Goal: Task Accomplishment & Management: Use online tool/utility

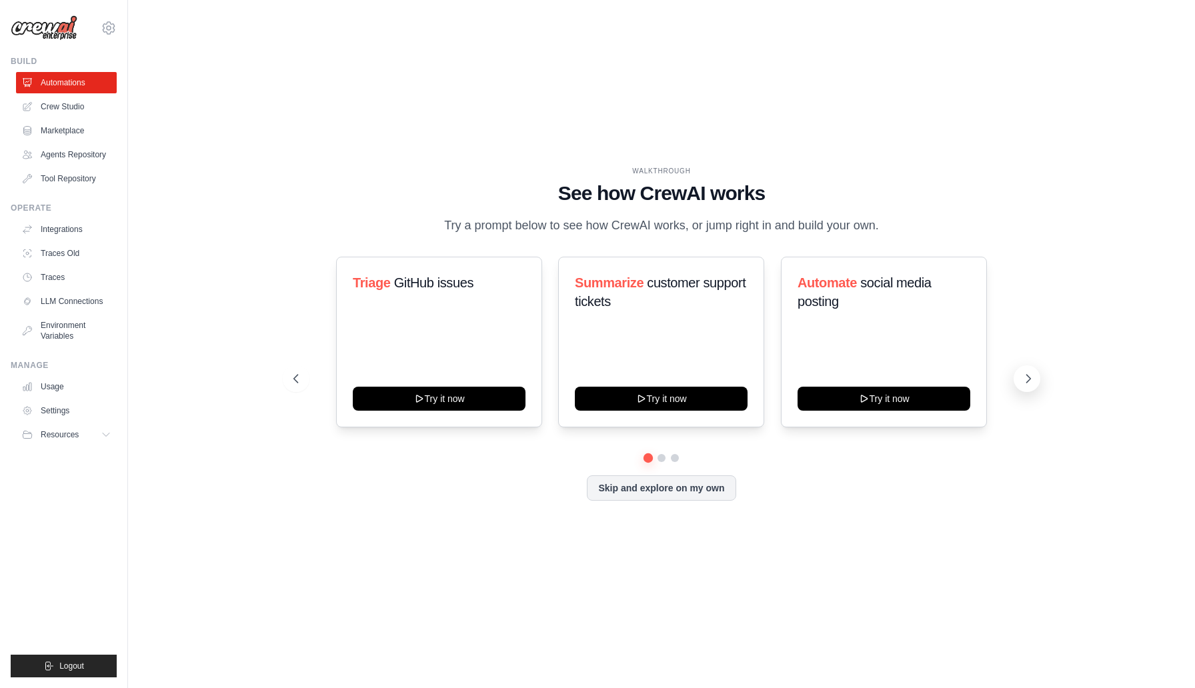
click at [1025, 373] on icon at bounding box center [1028, 378] width 13 height 13
click at [1023, 376] on icon at bounding box center [1028, 378] width 13 height 13
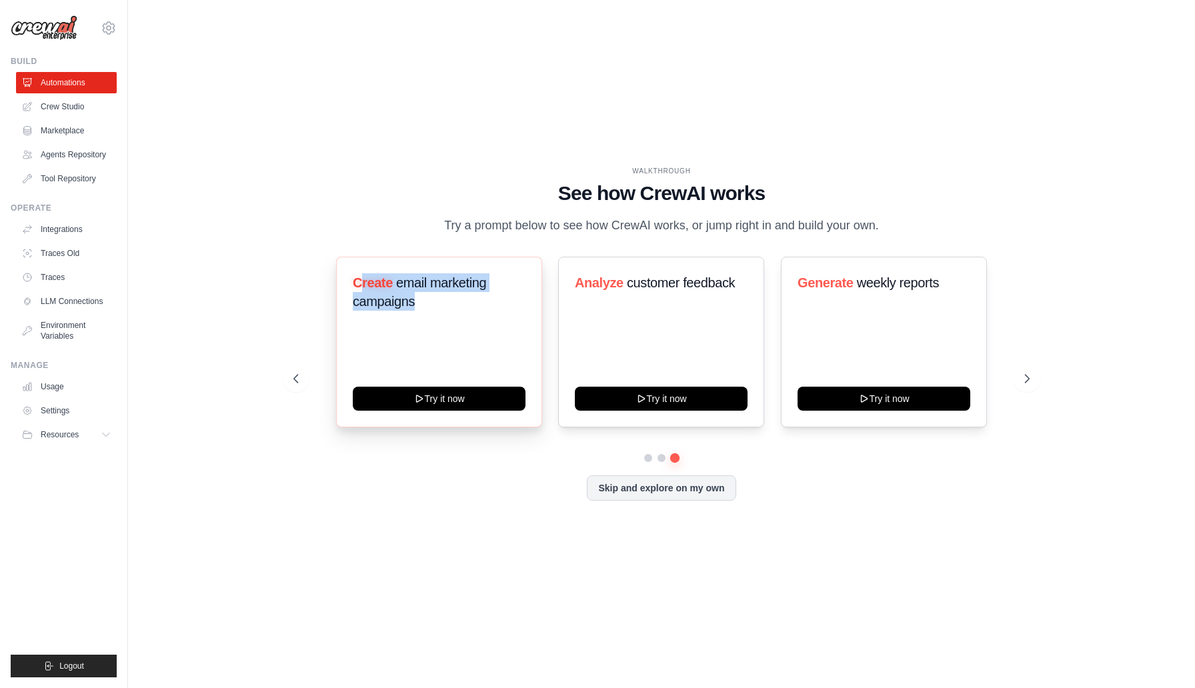
drag, startPoint x: 434, startPoint y: 300, endPoint x: 361, endPoint y: 282, distance: 74.9
click at [361, 282] on h3 "Create email marketing campaigns" at bounding box center [439, 291] width 173 height 37
click at [71, 106] on link "Crew Studio" at bounding box center [67, 106] width 101 height 21
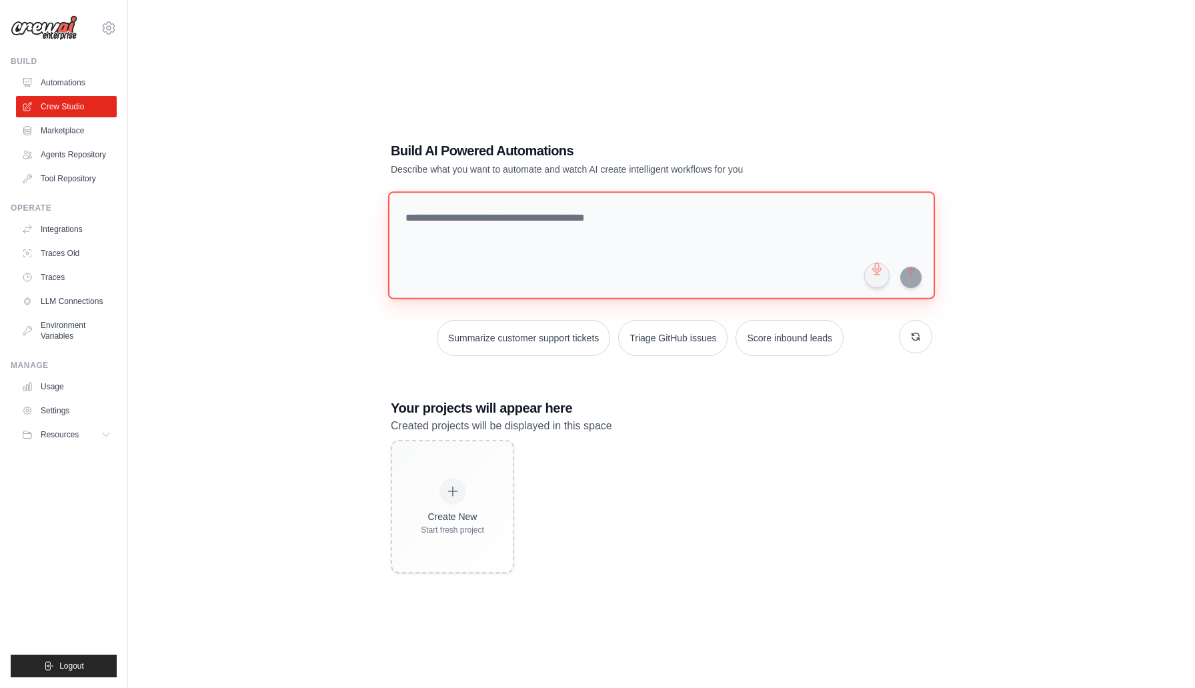
click at [484, 229] on textarea at bounding box center [661, 245] width 547 height 108
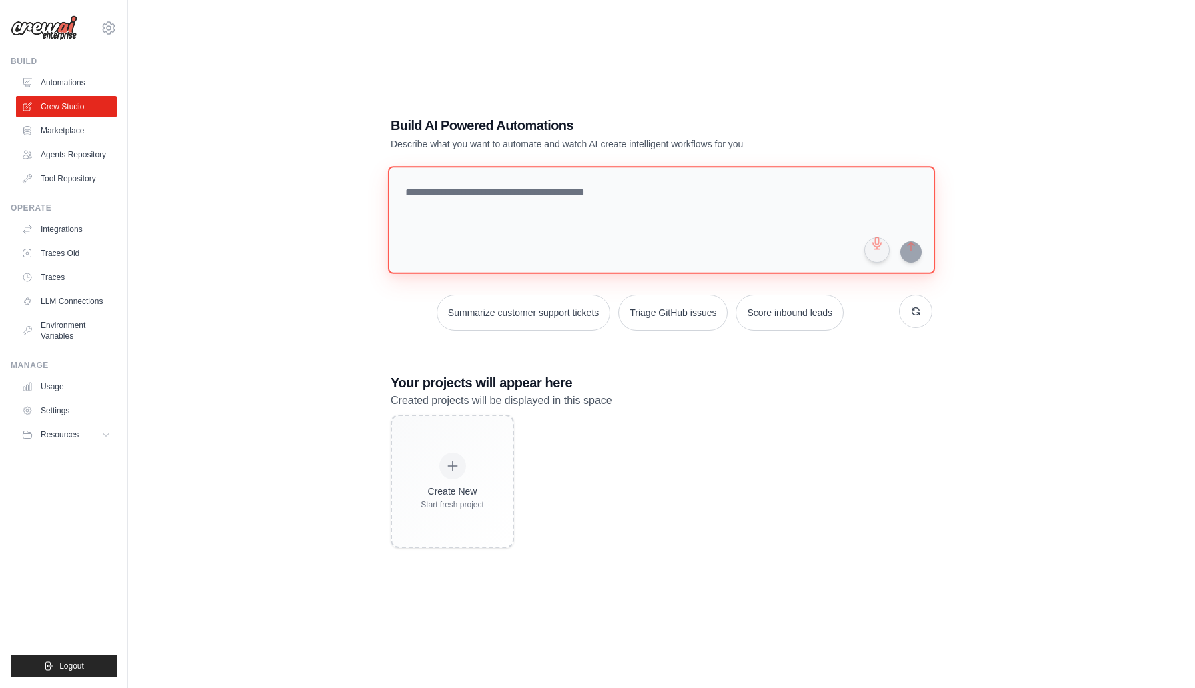
scroll to position [27, 0]
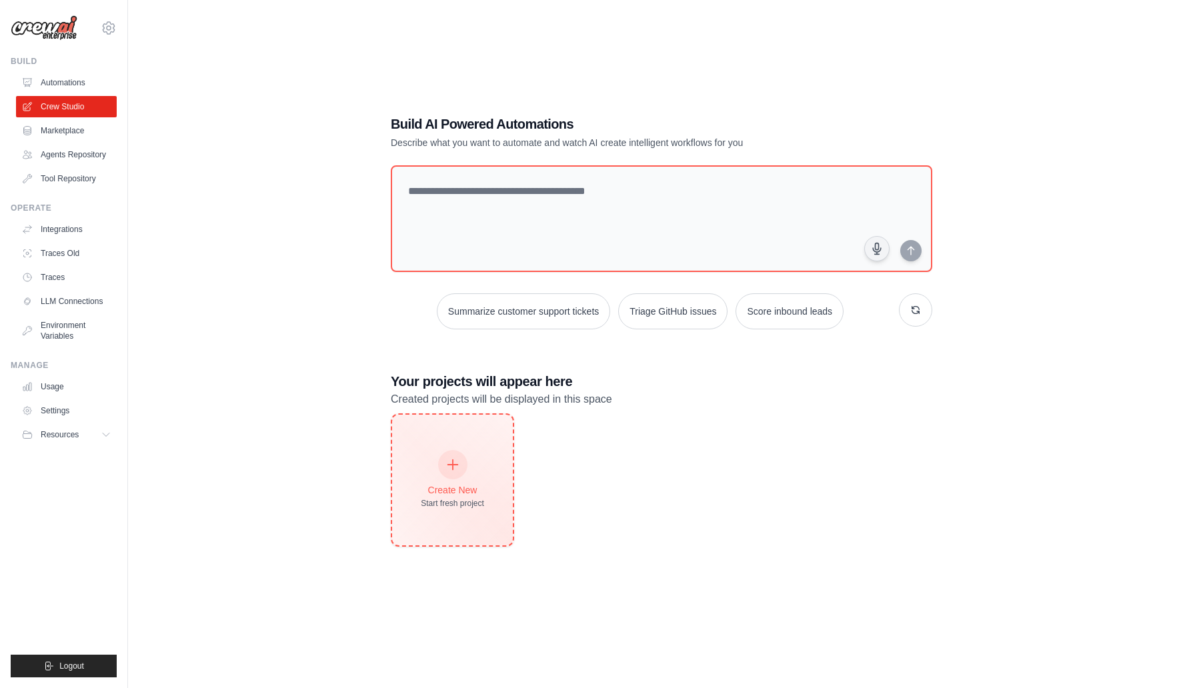
click at [448, 460] on icon at bounding box center [452, 464] width 15 height 15
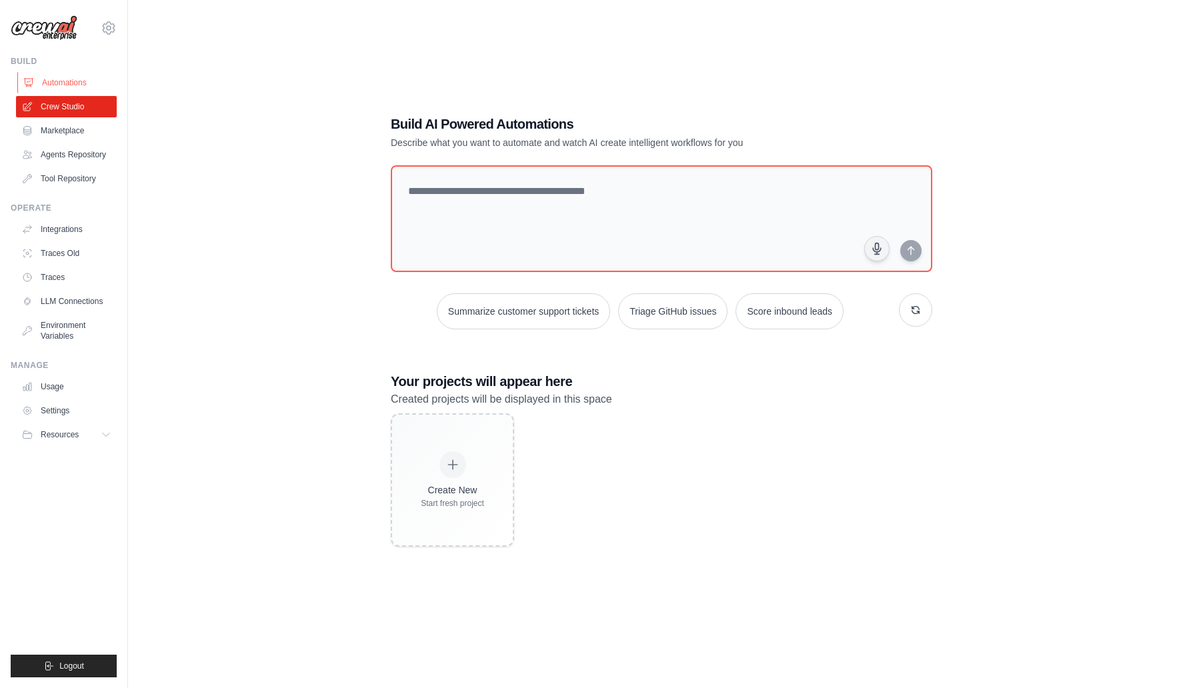
click at [79, 83] on link "Automations" at bounding box center [67, 82] width 101 height 21
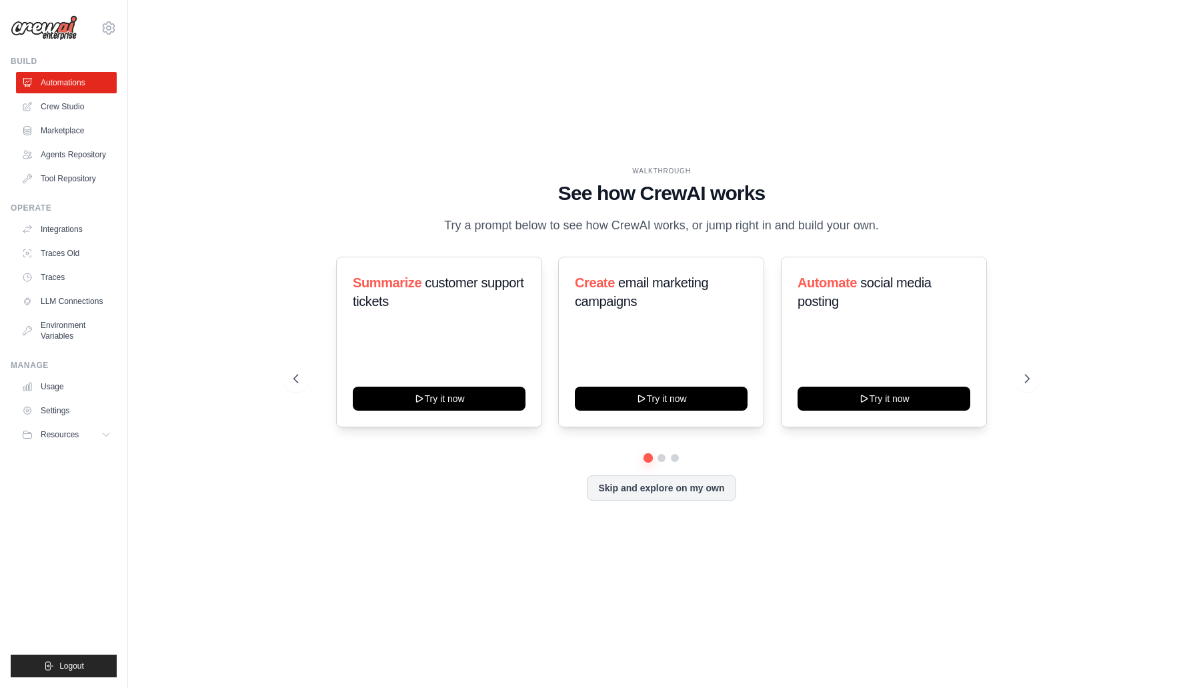
scroll to position [27, 0]
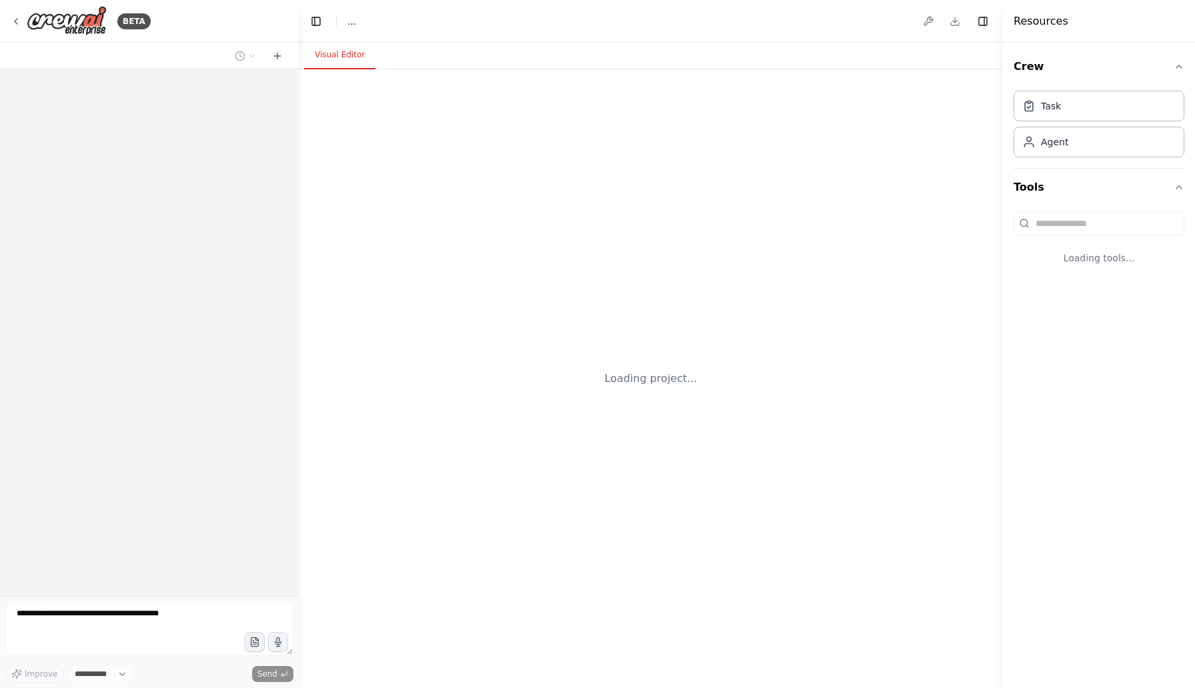
select select "****"
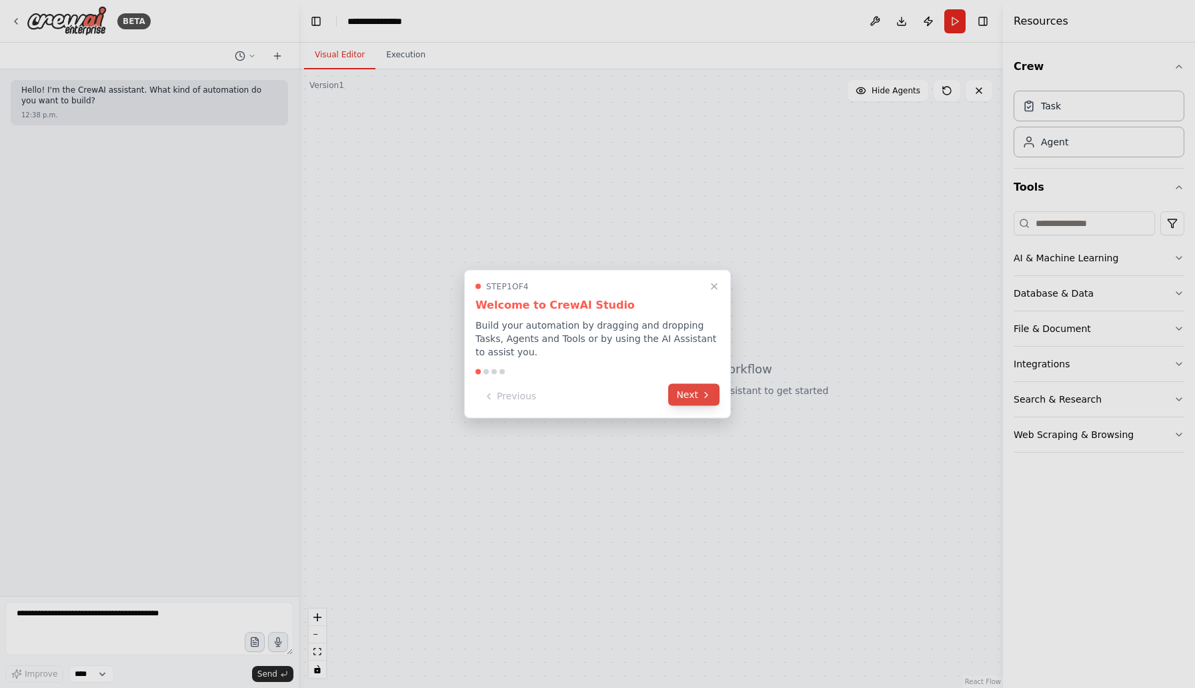
click at [705, 397] on icon at bounding box center [706, 394] width 3 height 5
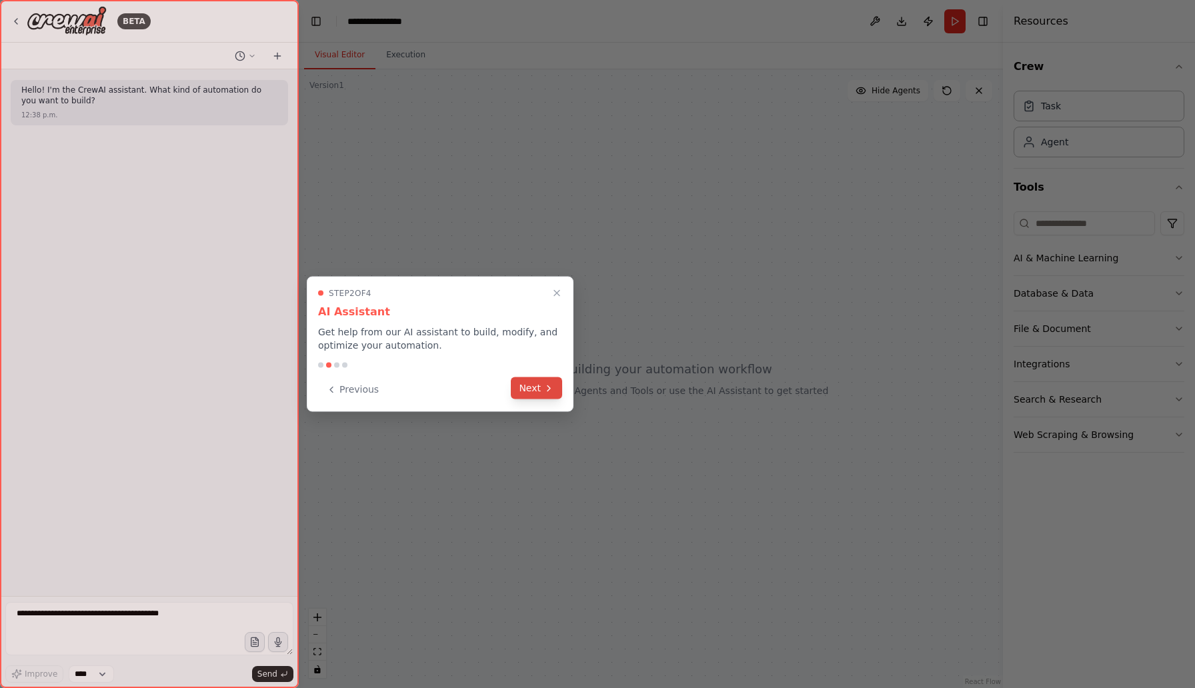
click at [547, 391] on icon at bounding box center [548, 388] width 11 height 11
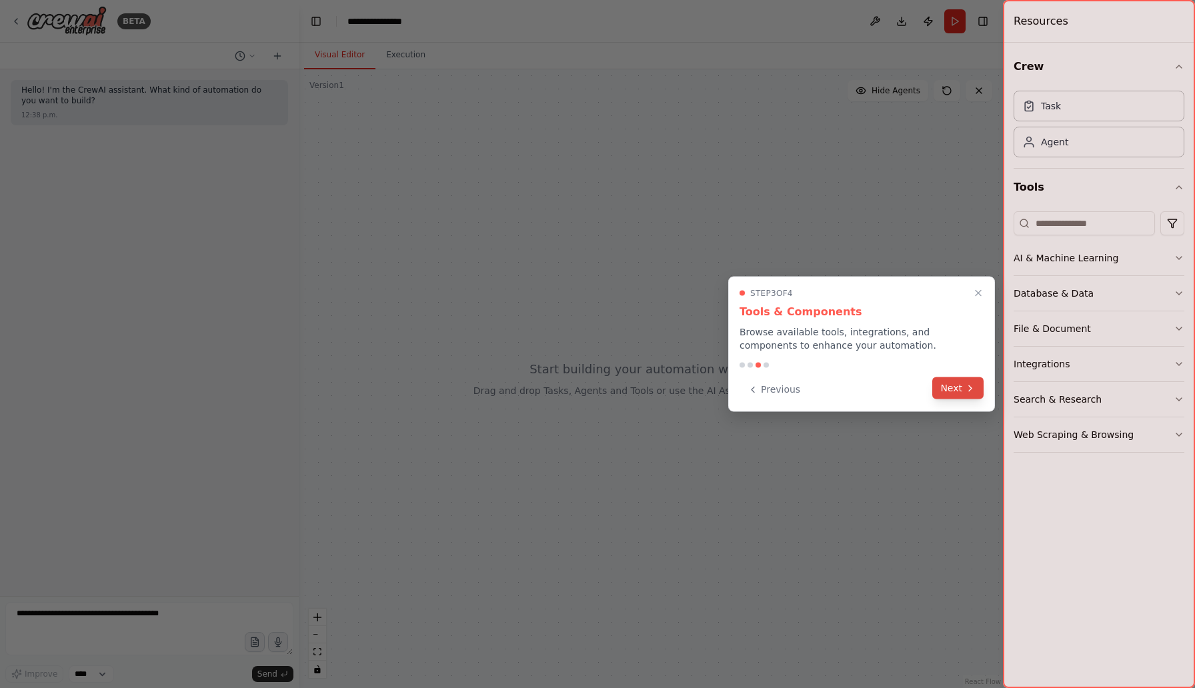
click at [941, 397] on button "Next" at bounding box center [957, 388] width 51 height 22
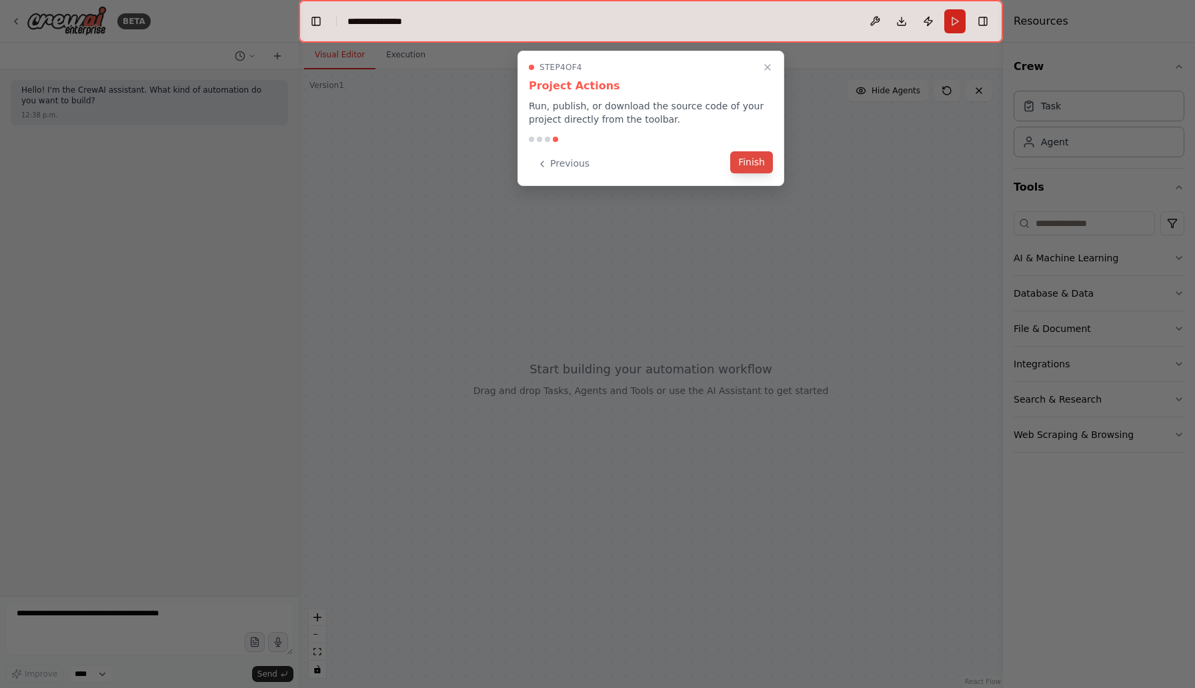
click at [758, 163] on button "Finish" at bounding box center [751, 162] width 43 height 22
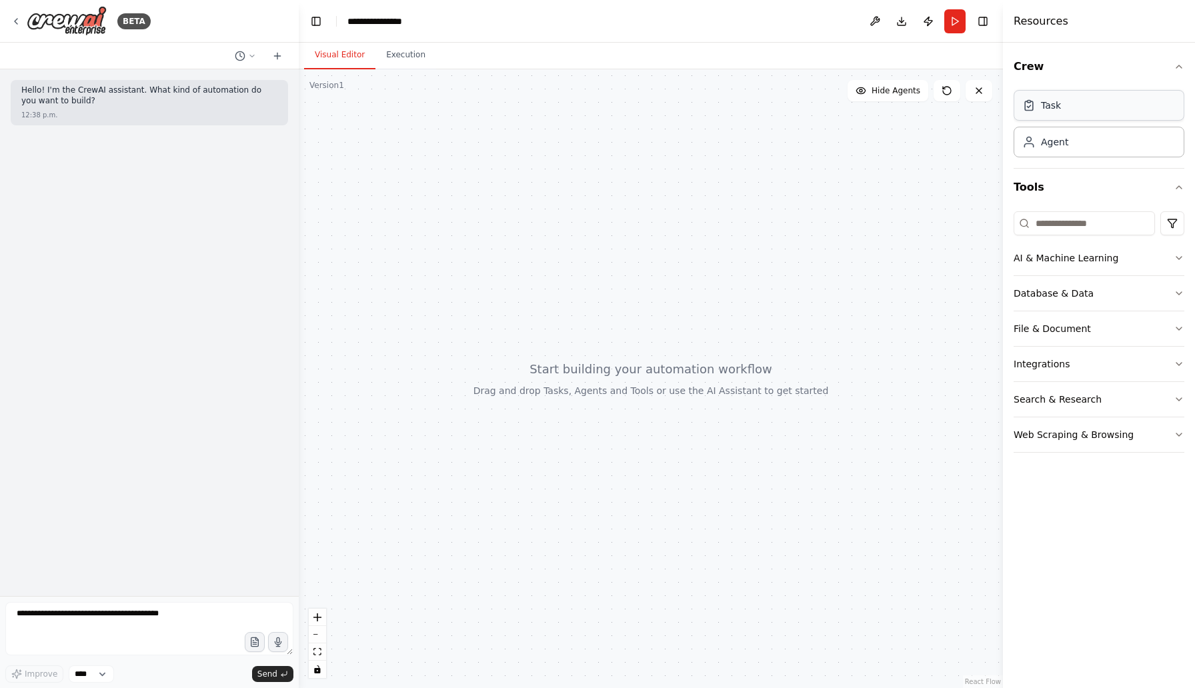
click at [1113, 109] on div "Task" at bounding box center [1099, 105] width 171 height 31
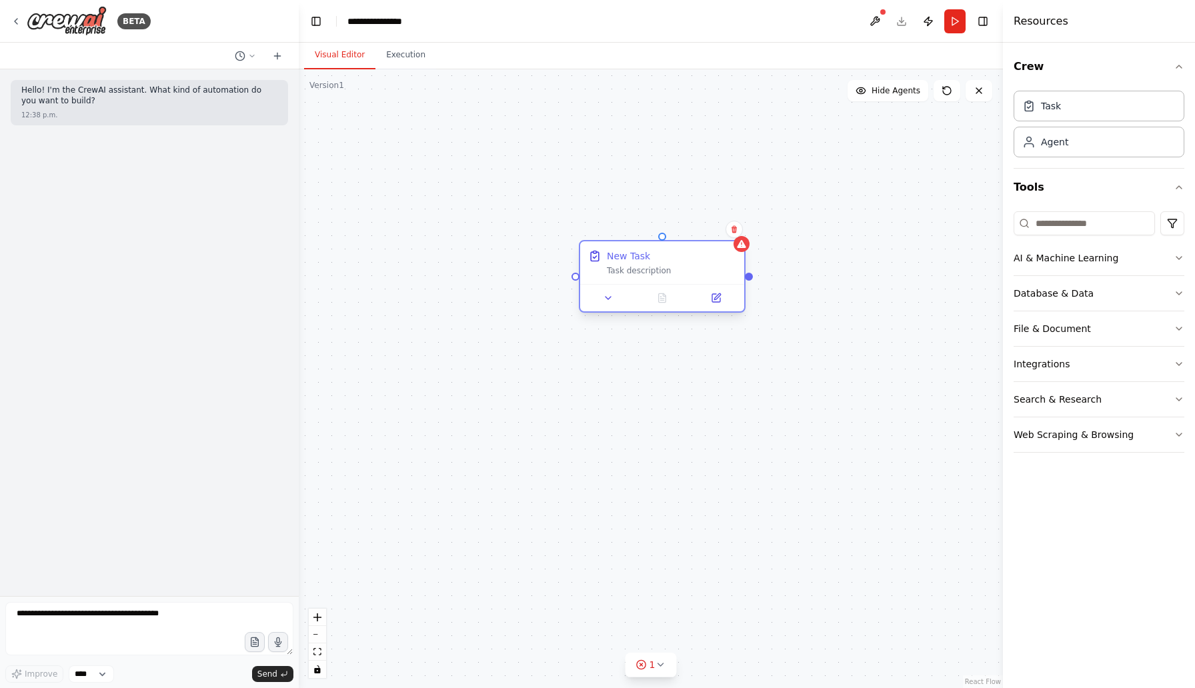
drag, startPoint x: 891, startPoint y: 253, endPoint x: 686, endPoint y: 264, distance: 205.0
click at [686, 264] on div "New Task Task description" at bounding box center [671, 262] width 129 height 27
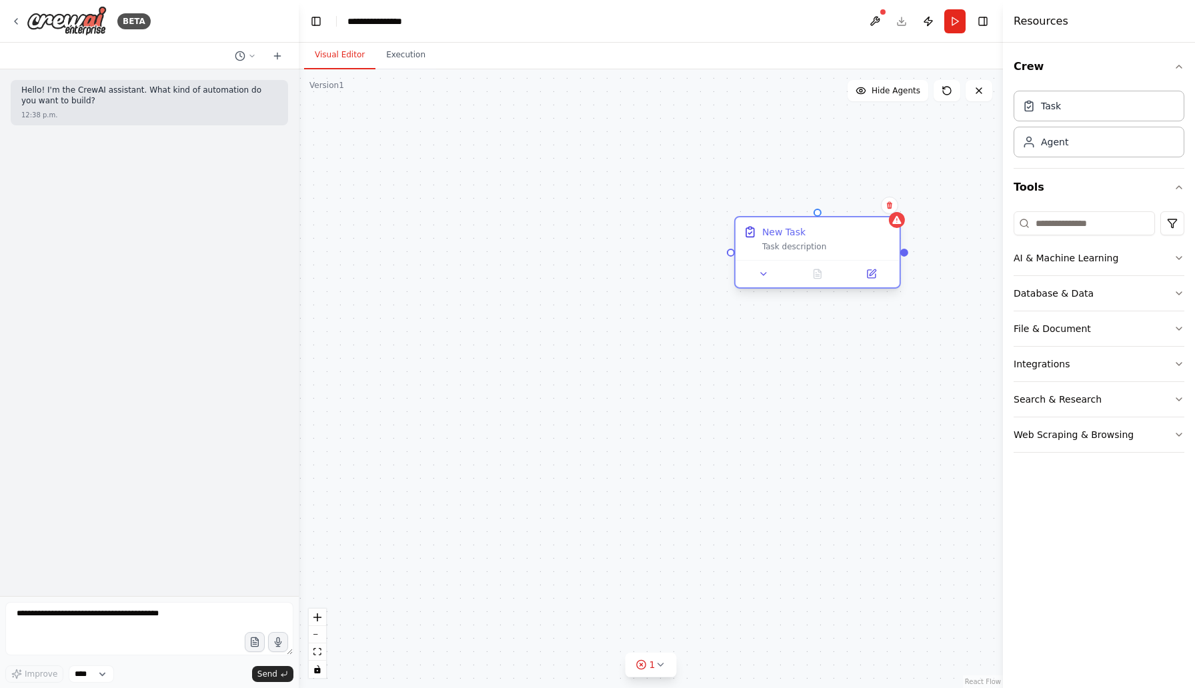
drag, startPoint x: 686, startPoint y: 264, endPoint x: 706, endPoint y: 291, distance: 33.9
click at [762, 252] on div "New Task Task description" at bounding box center [826, 238] width 129 height 27
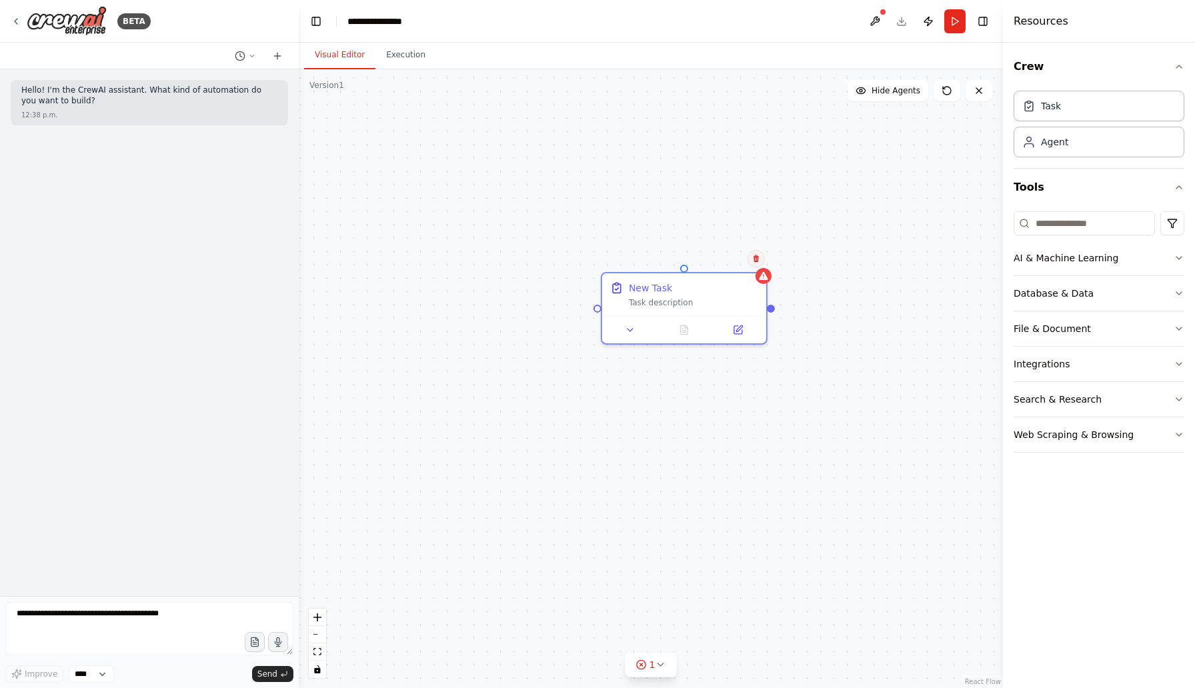
click at [759, 265] on button at bounding box center [755, 258] width 17 height 17
click at [757, 261] on icon at bounding box center [755, 258] width 5 height 7
click at [756, 263] on button at bounding box center [755, 258] width 17 height 17
click at [713, 259] on button "Confirm" at bounding box center [718, 259] width 47 height 16
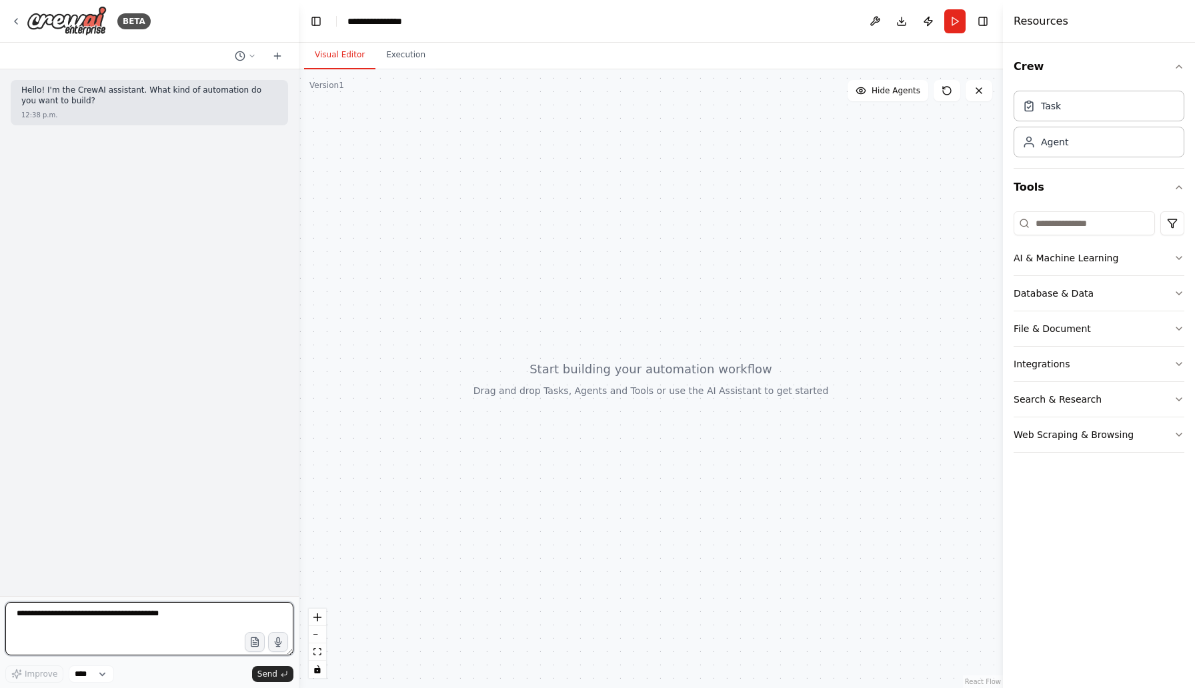
click at [70, 628] on textarea at bounding box center [149, 628] width 288 height 53
paste textarea "**********"
click at [21, 616] on textarea "**********" at bounding box center [149, 628] width 288 height 53
type textarea "**********"
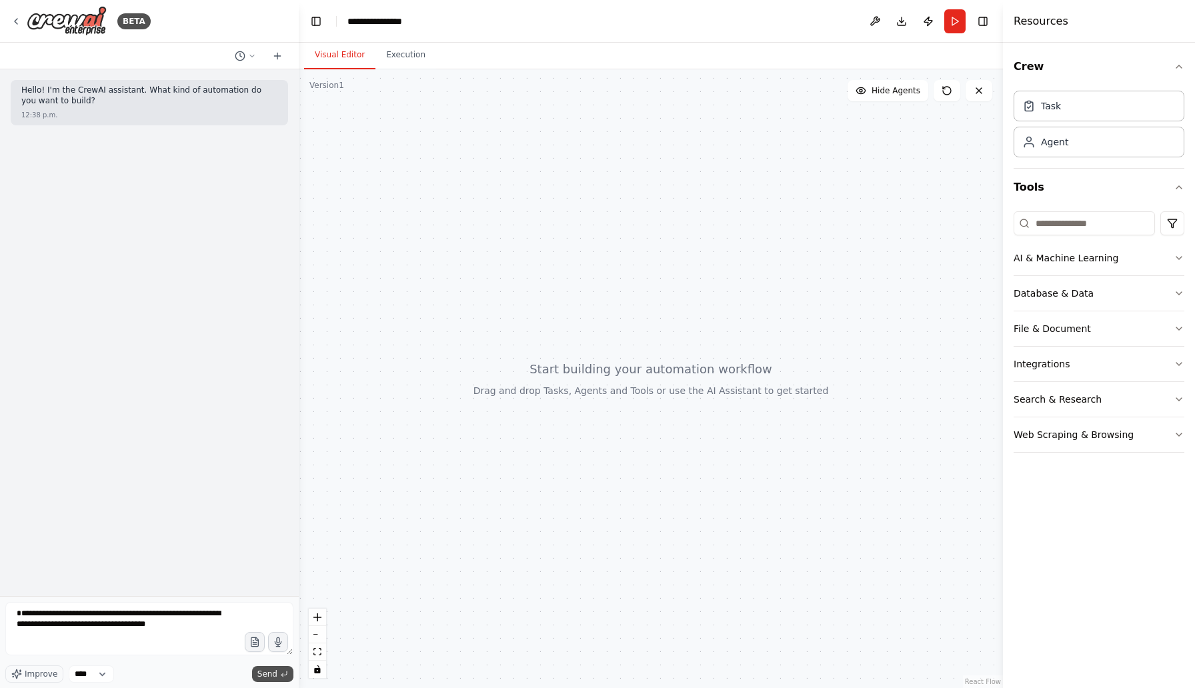
click at [280, 675] on icon "submit" at bounding box center [284, 674] width 8 height 8
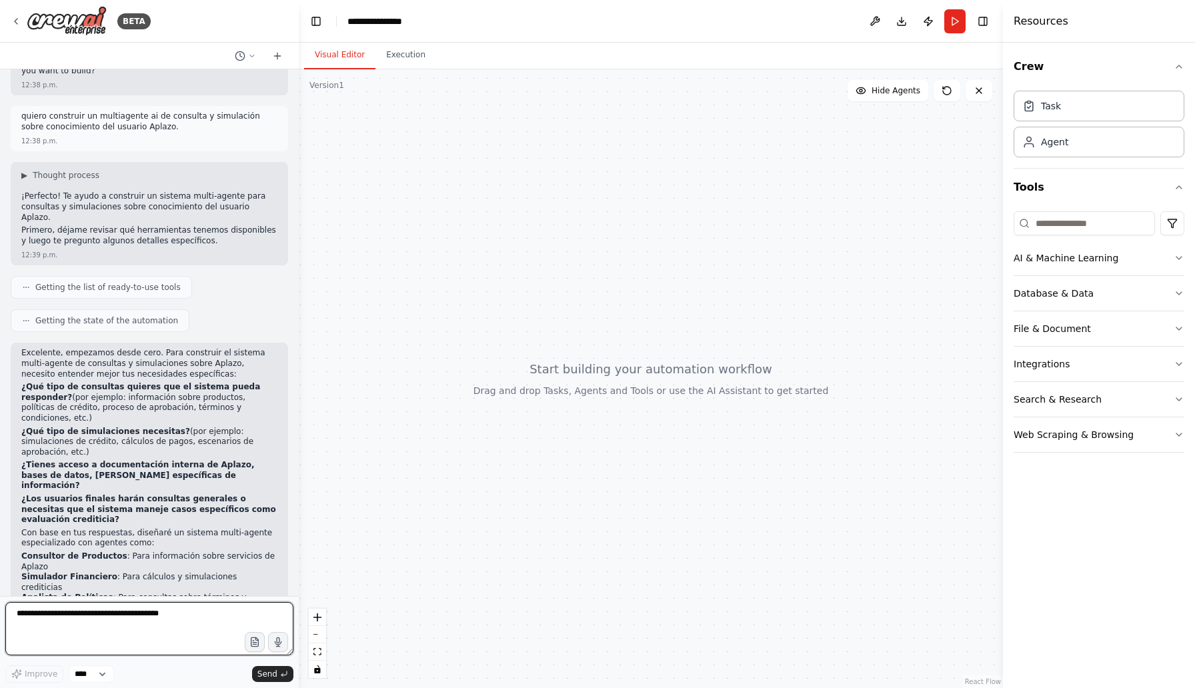
scroll to position [54, 0]
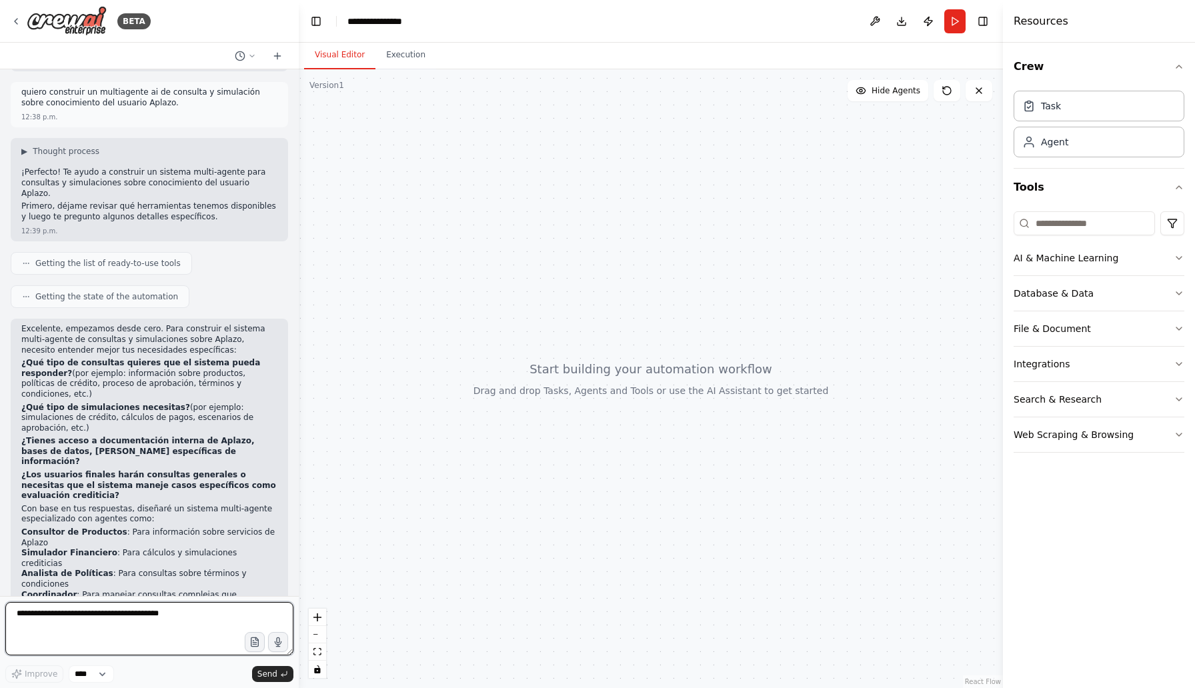
click at [83, 615] on textarea at bounding box center [149, 628] width 288 height 53
type textarea "**********"
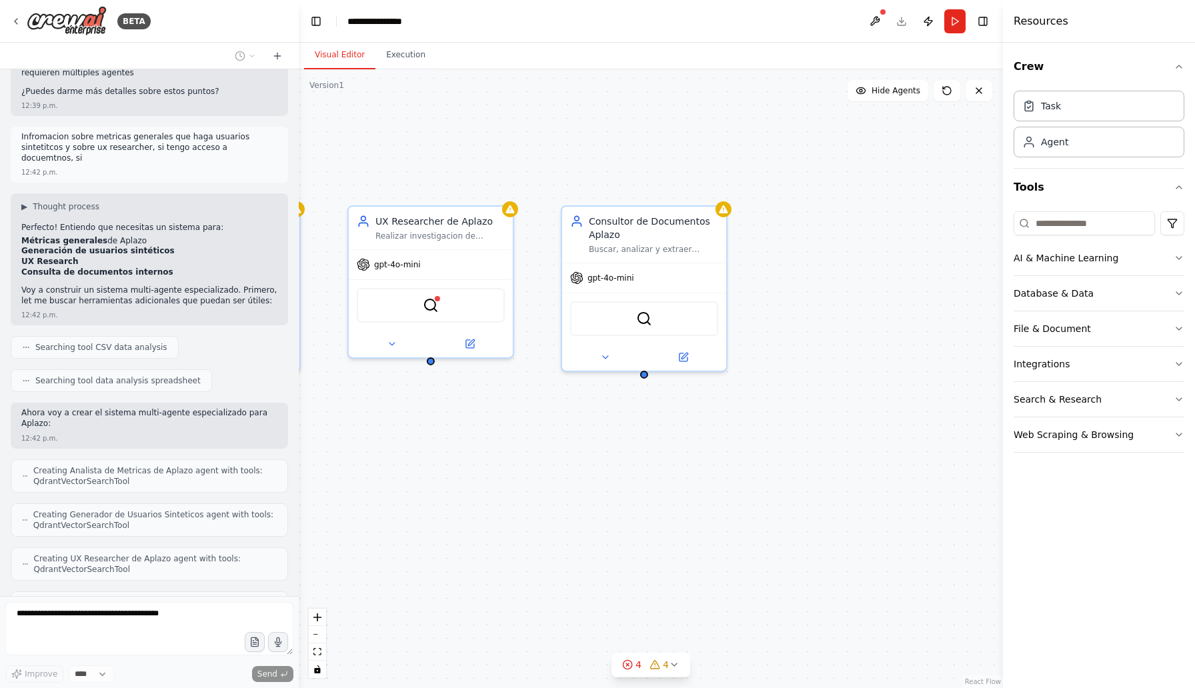
scroll to position [630, 0]
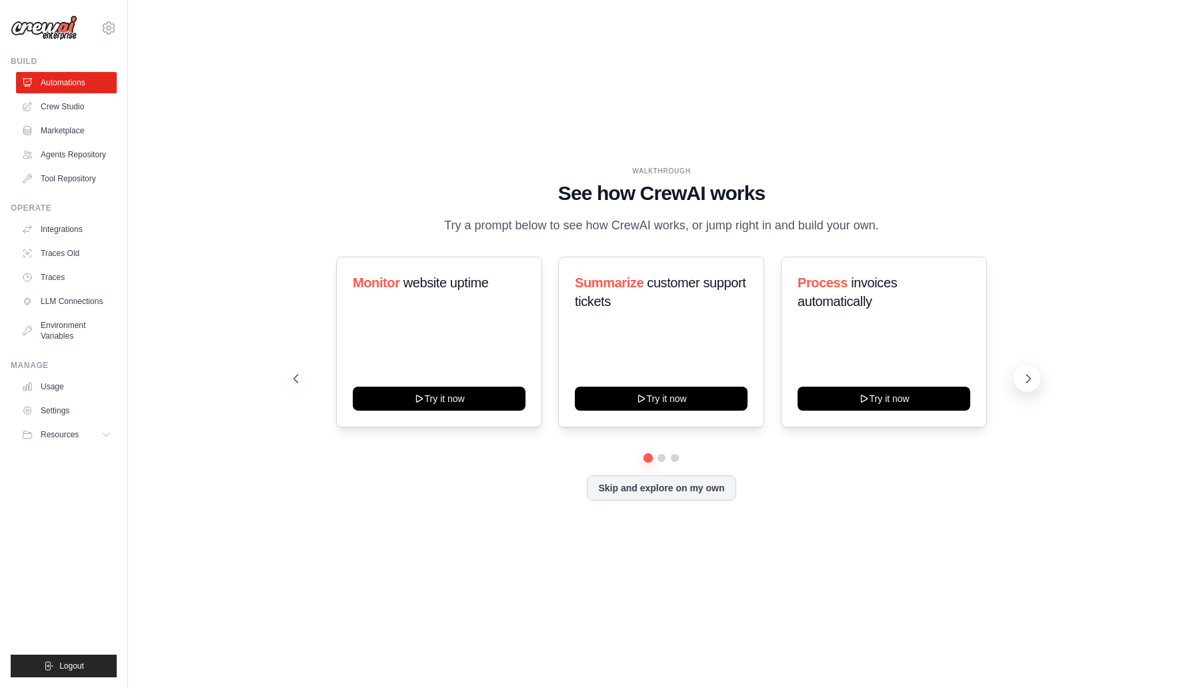
click at [1026, 366] on button at bounding box center [1027, 378] width 27 height 27
click at [1049, 386] on div "WALKTHROUGH See how CrewAI works Try a prompt below to see how CrewAI works, or…" at bounding box center [661, 343] width 1024 height 661
click at [1042, 386] on div "WALKTHROUGH See how CrewAI works Try a prompt below to see how CrewAI works, or…" at bounding box center [661, 344] width 768 height 356
click at [1027, 379] on icon at bounding box center [1028, 378] width 13 height 13
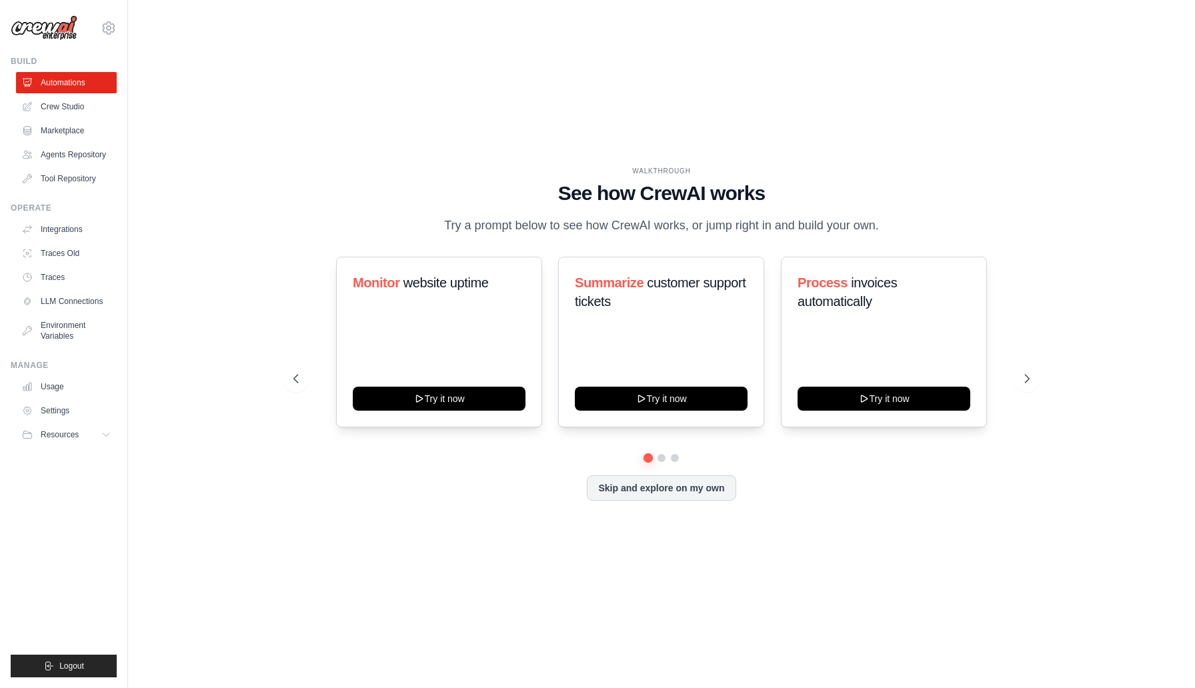
click at [68, 119] on ul "Automations Crew Studio Marketplace Agents Repository Tool Repository" at bounding box center [66, 130] width 101 height 117
click at [68, 107] on link "Crew Studio" at bounding box center [67, 106] width 101 height 21
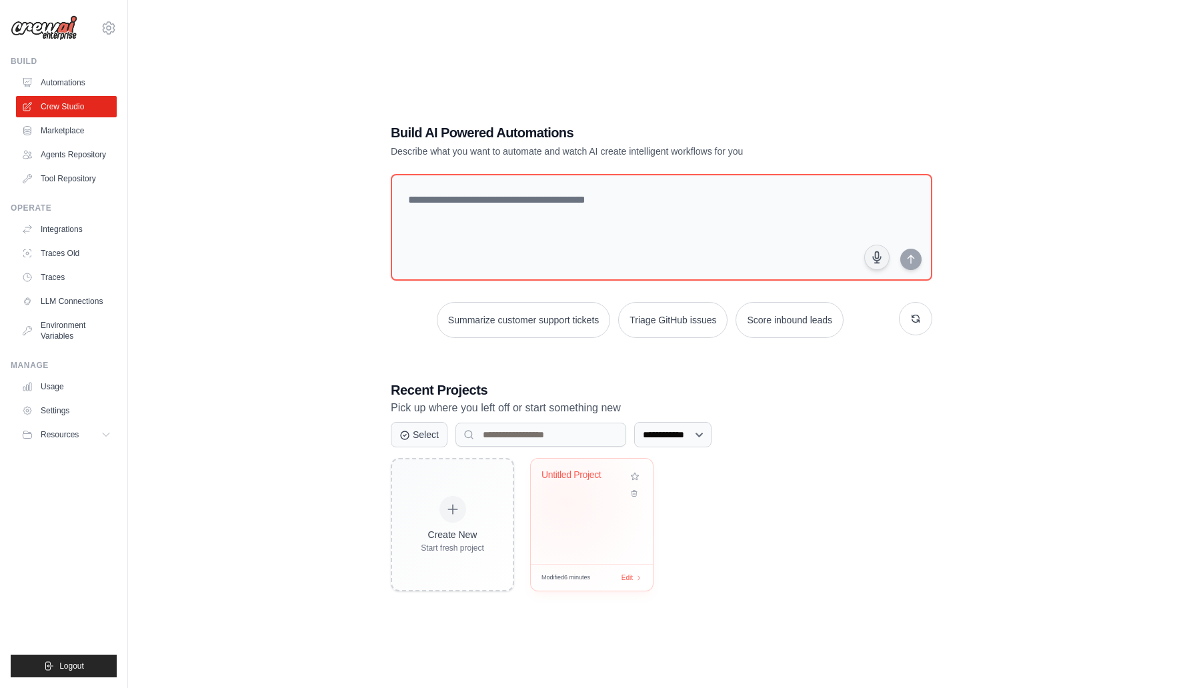
click at [586, 506] on div "Untitled Project" at bounding box center [592, 511] width 122 height 105
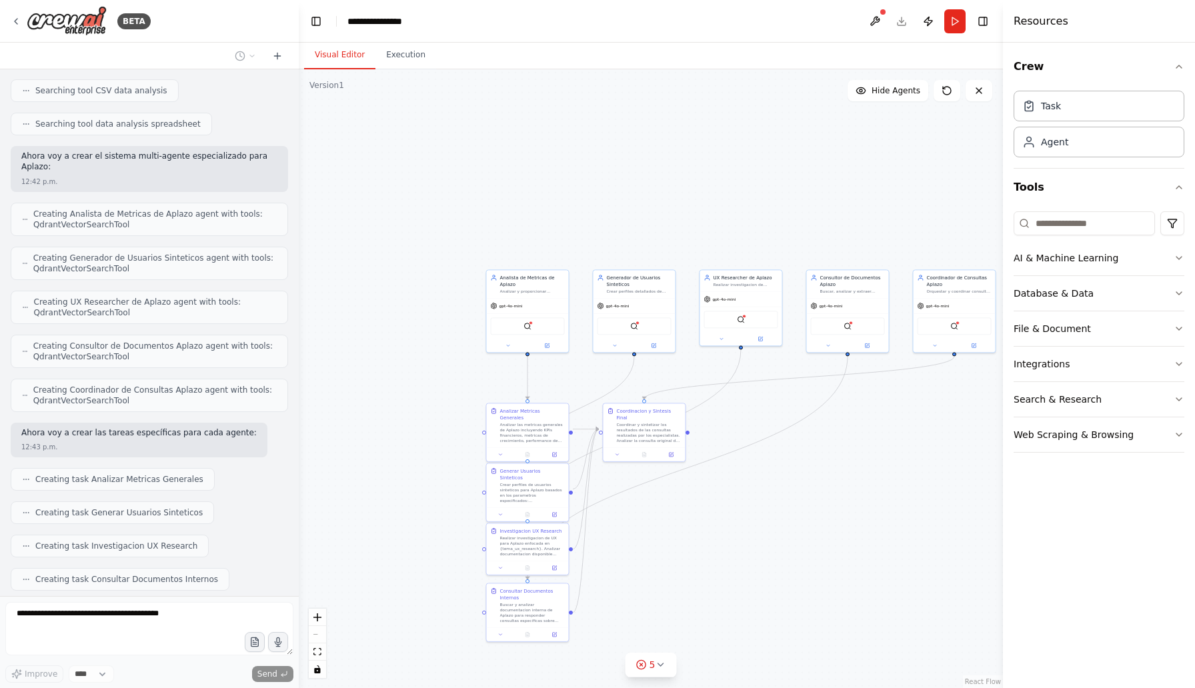
scroll to position [921, 0]
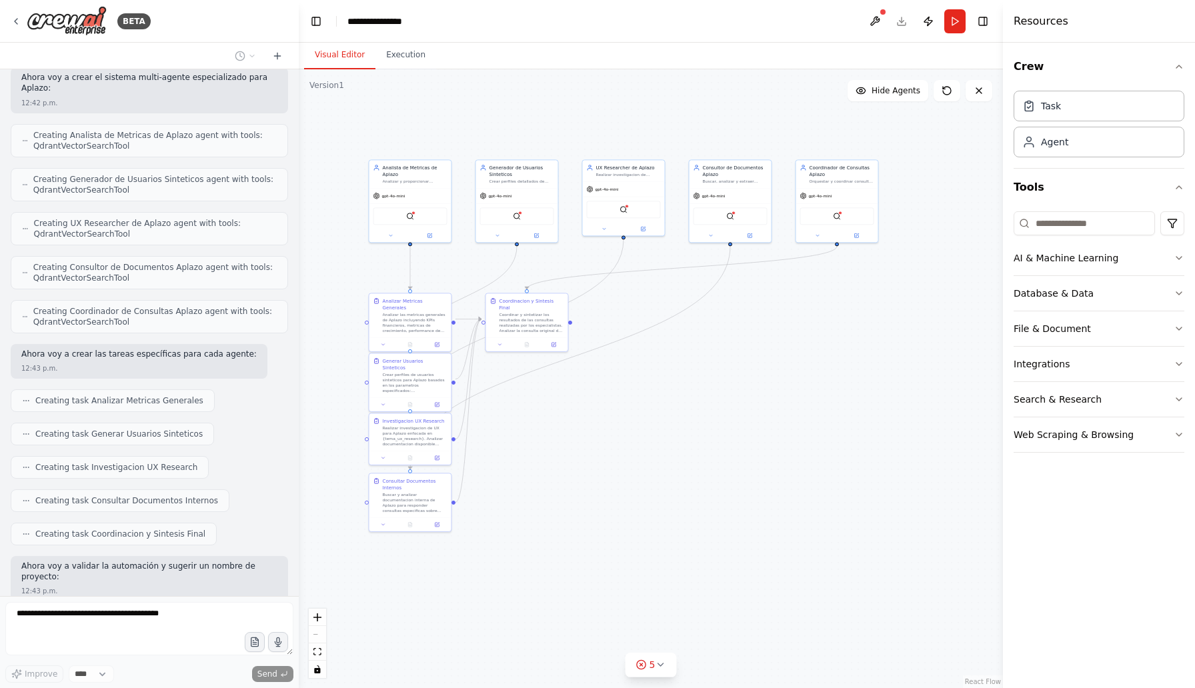
drag, startPoint x: 795, startPoint y: 522, endPoint x: 677, endPoint y: 412, distance: 161.3
click at [677, 412] on div ".deletable-edge-delete-btn { width: 20px; height: 20px; border: 0px solid #ffff…" at bounding box center [651, 378] width 704 height 619
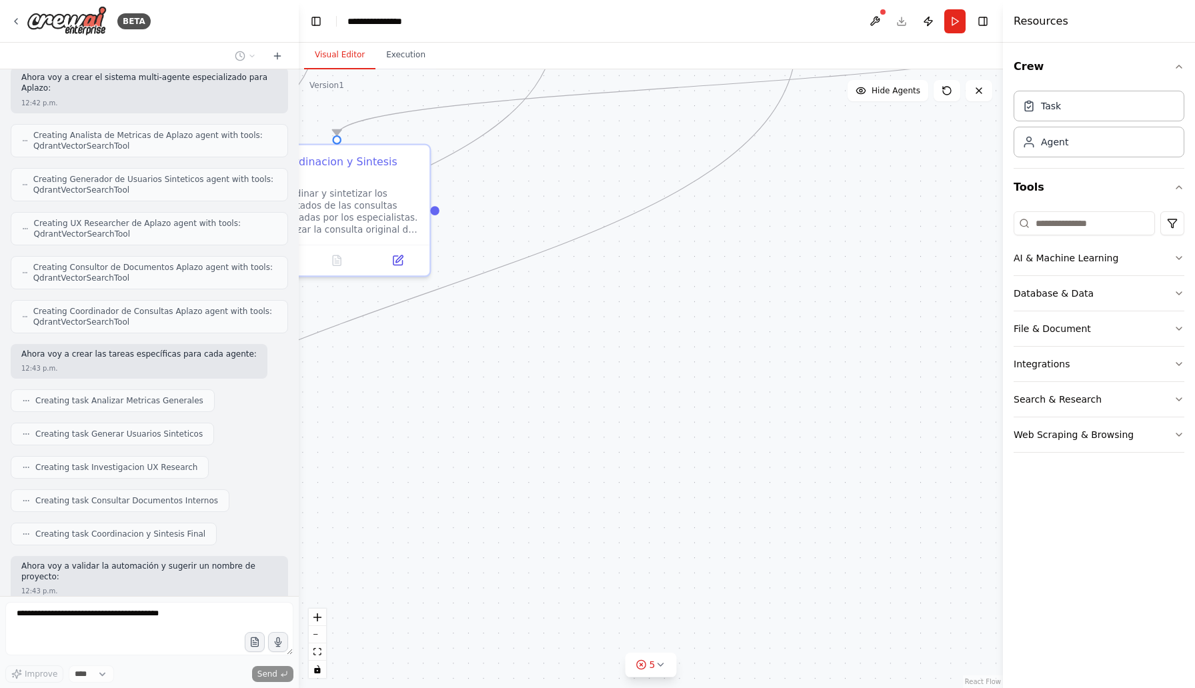
scroll to position [955, 0]
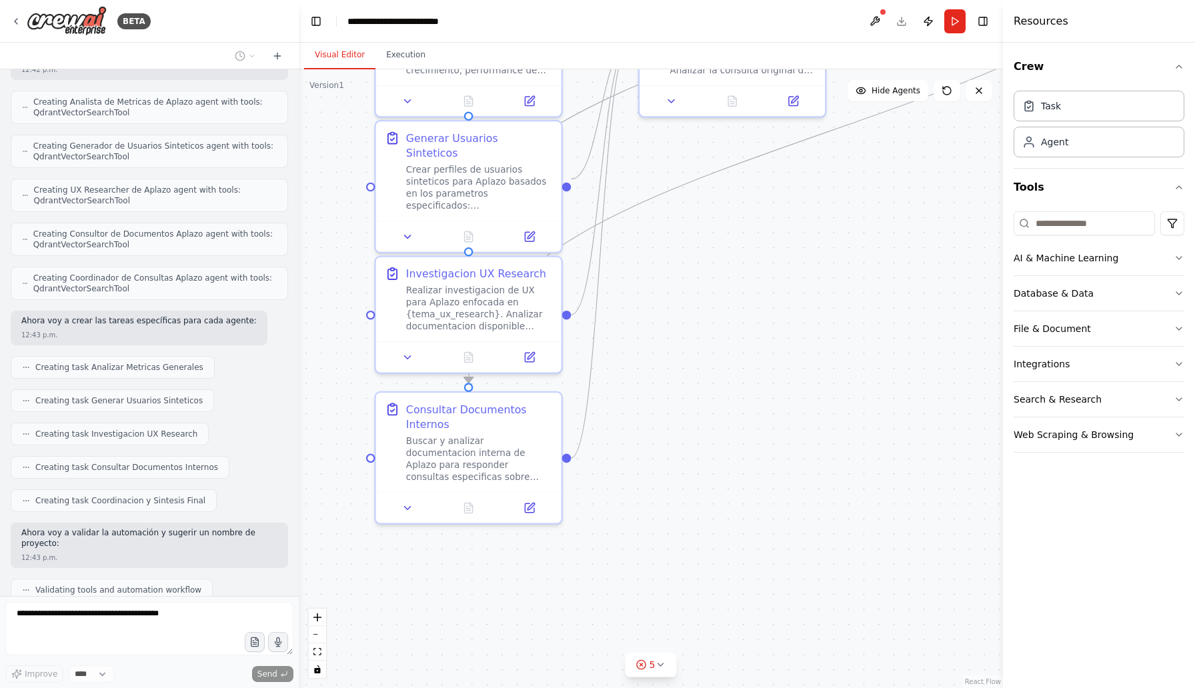
drag, startPoint x: 458, startPoint y: 393, endPoint x: 853, endPoint y: 234, distance: 426.3
click at [853, 234] on div ".deletable-edge-delete-btn { width: 20px; height: 20px; border: 0px solid #ffff…" at bounding box center [651, 378] width 704 height 619
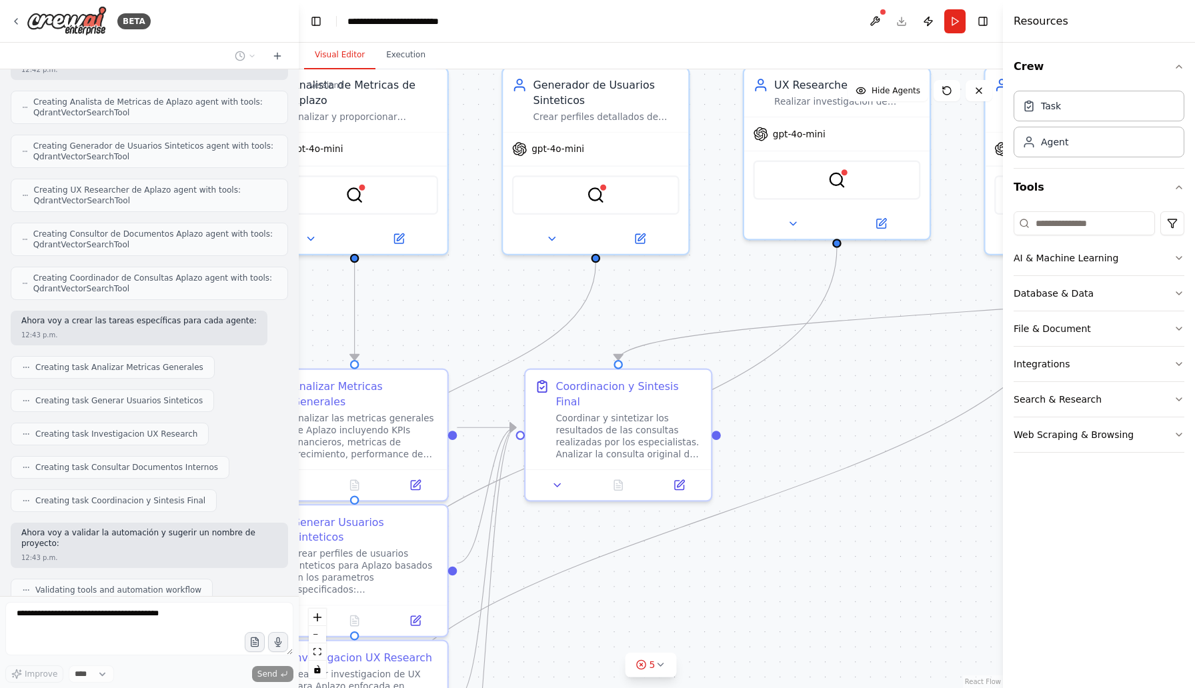
drag, startPoint x: 844, startPoint y: 228, endPoint x: 730, endPoint y: 614, distance: 402.6
click at [730, 614] on div ".deletable-edge-delete-btn { width: 20px; height: 20px; border: 0px solid #ffff…" at bounding box center [651, 378] width 704 height 619
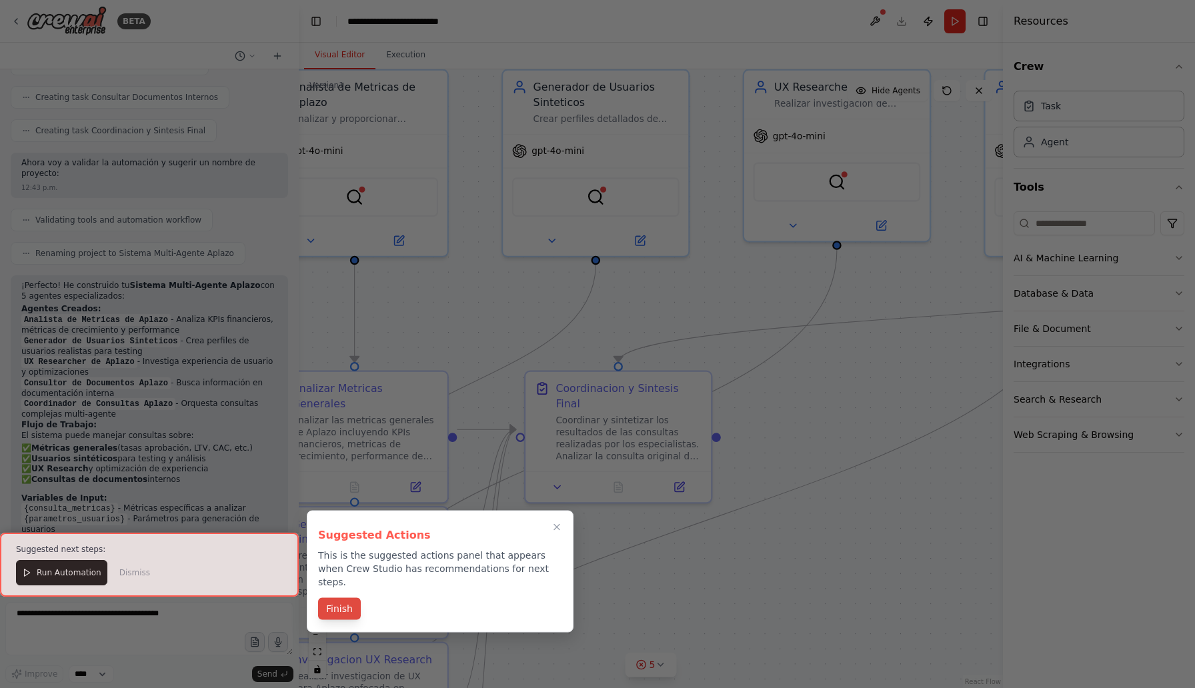
click at [340, 598] on button "Finish" at bounding box center [339, 609] width 43 height 22
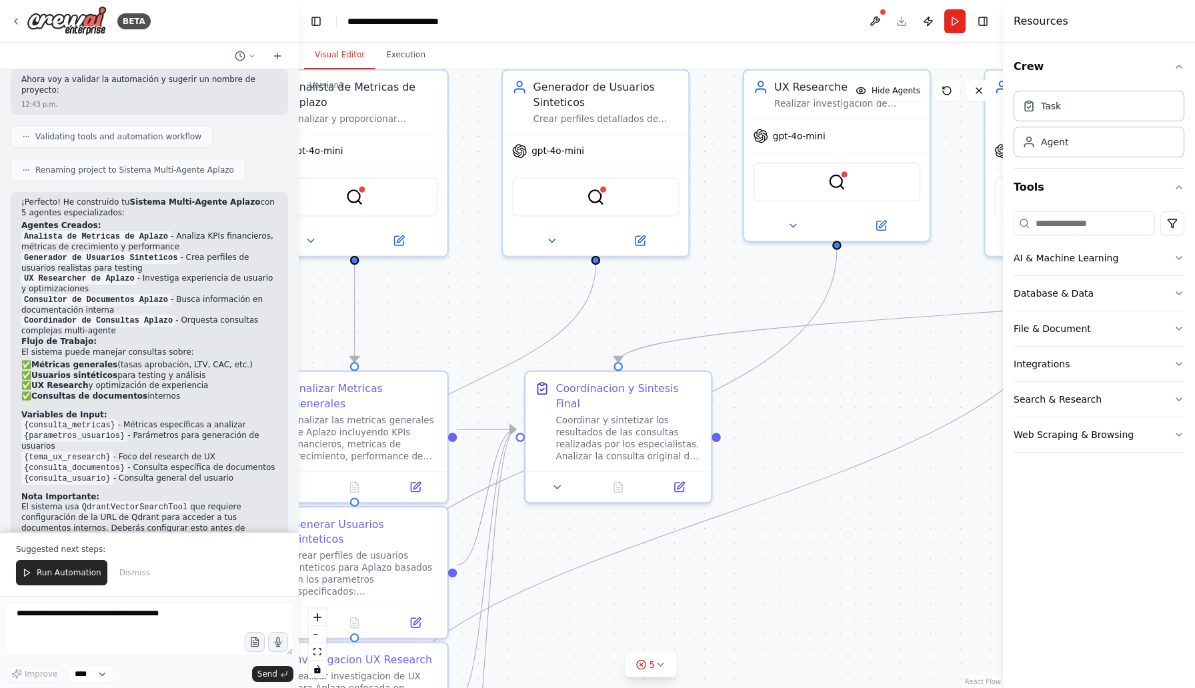
scroll to position [1412, 0]
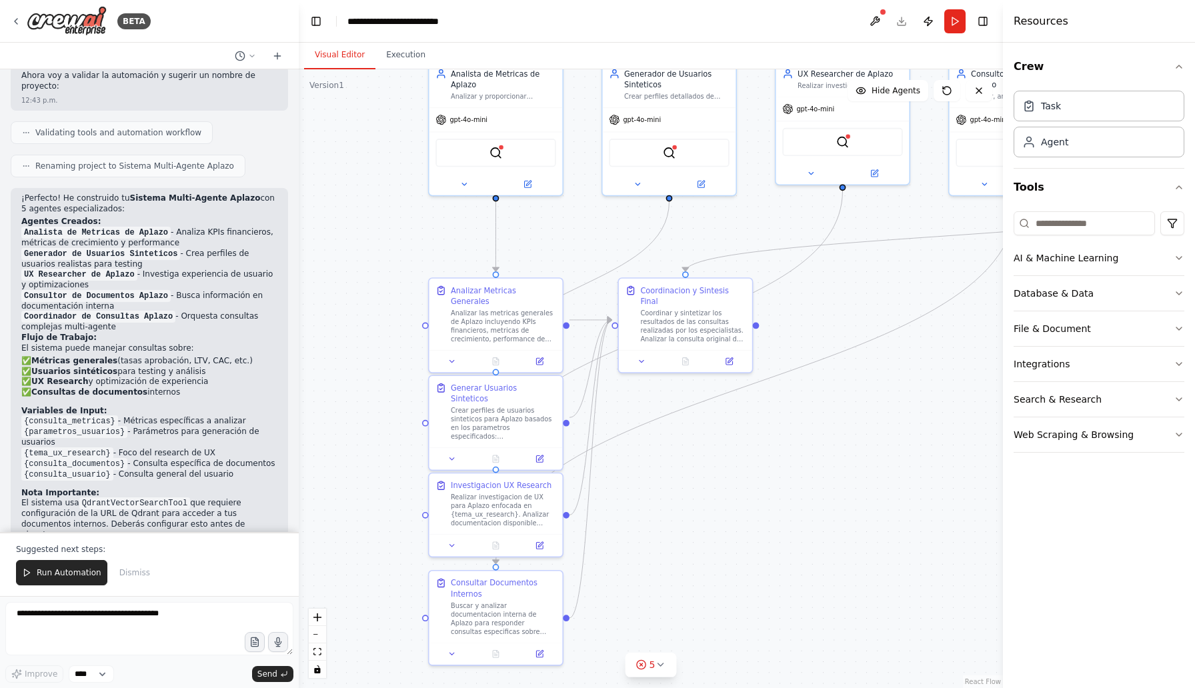
drag, startPoint x: 584, startPoint y: 510, endPoint x: 665, endPoint y: 425, distance: 117.9
click at [665, 425] on div ".deletable-edge-delete-btn { width: 20px; height: 20px; border: 0px solid #ffff…" at bounding box center [651, 378] width 704 height 619
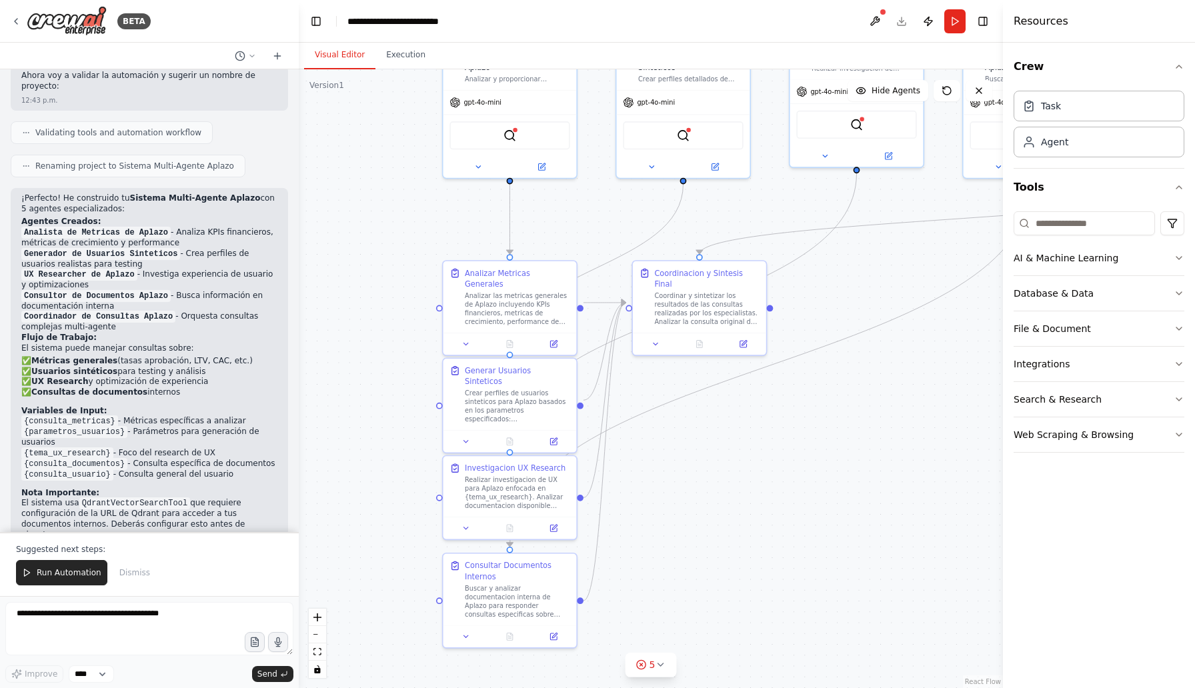
click at [106, 552] on p "Suggested next steps:" at bounding box center [149, 549] width 267 height 11
click at [71, 613] on textarea at bounding box center [149, 628] width 288 height 53
type textarea "**********"
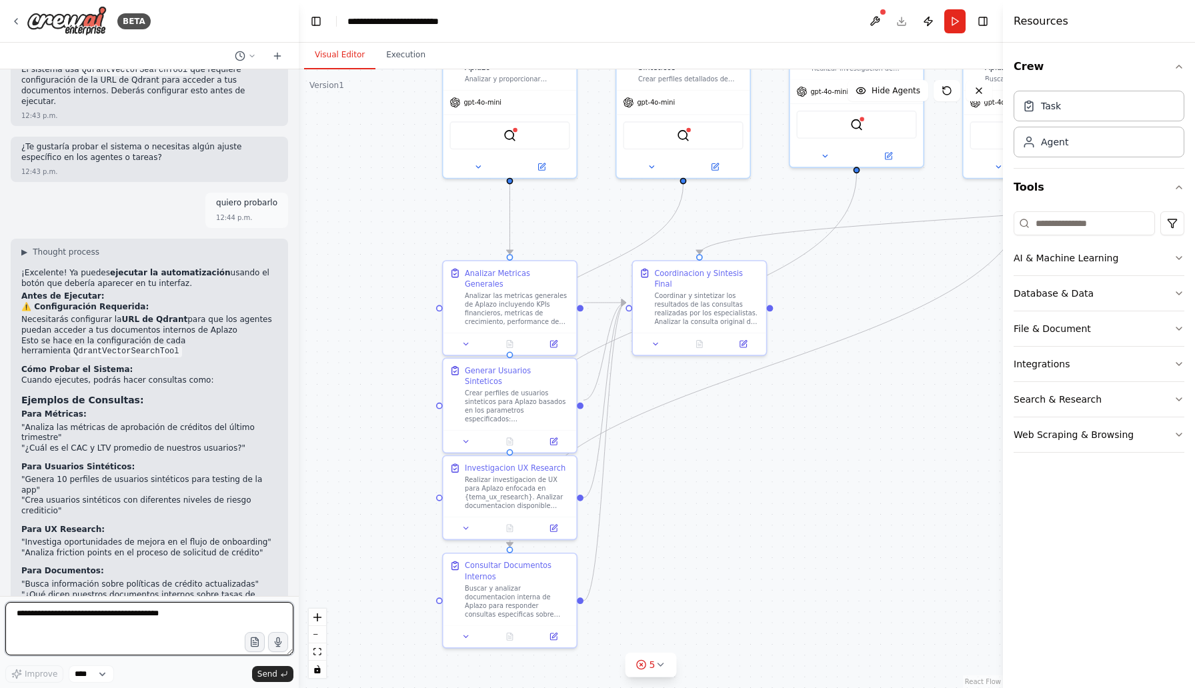
scroll to position [1856, 0]
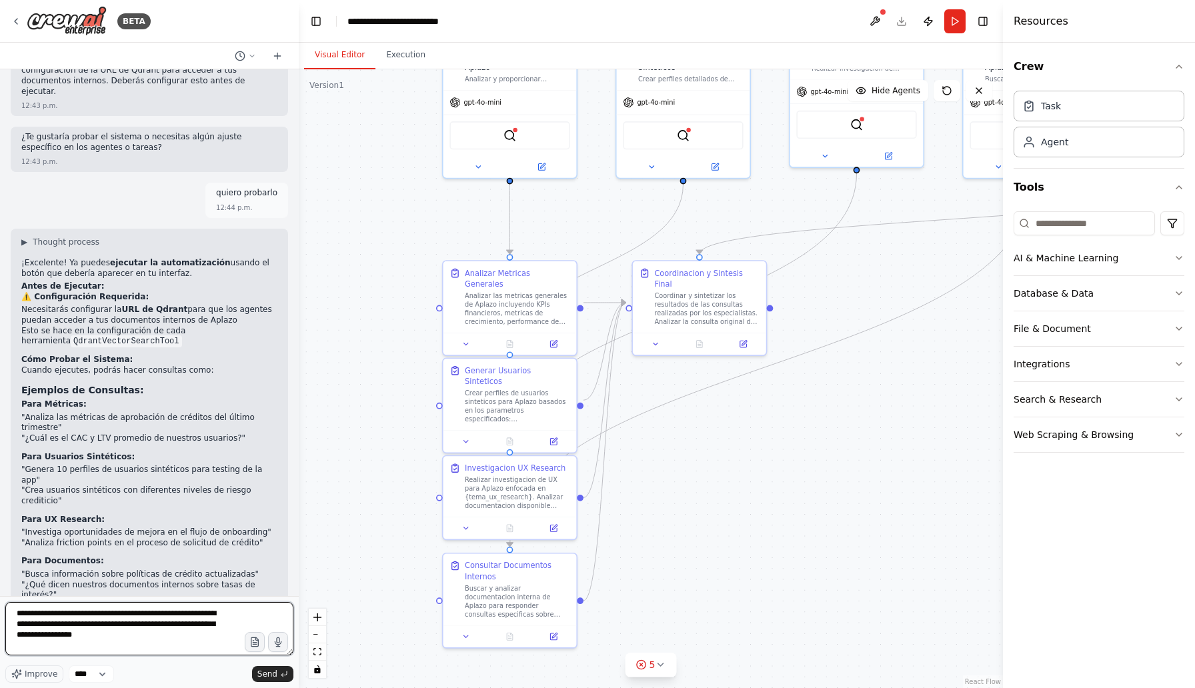
type textarea "**********"
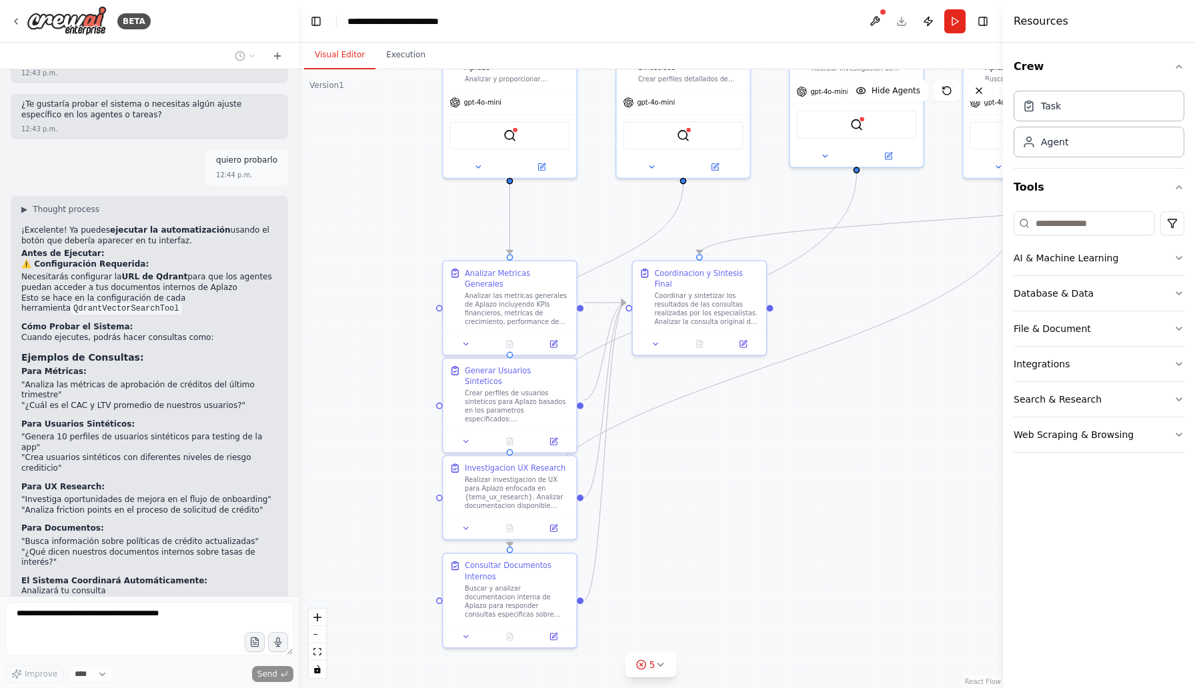
scroll to position [1957, 0]
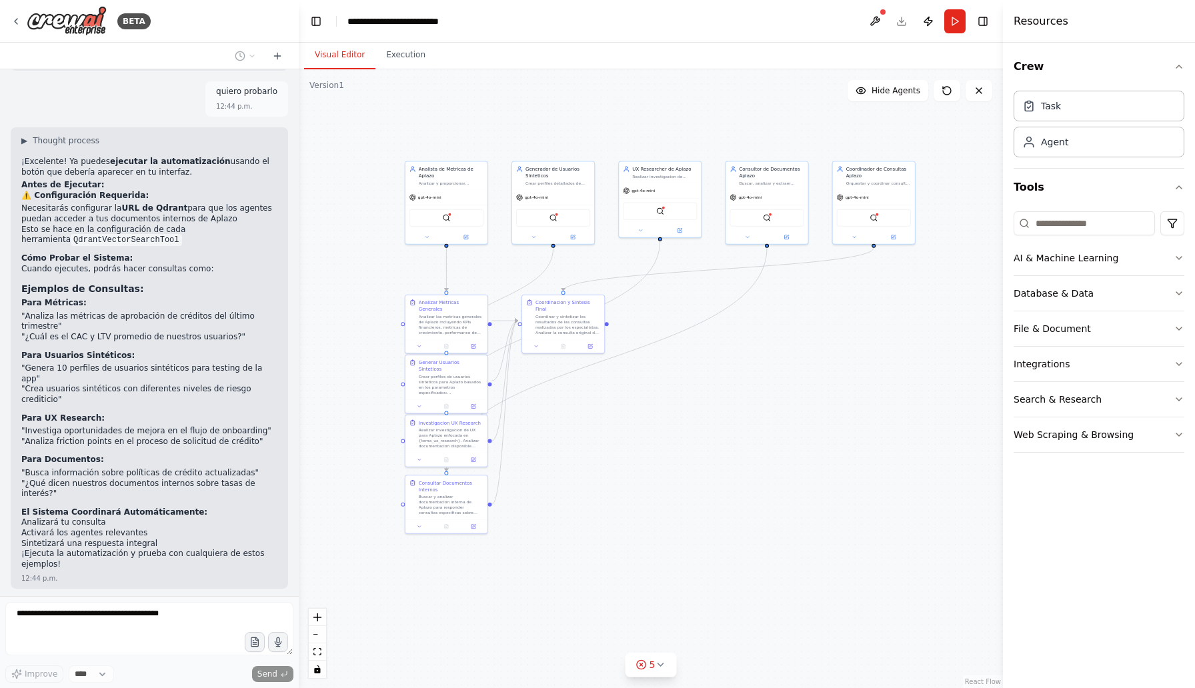
drag, startPoint x: 854, startPoint y: 424, endPoint x: 680, endPoint y: 391, distance: 177.1
click at [680, 391] on div ".deletable-edge-delete-btn { width: 20px; height: 20px; border: 0px solid #ffff…" at bounding box center [651, 378] width 704 height 619
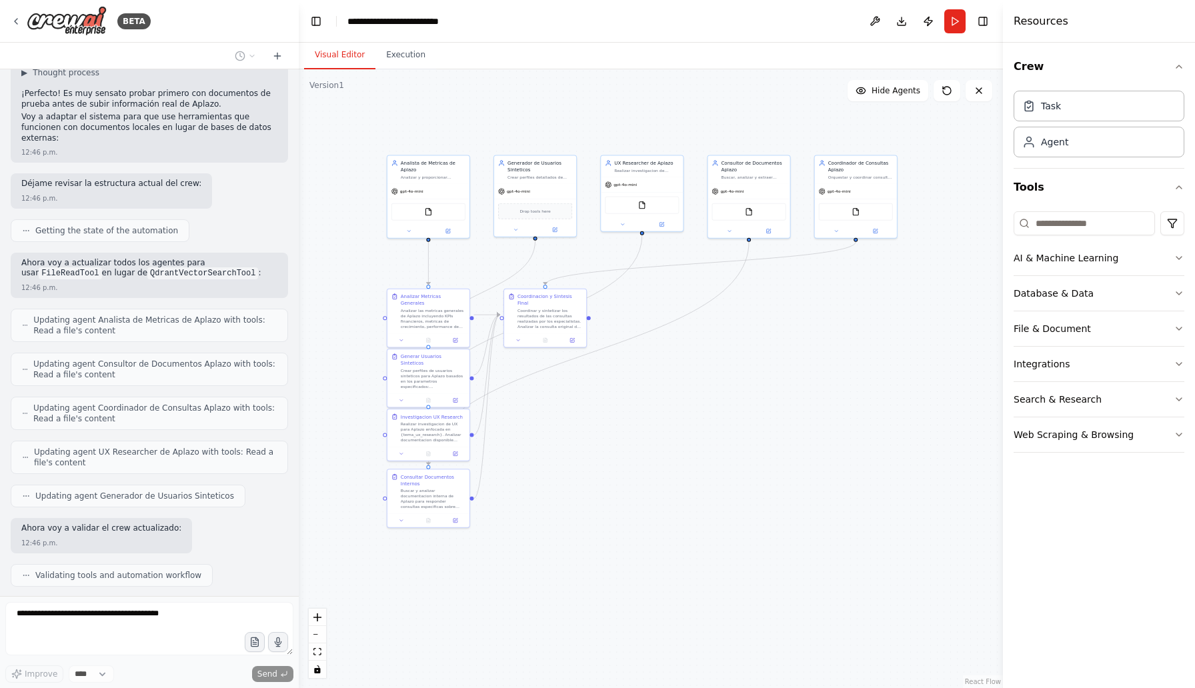
scroll to position [2597, 0]
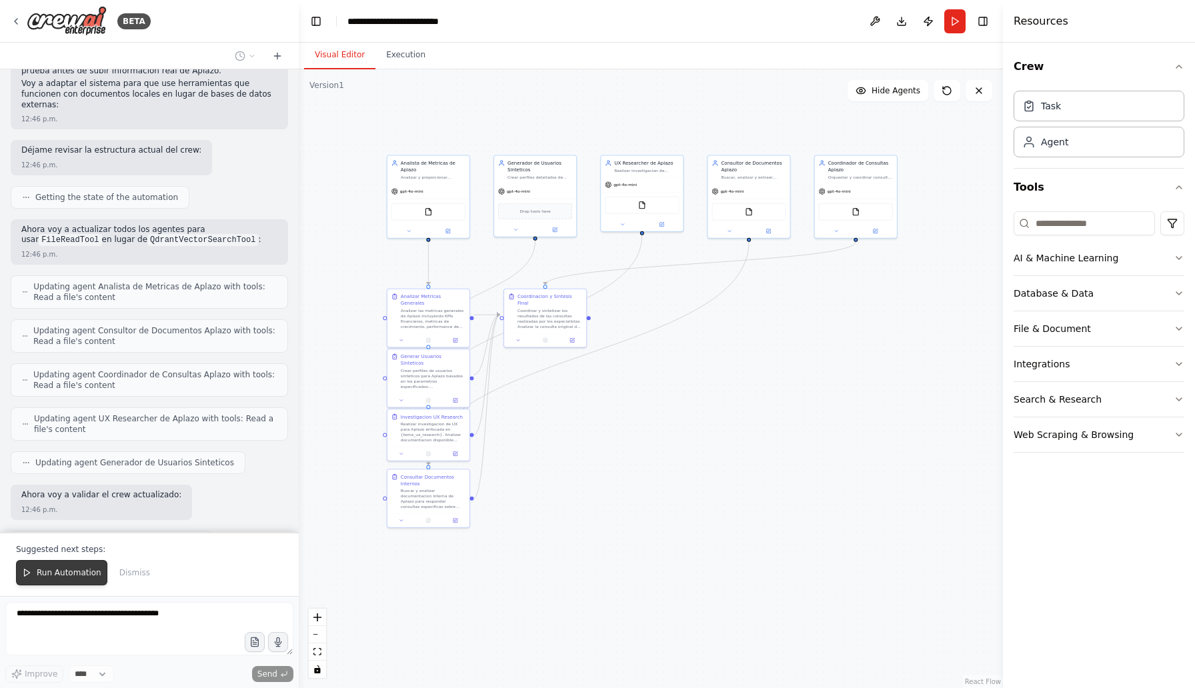
click at [76, 572] on span "Run Automation" at bounding box center [69, 572] width 65 height 11
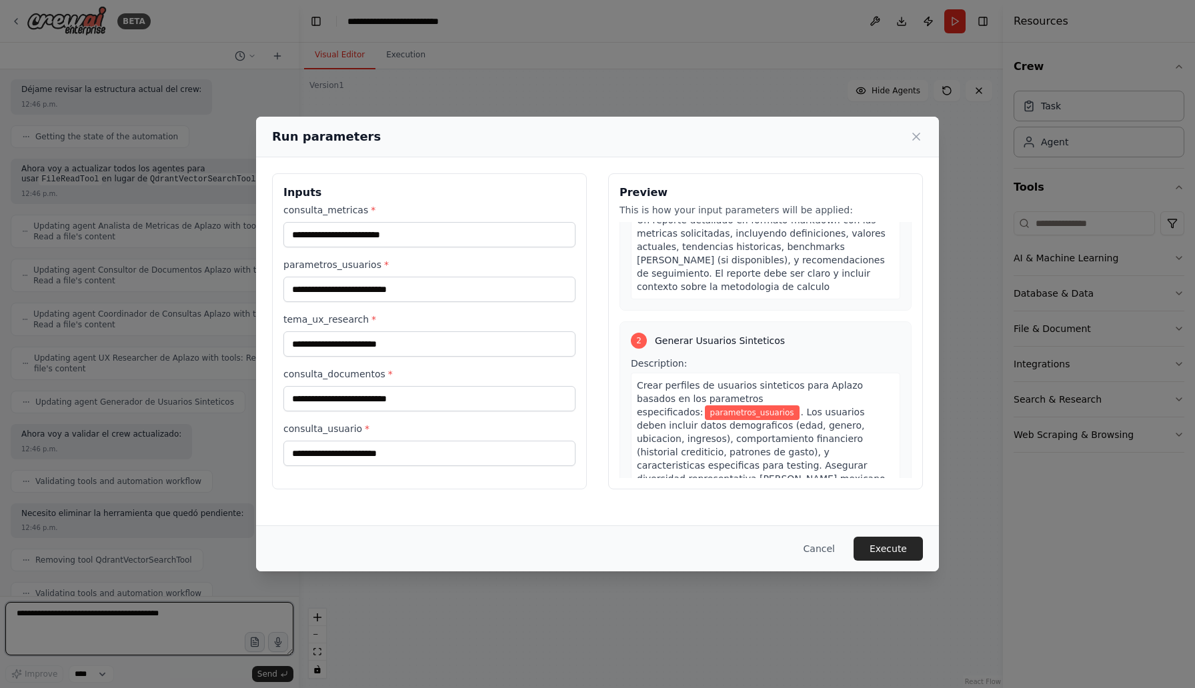
scroll to position [0, 0]
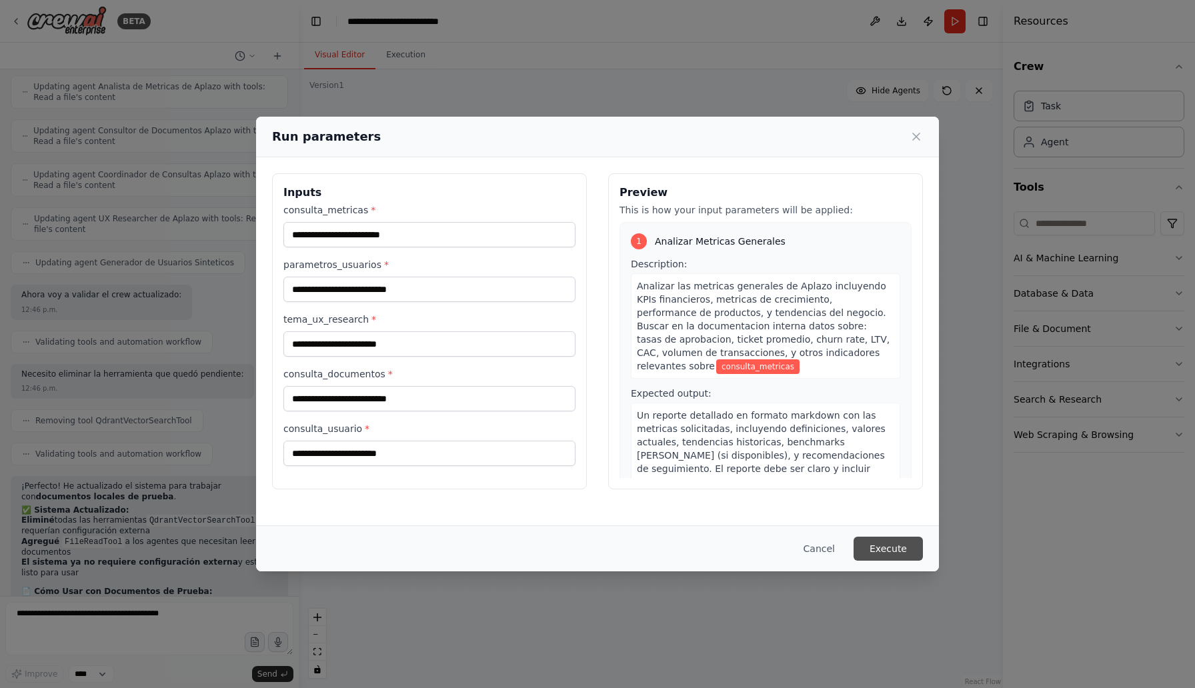
click at [899, 551] on button "Execute" at bounding box center [887, 549] width 69 height 24
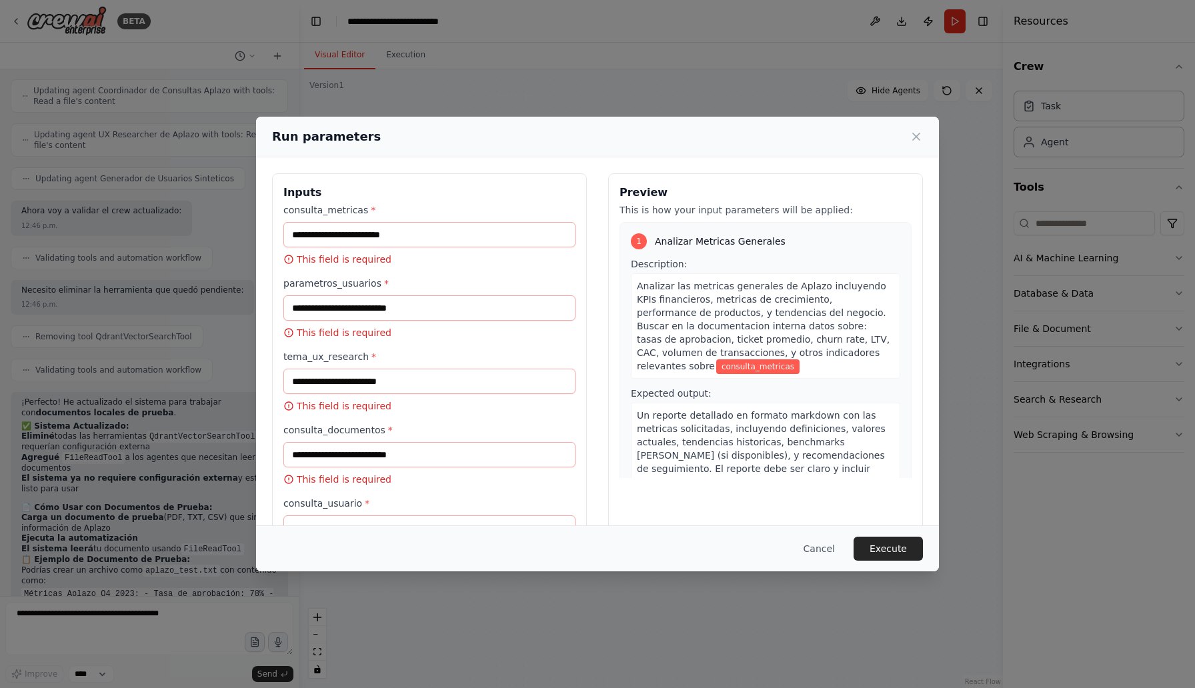
scroll to position [2891, 0]
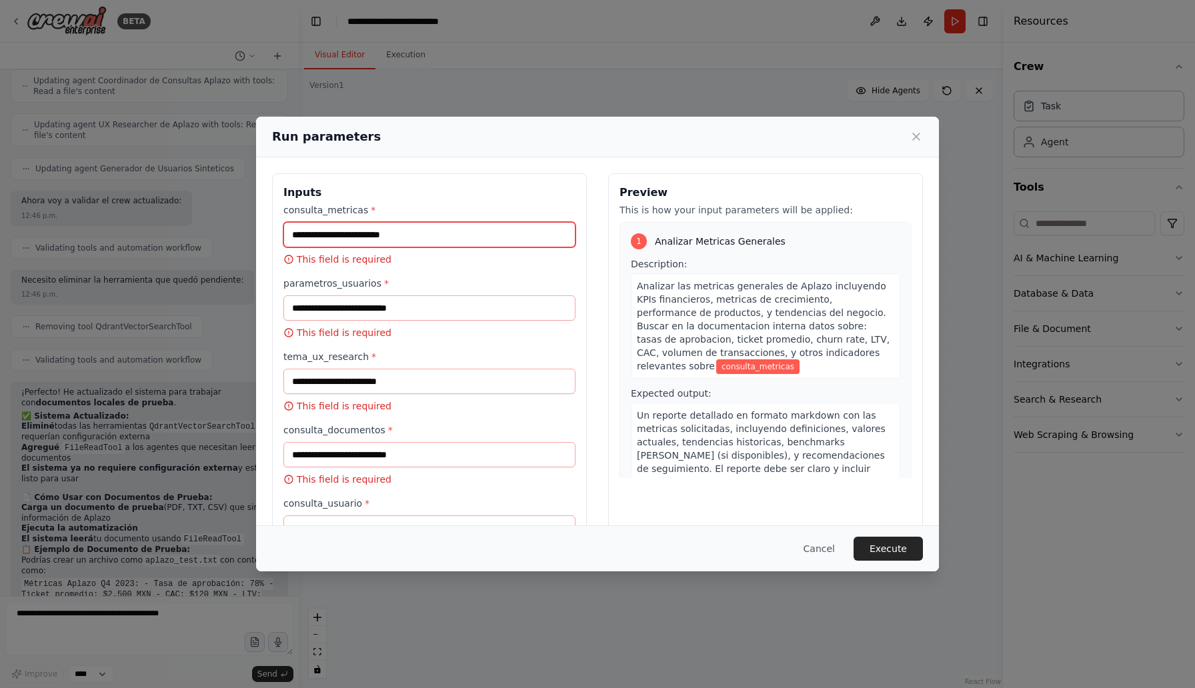
click at [411, 237] on input "consulta_metricas *" at bounding box center [429, 234] width 292 height 25
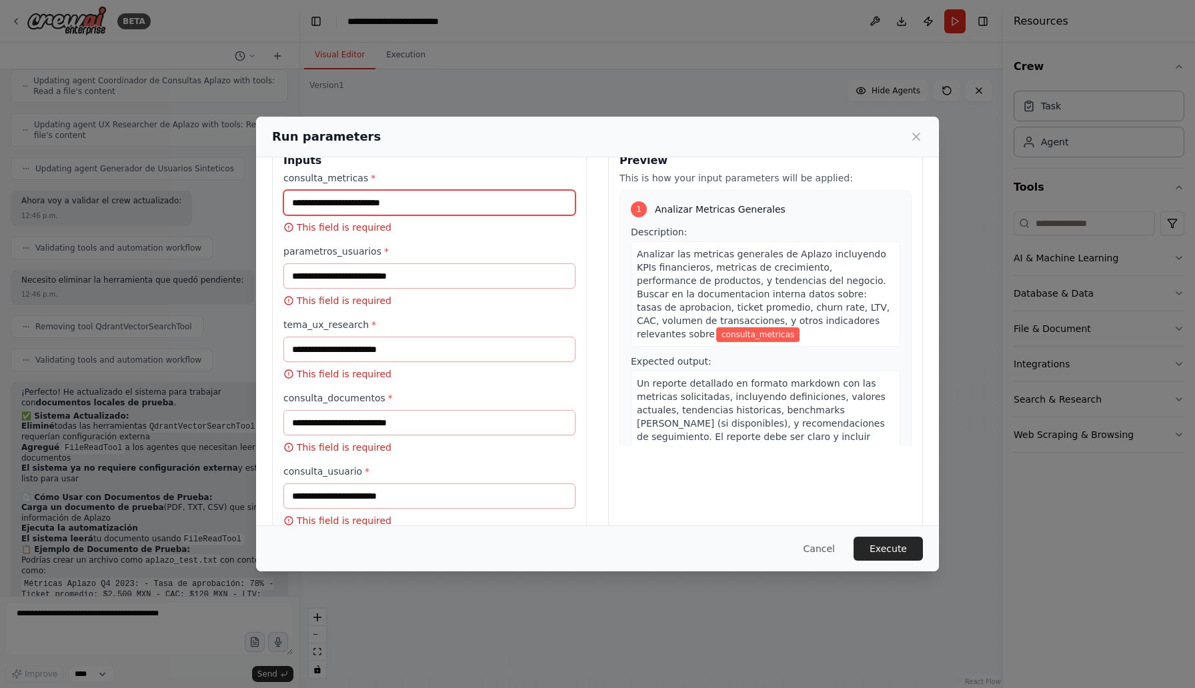
scroll to position [62, 0]
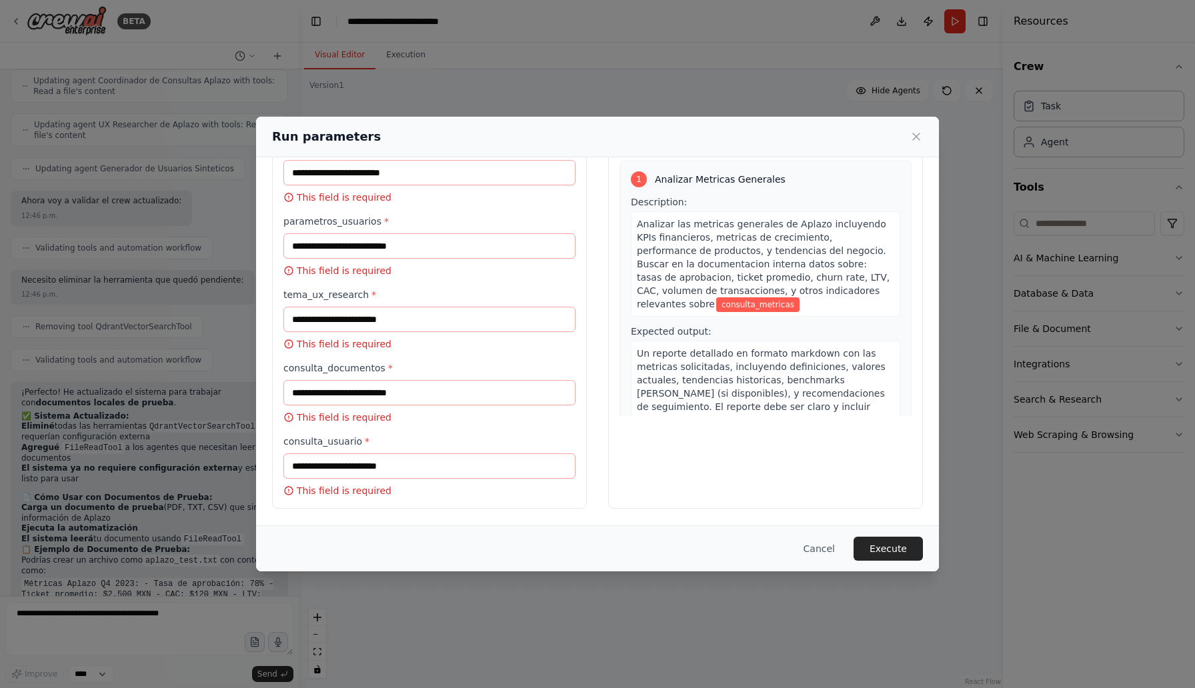
drag, startPoint x: 450, startPoint y: 138, endPoint x: 563, endPoint y: 144, distance: 113.5
click at [563, 144] on div "Run parameters" at bounding box center [597, 136] width 651 height 19
click at [921, 141] on icon at bounding box center [915, 136] width 13 height 13
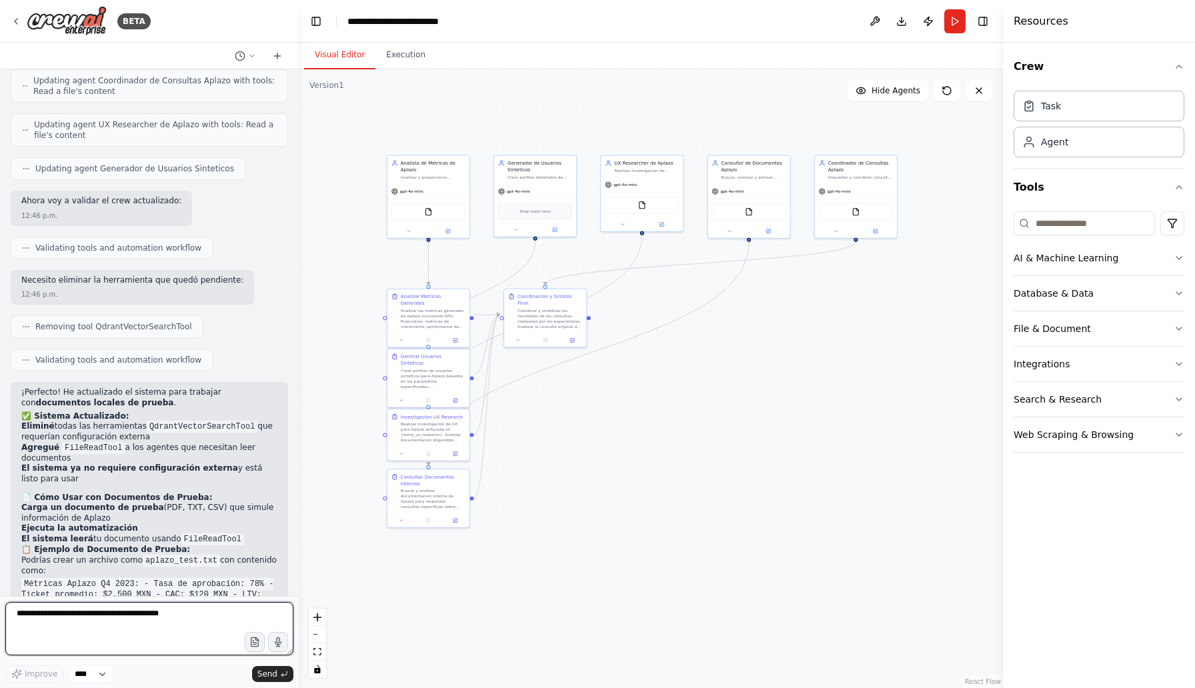
click at [95, 617] on textarea at bounding box center [149, 628] width 288 height 53
type textarea "**********"
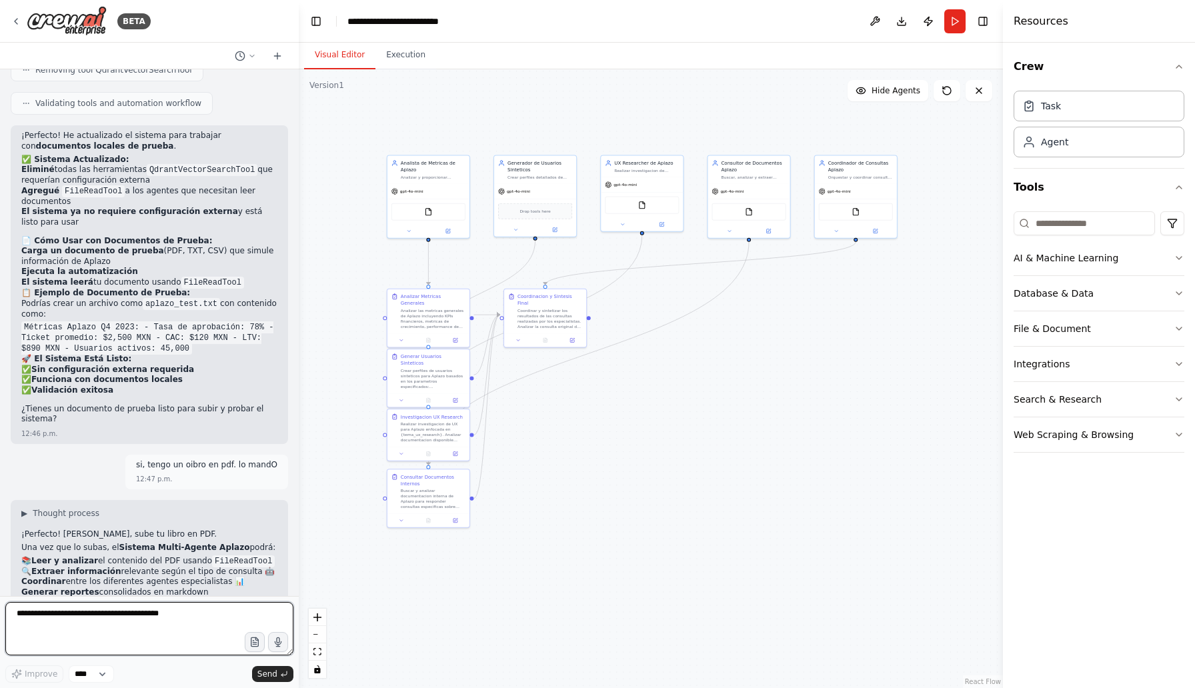
scroll to position [3159, 0]
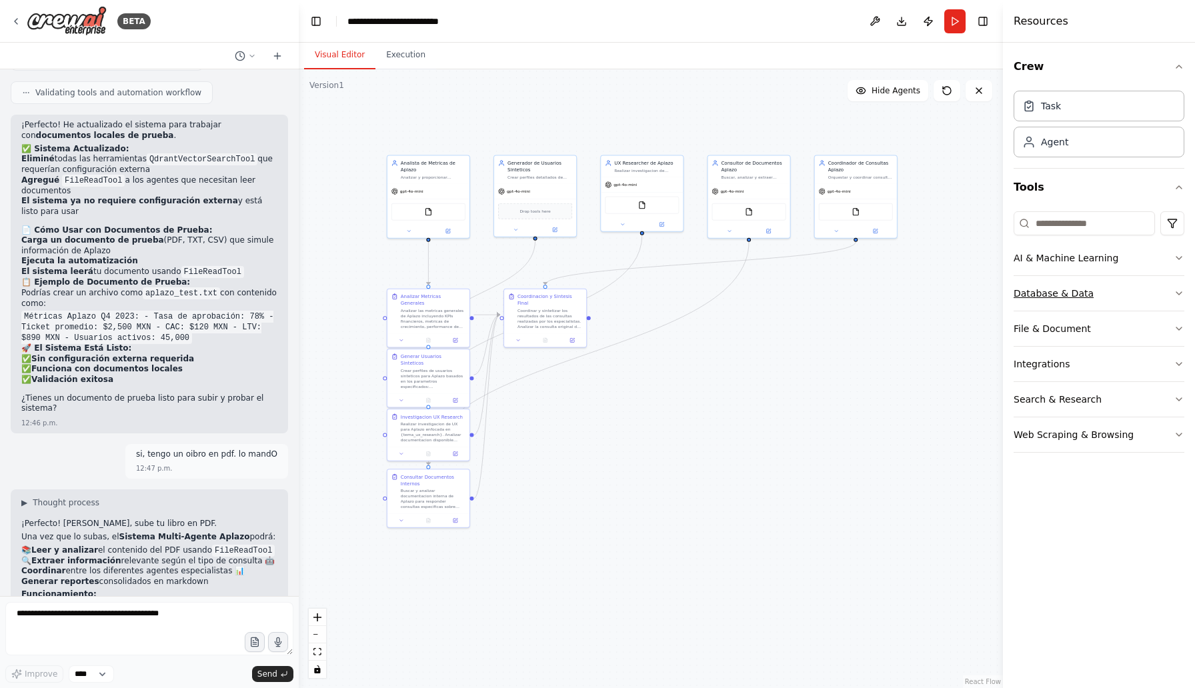
click at [1181, 294] on icon "button" at bounding box center [1179, 293] width 11 height 11
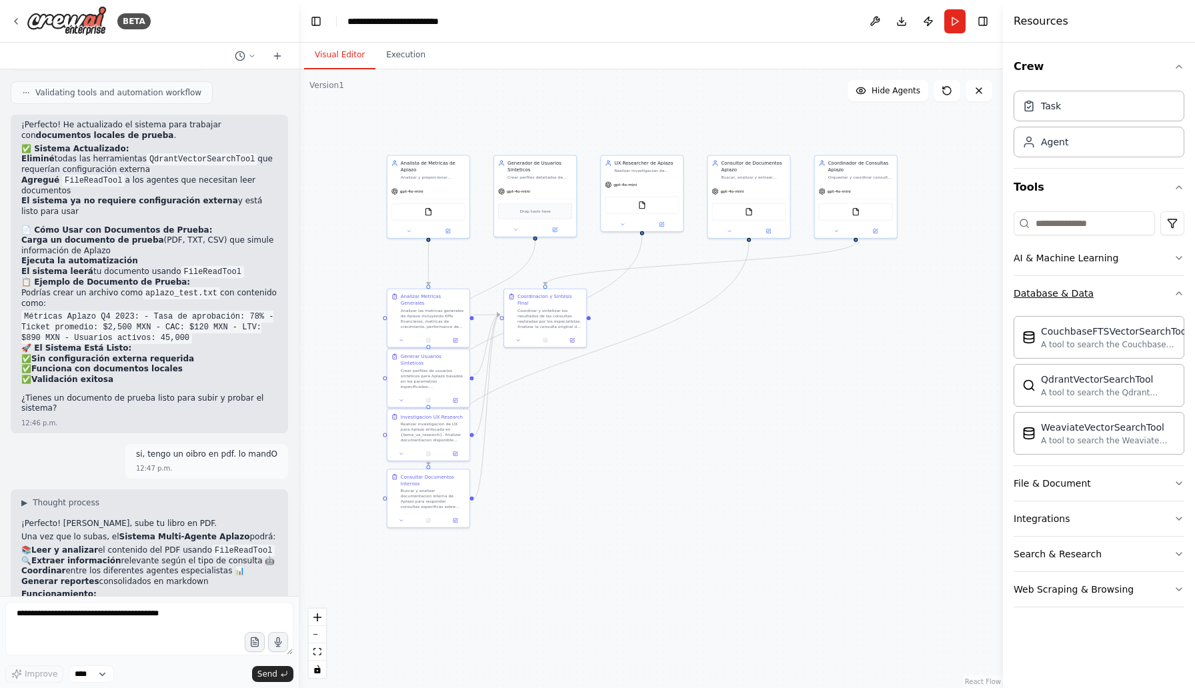
click at [1176, 289] on icon "button" at bounding box center [1179, 293] width 11 height 11
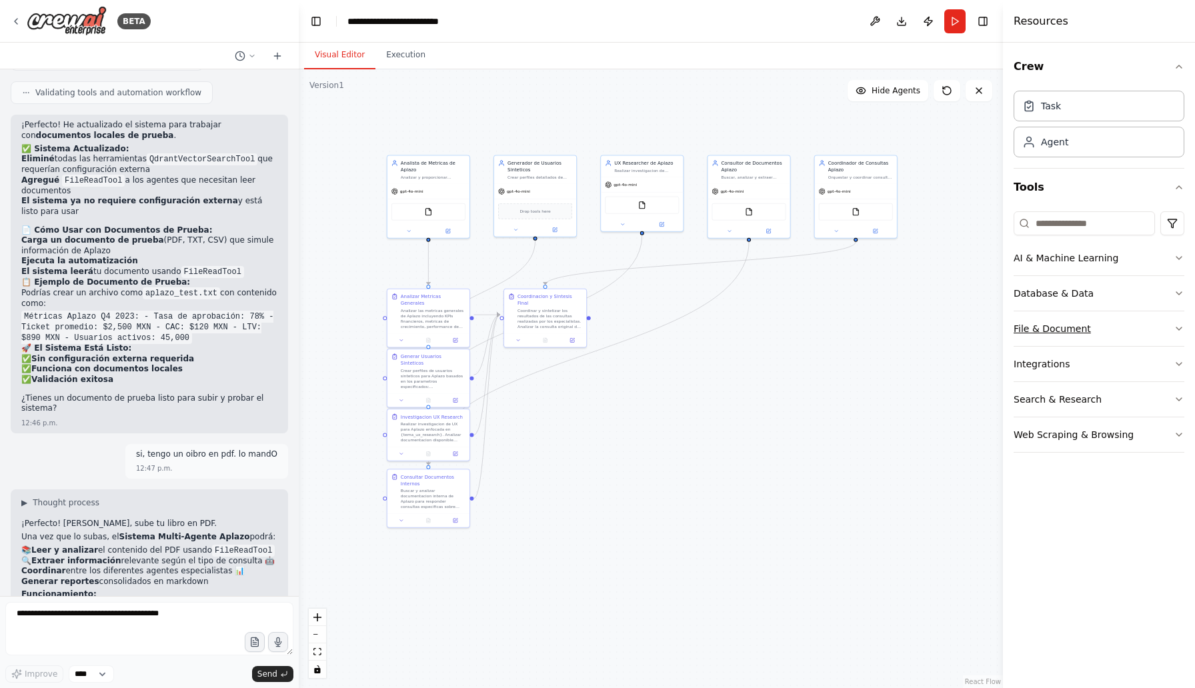
click at [1147, 331] on button "File & Document" at bounding box center [1099, 328] width 171 height 35
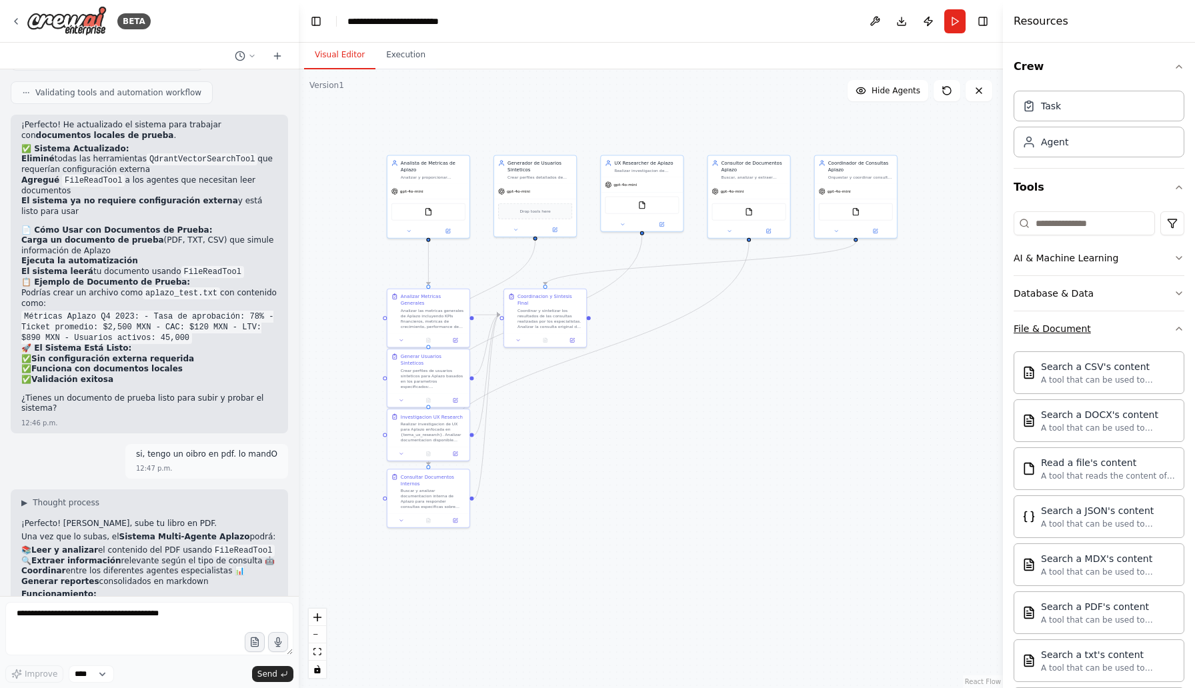
click at [1176, 322] on button "File & Document" at bounding box center [1099, 328] width 171 height 35
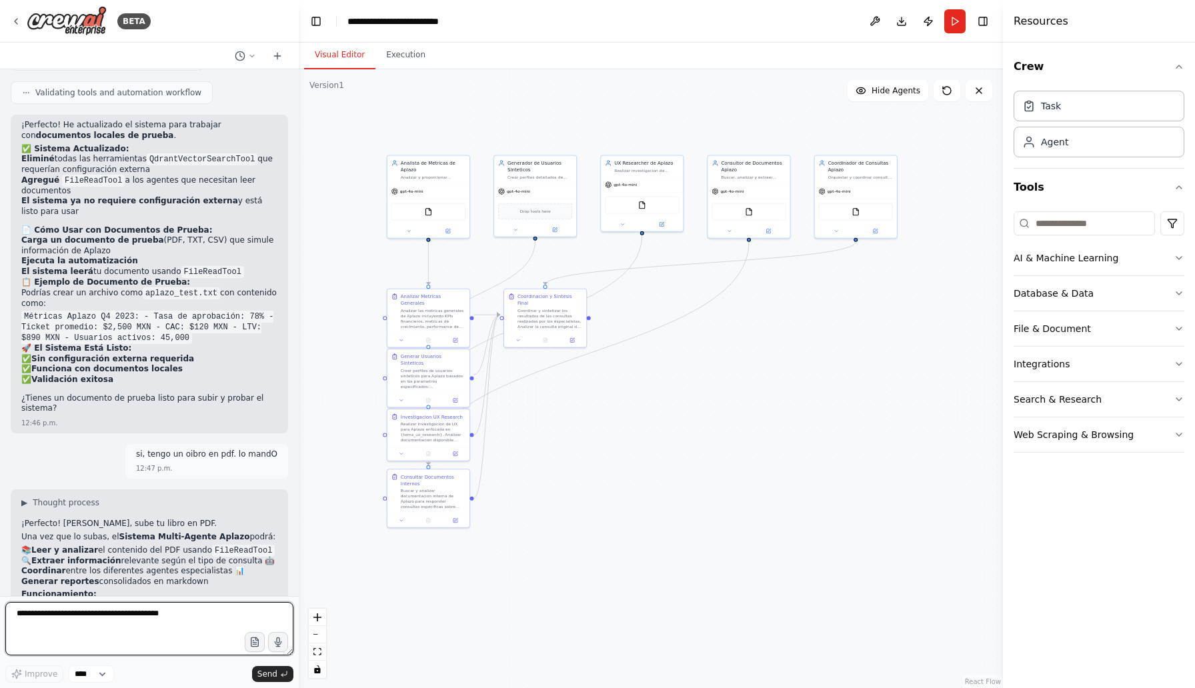
click at [121, 618] on textarea at bounding box center [149, 628] width 288 height 53
click at [257, 648] on button "button" at bounding box center [254, 641] width 21 height 21
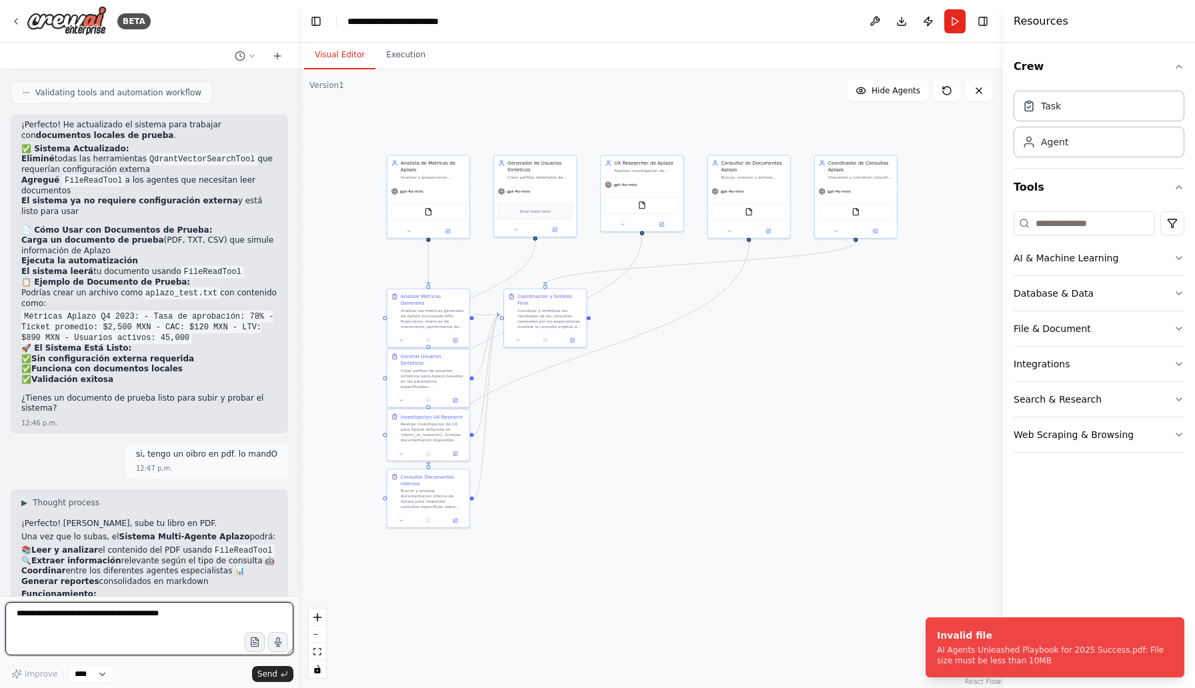
click at [243, 647] on textarea at bounding box center [149, 628] width 288 height 53
click at [257, 638] on icon "button" at bounding box center [254, 641] width 7 height 9
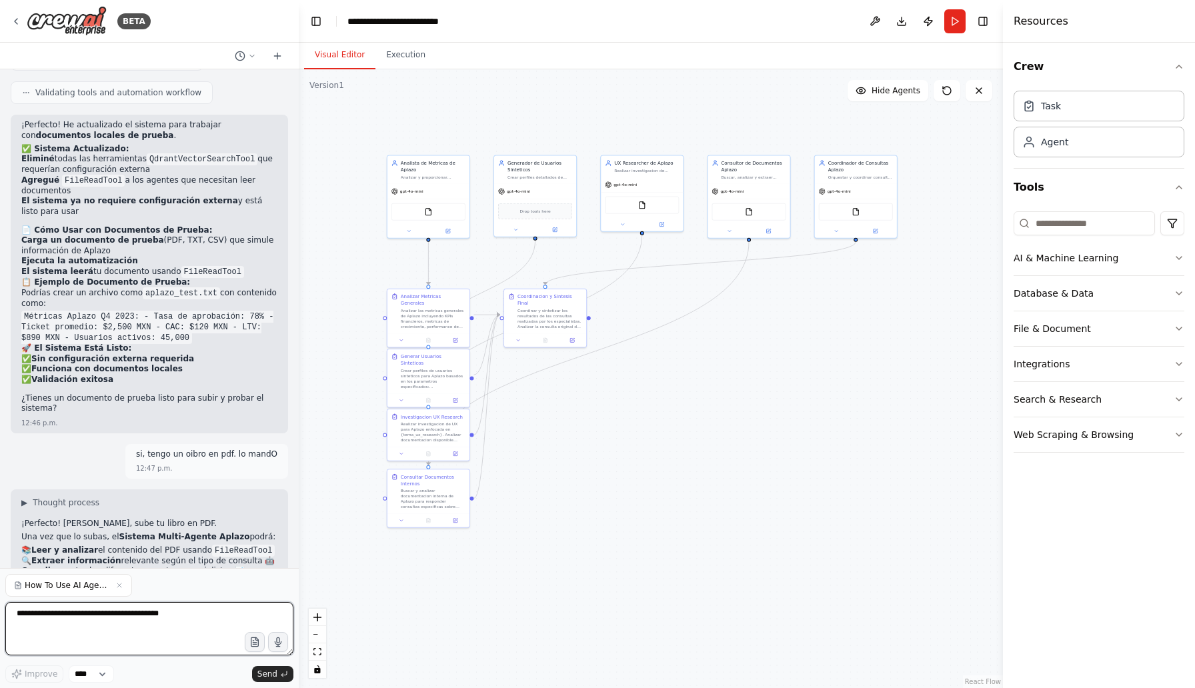
click at [115, 622] on textarea at bounding box center [149, 628] width 288 height 53
type textarea "******"
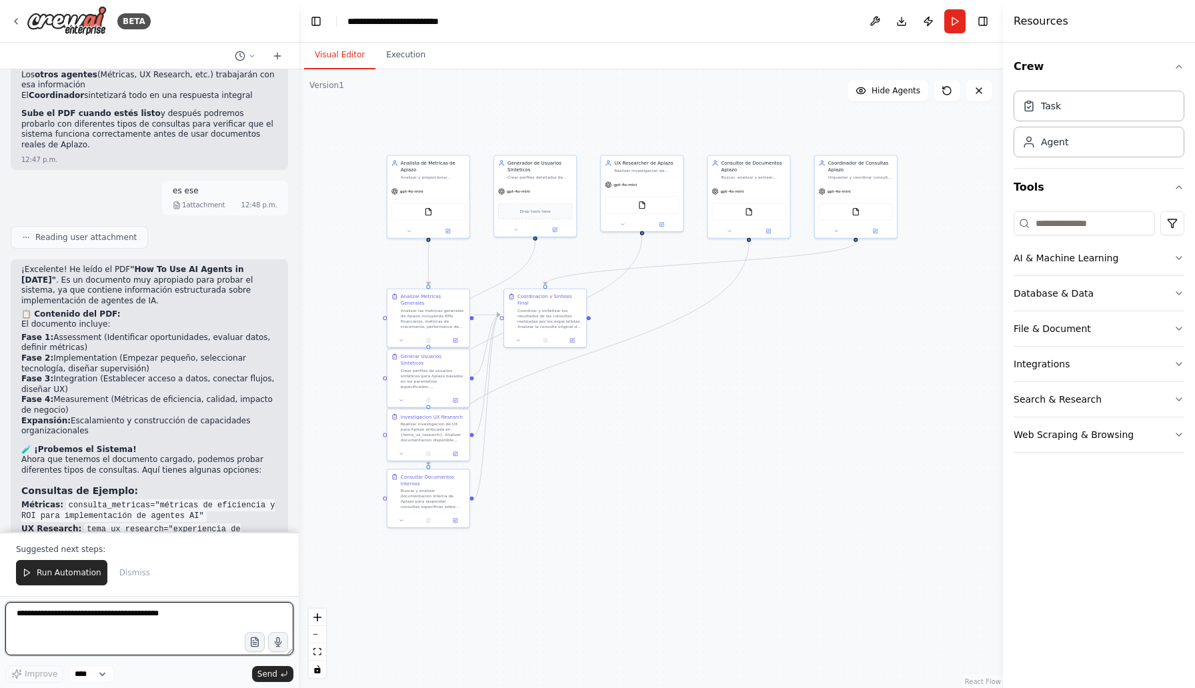
scroll to position [3709, 0]
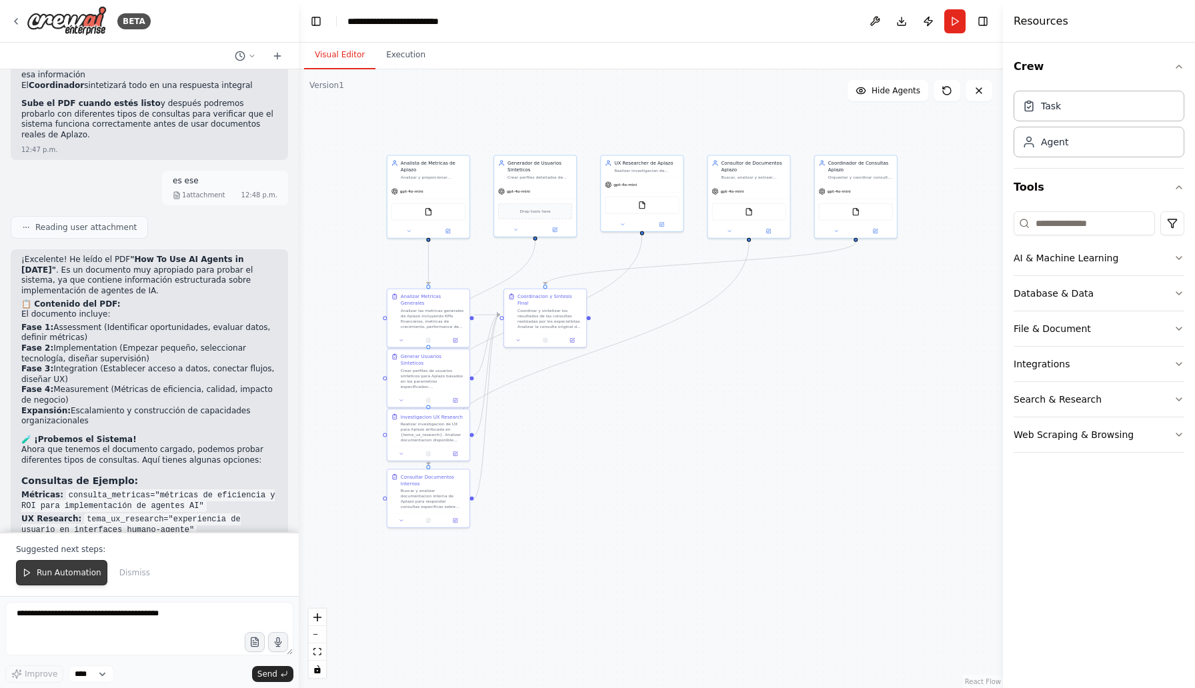
click at [69, 585] on button "Run Automation" at bounding box center [61, 572] width 91 height 25
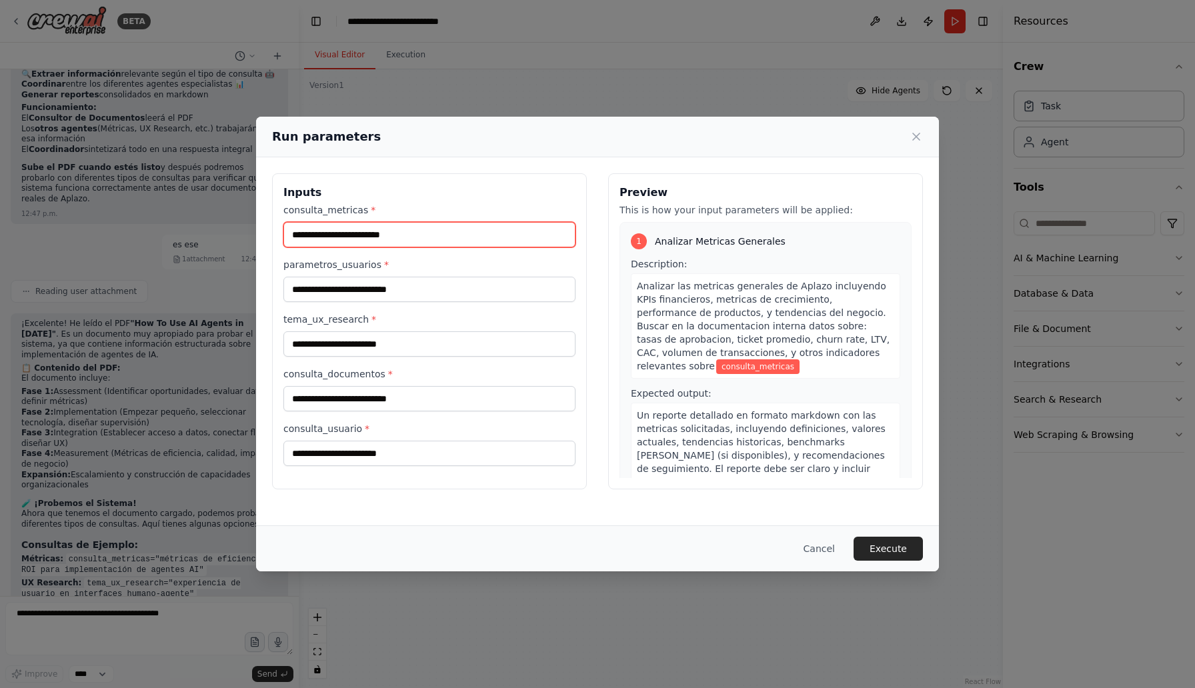
click at [430, 245] on input "consulta_metricas *" at bounding box center [429, 234] width 292 height 25
click at [892, 553] on button "Execute" at bounding box center [887, 549] width 69 height 24
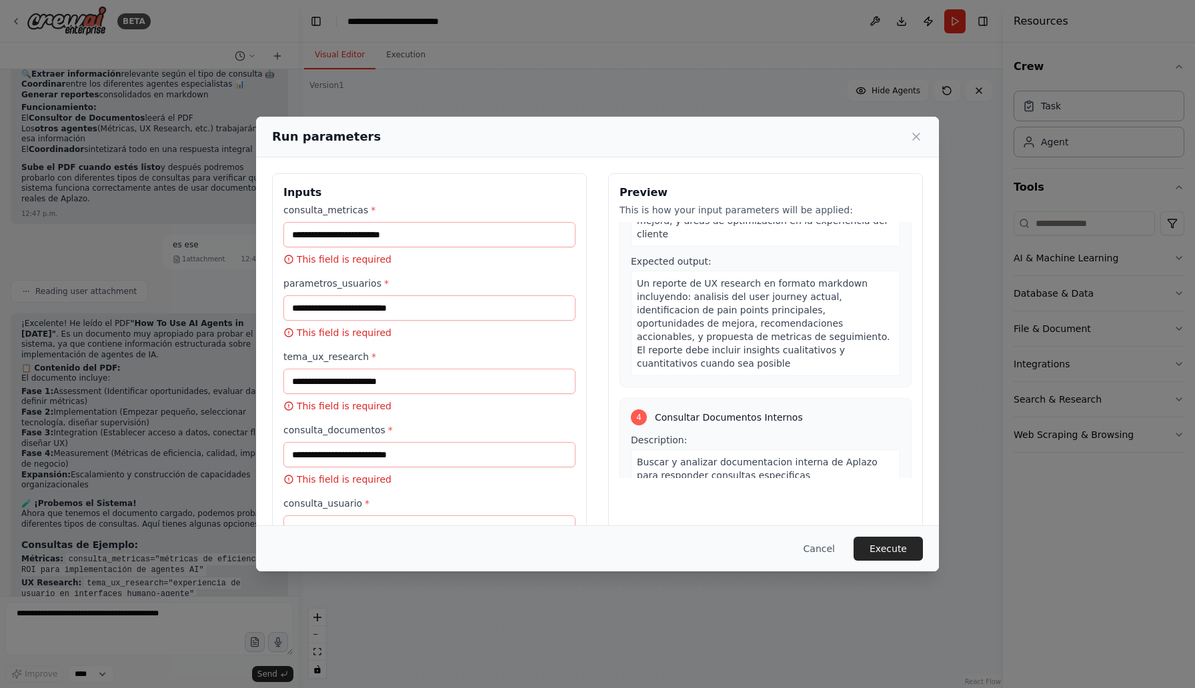
scroll to position [746, 0]
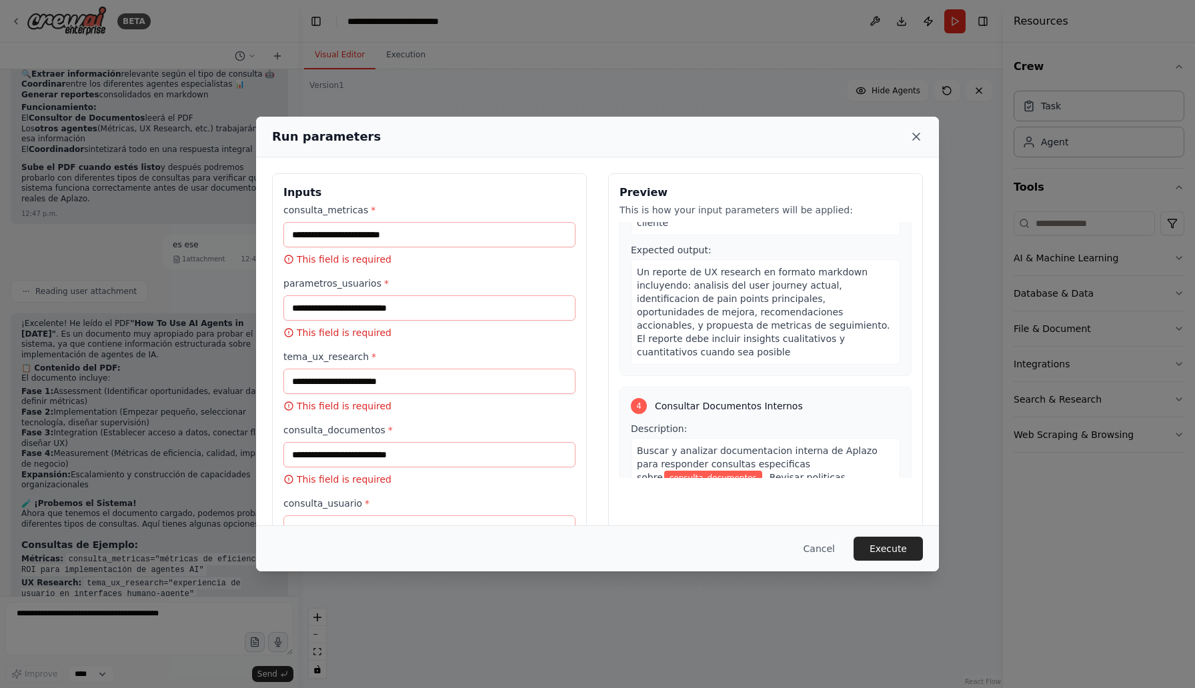
click at [915, 135] on icon at bounding box center [915, 136] width 13 height 13
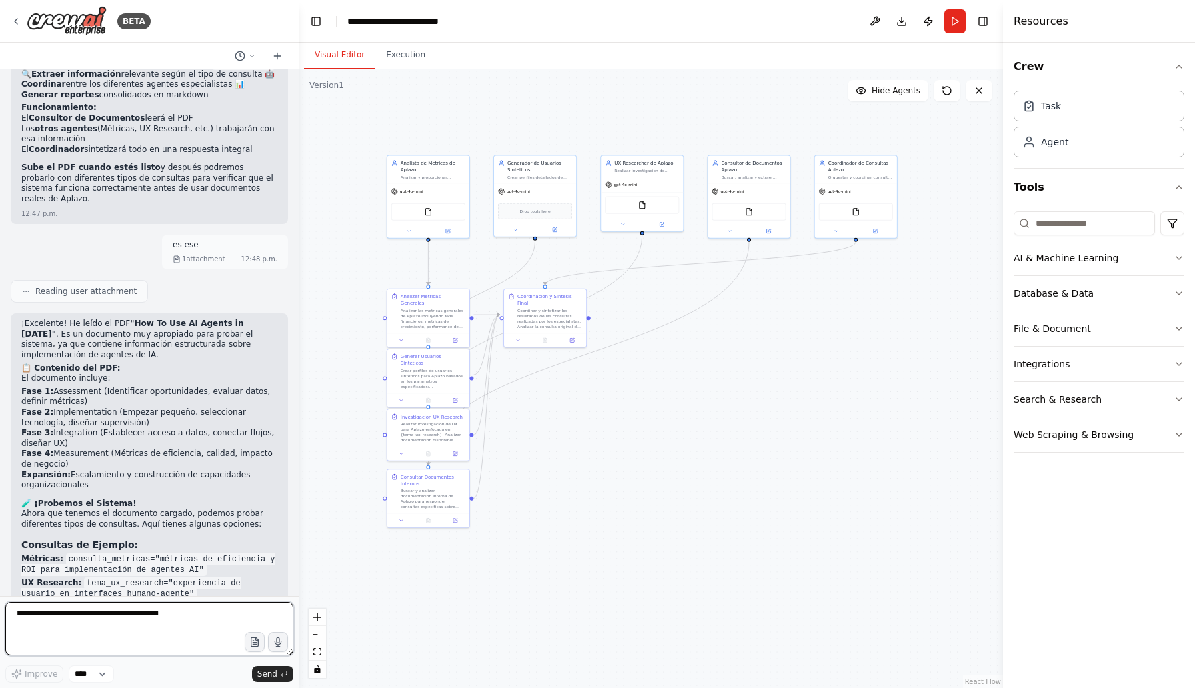
click at [143, 619] on textarea at bounding box center [149, 628] width 288 height 53
drag, startPoint x: 169, startPoint y: 455, endPoint x: 151, endPoint y: 471, distance: 24.1
click at [151, 577] on code "tema_ux_research="experiencia de usuario en interfaces humano-agente"" at bounding box center [130, 588] width 219 height 23
copy code "experiencia de usuario en interfaces humano-agente"
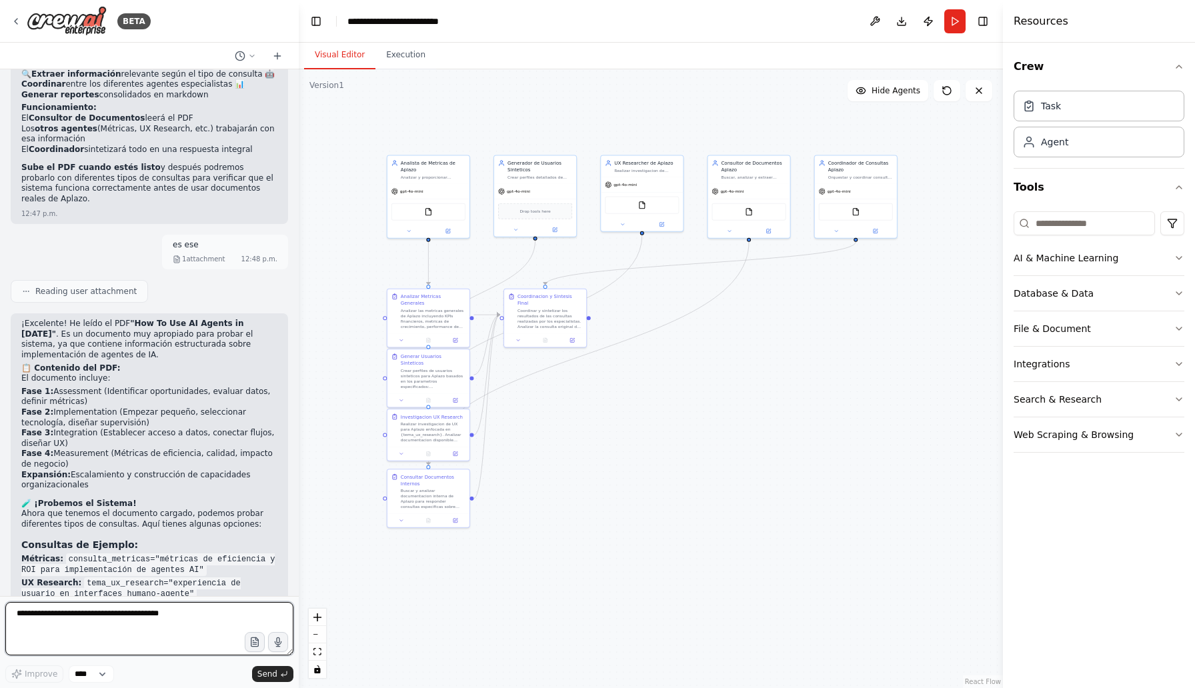
click at [110, 602] on textarea at bounding box center [149, 628] width 288 height 53
paste textarea "**********"
type textarea "**********"
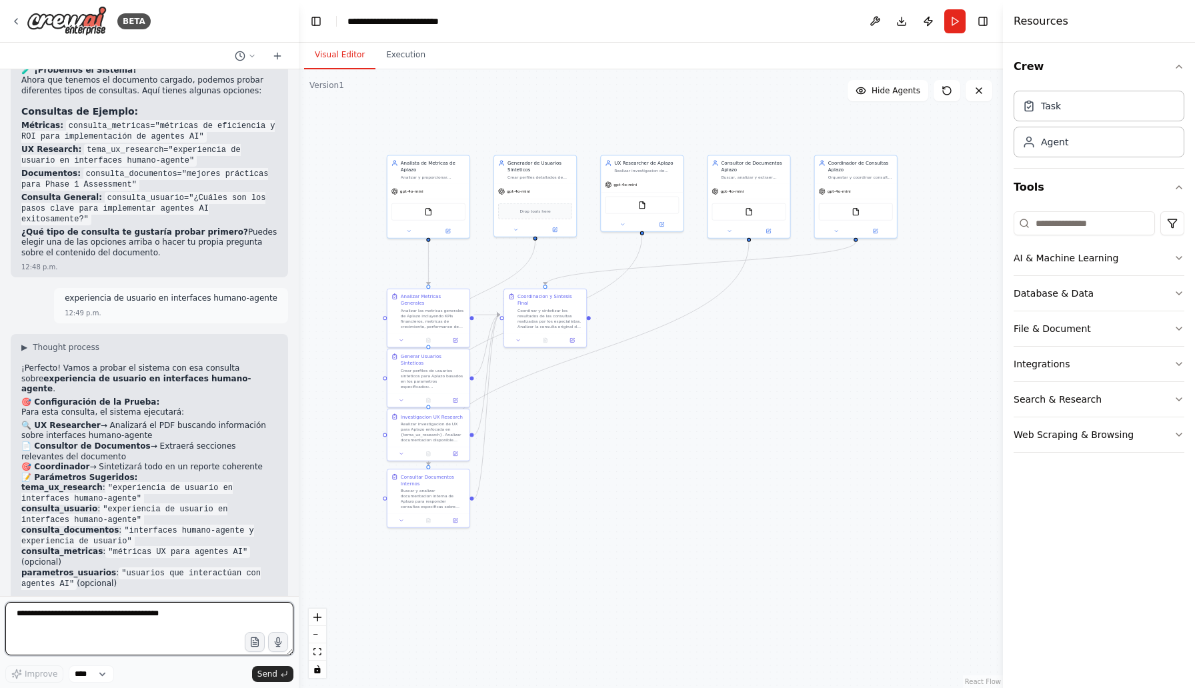
scroll to position [4089, 0]
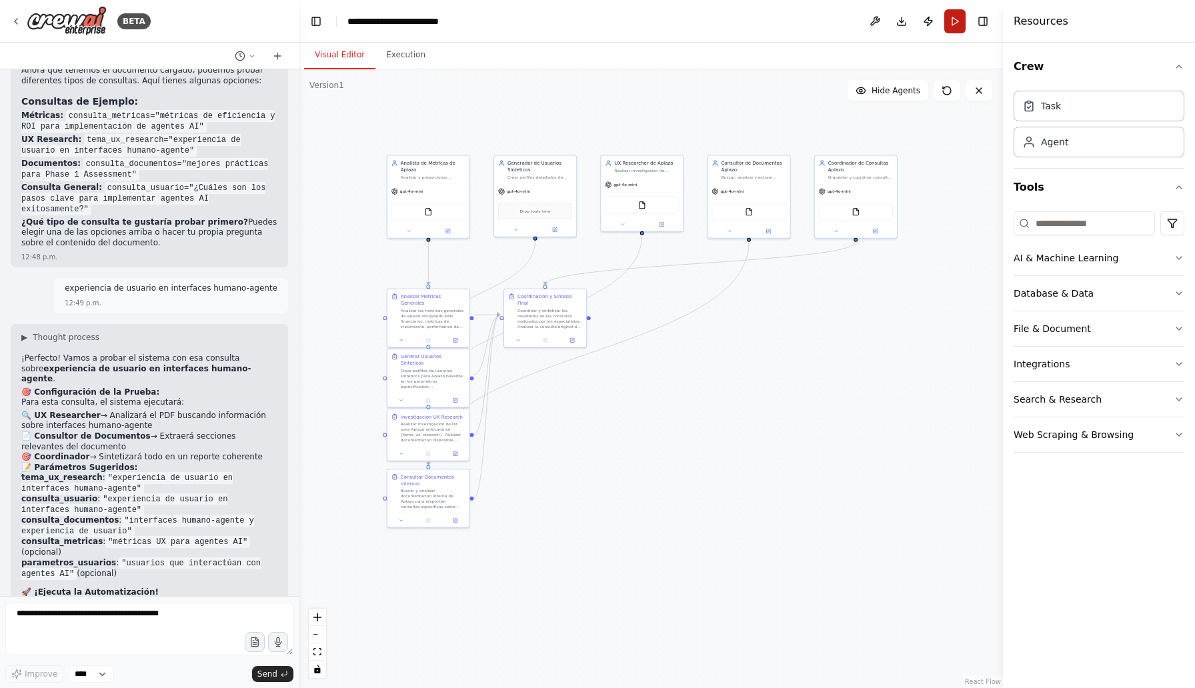
click at [950, 31] on button "Run" at bounding box center [954, 21] width 21 height 24
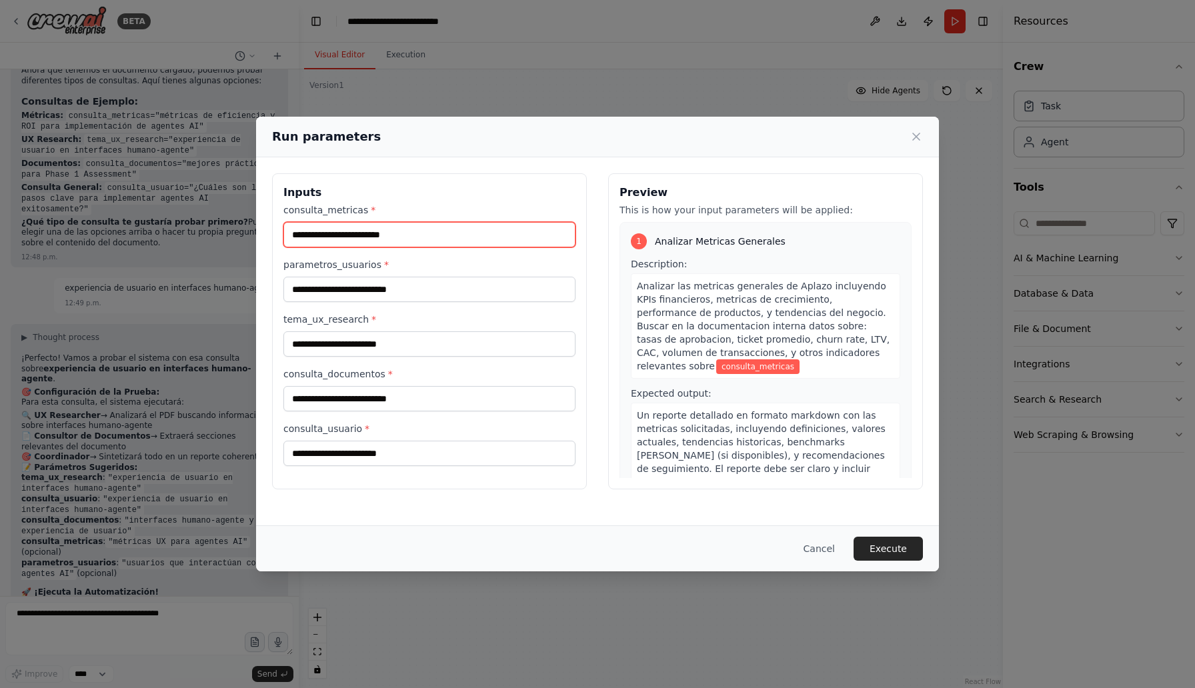
click at [407, 239] on input "consulta_metricas *" at bounding box center [429, 234] width 292 height 25
paste input "**********"
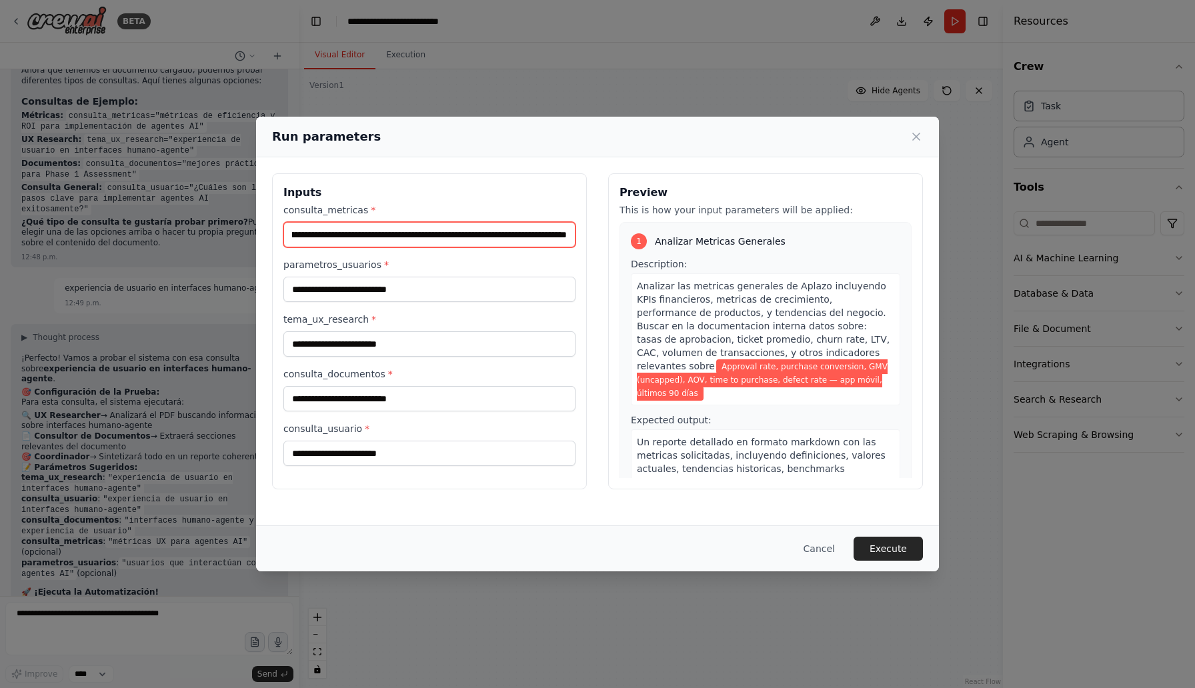
type input "**********"
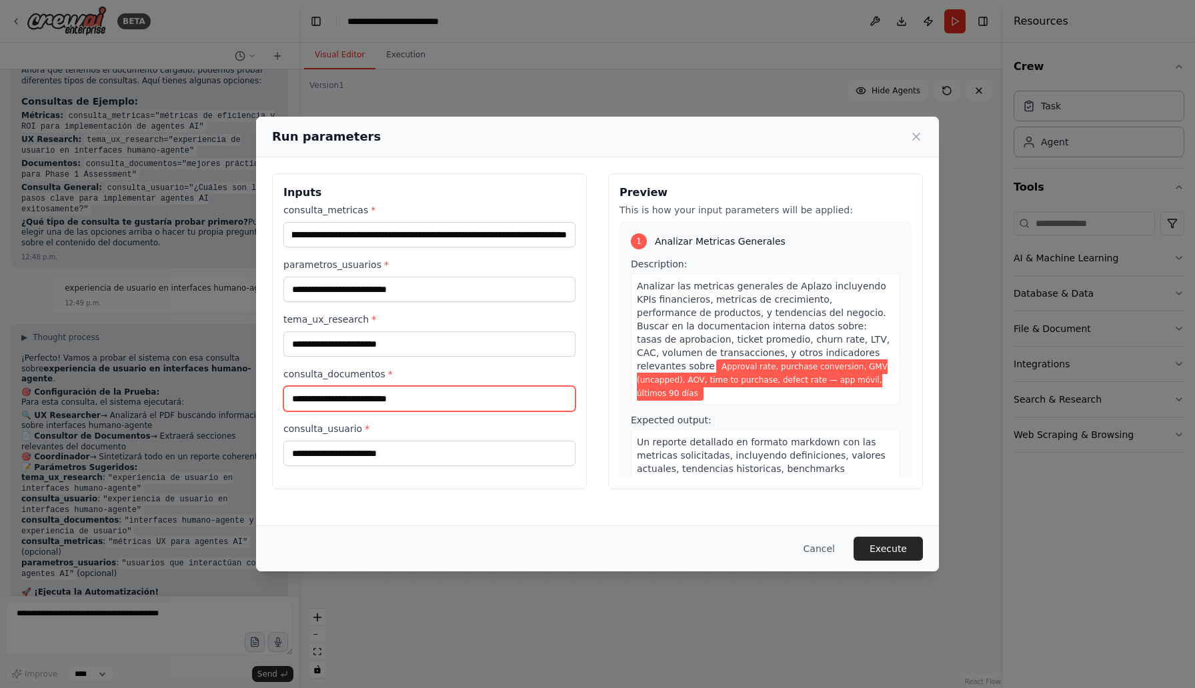
scroll to position [0, 0]
click at [550, 409] on input "consulta_documentos *" at bounding box center [429, 398] width 292 height 25
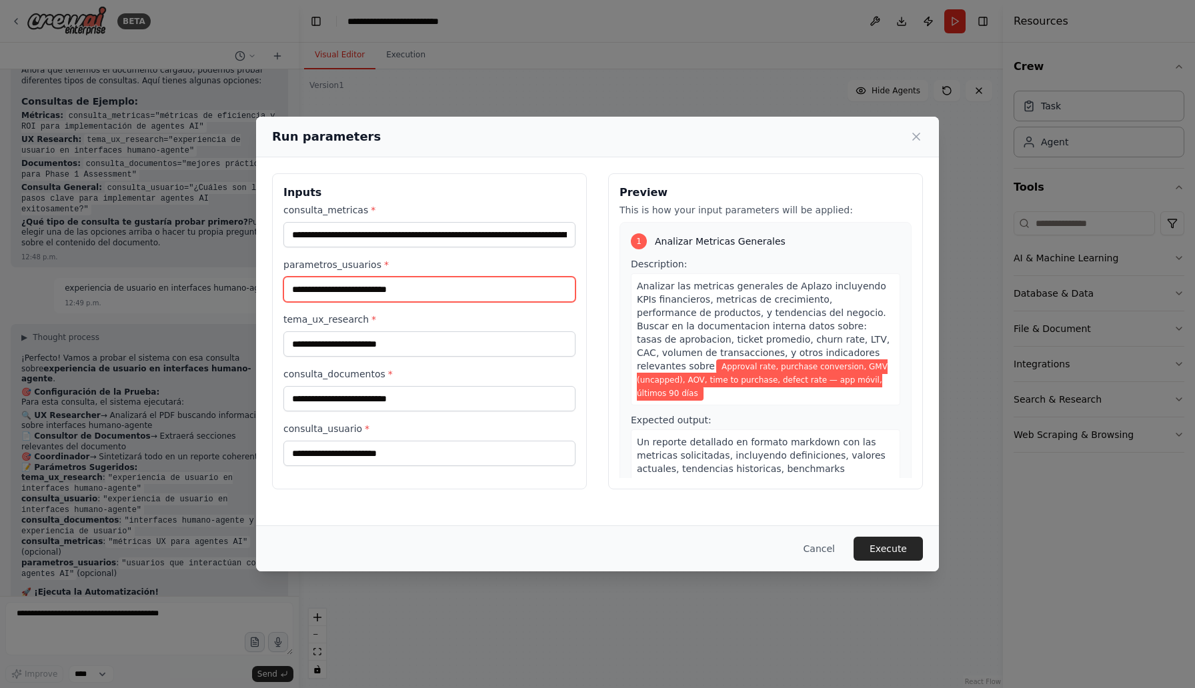
click at [387, 286] on input "parametros_usuarios *" at bounding box center [429, 289] width 292 height 25
click at [431, 294] on input "parametros_usuarios *" at bounding box center [429, 289] width 292 height 25
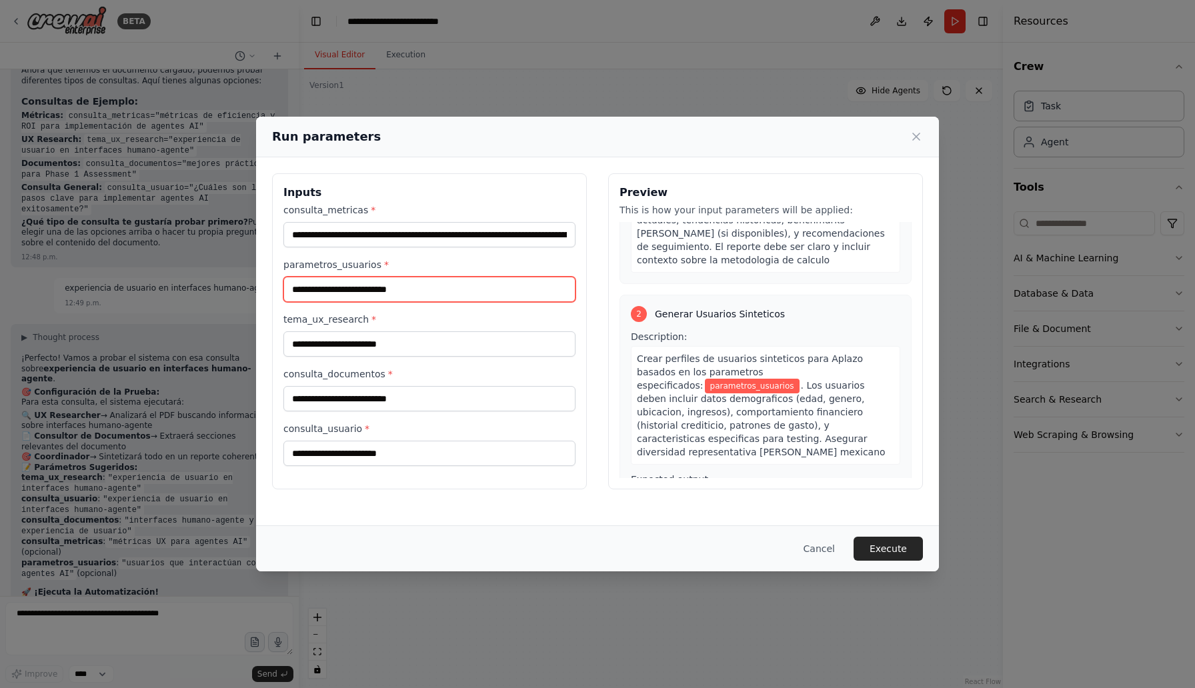
scroll to position [252, 0]
click at [477, 282] on input "parametros_usuarios *" at bounding box center [429, 289] width 292 height 25
paste input "**********"
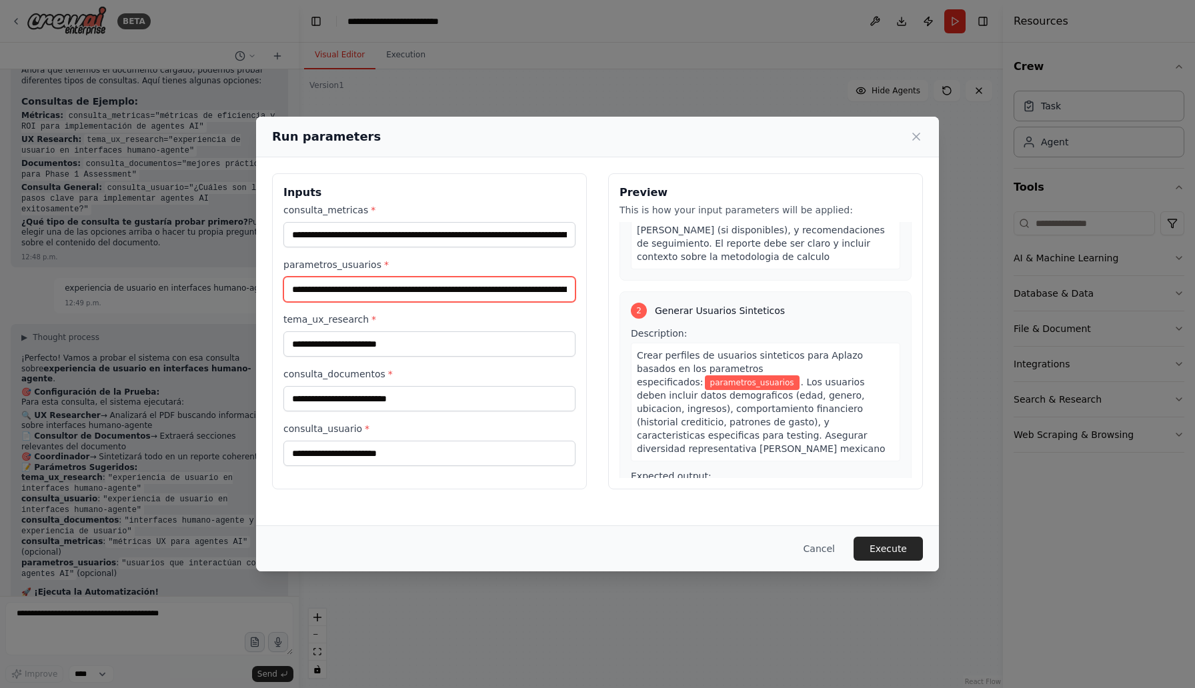
scroll to position [0, 187]
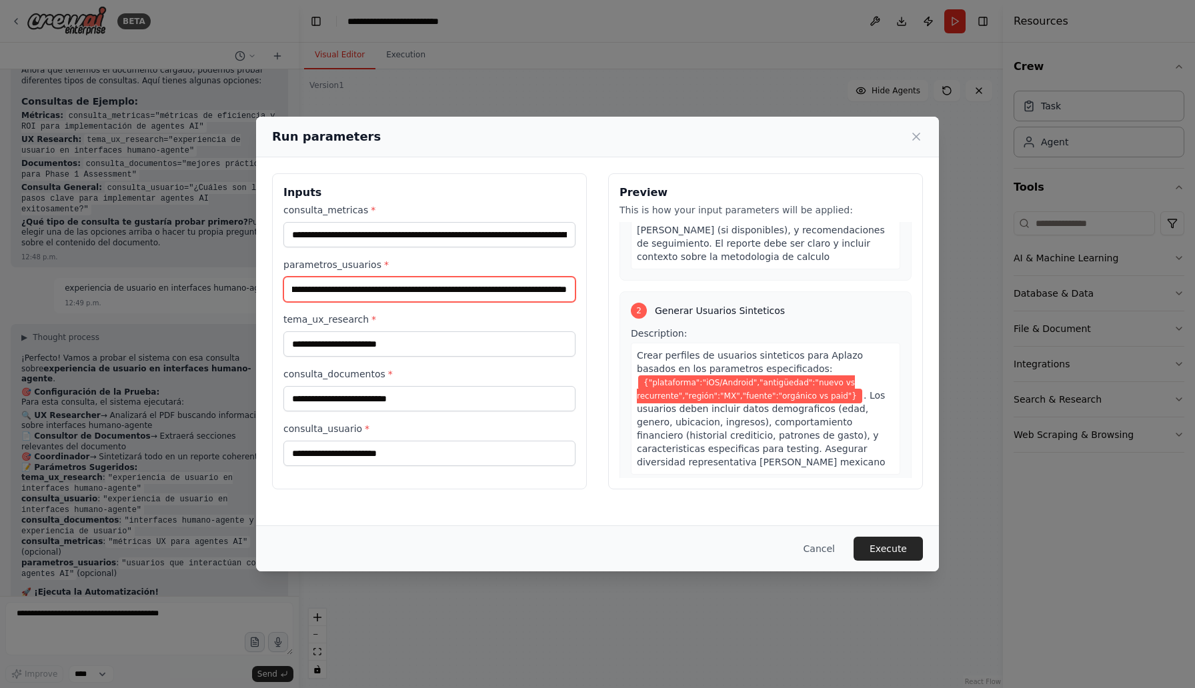
type input "**********"
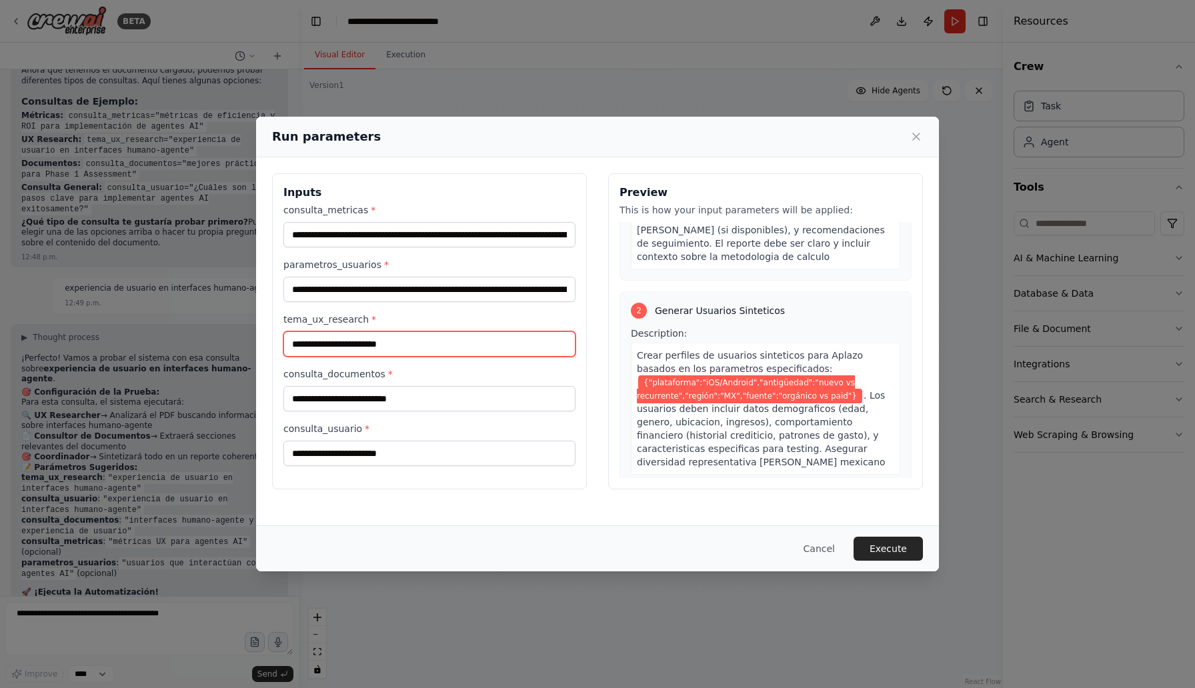
click at [409, 341] on input "tema_ux_research *" at bounding box center [429, 343] width 292 height 25
paste input "**********"
type input "**********"
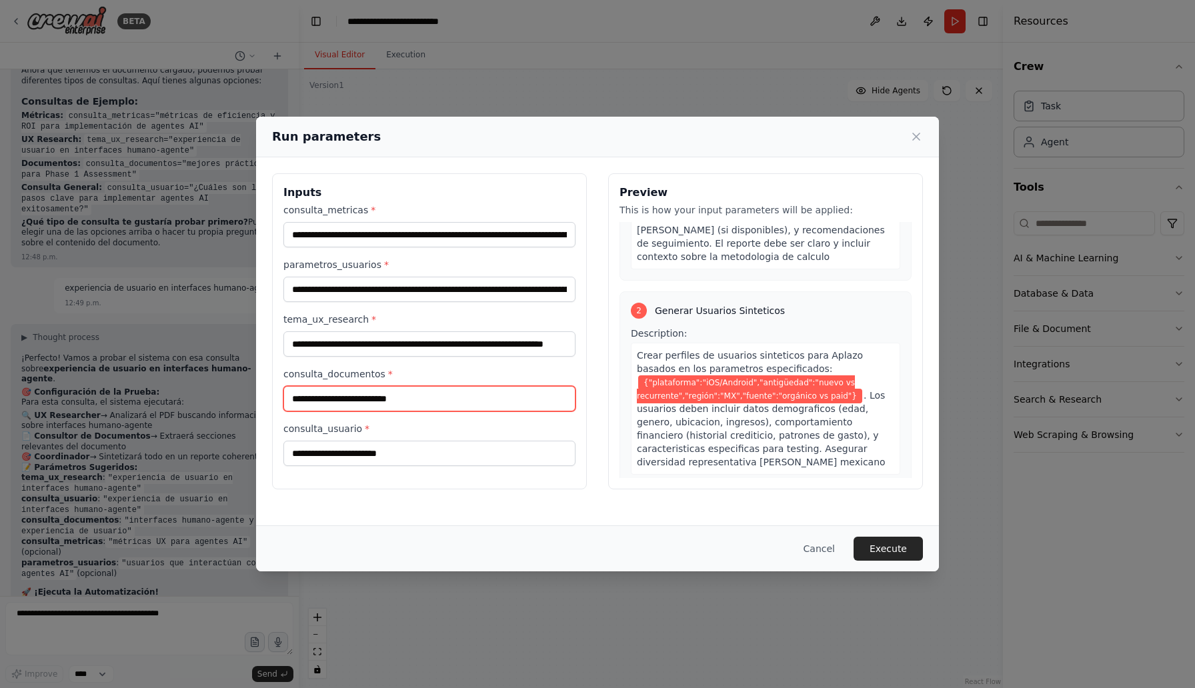
click at [403, 393] on input "consulta_documentos *" at bounding box center [429, 398] width 292 height 25
paste input "**********"
type input "**********"
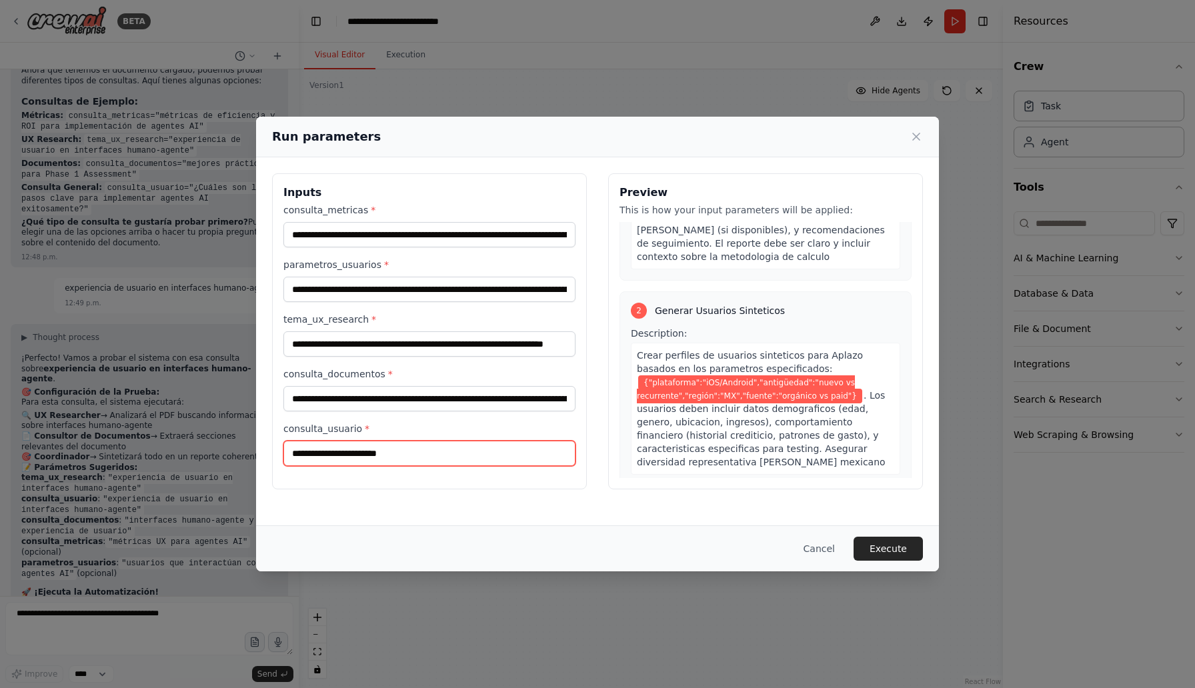
click at [391, 463] on input "consulta_usuario *" at bounding box center [429, 453] width 292 height 25
paste input "**********"
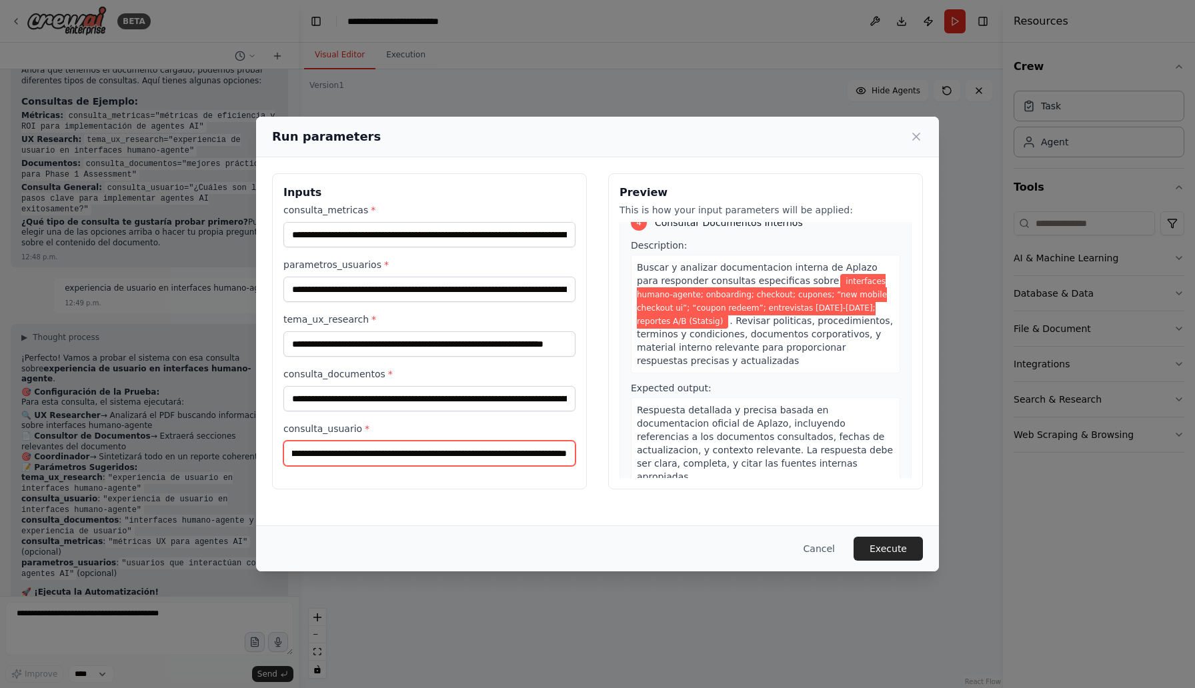
scroll to position [1274, 0]
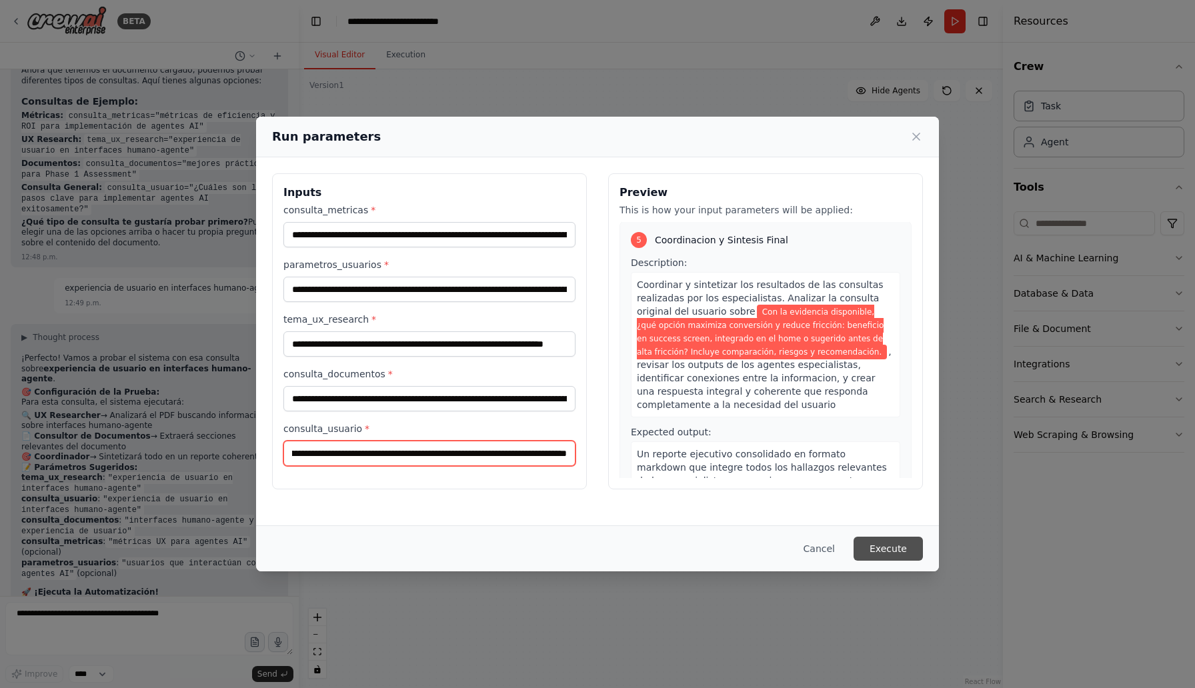
type input "**********"
click at [877, 549] on button "Execute" at bounding box center [887, 549] width 69 height 24
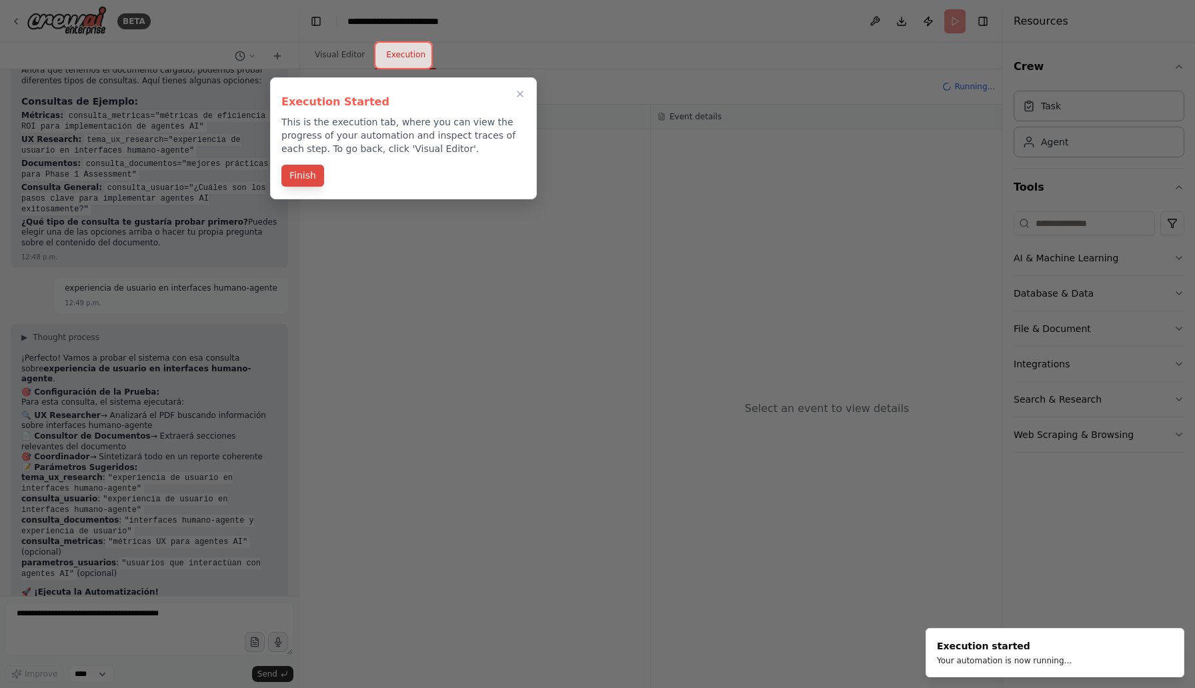
click at [305, 185] on button "Finish" at bounding box center [302, 176] width 43 height 22
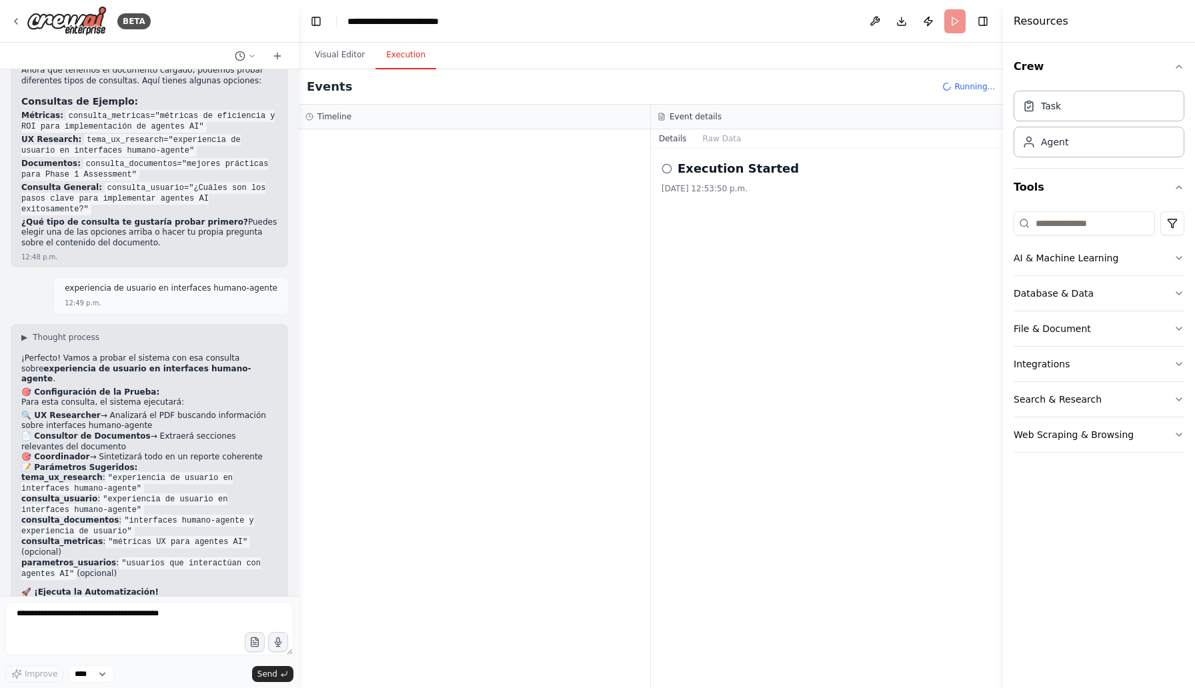
click at [665, 168] on icon at bounding box center [666, 168] width 11 height 11
click at [722, 138] on button "Raw Data" at bounding box center [722, 138] width 55 height 19
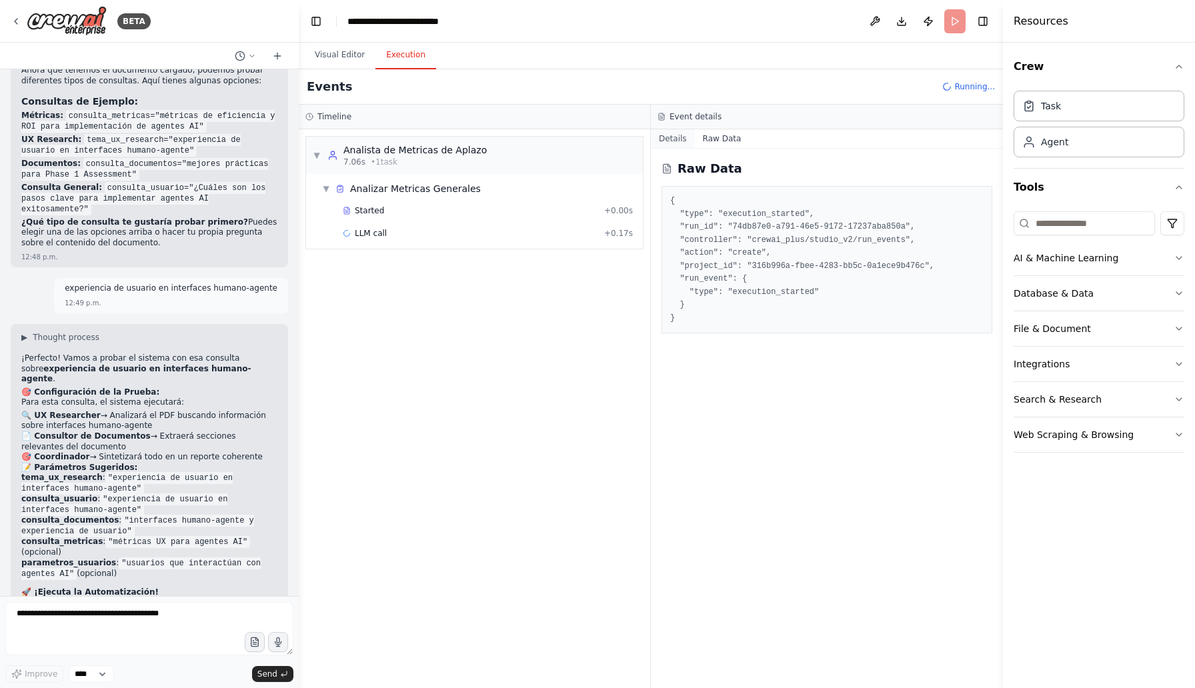
click at [677, 141] on button "Details" at bounding box center [673, 138] width 44 height 19
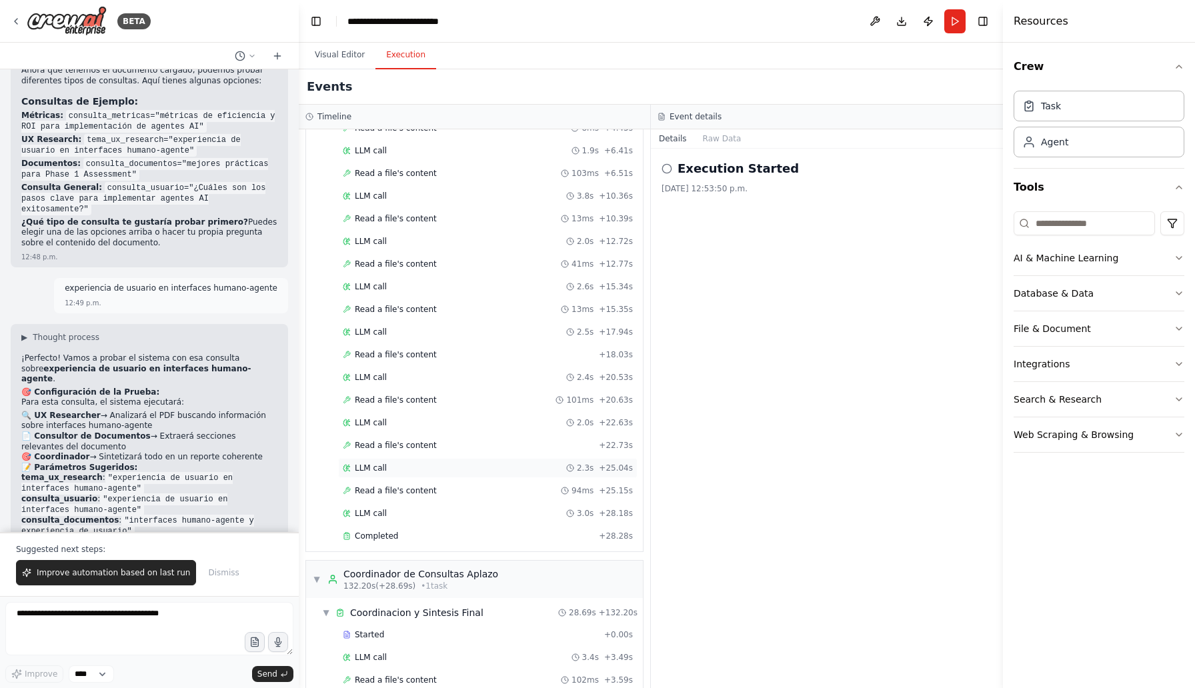
scroll to position [1467, 0]
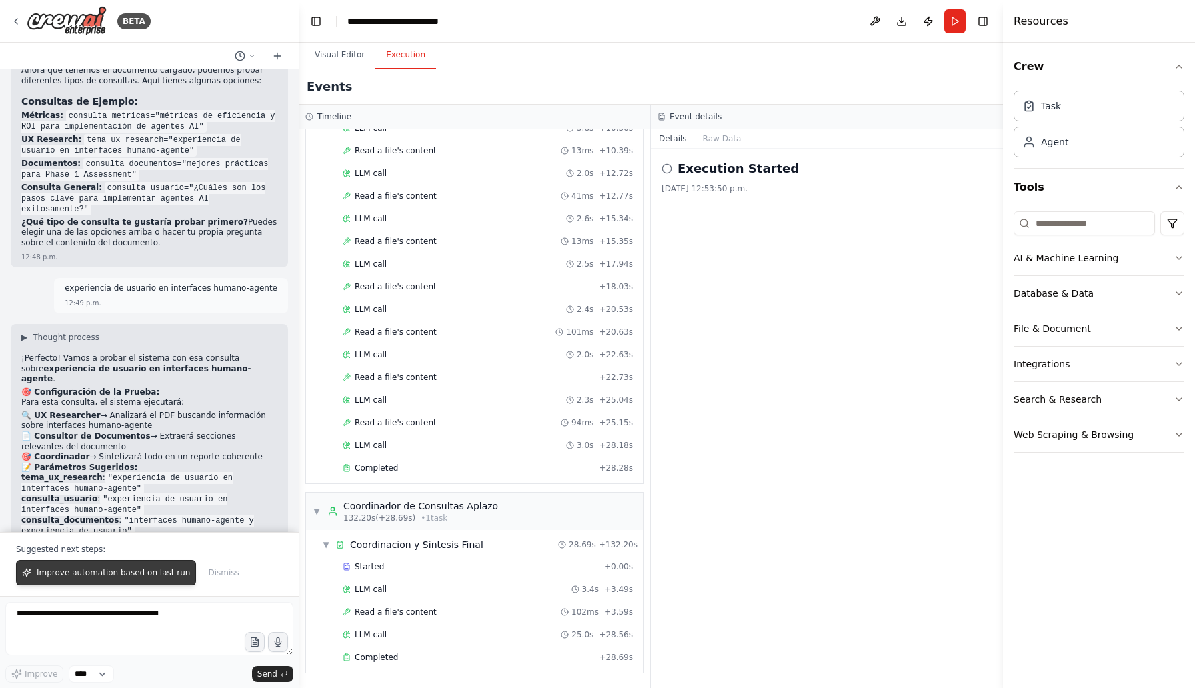
click at [119, 581] on button "Improve automation based on last run" at bounding box center [106, 572] width 180 height 25
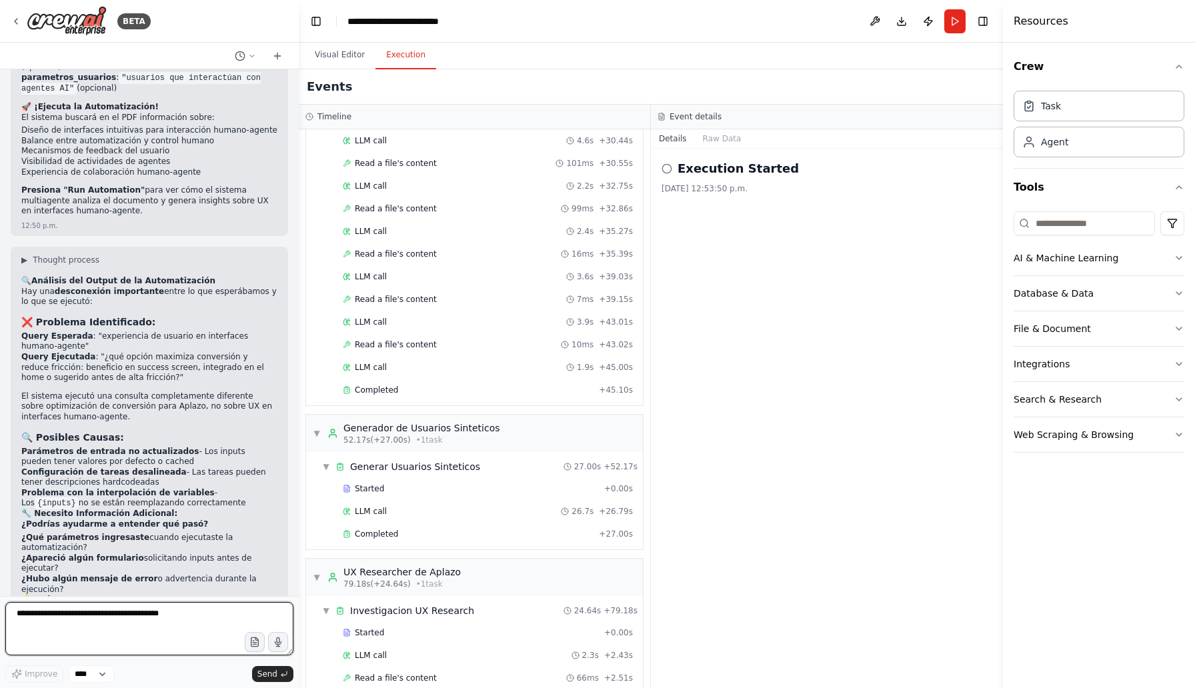
scroll to position [0, 0]
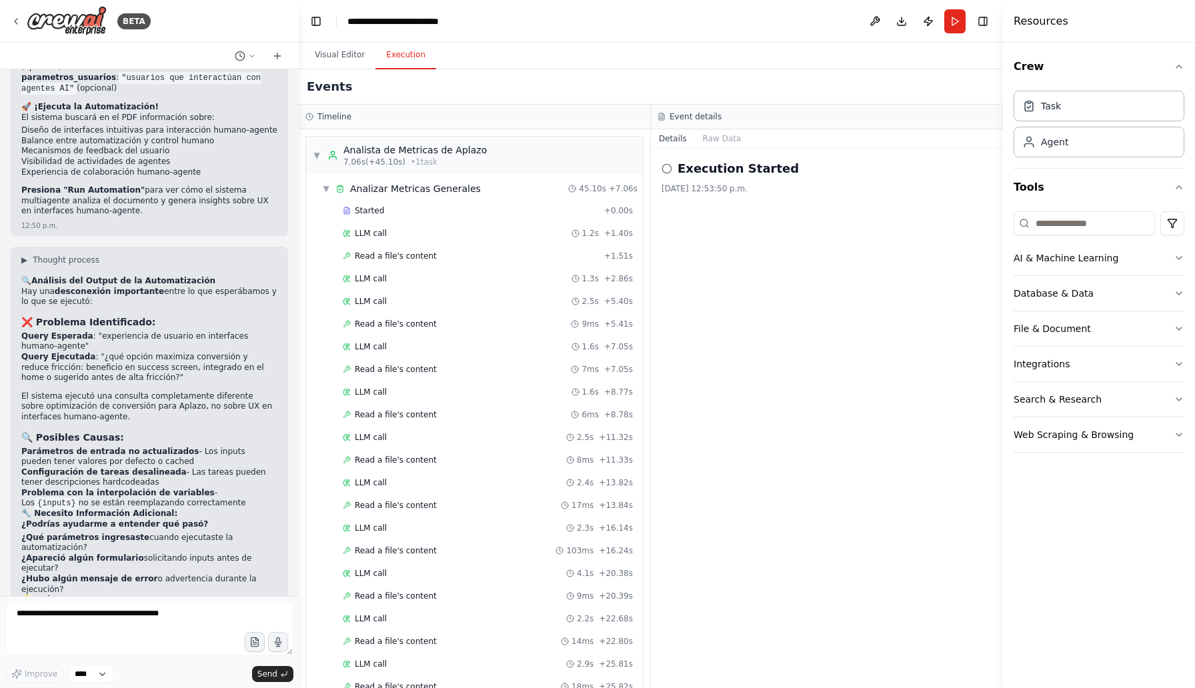
click at [718, 179] on div "Execution Started 22/9/2025, 12:53:50 p.m." at bounding box center [826, 176] width 331 height 35
click at [695, 123] on div "Event details" at bounding box center [827, 117] width 352 height 25
click at [695, 117] on h3 "Event details" at bounding box center [695, 116] width 52 height 11
click at [671, 133] on button "Details" at bounding box center [673, 138] width 44 height 19
click at [715, 133] on button "Raw Data" at bounding box center [722, 138] width 55 height 19
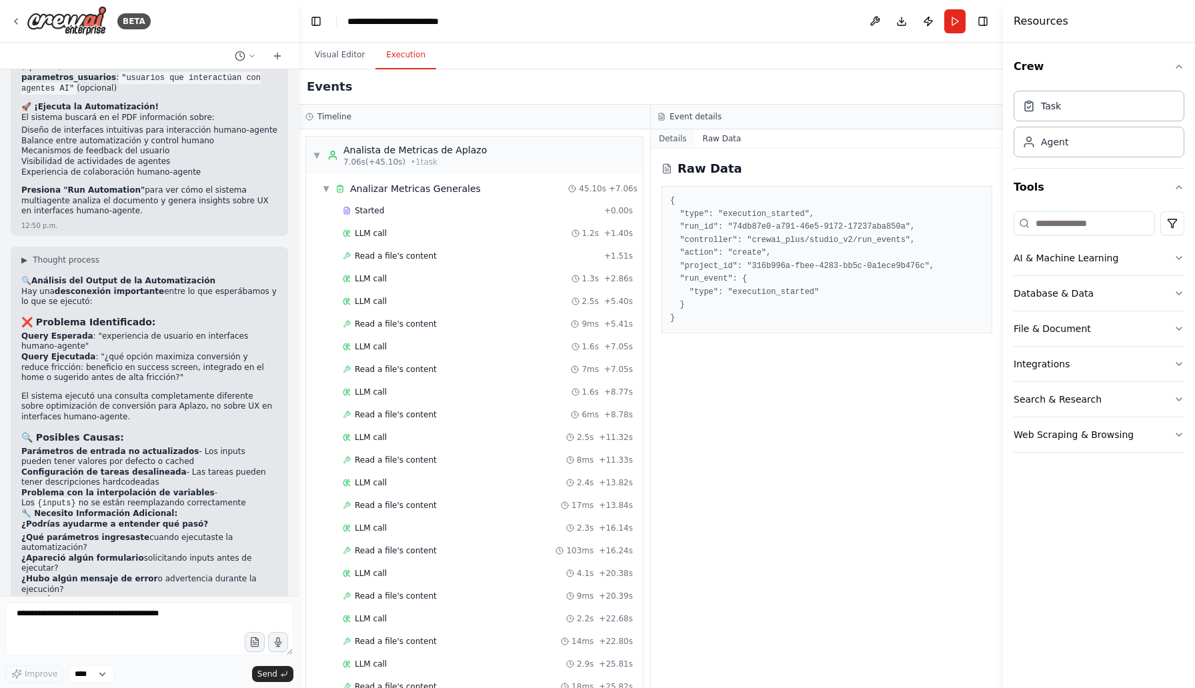
click at [681, 133] on button "Details" at bounding box center [673, 138] width 44 height 19
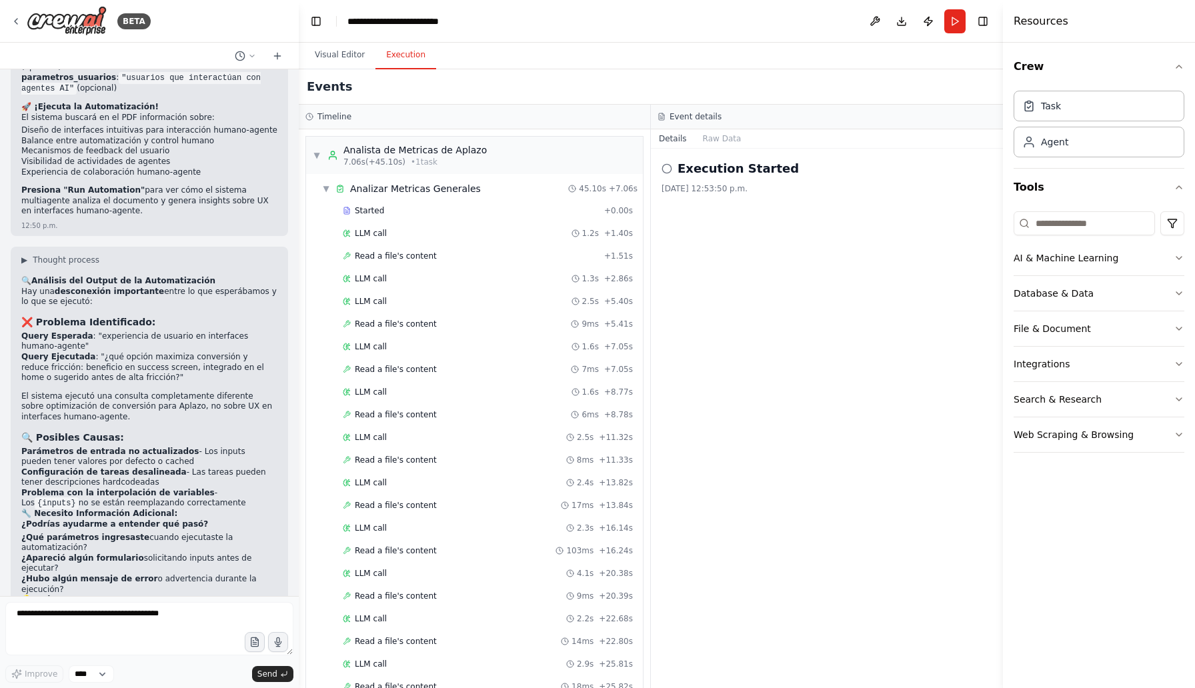
click at [328, 115] on h3 "Timeline" at bounding box center [334, 116] width 34 height 11
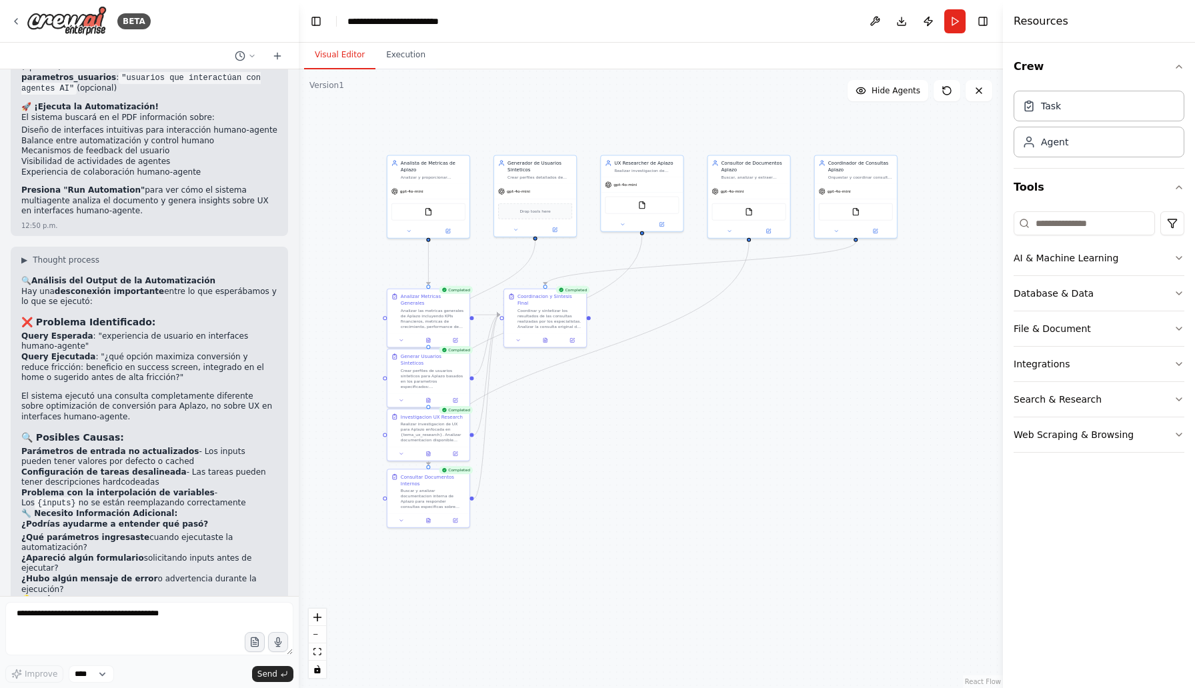
click at [343, 59] on button "Visual Editor" at bounding box center [339, 55] width 71 height 28
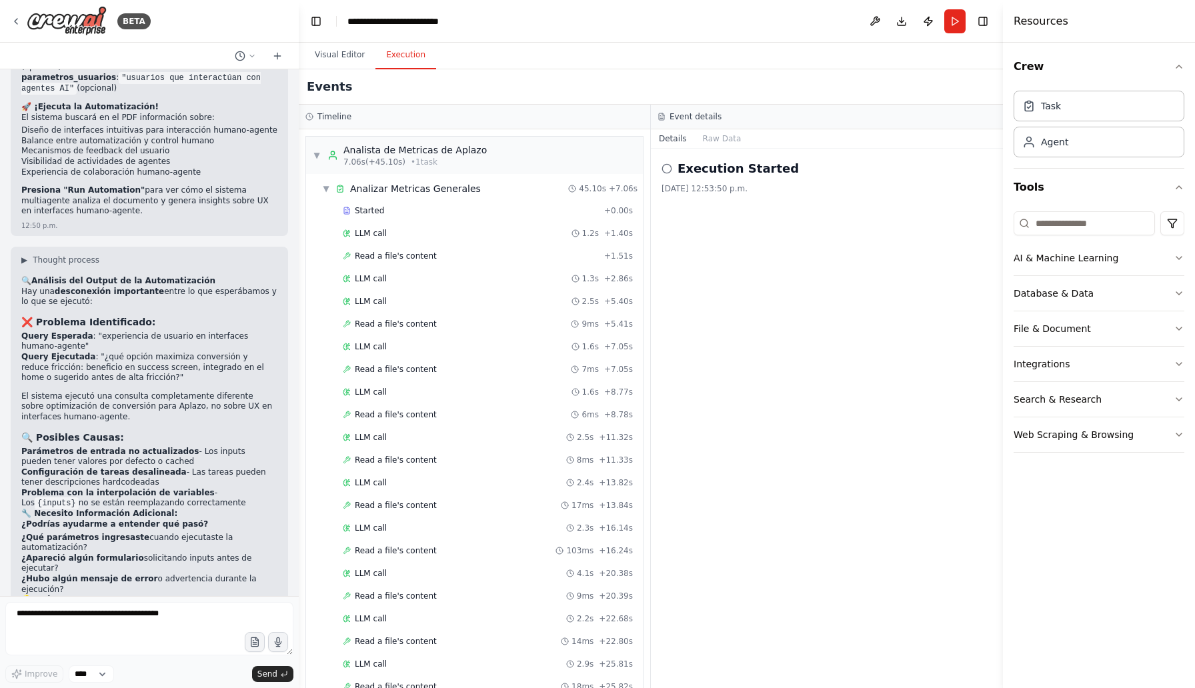
click at [405, 52] on button "Execution" at bounding box center [405, 55] width 61 height 28
click at [377, 282] on span "LLM call" at bounding box center [371, 278] width 32 height 11
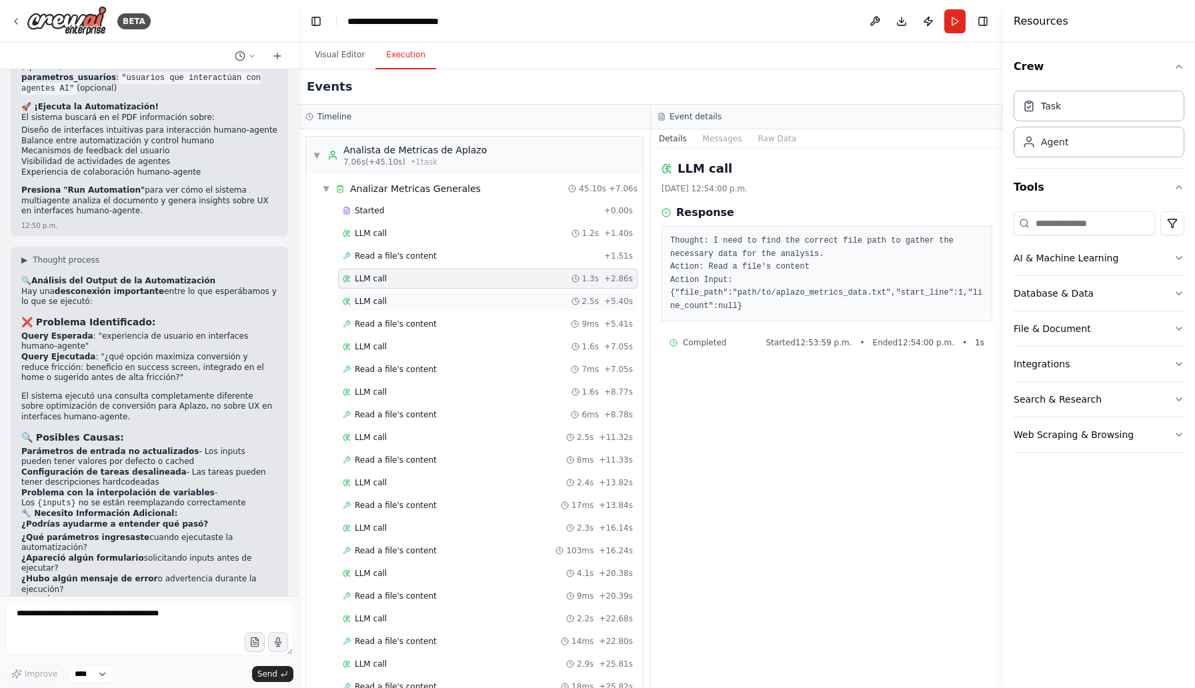
click at [392, 293] on div "LLM call 2.5s + 5.40s" at bounding box center [487, 301] width 299 height 20
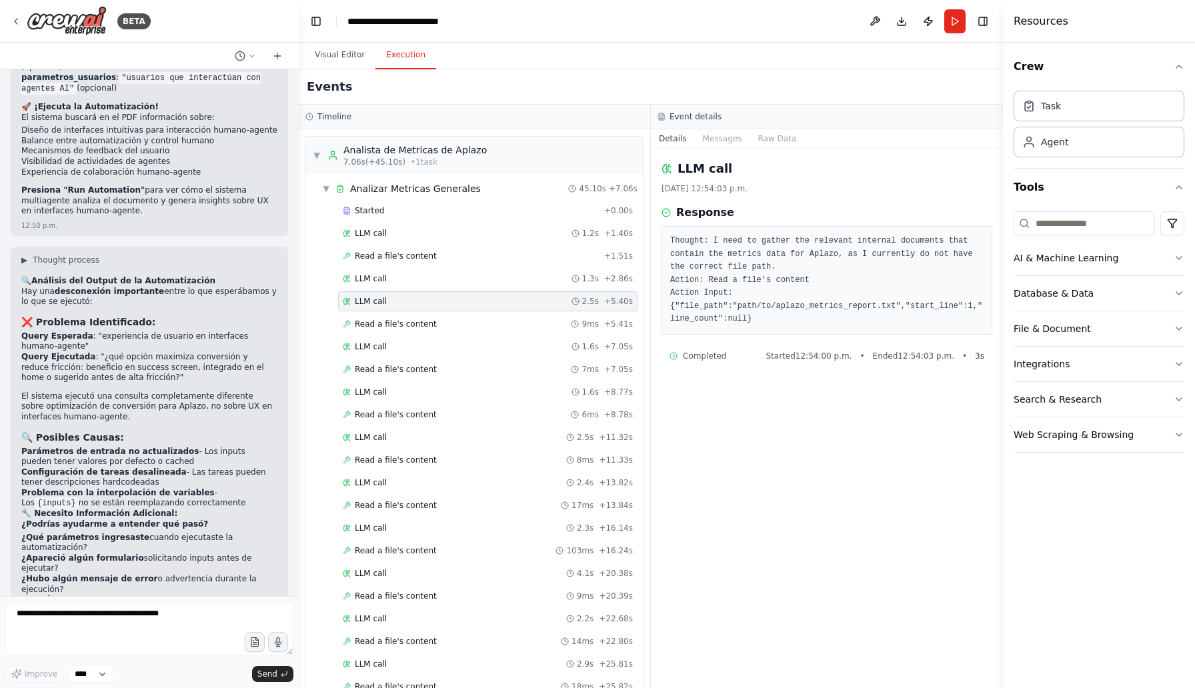
click at [414, 311] on div "LLM call 2.5s + 5.40s" at bounding box center [487, 301] width 299 height 20
click at [184, 610] on textarea at bounding box center [149, 628] width 288 height 53
type textarea "**"
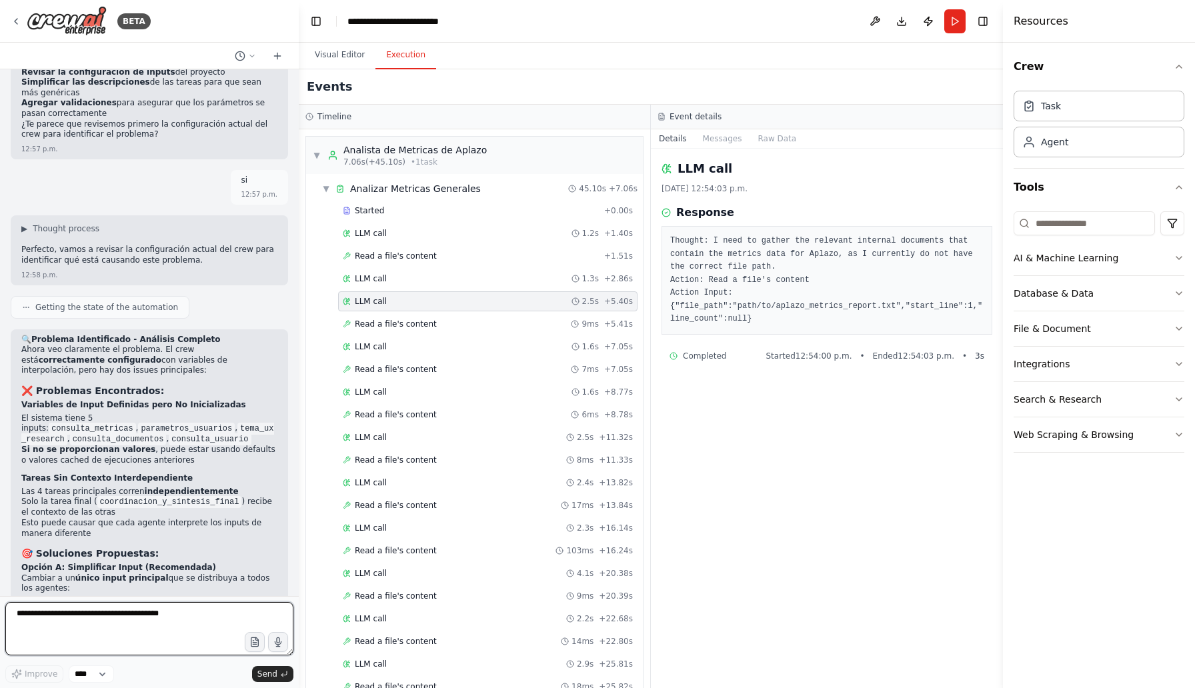
scroll to position [5159, 0]
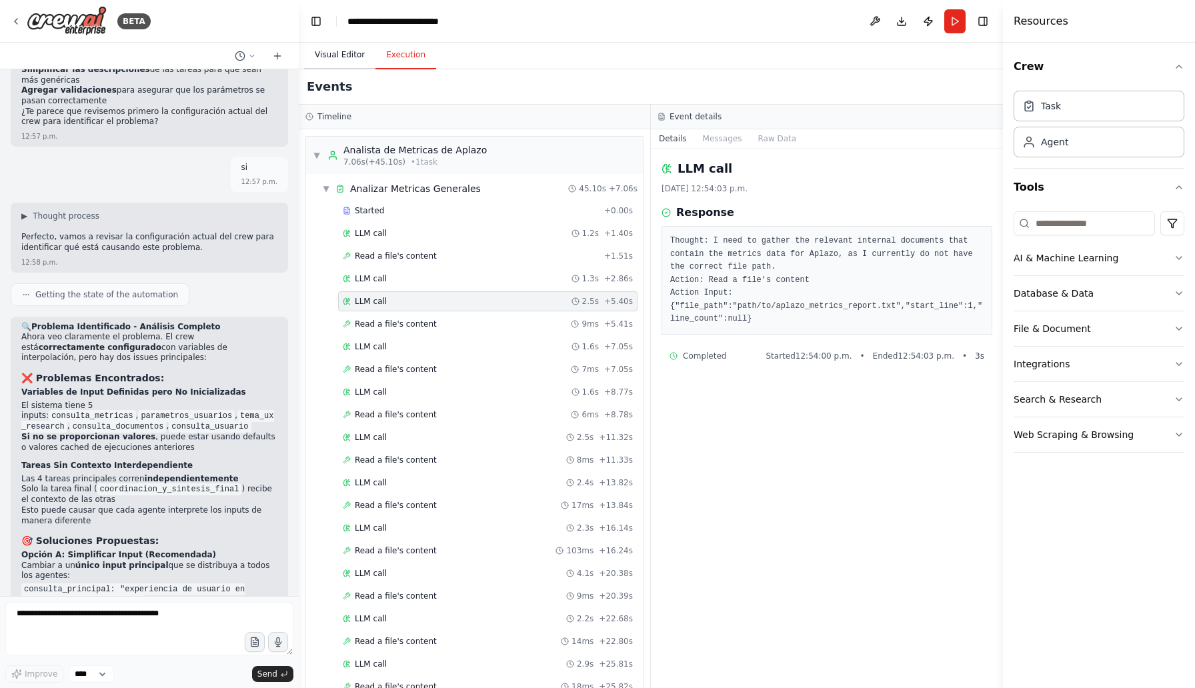
click at [343, 45] on button "Visual Editor" at bounding box center [339, 55] width 71 height 28
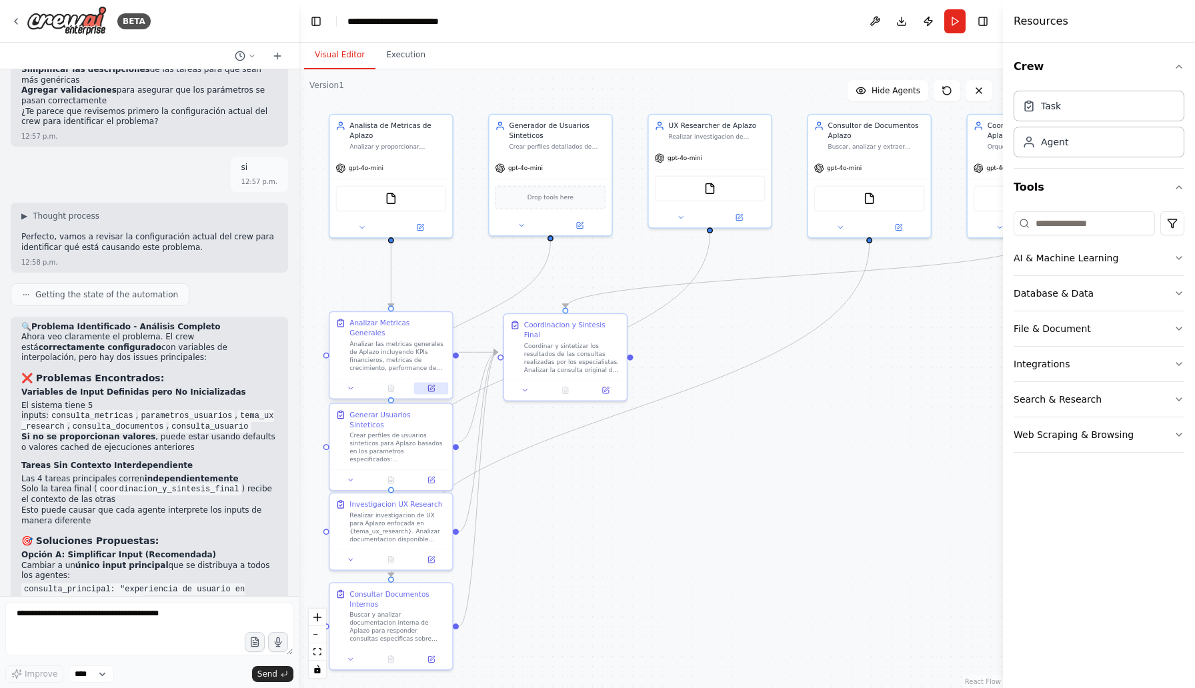
click at [433, 385] on icon at bounding box center [431, 388] width 6 height 6
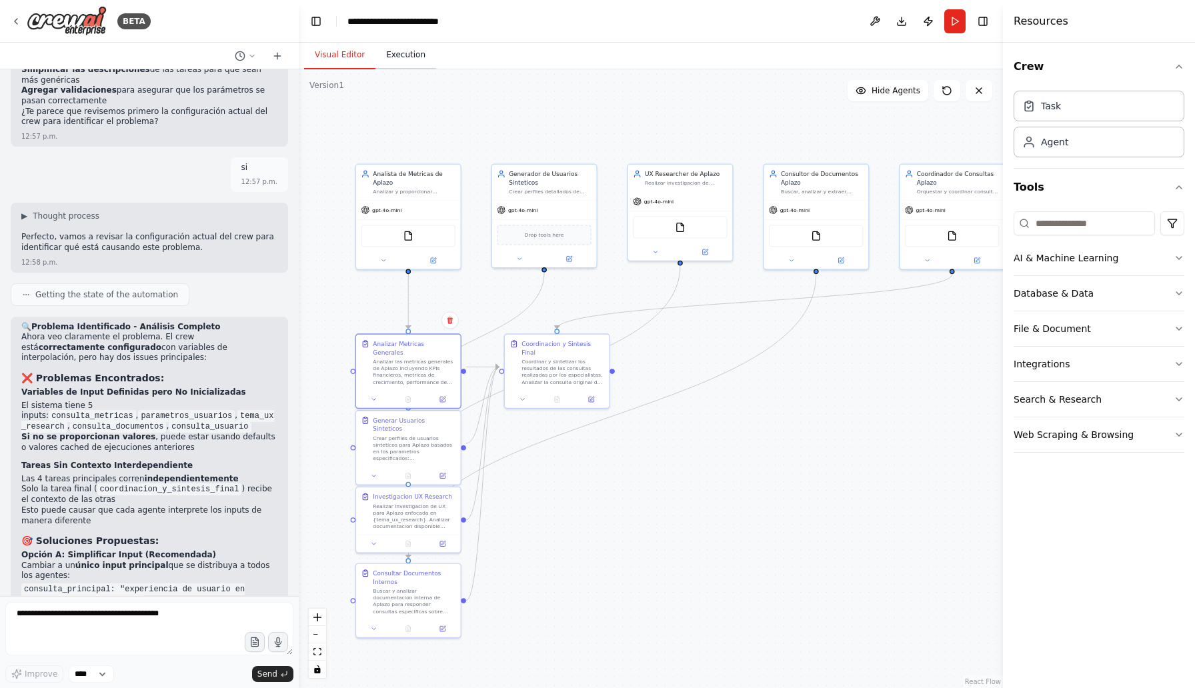
click at [407, 54] on button "Execution" at bounding box center [405, 55] width 61 height 28
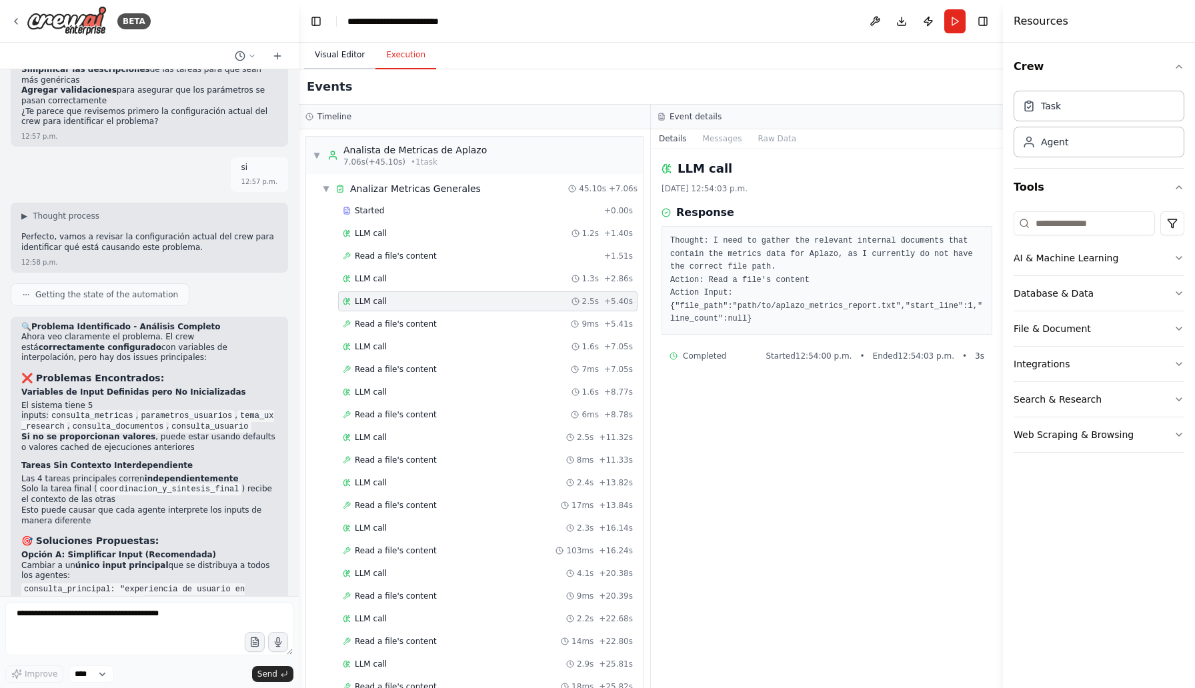
click at [353, 49] on button "Visual Editor" at bounding box center [339, 55] width 71 height 28
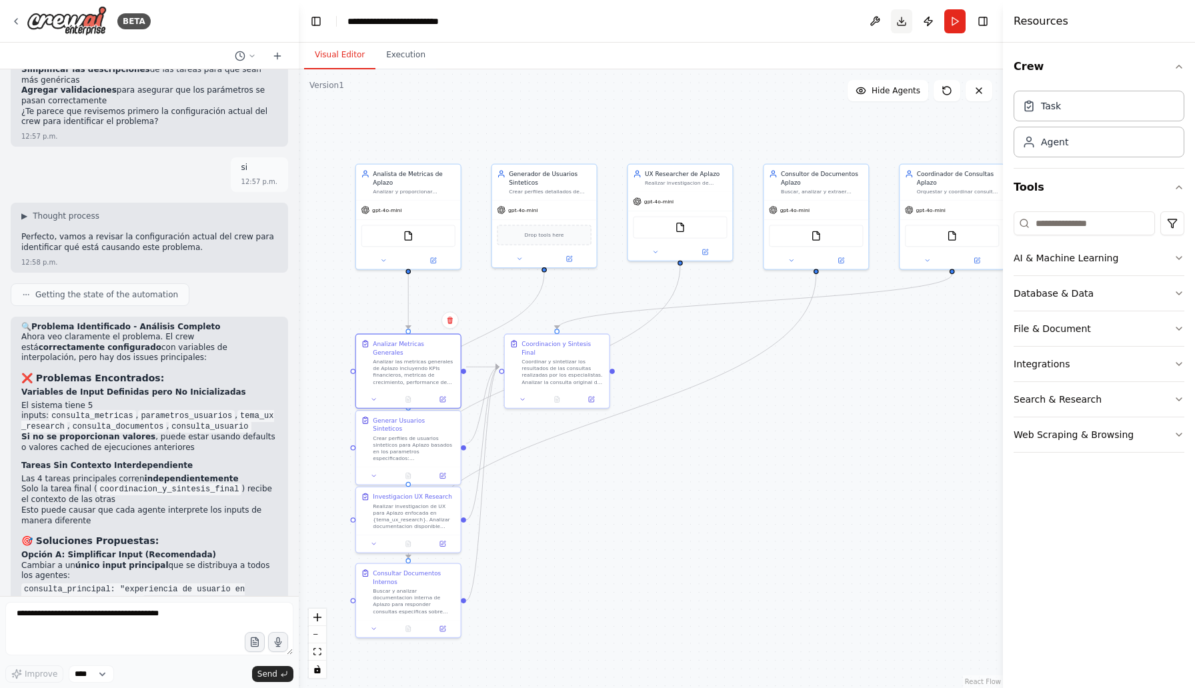
click at [902, 25] on button "Download" at bounding box center [901, 21] width 21 height 24
click at [1185, 259] on div "Crew Task Agent Tools AI & Machine Learning Database & Data File & Document Int…" at bounding box center [1099, 365] width 192 height 645
click at [1182, 259] on icon "button" at bounding box center [1179, 258] width 11 height 11
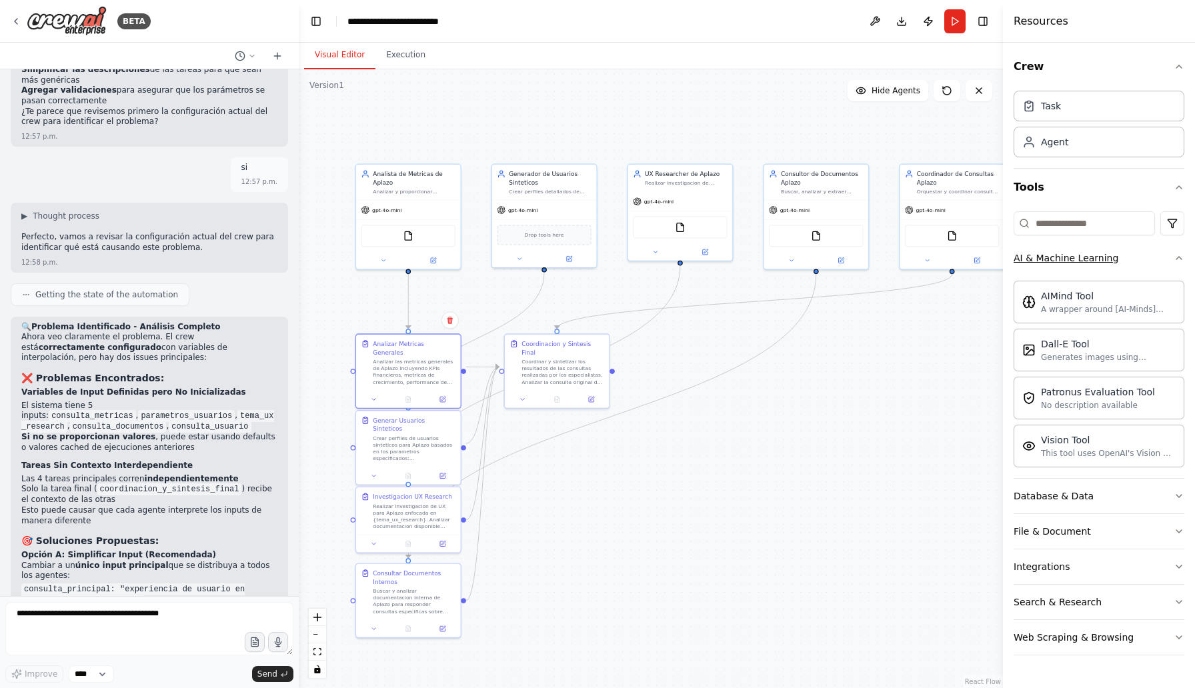
click at [1182, 259] on icon "button" at bounding box center [1179, 258] width 11 height 11
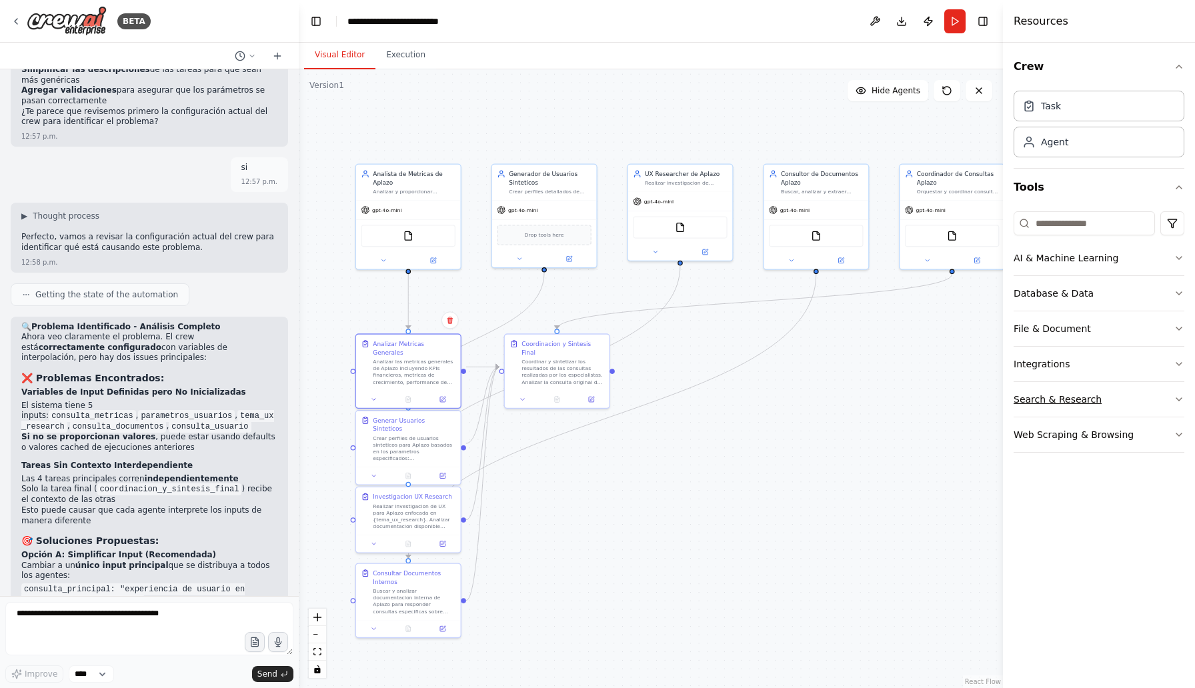
click at [1176, 394] on icon "button" at bounding box center [1179, 399] width 11 height 11
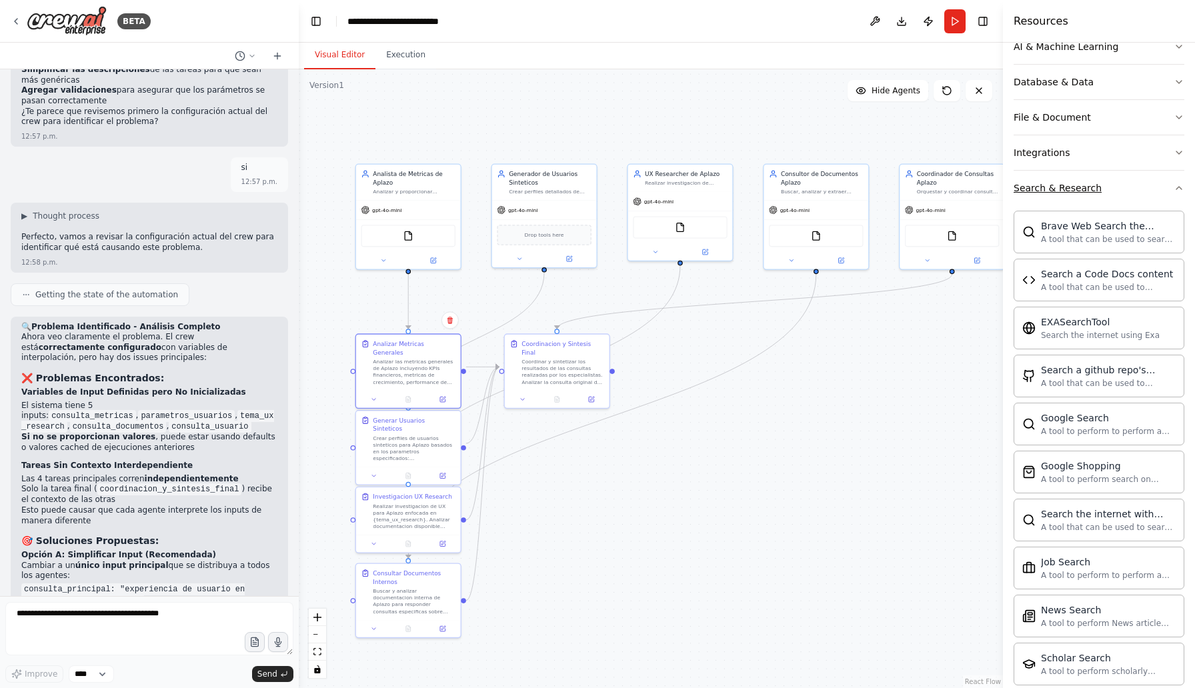
scroll to position [235, 0]
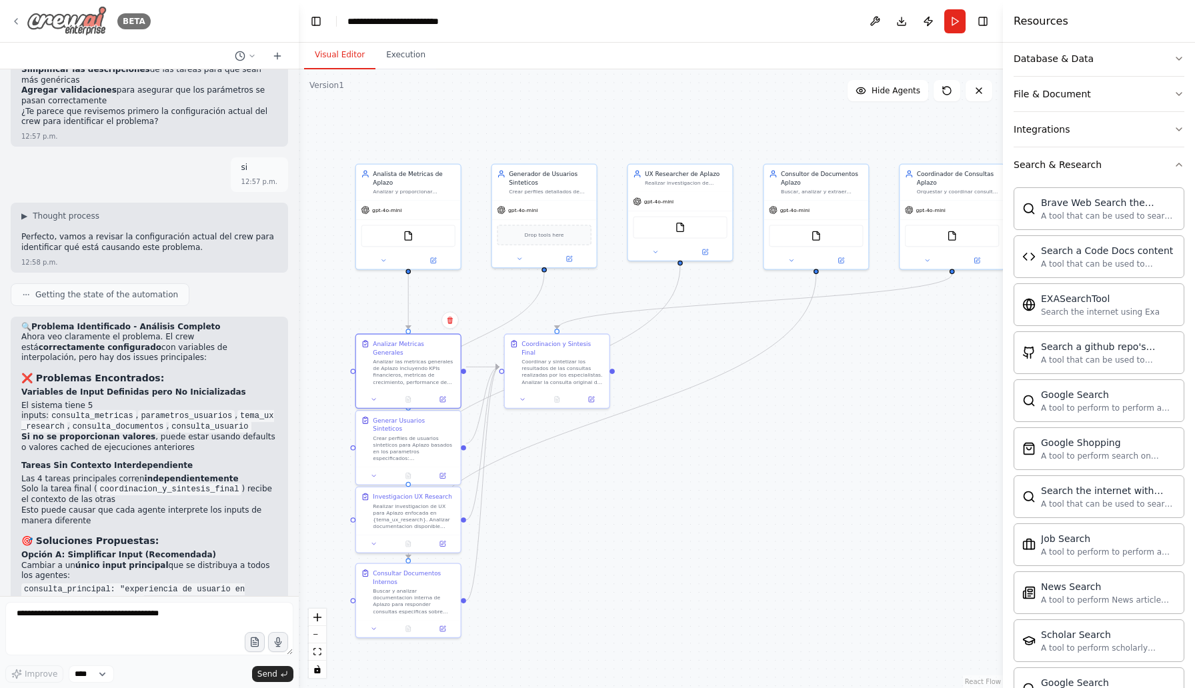
click at [11, 21] on icon at bounding box center [16, 21] width 11 height 11
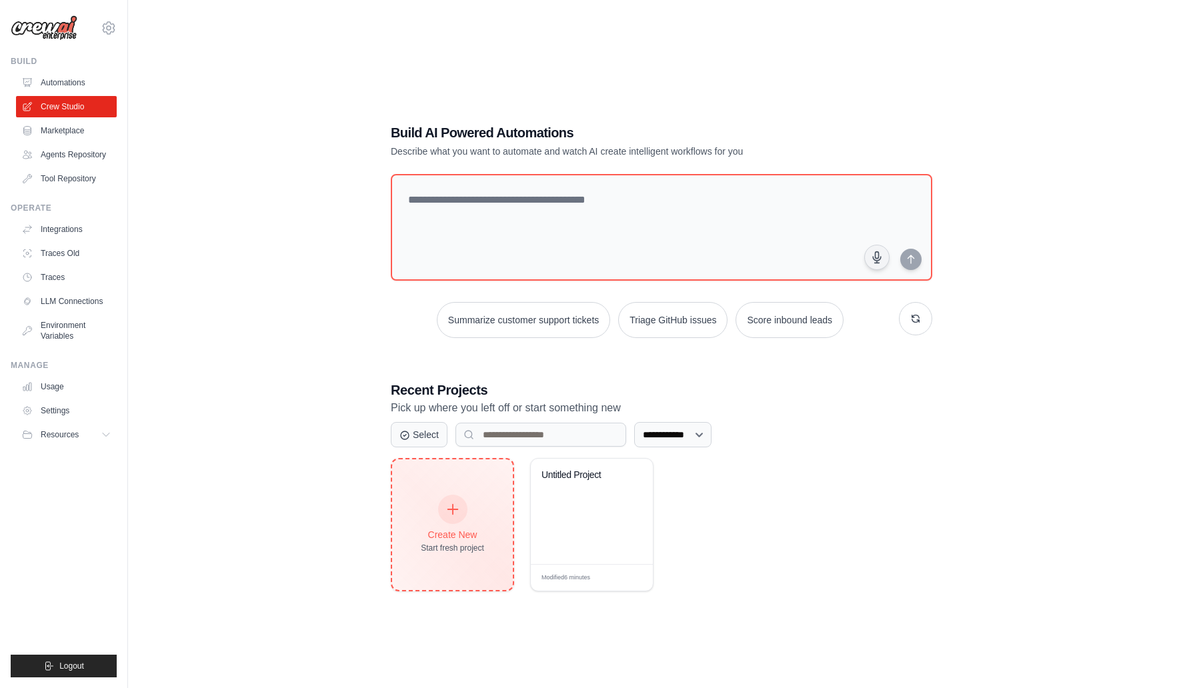
click at [439, 505] on div at bounding box center [452, 509] width 29 height 29
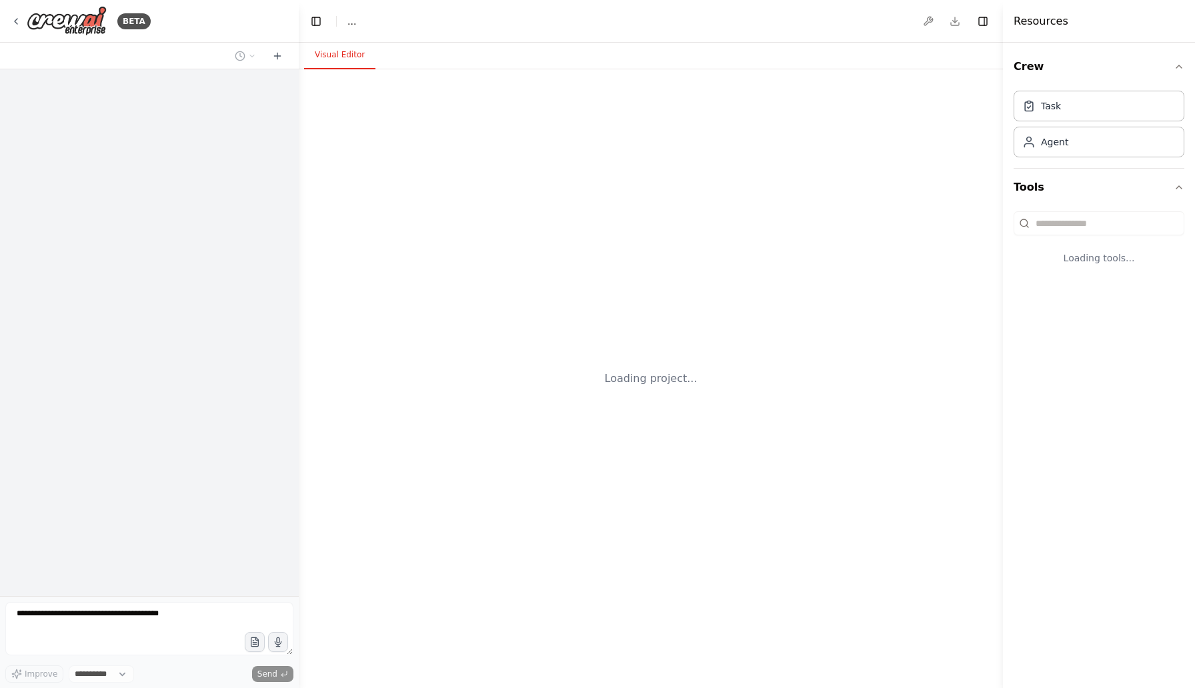
select select "****"
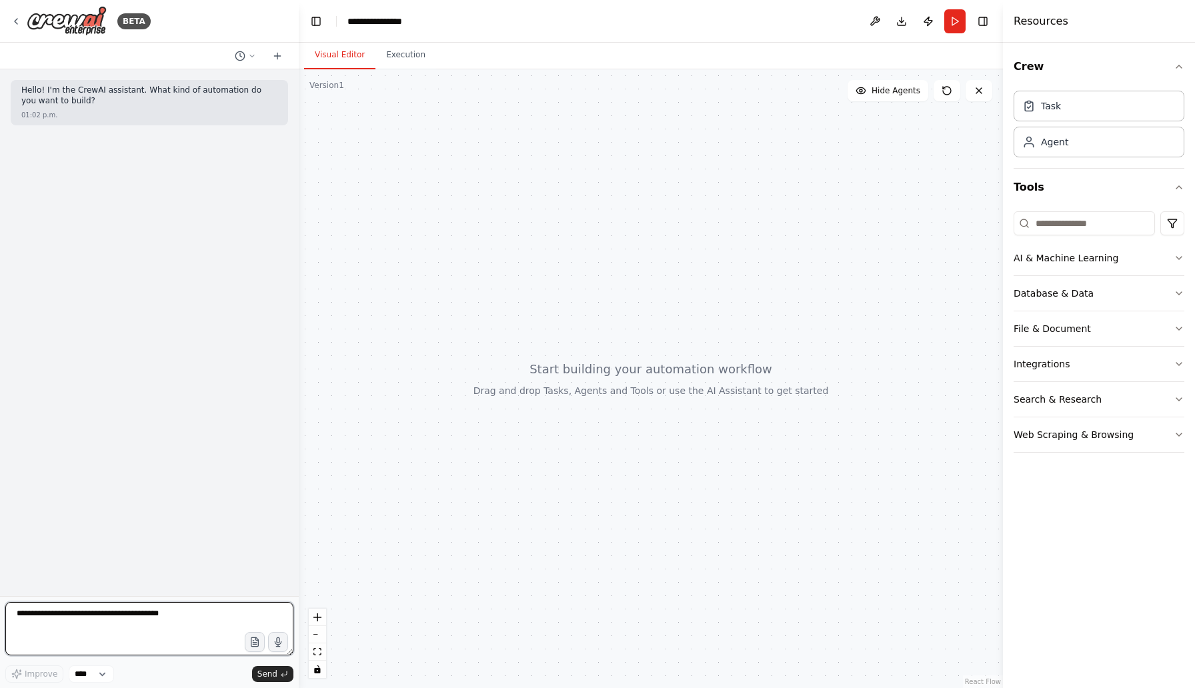
click at [99, 623] on textarea at bounding box center [149, 628] width 288 height 53
type textarea "**********"
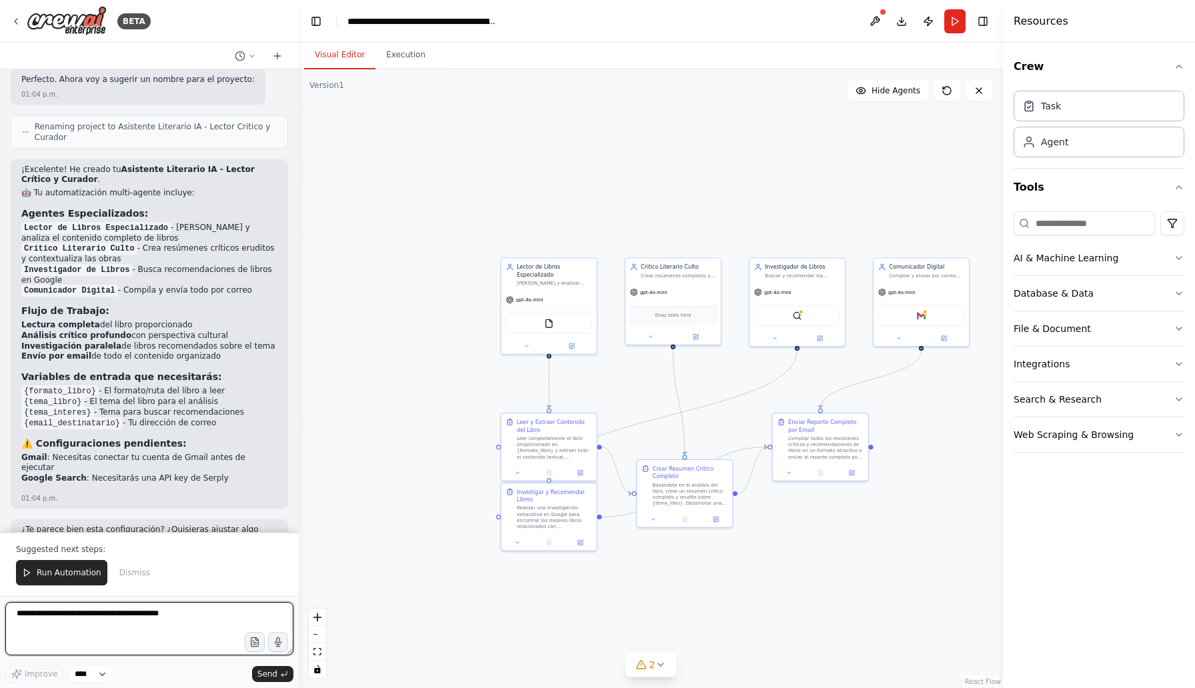
scroll to position [1046, 0]
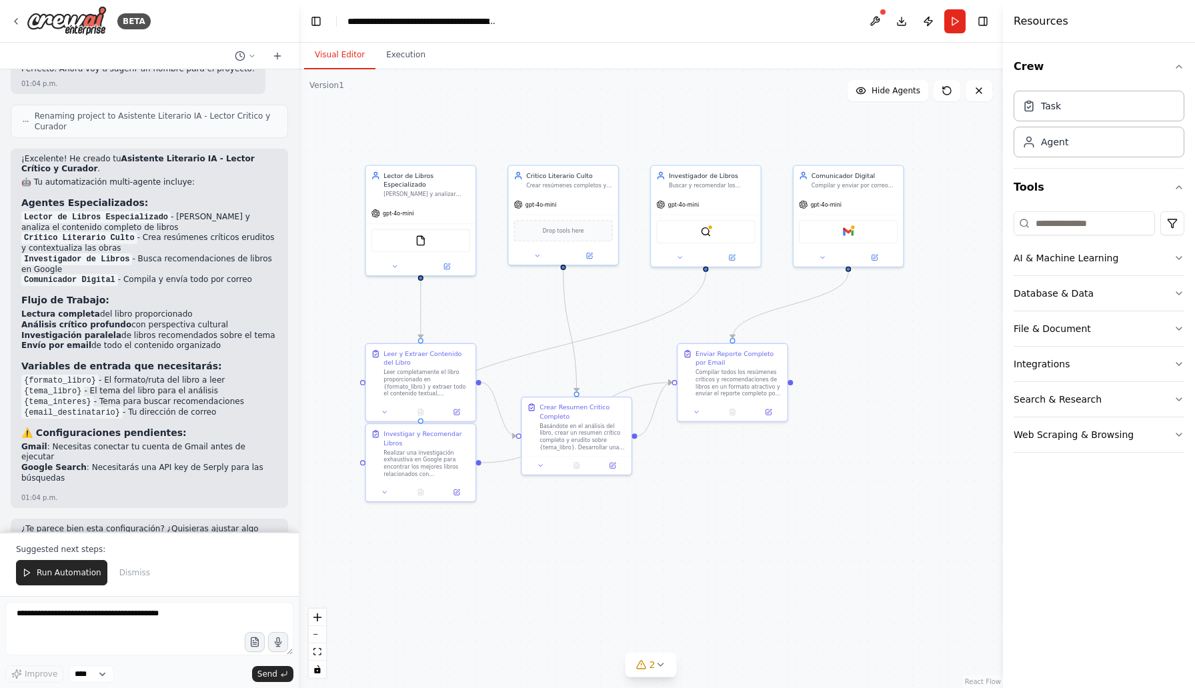
drag, startPoint x: 712, startPoint y: 383, endPoint x: 605, endPoint y: 315, distance: 126.5
click at [605, 315] on div ".deletable-edge-delete-btn { width: 20px; height: 20px; border: 0px solid #ffff…" at bounding box center [651, 378] width 704 height 619
click at [53, 575] on span "Run Automation" at bounding box center [69, 572] width 65 height 11
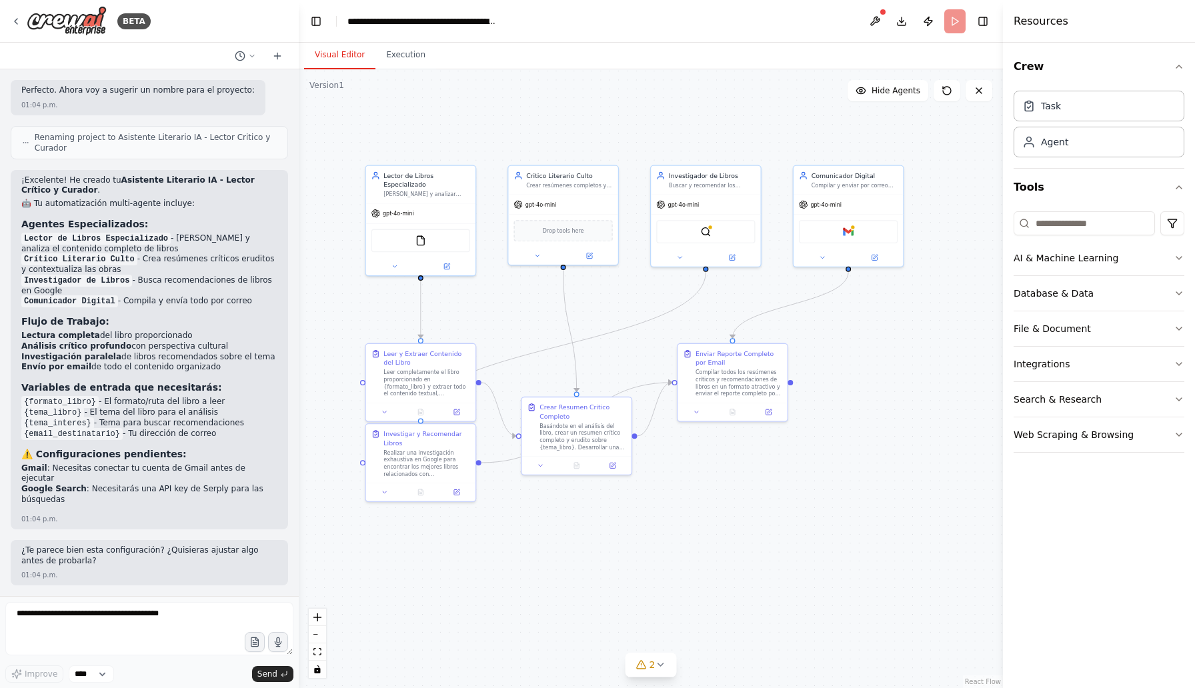
scroll to position [982, 0]
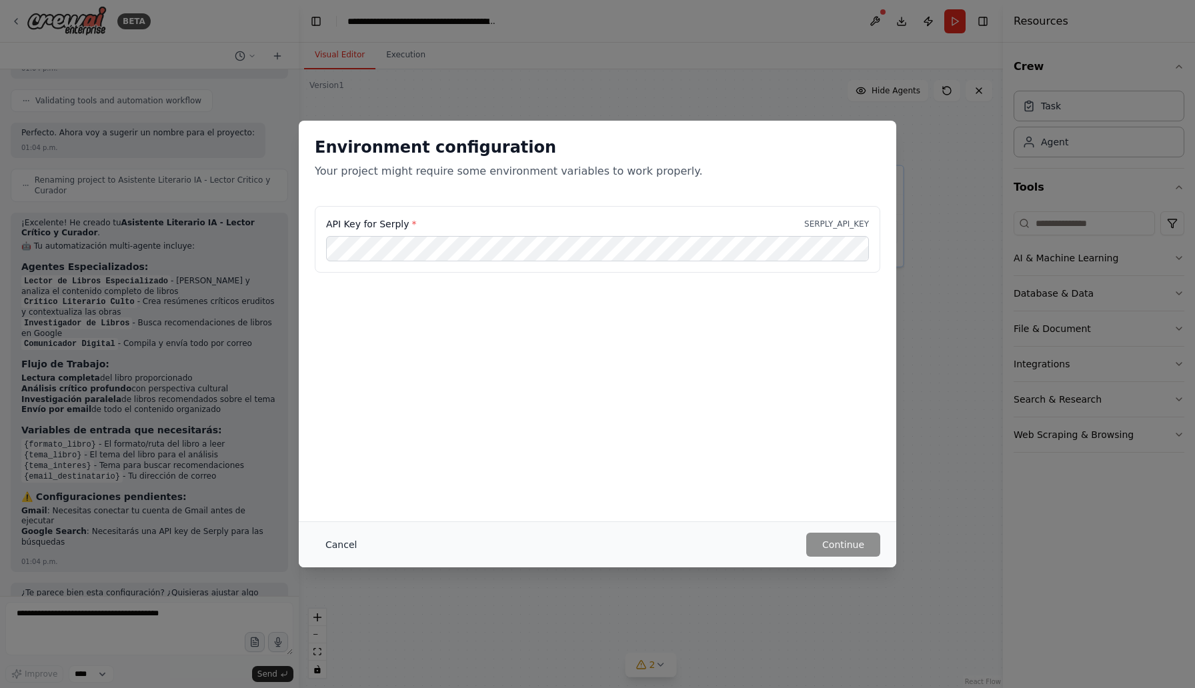
click at [342, 550] on button "Cancel" at bounding box center [341, 545] width 53 height 24
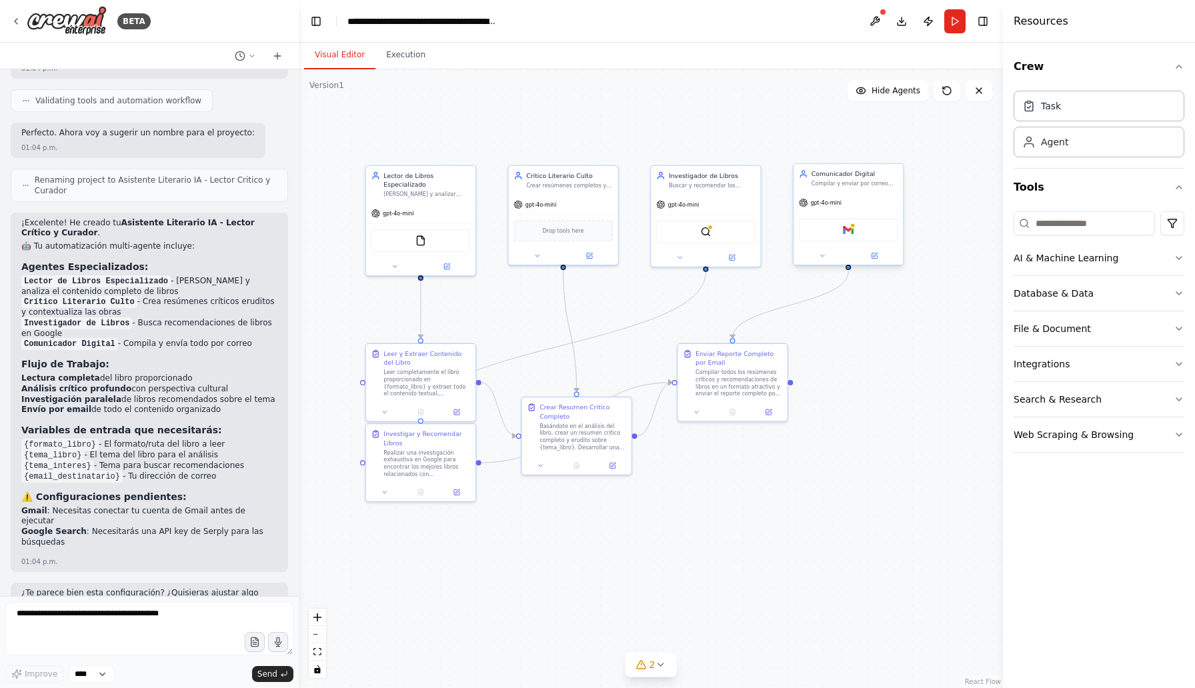
click at [865, 239] on div "Gmail" at bounding box center [848, 230] width 99 height 23
click at [847, 237] on div "Gmail" at bounding box center [848, 230] width 99 height 23
click at [832, 261] on div at bounding box center [847, 256] width 109 height 18
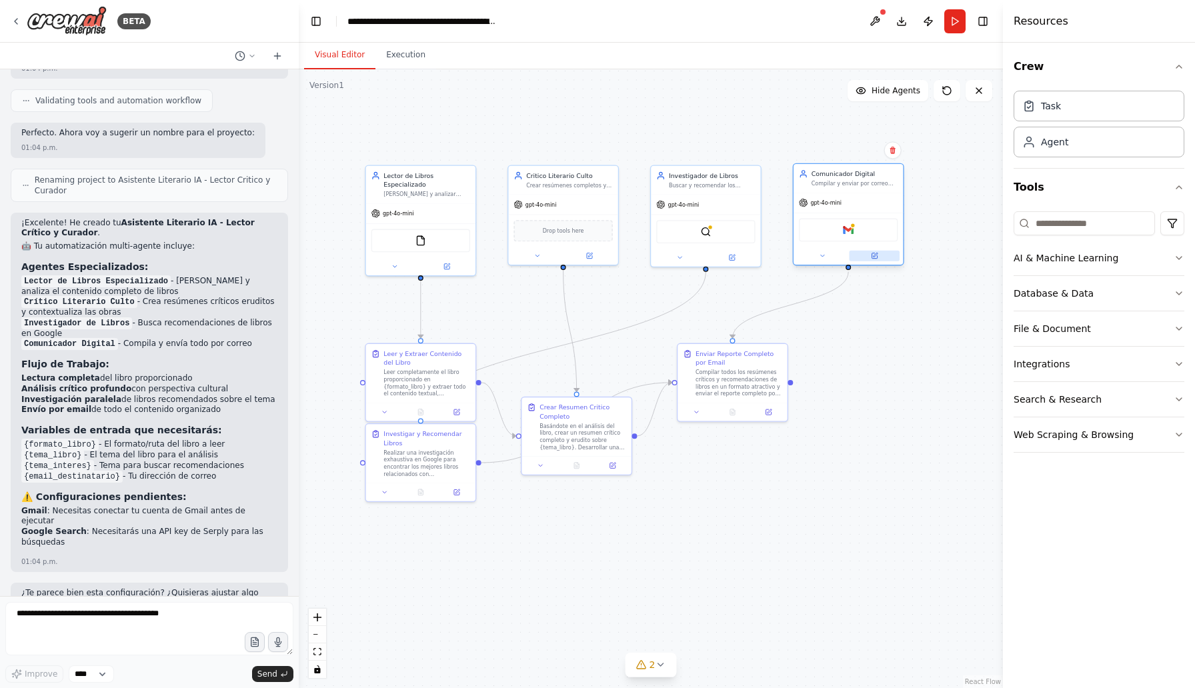
click at [881, 258] on button at bounding box center [874, 256] width 50 height 11
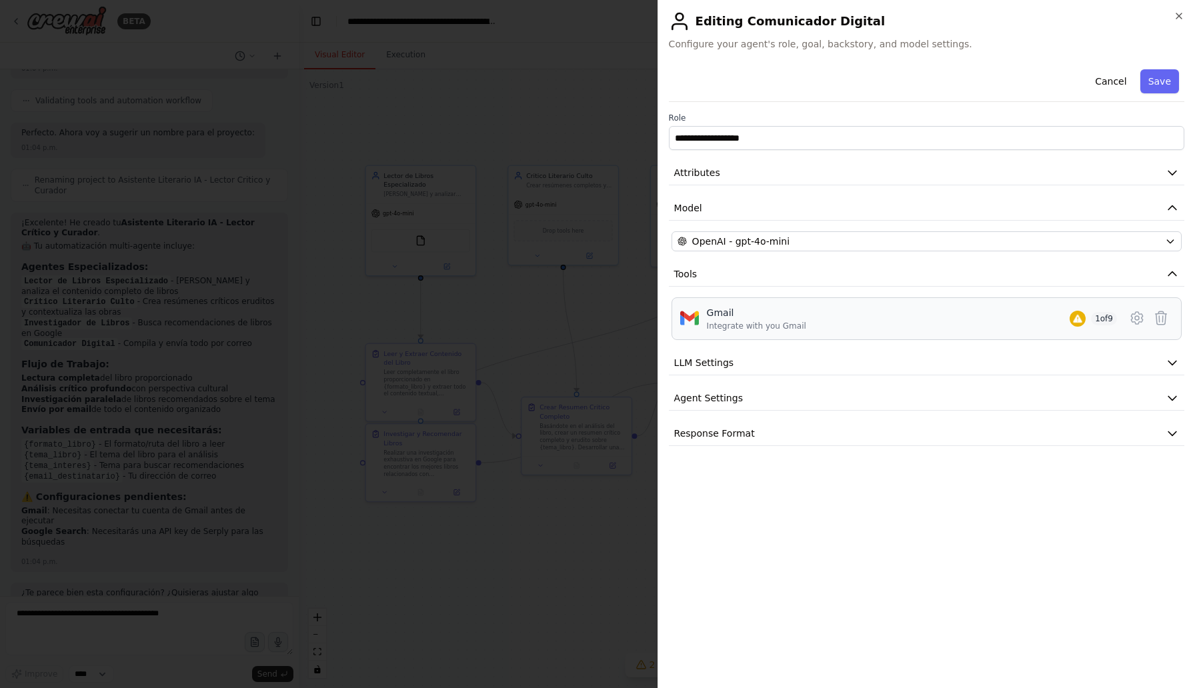
click at [963, 322] on div "Gmail Integrate with you Gmail 1 of 9" at bounding box center [912, 318] width 410 height 25
click at [591, 541] on div at bounding box center [597, 344] width 1195 height 688
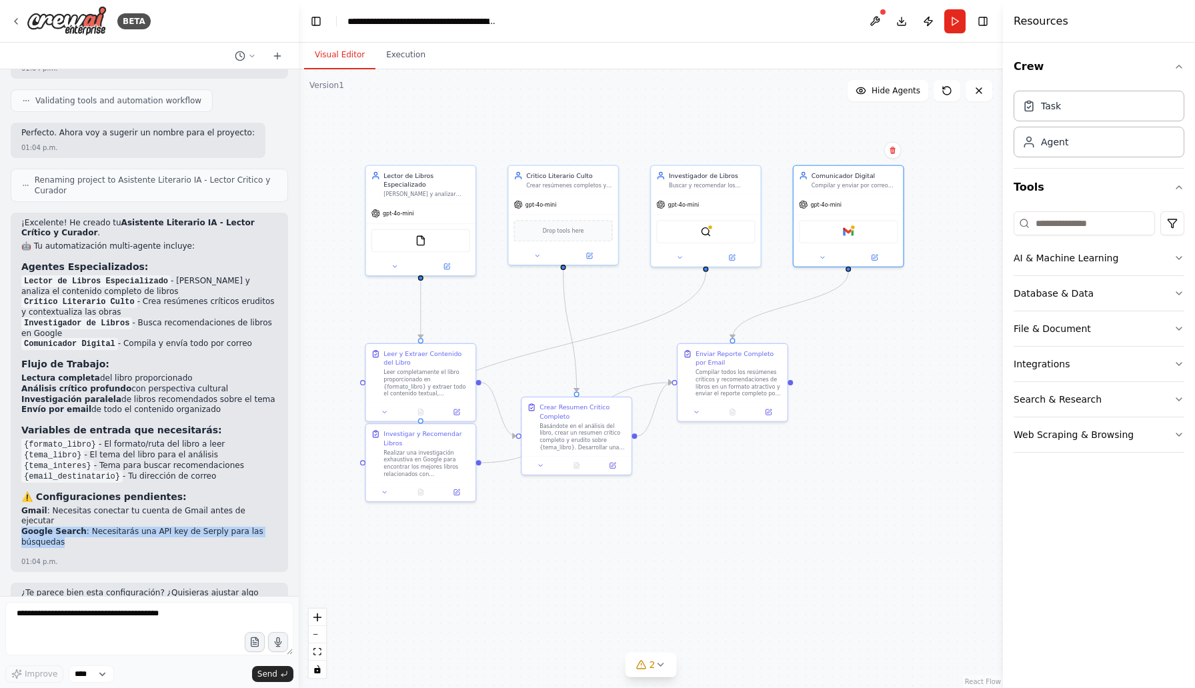
drag, startPoint x: 21, startPoint y: 493, endPoint x: 69, endPoint y: 497, distance: 48.2
click at [69, 527] on li "Google Search : Necesitarás una API key de Serply para las búsquedas" at bounding box center [149, 537] width 256 height 21
copy li "Google Search : Necesitarás una API key de Serply para las búsquedas"
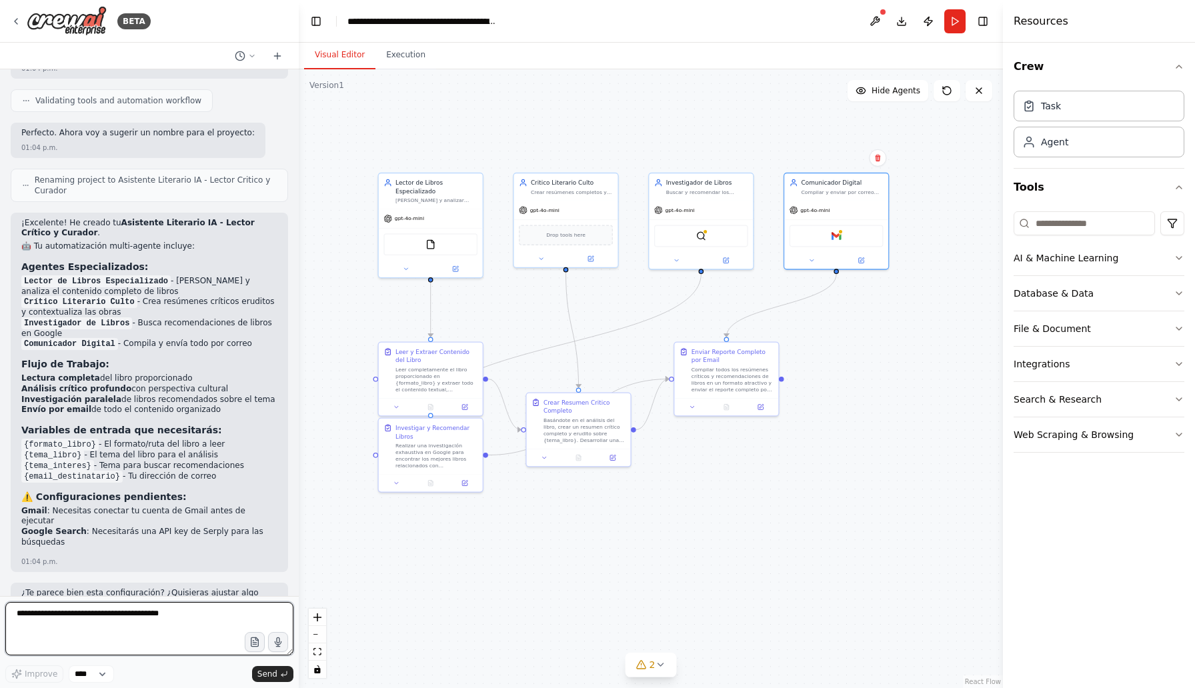
click at [147, 615] on textarea at bounding box center [149, 628] width 288 height 53
type textarea "**********"
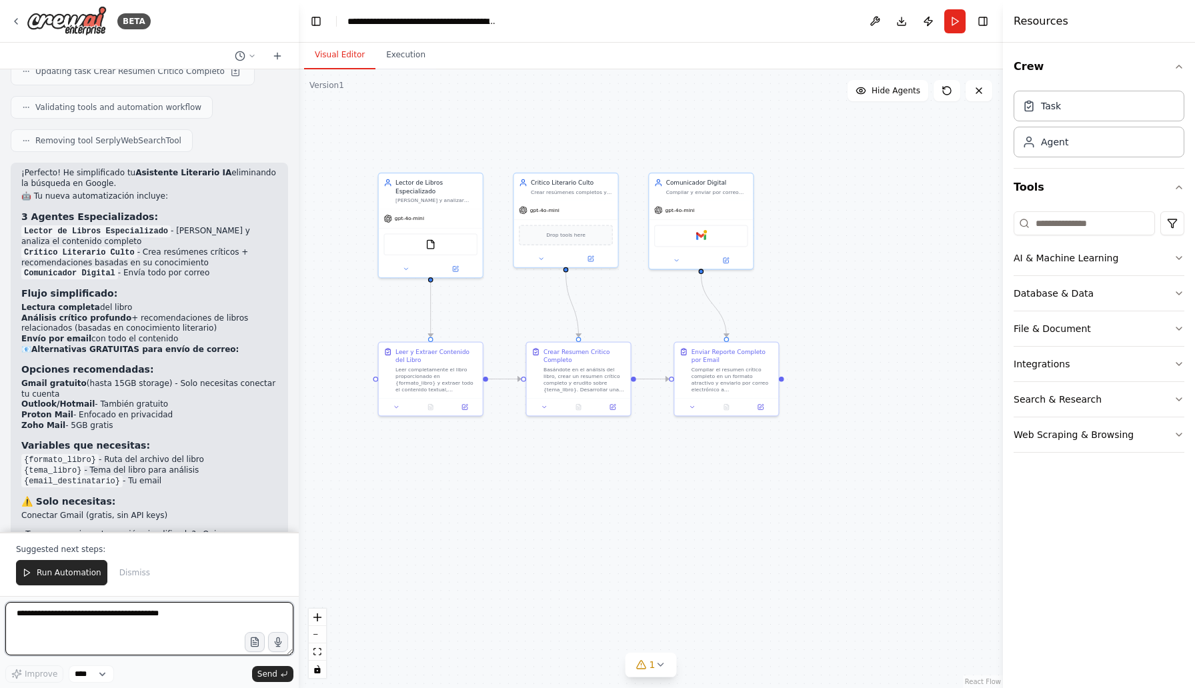
scroll to position [2053, 0]
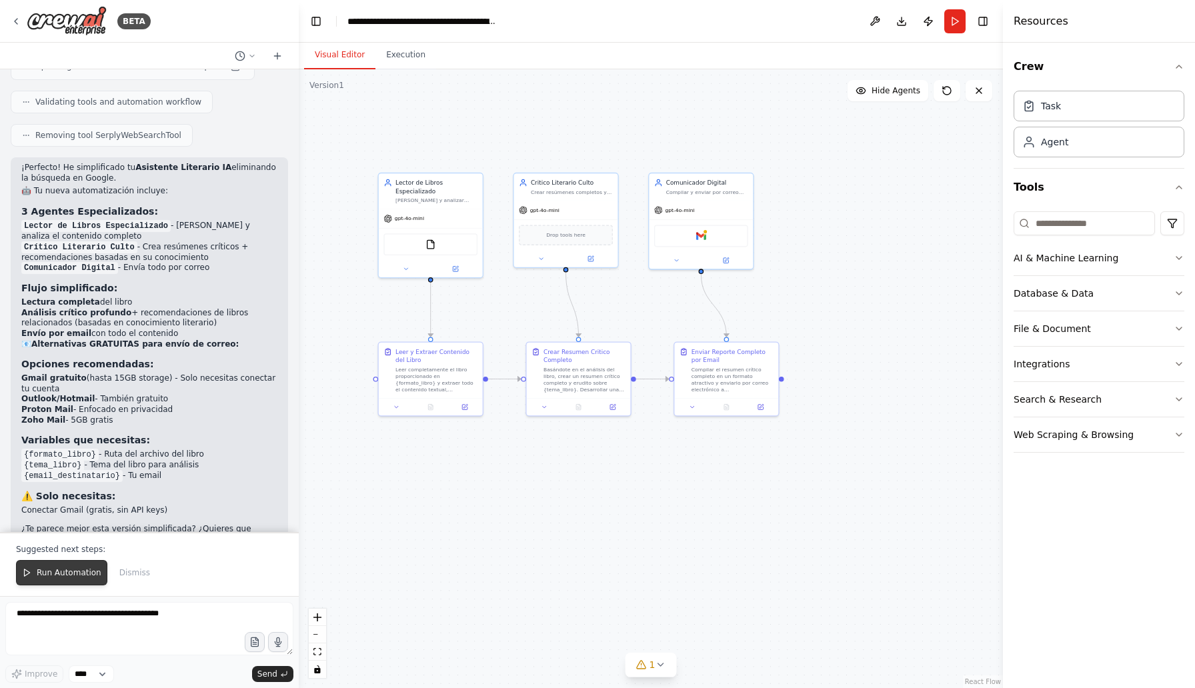
click at [67, 569] on span "Run Automation" at bounding box center [69, 572] width 65 height 11
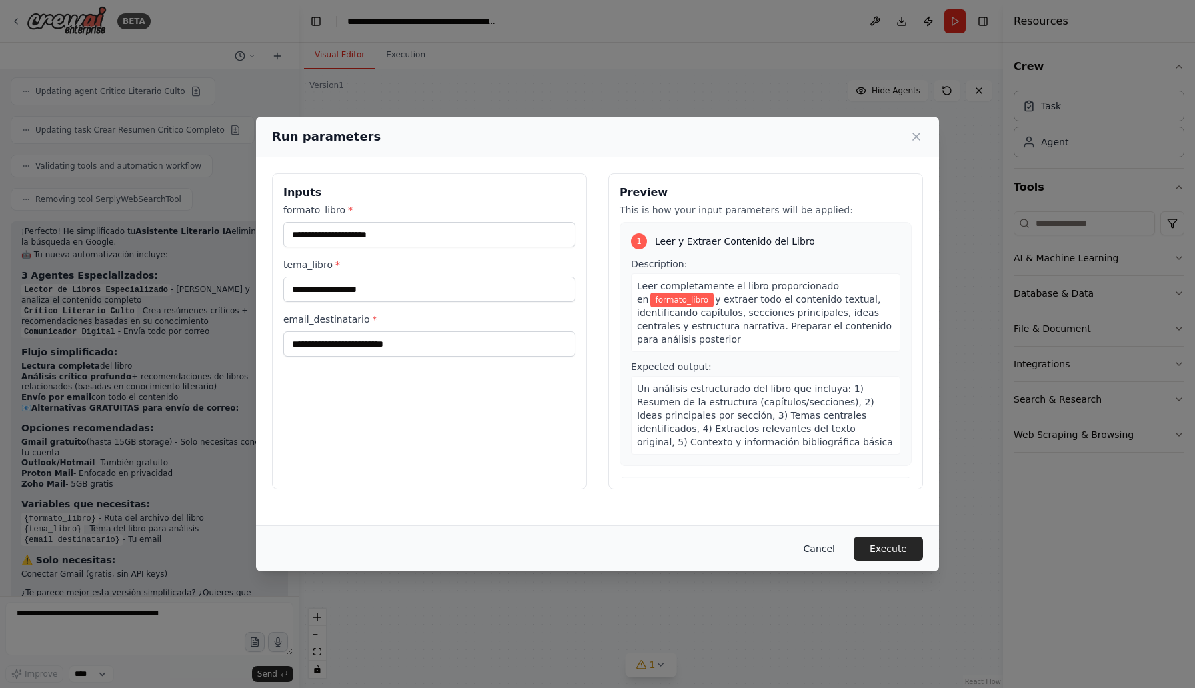
click at [829, 545] on button "Cancel" at bounding box center [819, 549] width 53 height 24
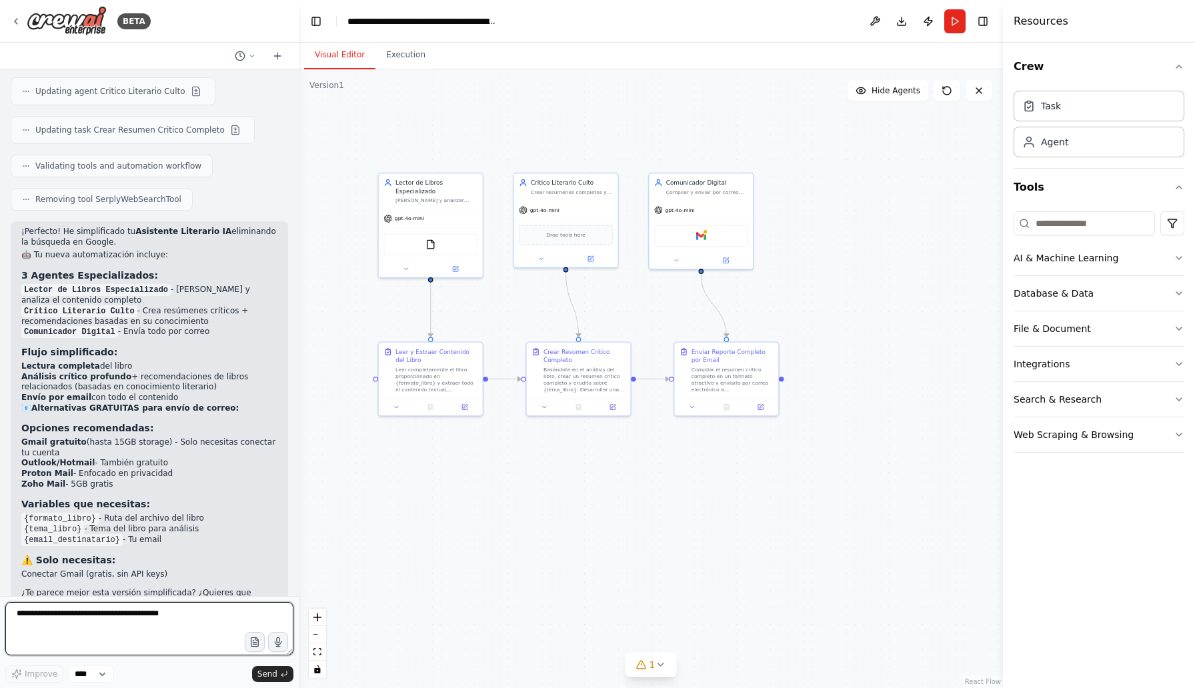
click at [90, 616] on textarea at bounding box center [149, 628] width 288 height 53
type textarea "**********"
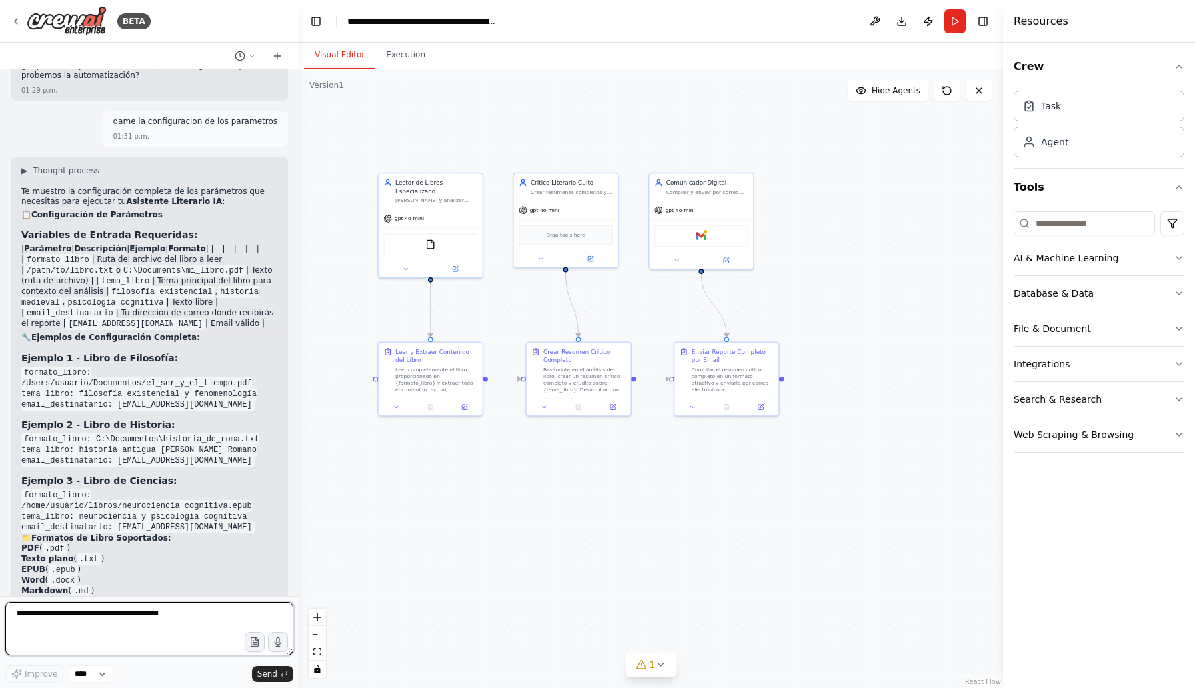
scroll to position [2586, 0]
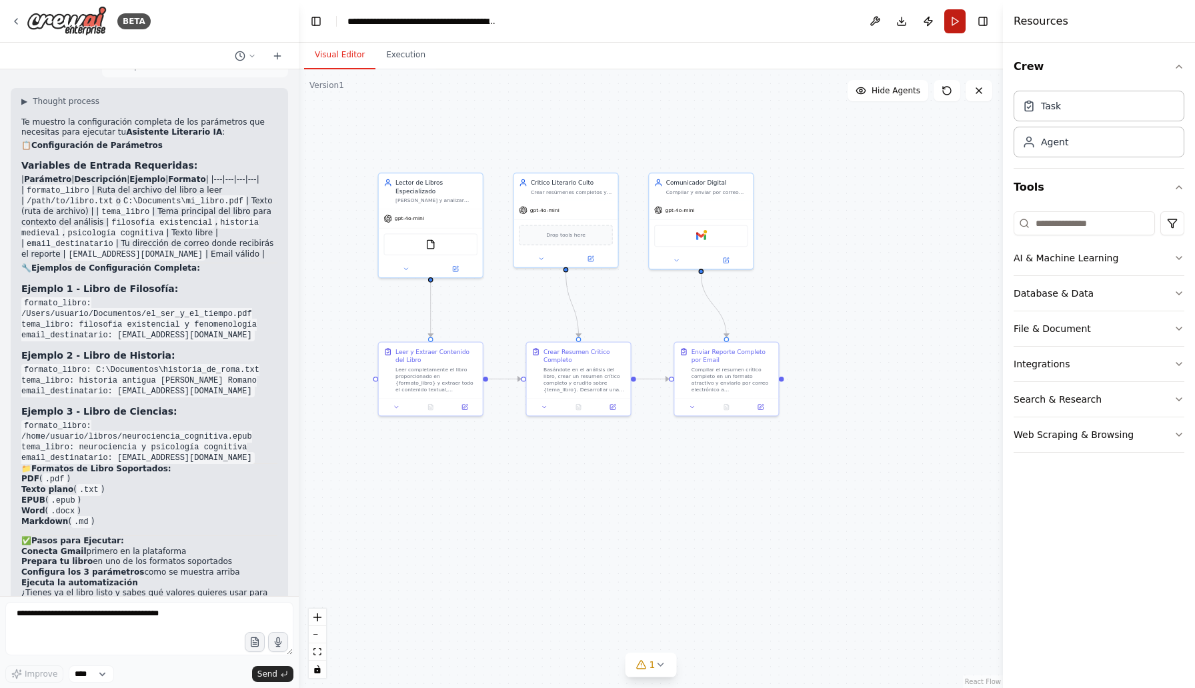
click at [959, 29] on button "Run" at bounding box center [954, 21] width 21 height 24
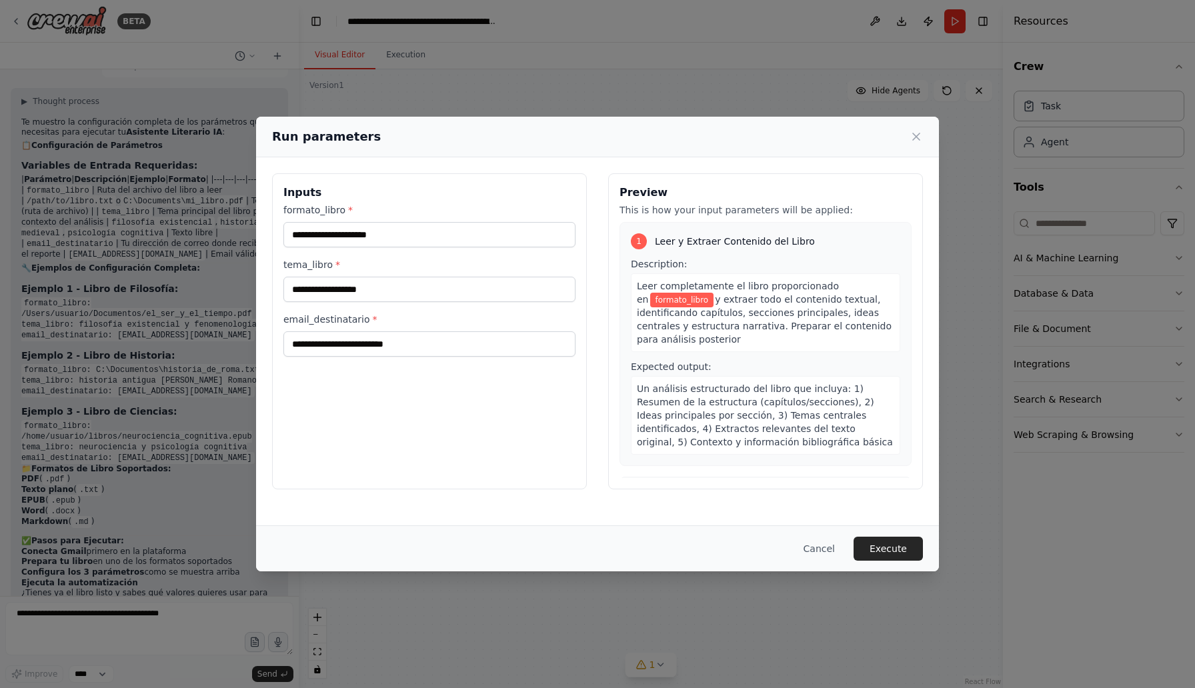
drag, startPoint x: 899, startPoint y: 442, endPoint x: 883, endPoint y: 455, distance: 20.9
click at [894, 447] on div "Un análisis estructurado del libro que incluya: 1) Resumen de la estructura (ca…" at bounding box center [765, 415] width 269 height 79
drag, startPoint x: 849, startPoint y: 475, endPoint x: 833, endPoint y: 454, distance: 26.1
click at [833, 454] on div "1 Leer y Extraer Contenido del Libro Description: Leer completamente el libro p…" at bounding box center [765, 350] width 292 height 256
drag, startPoint x: 832, startPoint y: 449, endPoint x: 885, endPoint y: 526, distance: 93.0
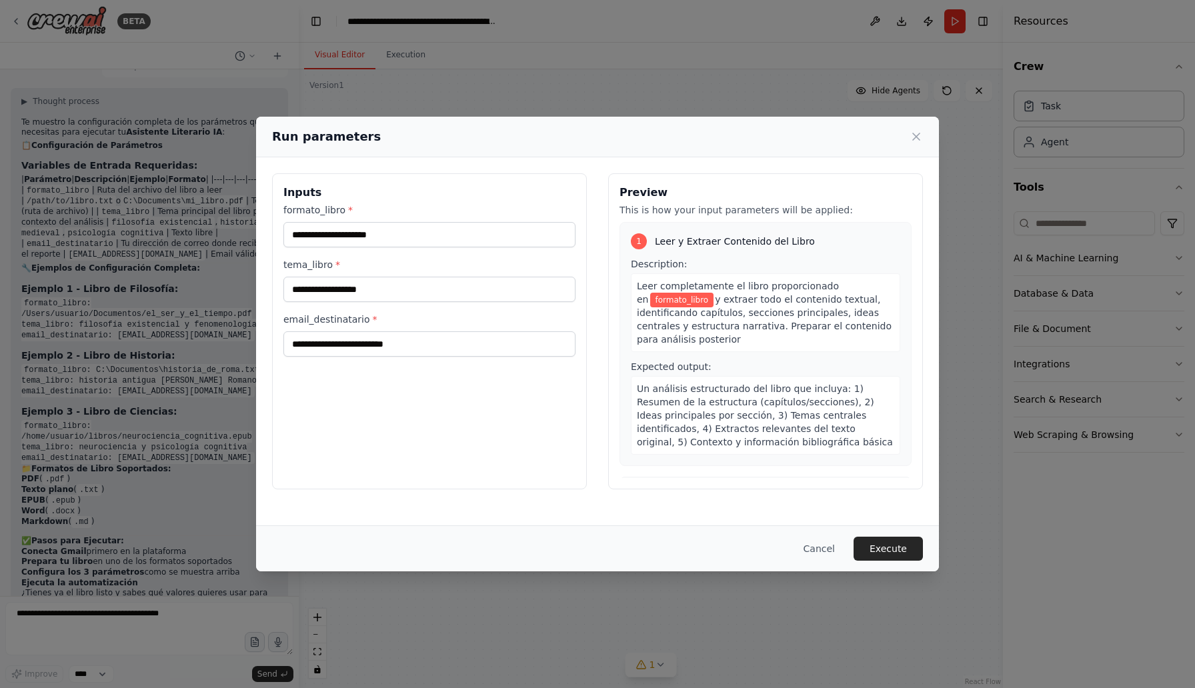
click at [885, 525] on div "Run parameters Inputs formato_libro * tema_libro * email_destinatario * Preview…" at bounding box center [597, 344] width 683 height 454
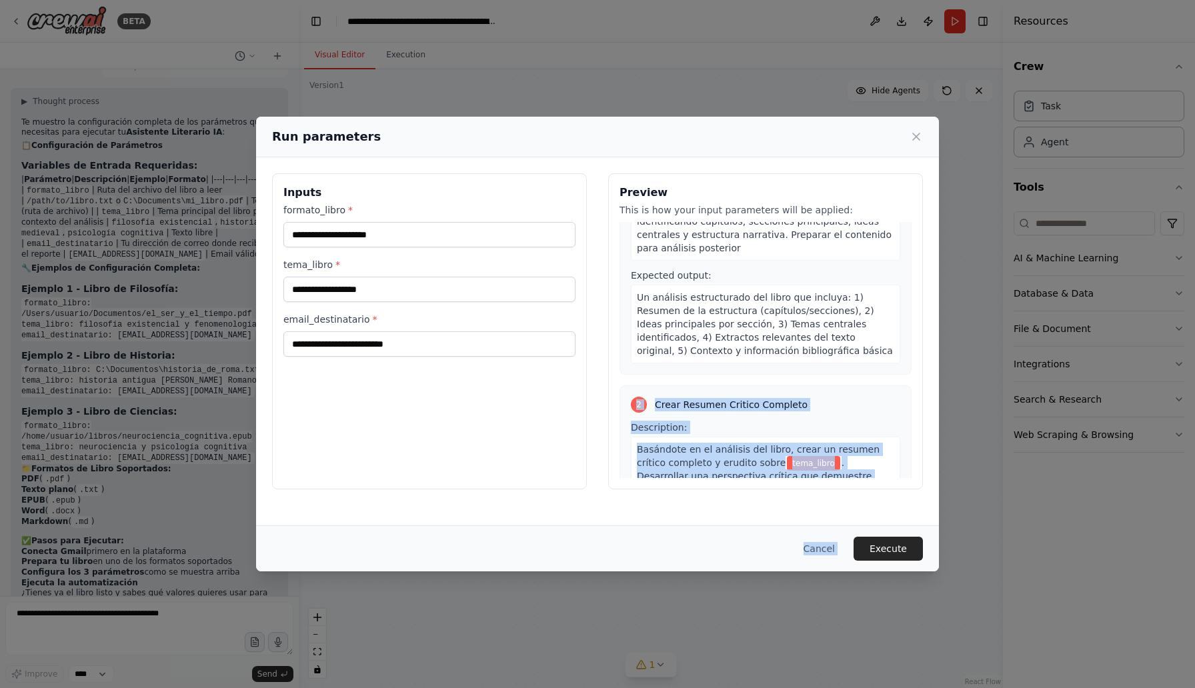
click at [827, 381] on div "1 Leer y Extraer Contenido del Libro Description: Leer completamente el libro p…" at bounding box center [765, 350] width 292 height 256
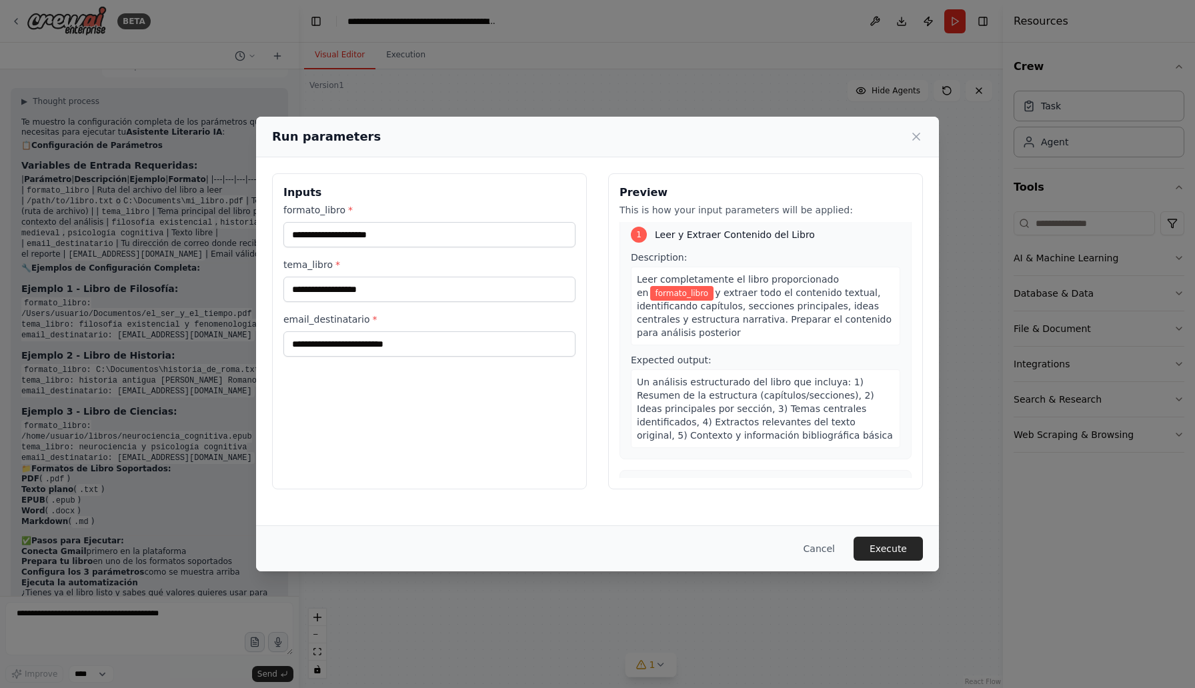
scroll to position [0, 0]
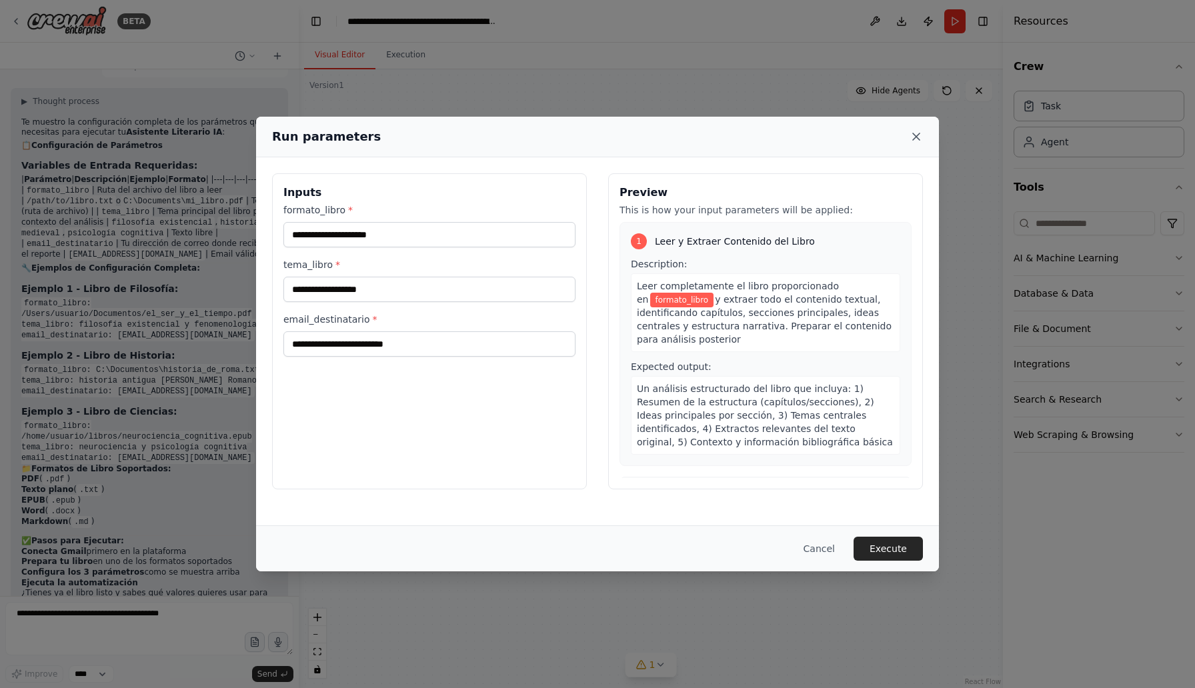
click at [917, 135] on icon at bounding box center [916, 136] width 7 height 7
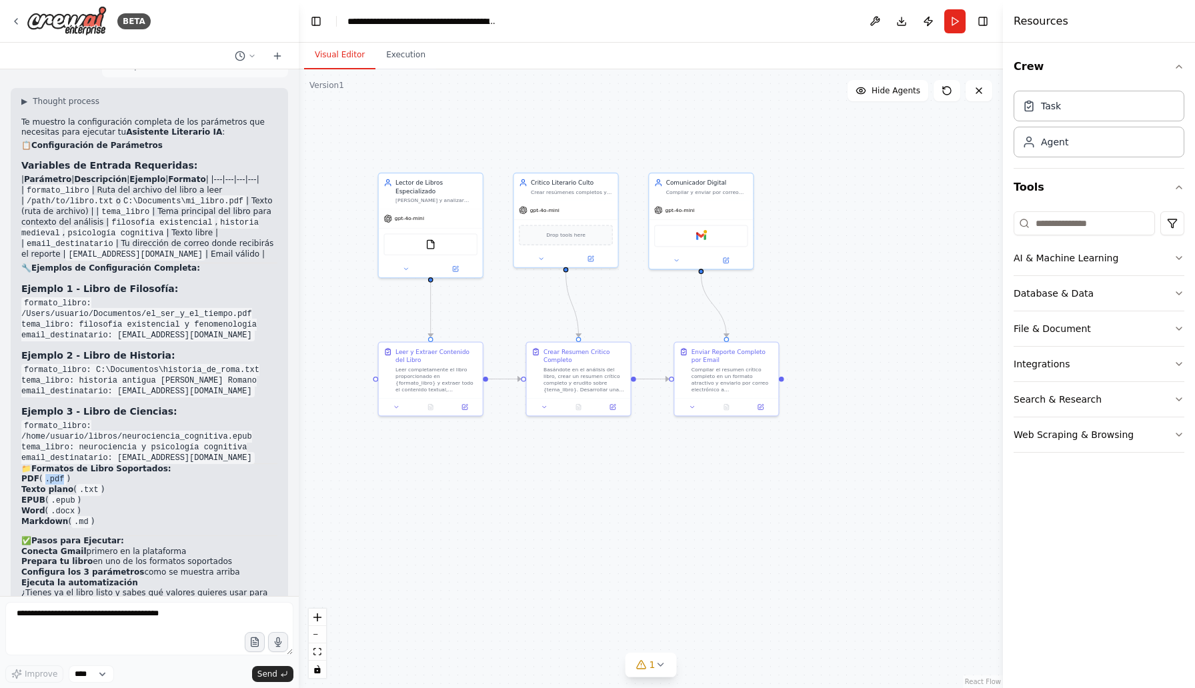
drag, startPoint x: 43, startPoint y: 437, endPoint x: 66, endPoint y: 437, distance: 22.7
click at [66, 473] on code ".pdf" at bounding box center [55, 479] width 25 height 12
copy code ".pdf"
click at [958, 23] on button "Run" at bounding box center [954, 21] width 21 height 24
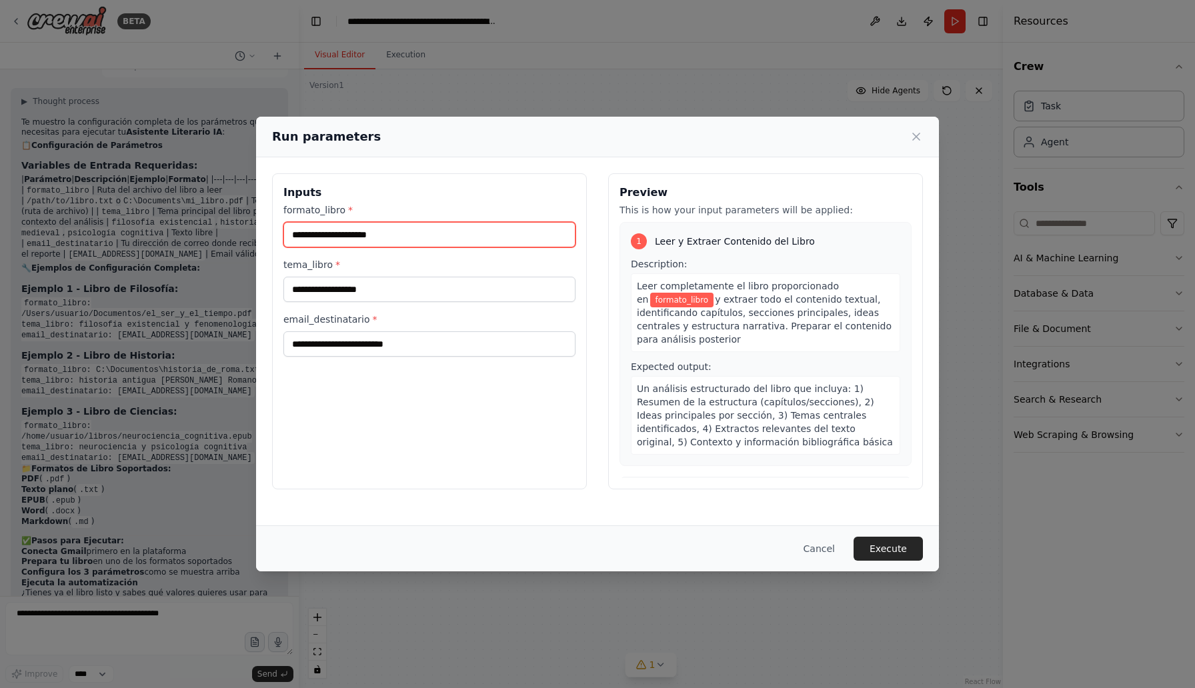
click at [428, 241] on input "formato_libro *" at bounding box center [429, 234] width 292 height 25
paste input "****"
type input "****"
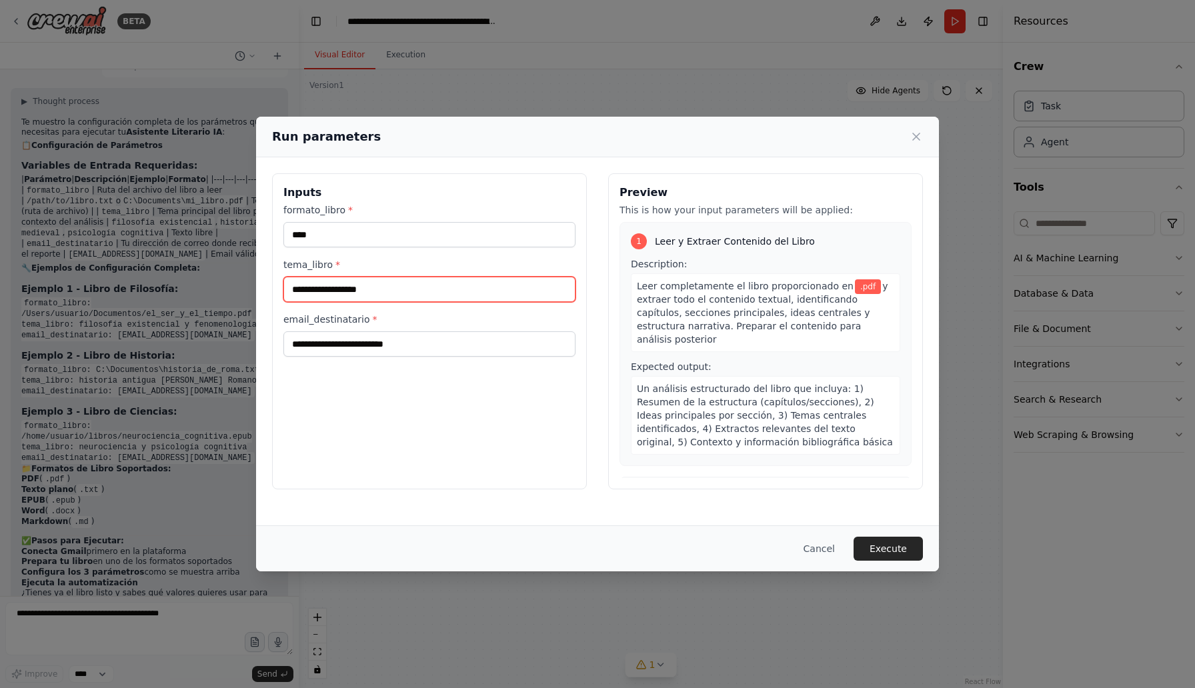
click at [465, 301] on input "tema_libro *" at bounding box center [429, 289] width 292 height 25
click at [907, 554] on button "Execute" at bounding box center [887, 549] width 69 height 24
click at [313, 287] on input "tema_libro *" at bounding box center [429, 289] width 292 height 25
type input "********"
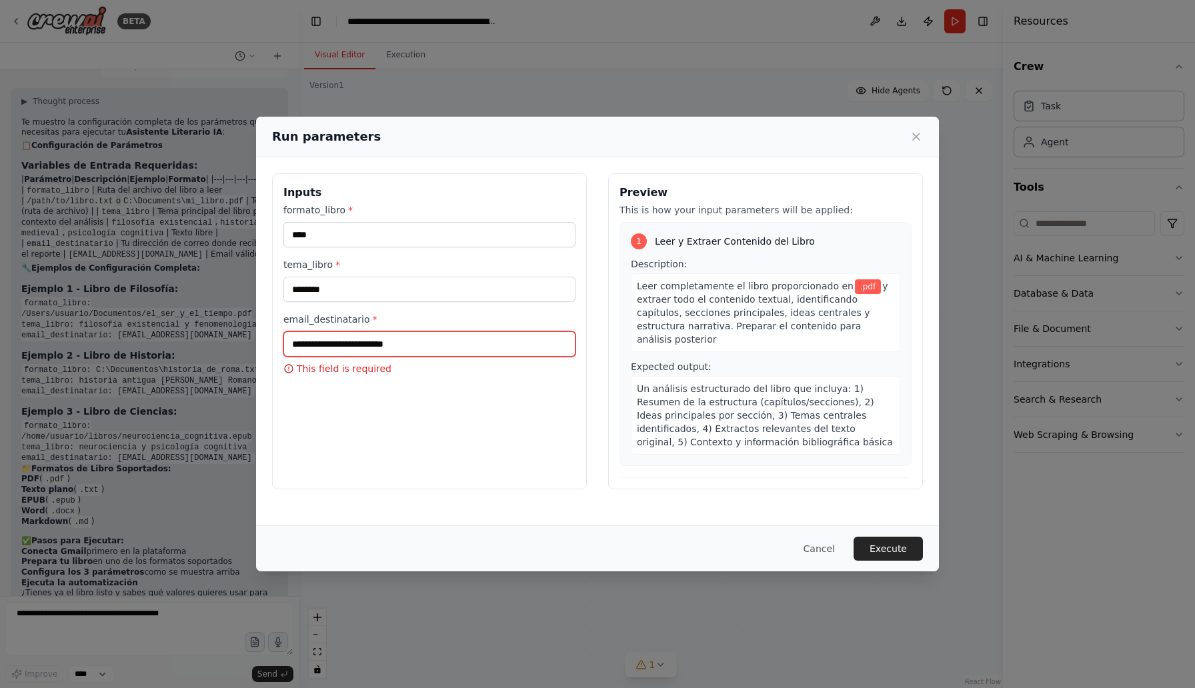
click at [309, 344] on input "email_destinatario *" at bounding box center [429, 343] width 292 height 25
type input "**********"
click at [895, 539] on button "Execute" at bounding box center [887, 549] width 69 height 24
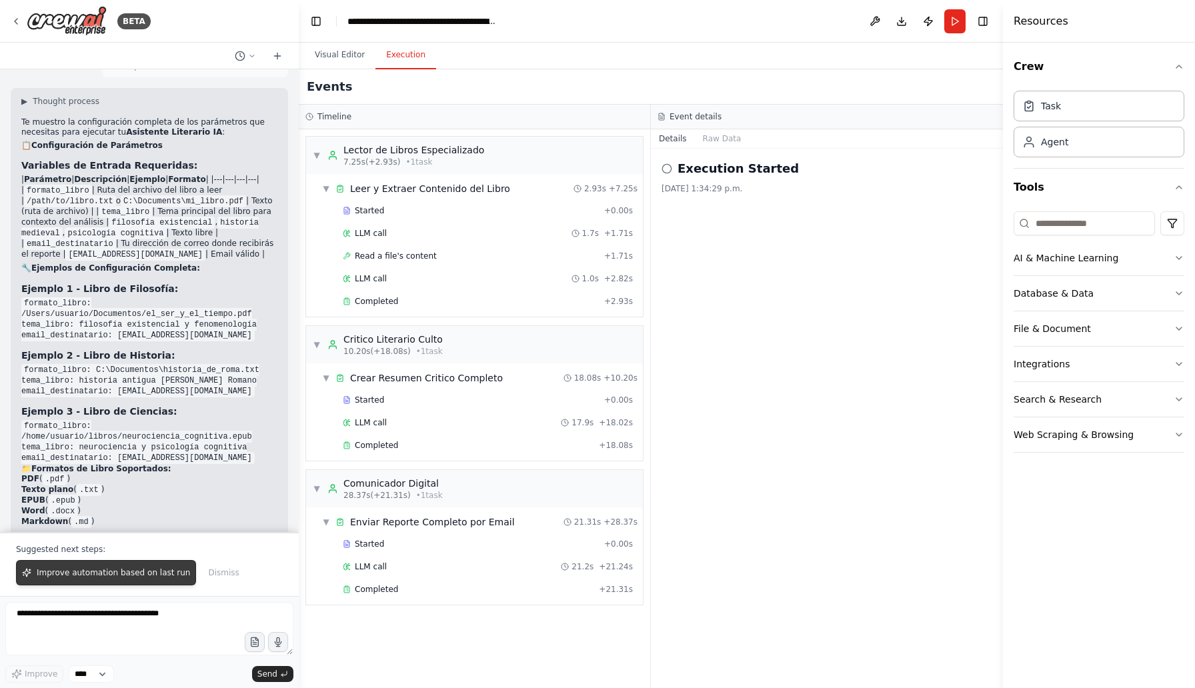
click at [121, 571] on span "Improve automation based on last run" at bounding box center [113, 572] width 153 height 11
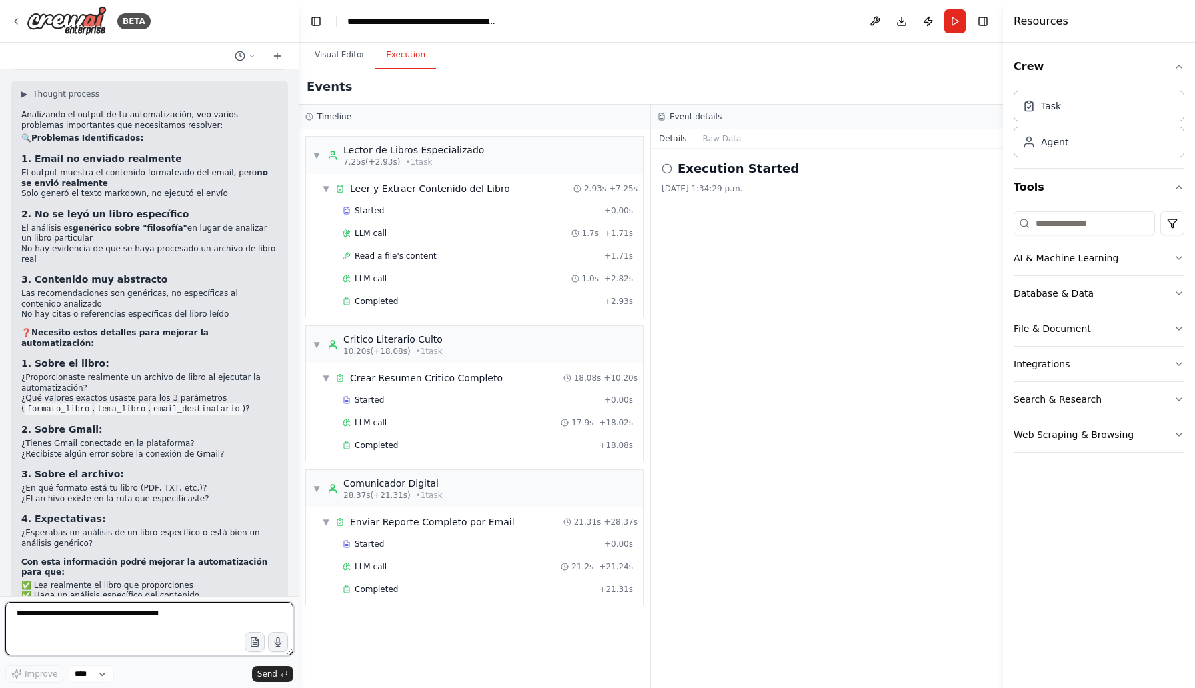
scroll to position [3144, 0]
click at [249, 648] on button "button" at bounding box center [254, 641] width 21 height 21
click at [111, 625] on textarea at bounding box center [149, 628] width 288 height 53
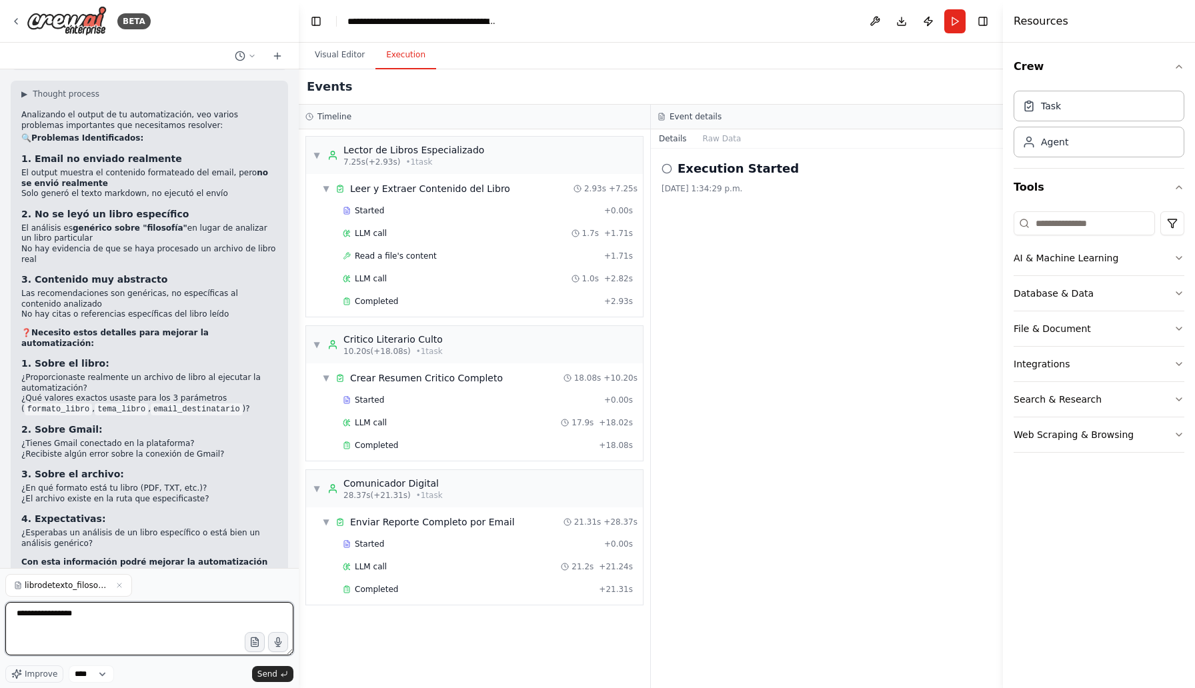
type textarea "**********"
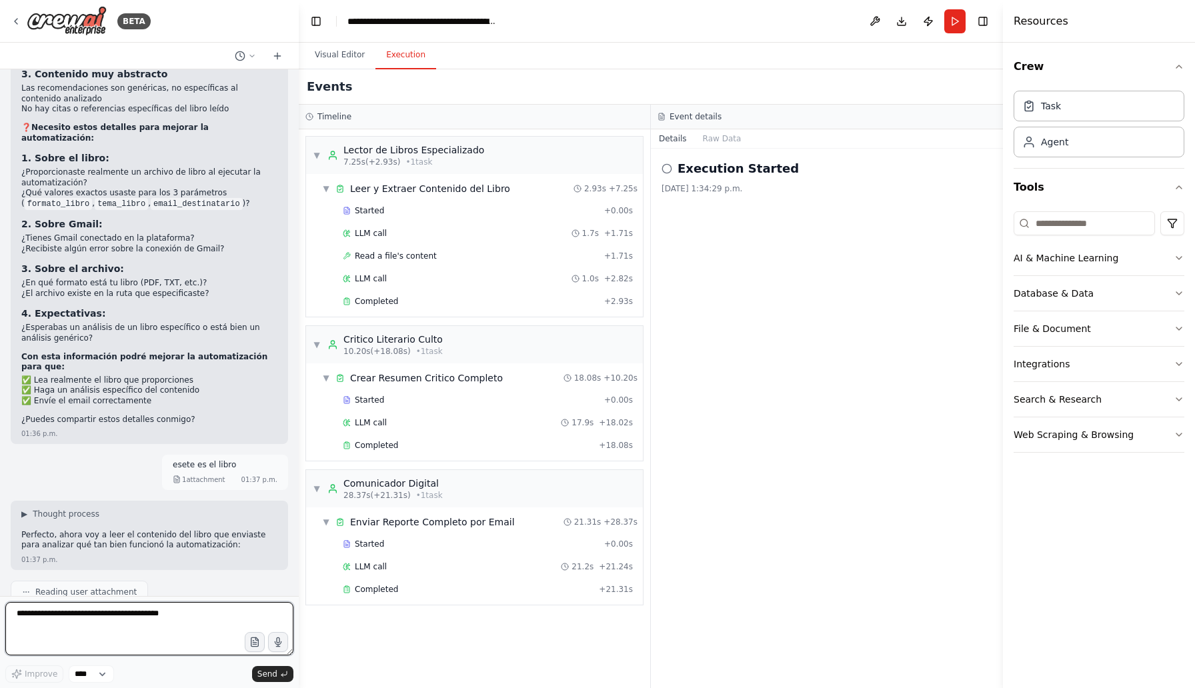
scroll to position [3359, 0]
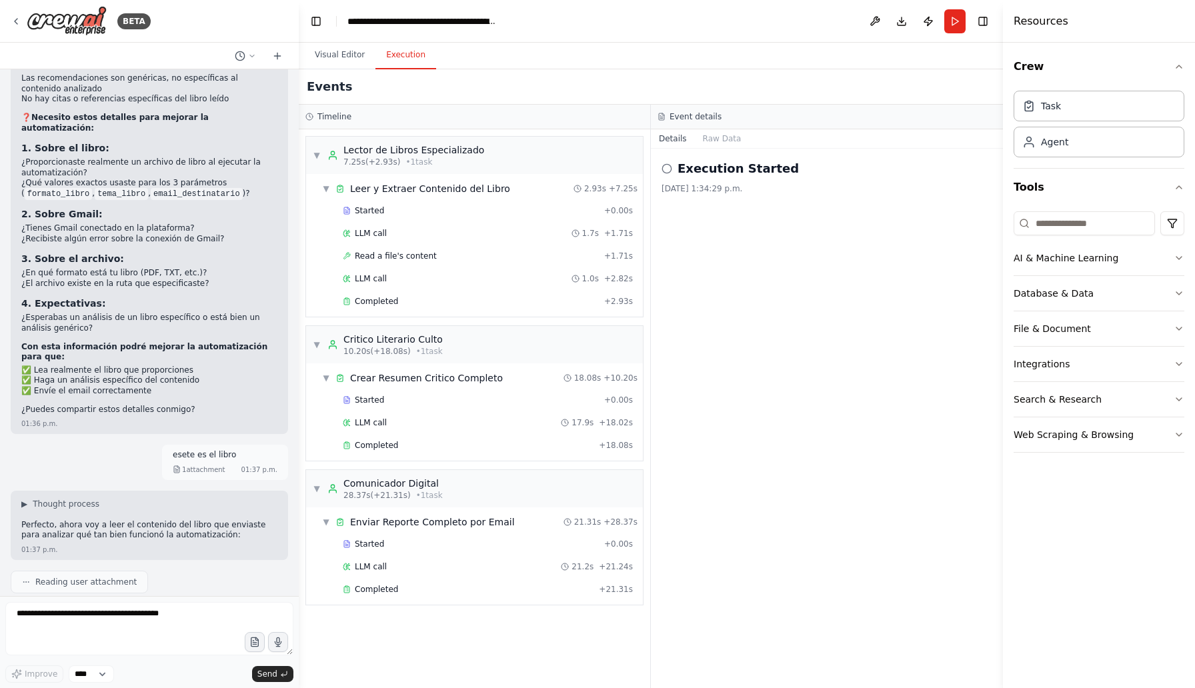
drag, startPoint x: 127, startPoint y: 567, endPoint x: 101, endPoint y: 557, distance: 28.1
click at [101, 609] on div "I'm sorry, the context window has been exceeded. Create a new chat session and …" at bounding box center [149, 620] width 256 height 23
click at [127, 634] on div "01:38 p.m." at bounding box center [149, 639] width 256 height 10
click at [107, 673] on select "****" at bounding box center [91, 673] width 45 height 17
click at [135, 624] on textarea at bounding box center [149, 628] width 288 height 53
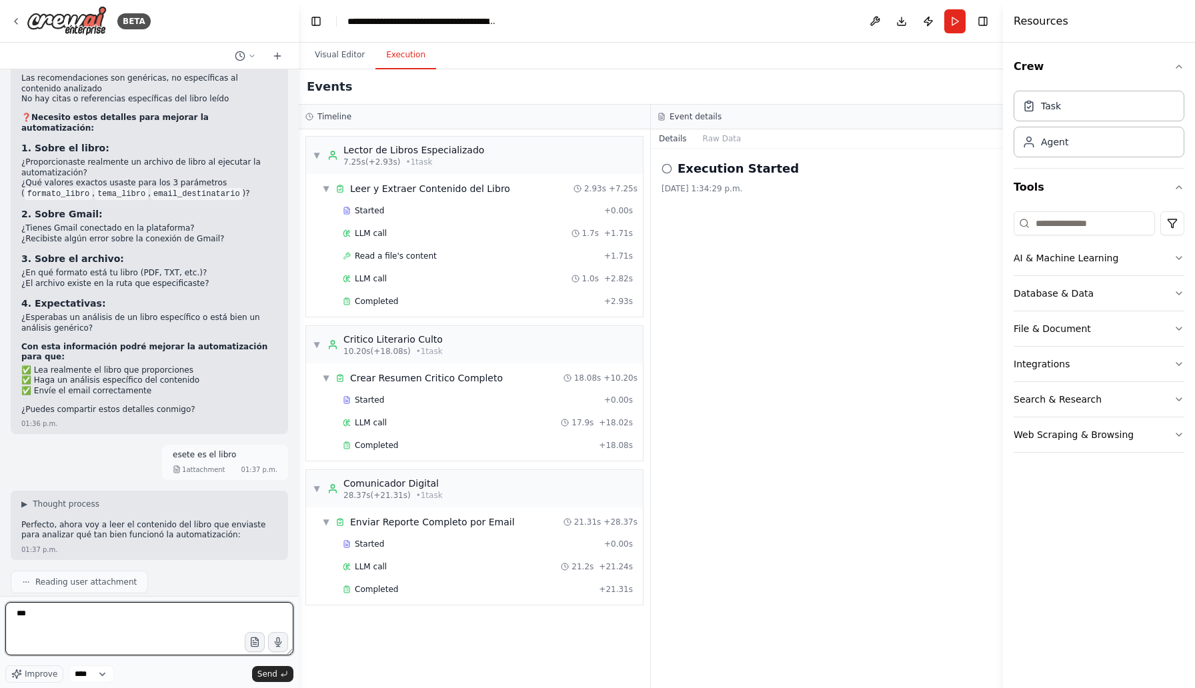
type textarea "****"
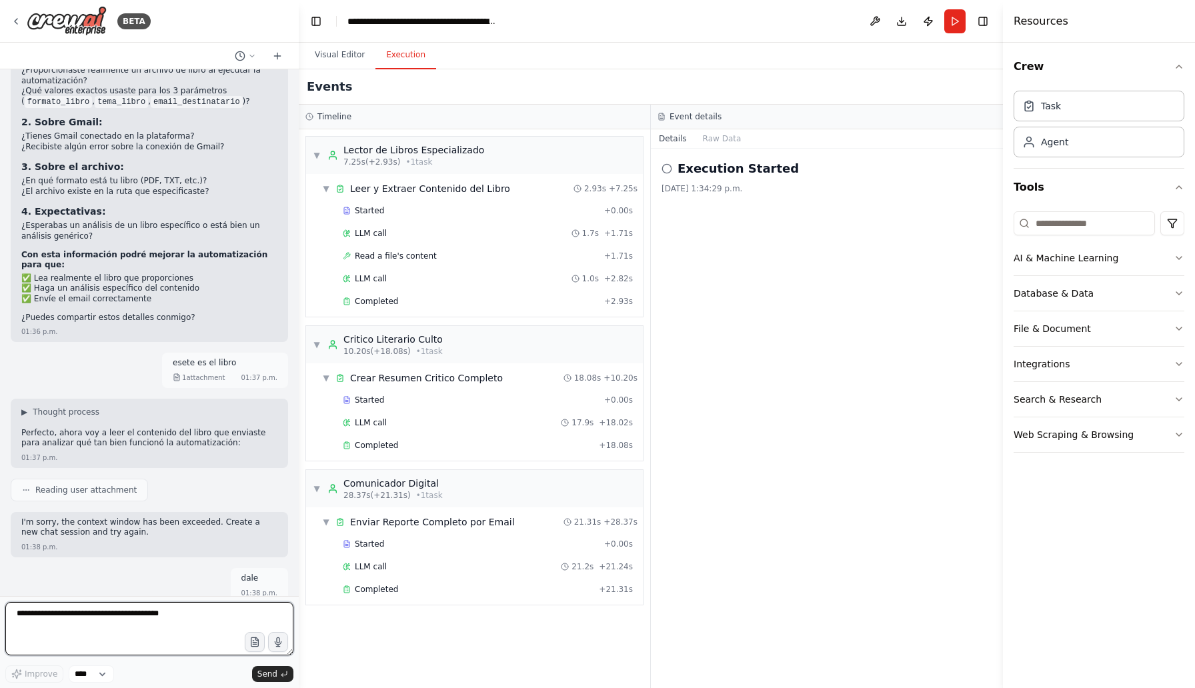
scroll to position [3461, 0]
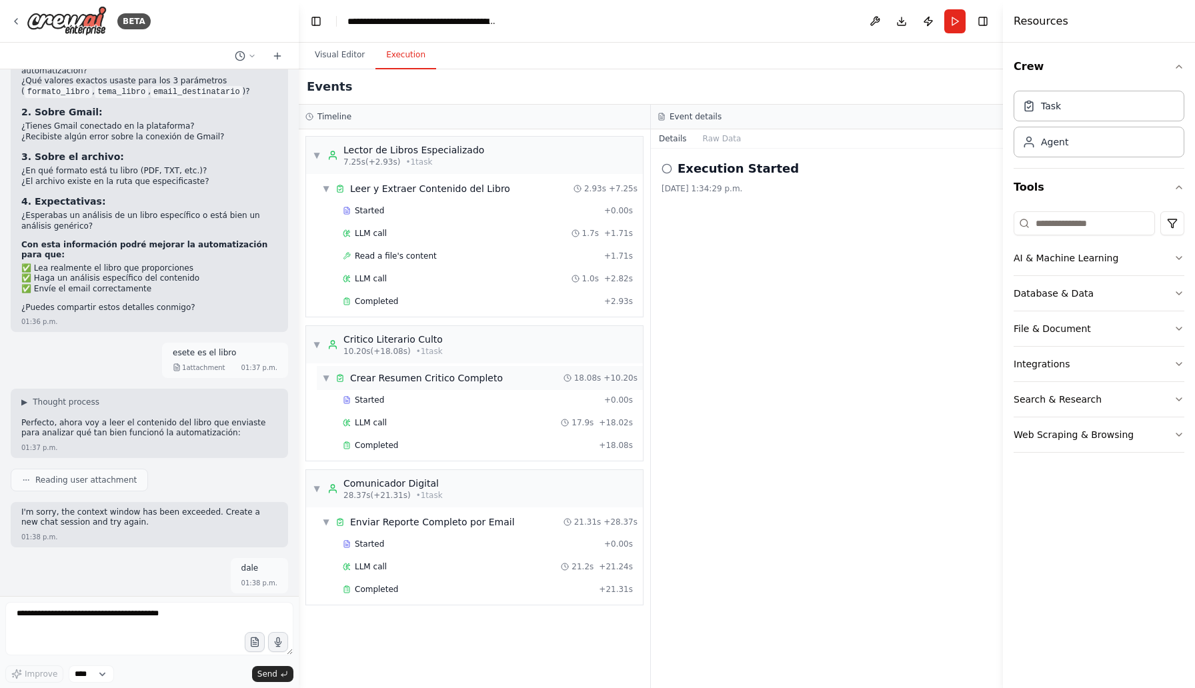
drag, startPoint x: 799, startPoint y: 280, endPoint x: 542, endPoint y: 367, distance: 271.8
click at [553, 366] on div "Timeline ▼ Lector de Libros Especializado 7.25s (+2.93s) • 1 task ▼ Leer y Extr…" at bounding box center [651, 396] width 704 height 583
click at [193, 609] on textarea at bounding box center [149, 628] width 288 height 53
type textarea "**********"
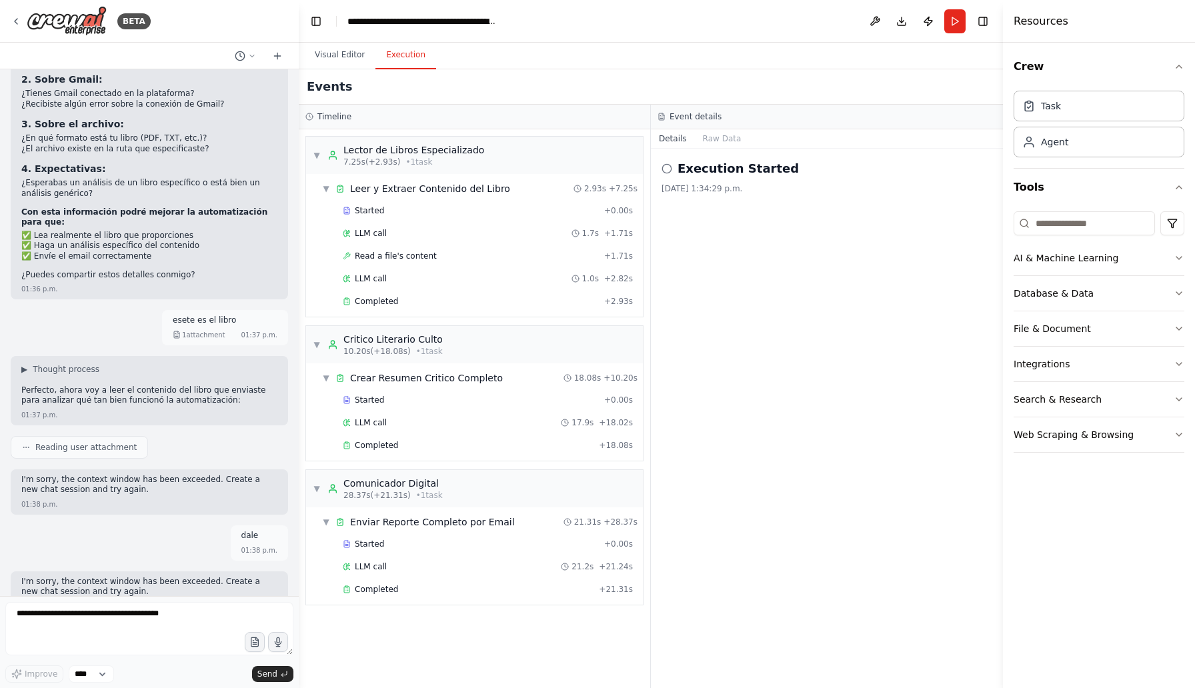
scroll to position [3542, 0]
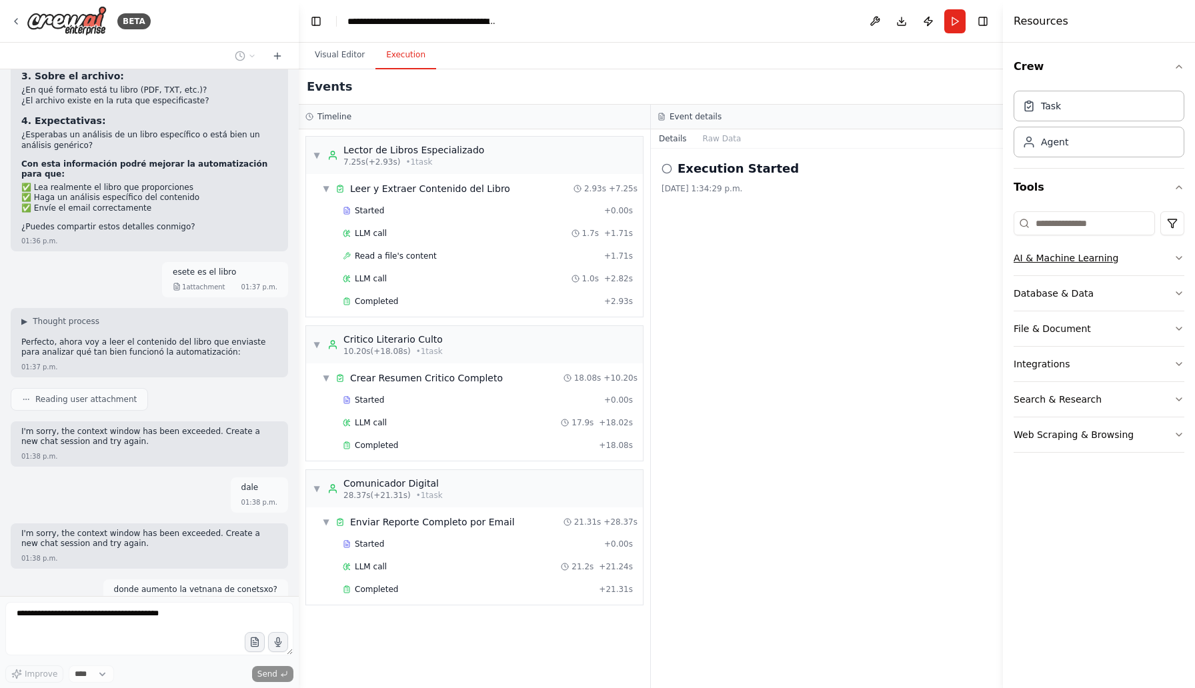
click at [1178, 260] on icon "button" at bounding box center [1179, 258] width 11 height 11
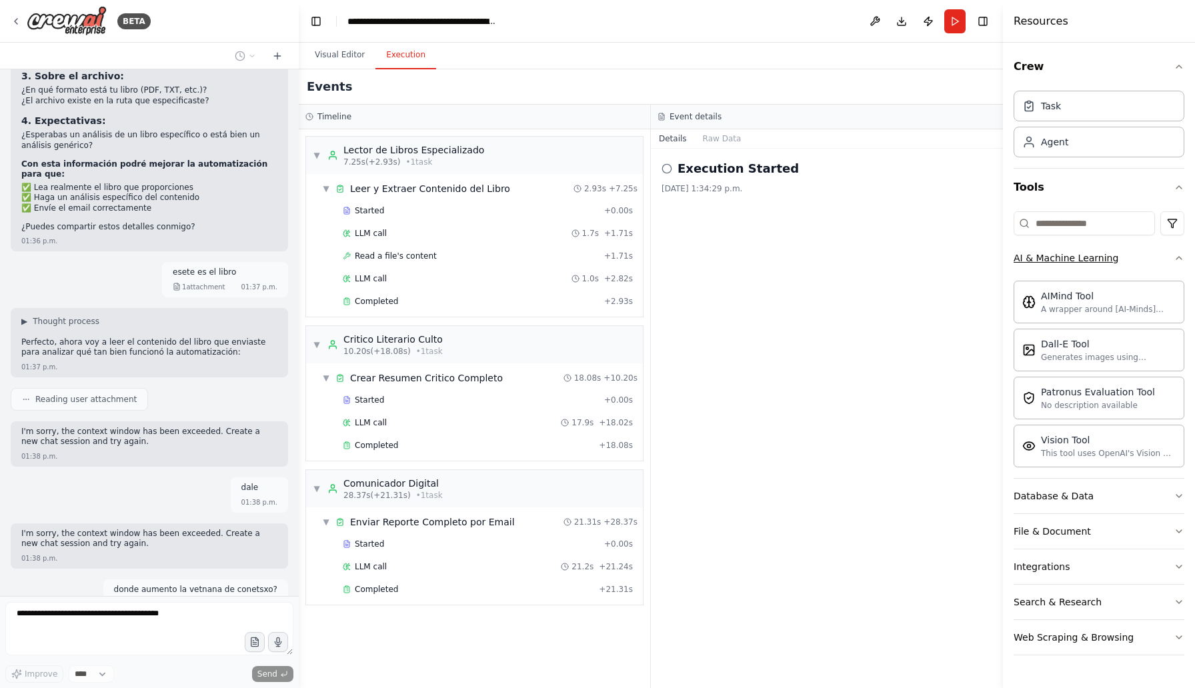
click at [1178, 260] on icon "button" at bounding box center [1179, 258] width 11 height 11
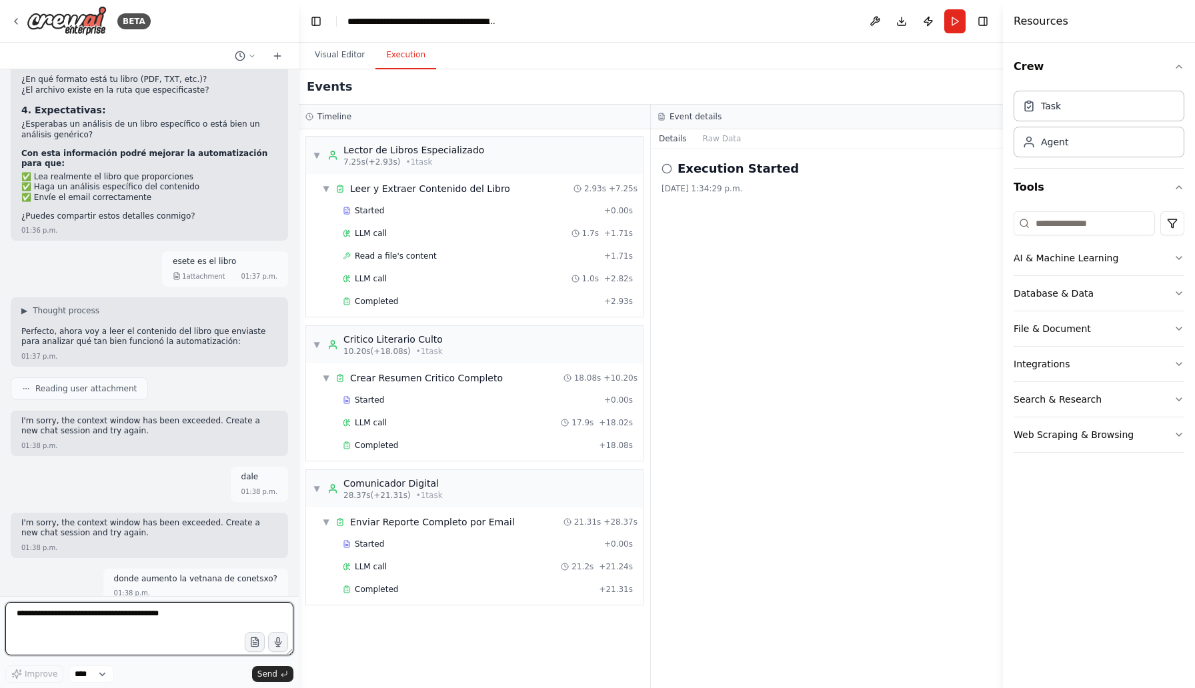
scroll to position [3563, 0]
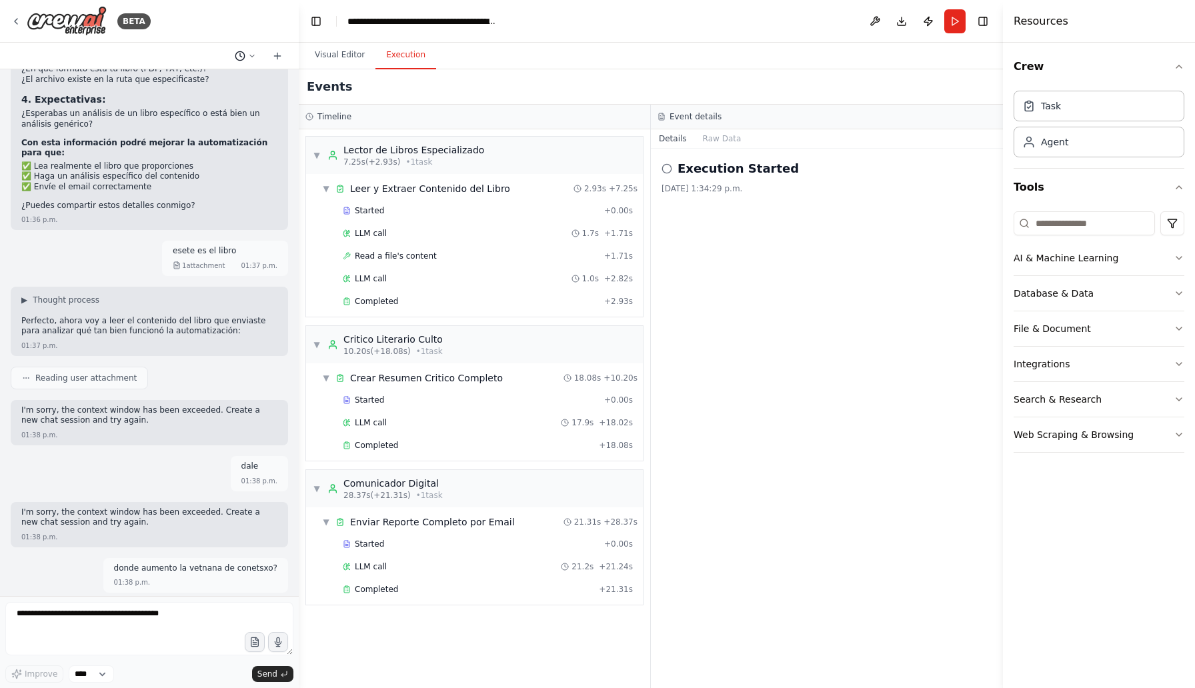
click at [257, 58] on button at bounding box center [245, 56] width 32 height 16
click at [209, 88] on span "Untitled" at bounding box center [186, 83] width 82 height 11
click at [282, 55] on icon at bounding box center [277, 56] width 11 height 11
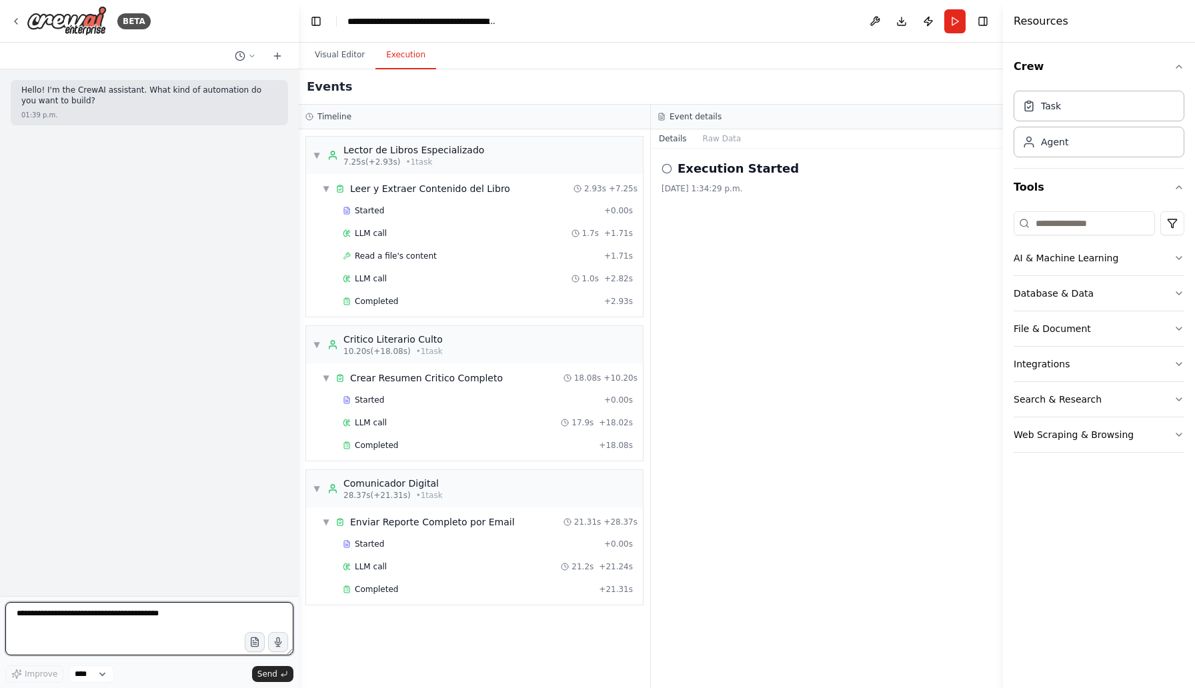
click at [73, 607] on textarea at bounding box center [149, 628] width 288 height 53
type textarea "****"
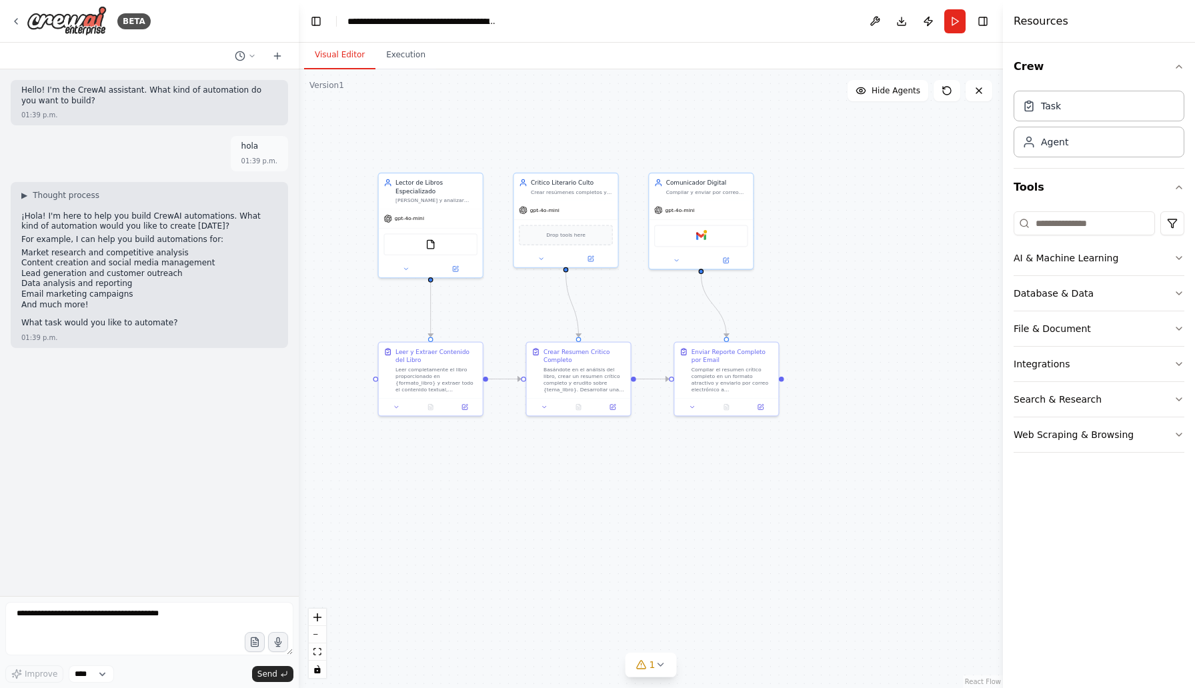
click at [349, 57] on button "Visual Editor" at bounding box center [339, 55] width 71 height 28
click at [122, 629] on textarea at bounding box center [149, 628] width 288 height 53
click at [253, 643] on icon "button" at bounding box center [255, 643] width 4 height 0
click at [83, 629] on textarea "**********" at bounding box center [149, 628] width 288 height 53
type textarea "**********"
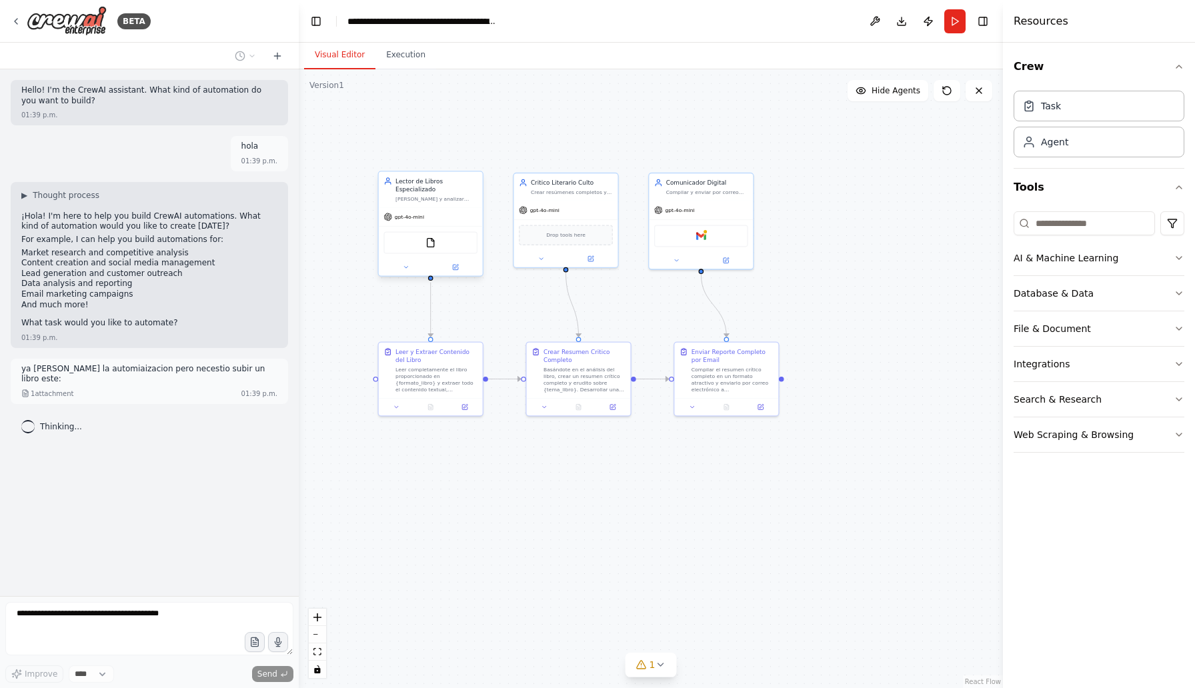
click at [433, 249] on div "FileReadTool" at bounding box center [430, 243] width 94 height 22
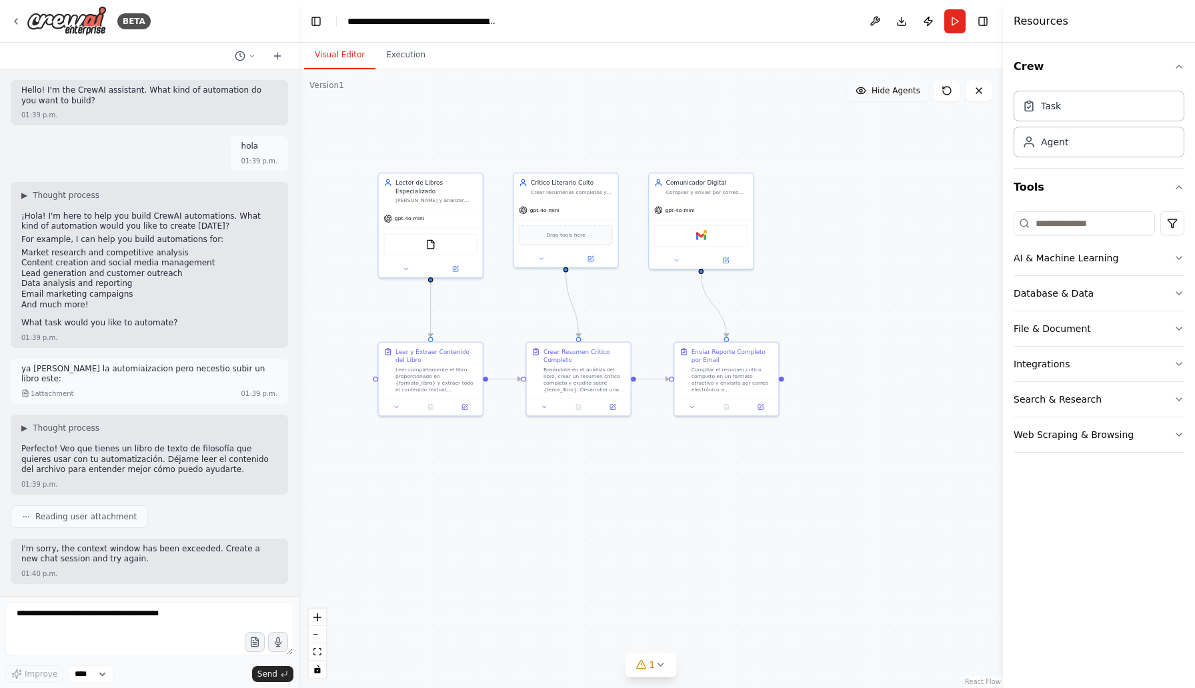
click at [878, 92] on span "Hide Agents" at bounding box center [895, 90] width 49 height 11
click at [878, 92] on span "Show Agents" at bounding box center [894, 90] width 52 height 11
click at [878, 92] on span "Hide Agents" at bounding box center [895, 90] width 49 height 11
click at [878, 92] on span "Show Agents" at bounding box center [894, 90] width 52 height 11
click at [878, 92] on span "Hide Agents" at bounding box center [895, 90] width 49 height 11
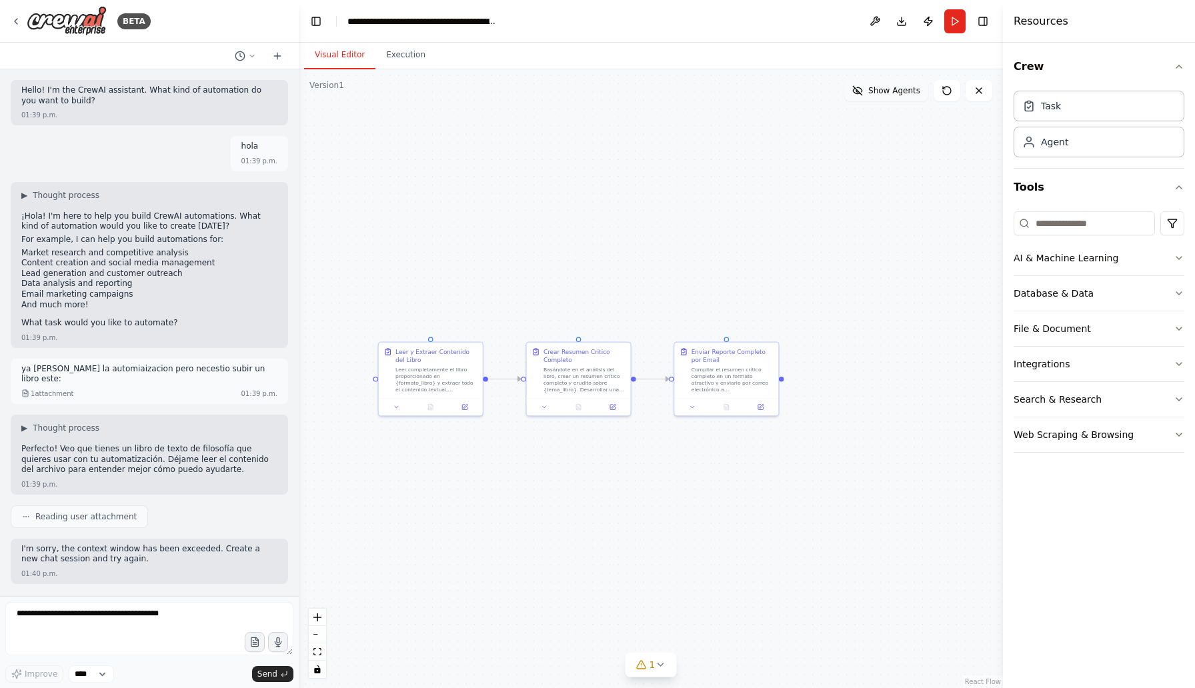
click at [878, 92] on span "Show Agents" at bounding box center [894, 90] width 52 height 11
click at [878, 92] on span "Hide Agents" at bounding box center [895, 90] width 49 height 11
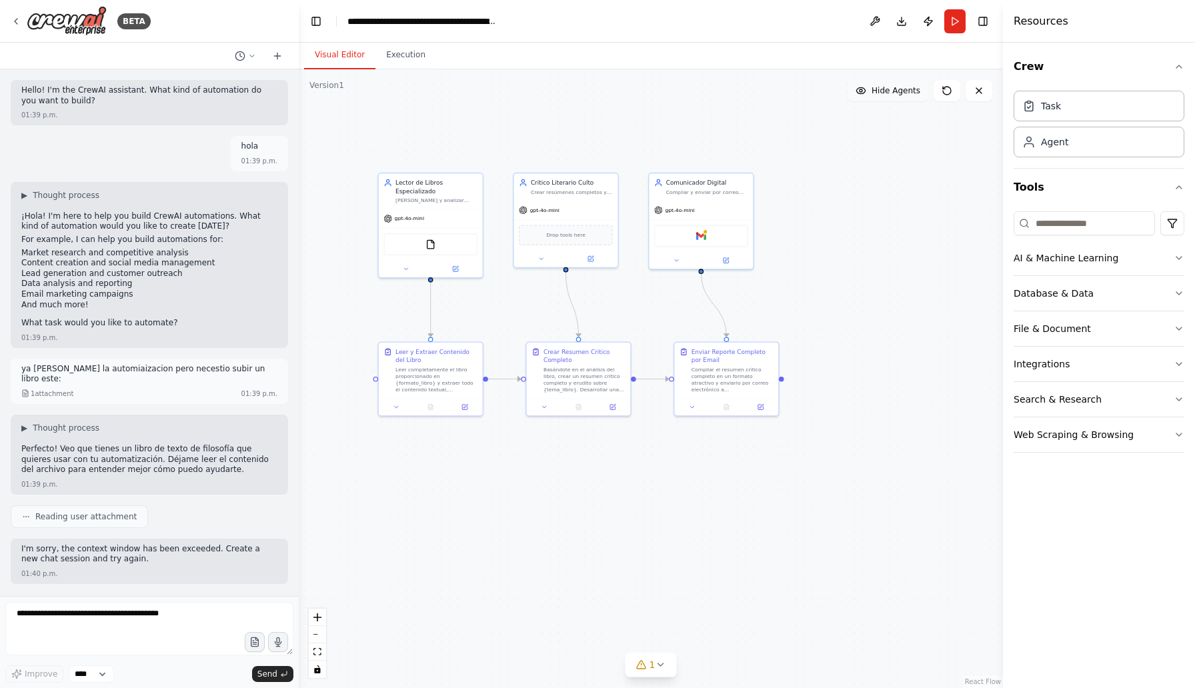
click at [878, 92] on span "Hide Agents" at bounding box center [895, 90] width 49 height 11
click at [878, 92] on span "Show Agents" at bounding box center [894, 90] width 52 height 11
click at [878, 92] on span "Hide Agents" at bounding box center [895, 90] width 49 height 11
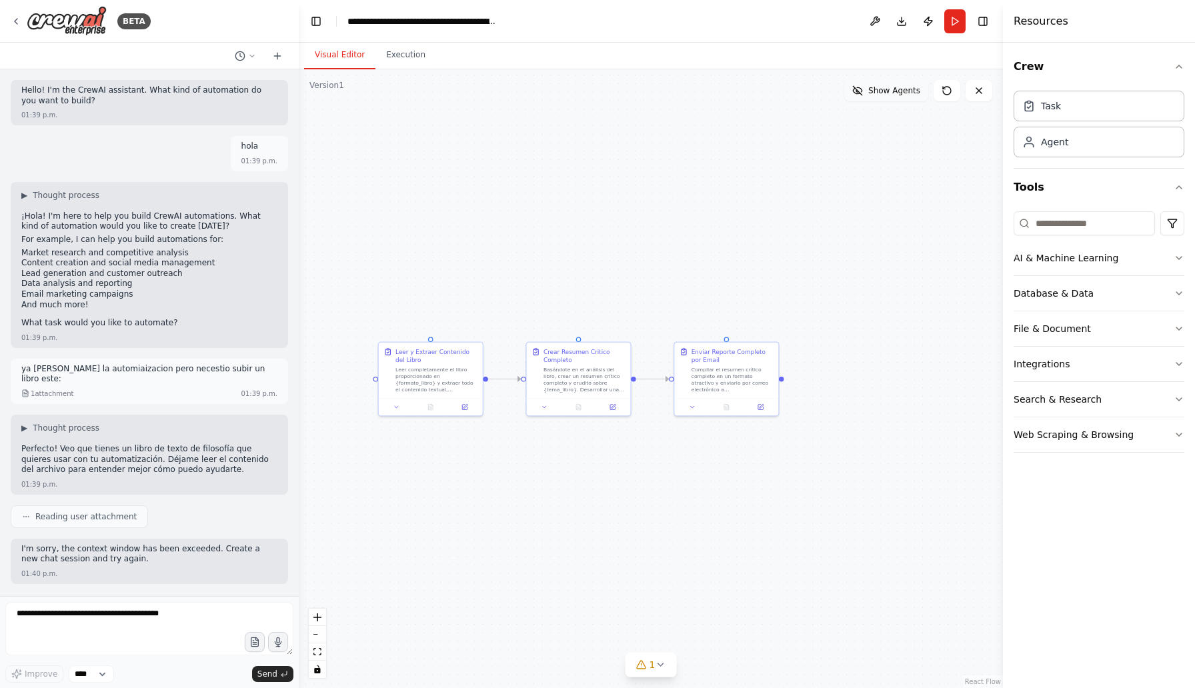
click at [878, 92] on span "Show Agents" at bounding box center [894, 90] width 52 height 11
click at [878, 92] on span "Hide Agents" at bounding box center [895, 90] width 49 height 11
click at [878, 92] on span "Show Agents" at bounding box center [894, 90] width 52 height 11
click at [878, 92] on span "Hide Agents" at bounding box center [895, 90] width 49 height 11
click at [878, 92] on span "Show Agents" at bounding box center [894, 90] width 52 height 11
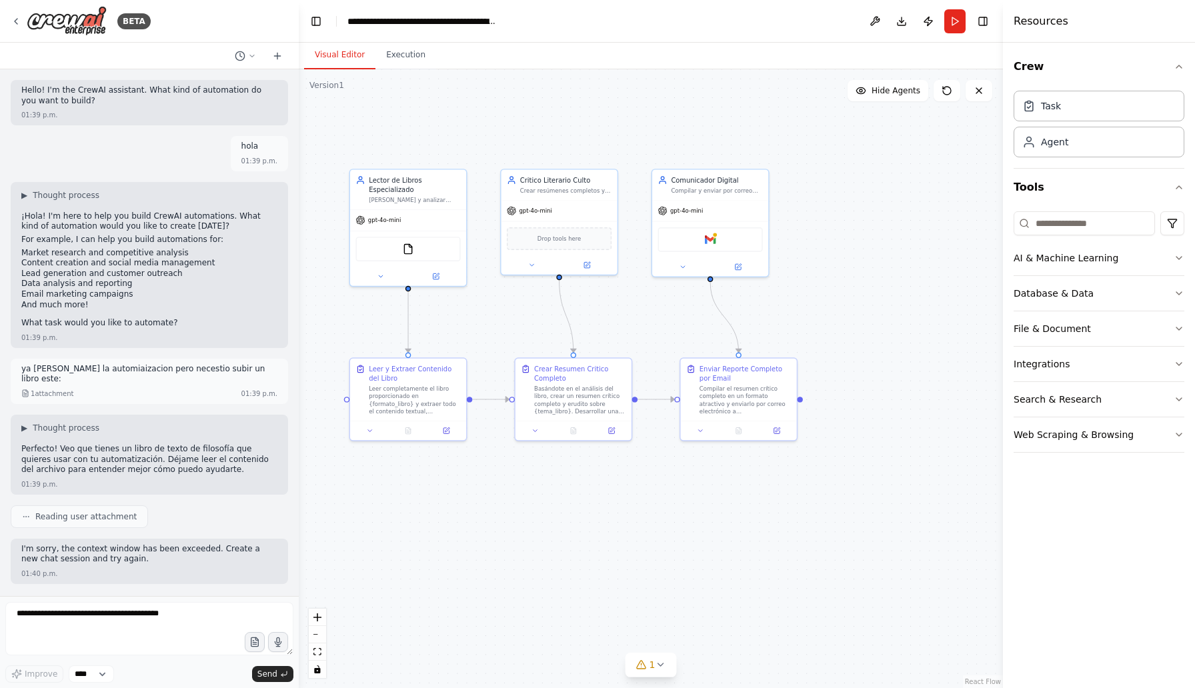
click at [275, 46] on div at bounding box center [149, 56] width 299 height 27
click at [279, 55] on icon at bounding box center [277, 56] width 11 height 11
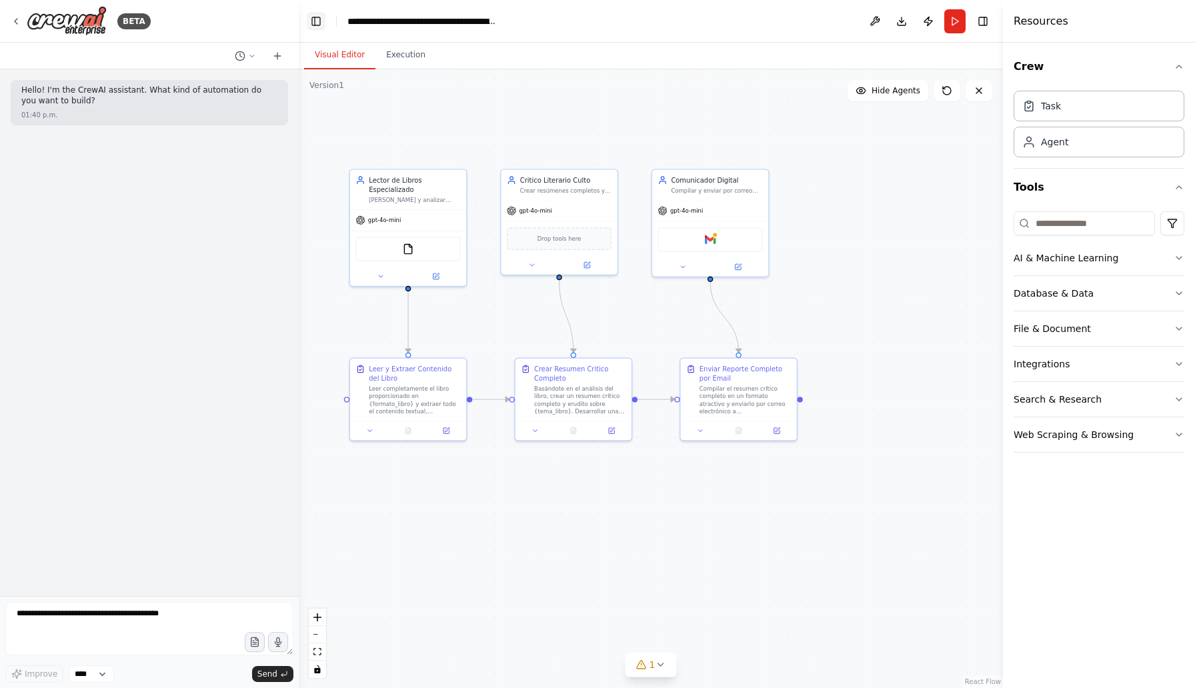
click at [321, 23] on button "Toggle Left Sidebar" at bounding box center [316, 21] width 19 height 19
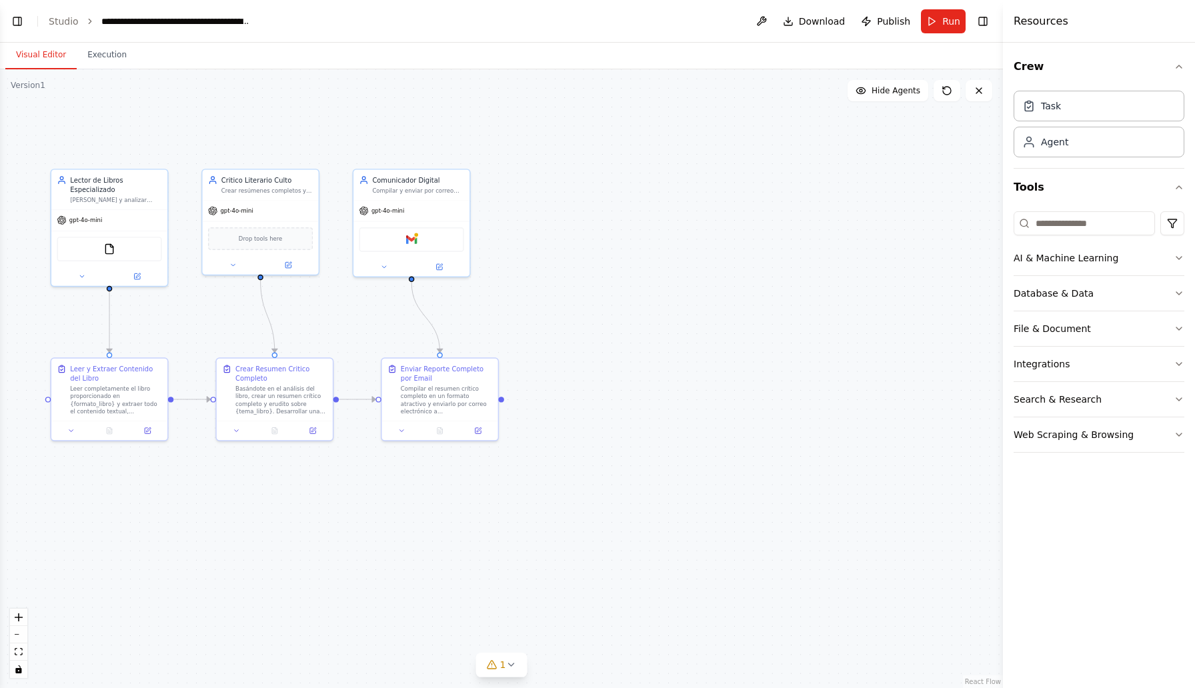
click at [79, 24] on ol "**********" at bounding box center [150, 21] width 203 height 13
click at [73, 17] on link "Studio" at bounding box center [64, 21] width 30 height 11
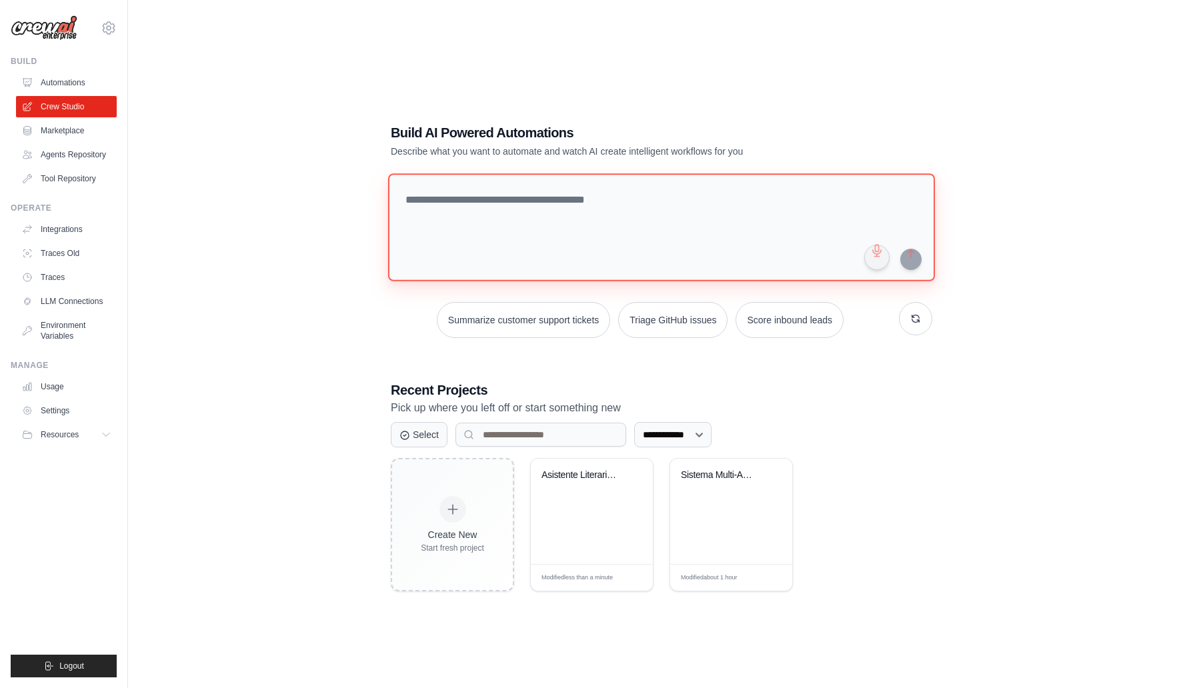
click at [495, 238] on textarea at bounding box center [661, 227] width 547 height 108
paste textarea "**********"
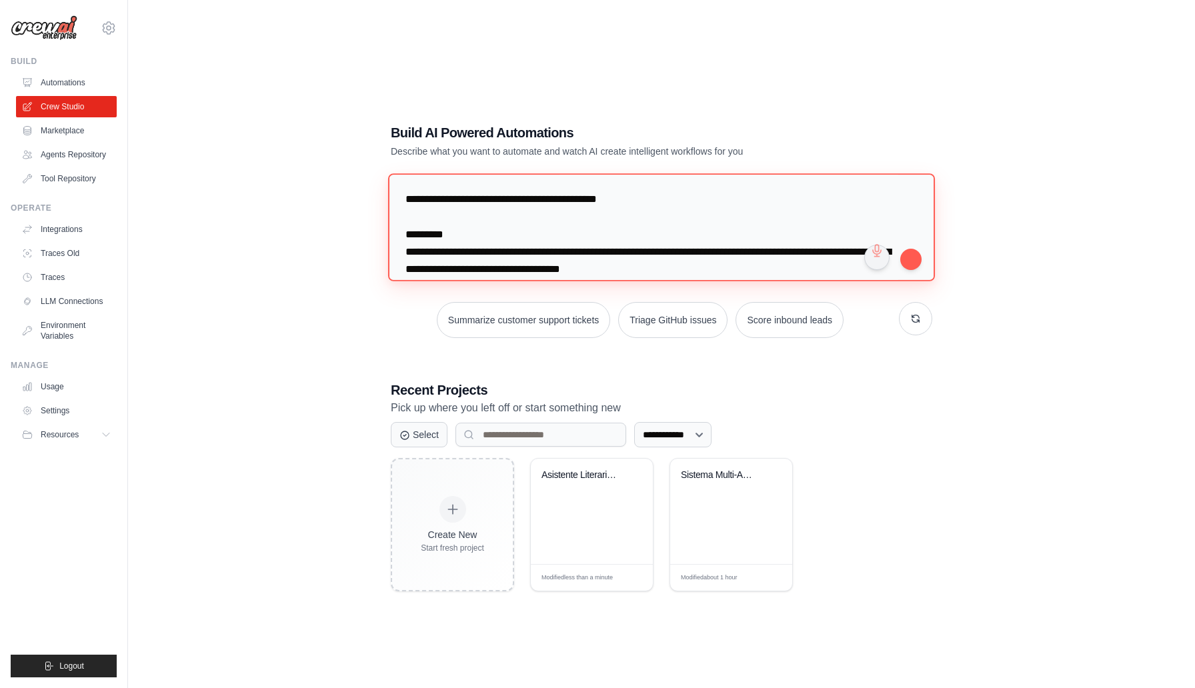
scroll to position [1730, 0]
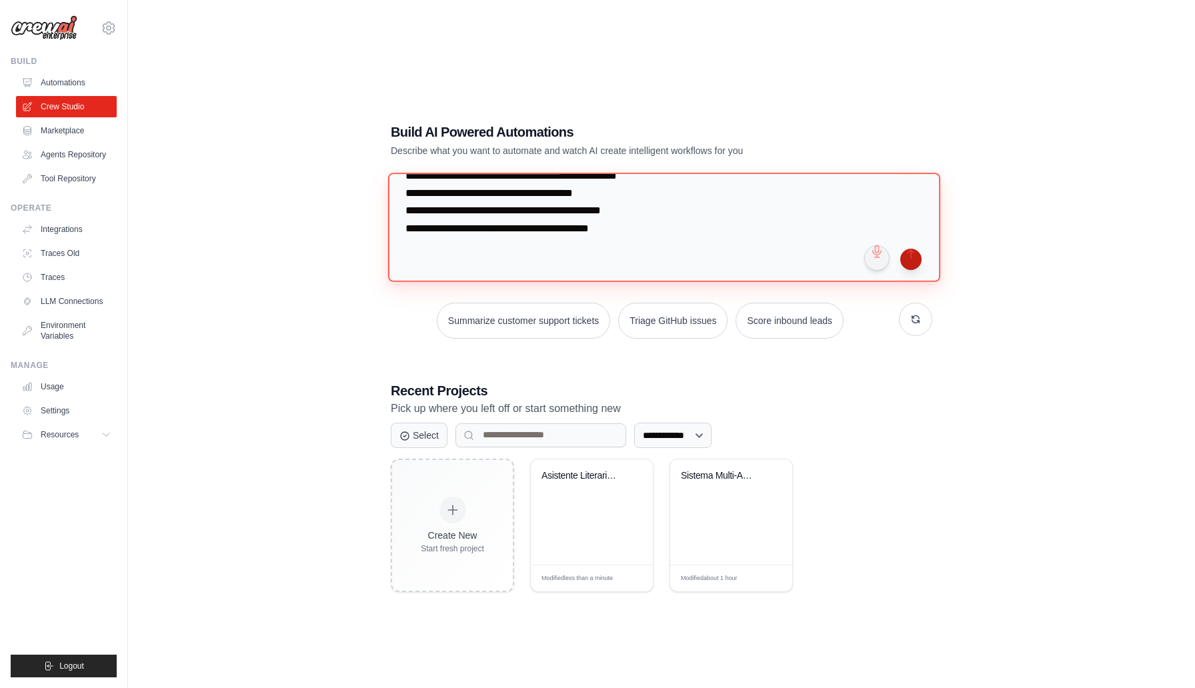
type textarea "**********"
click at [907, 259] on button "submit" at bounding box center [910, 259] width 21 height 21
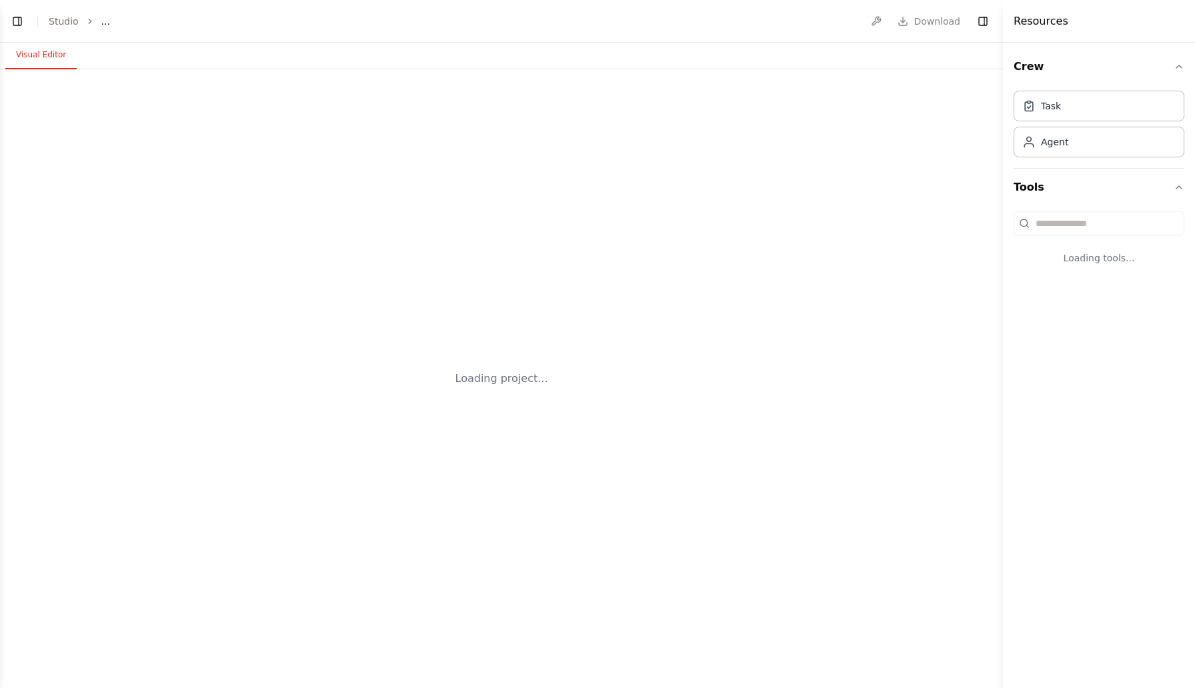
select select "****"
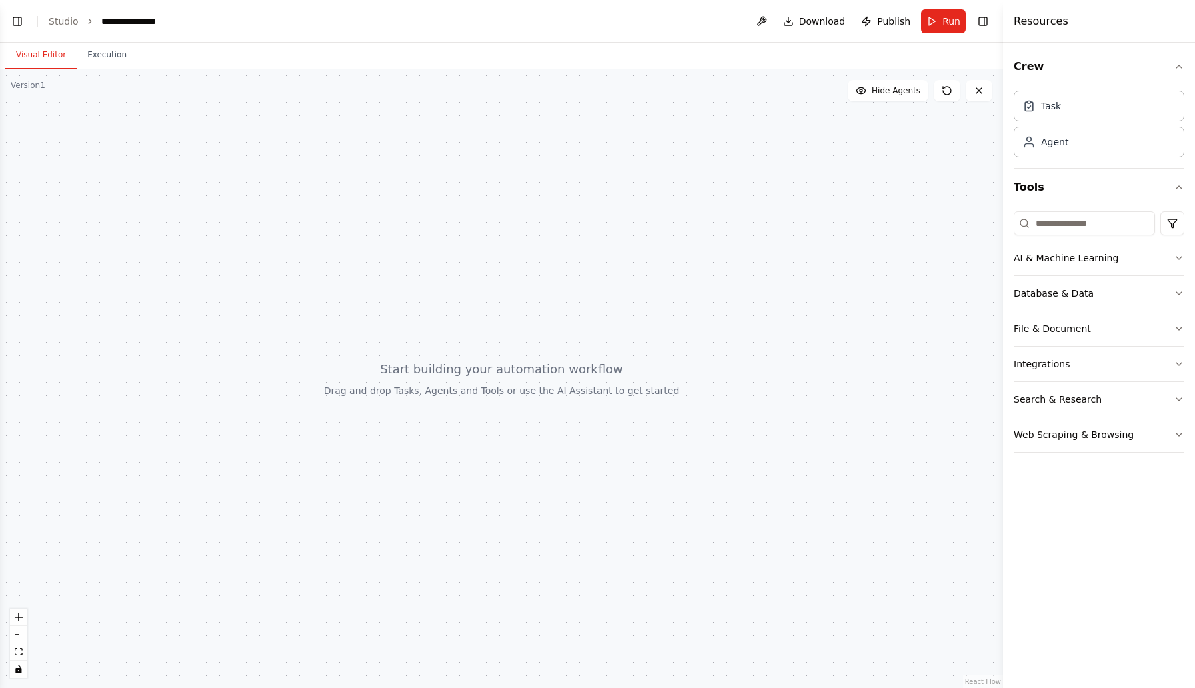
scroll to position [367, 0]
click at [39, 61] on button "Visual Editor" at bounding box center [40, 55] width 71 height 28
click at [107, 41] on button "Execution" at bounding box center [107, 55] width 61 height 28
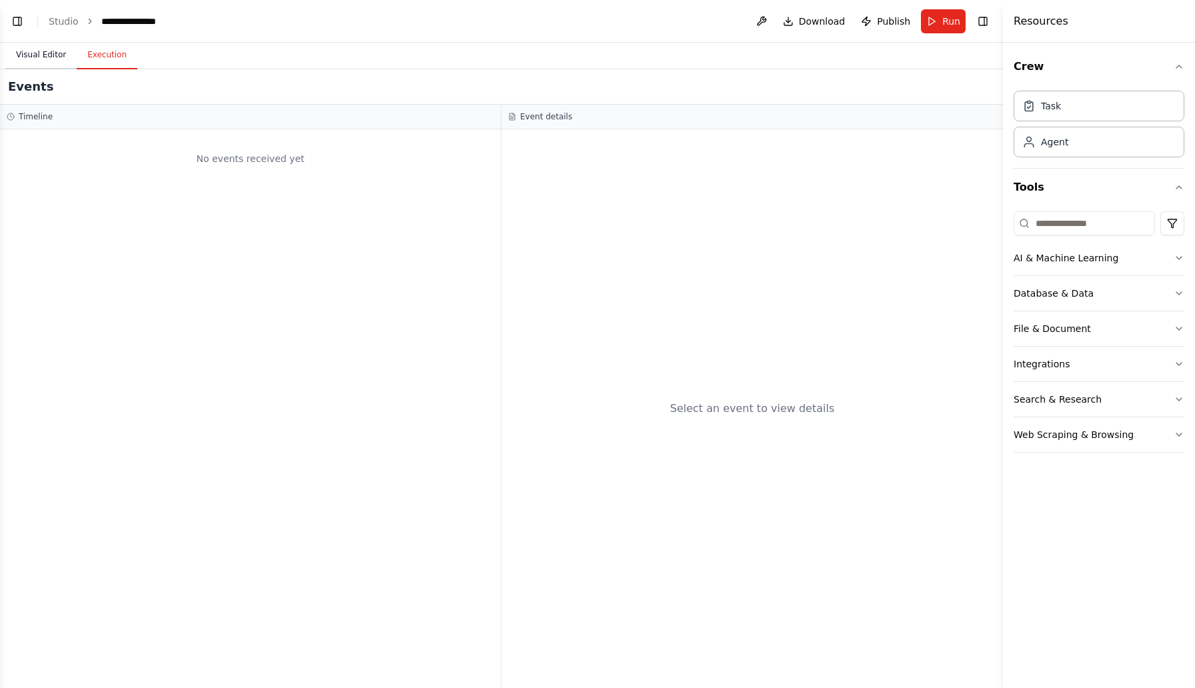
click at [23, 51] on button "Visual Editor" at bounding box center [40, 55] width 71 height 28
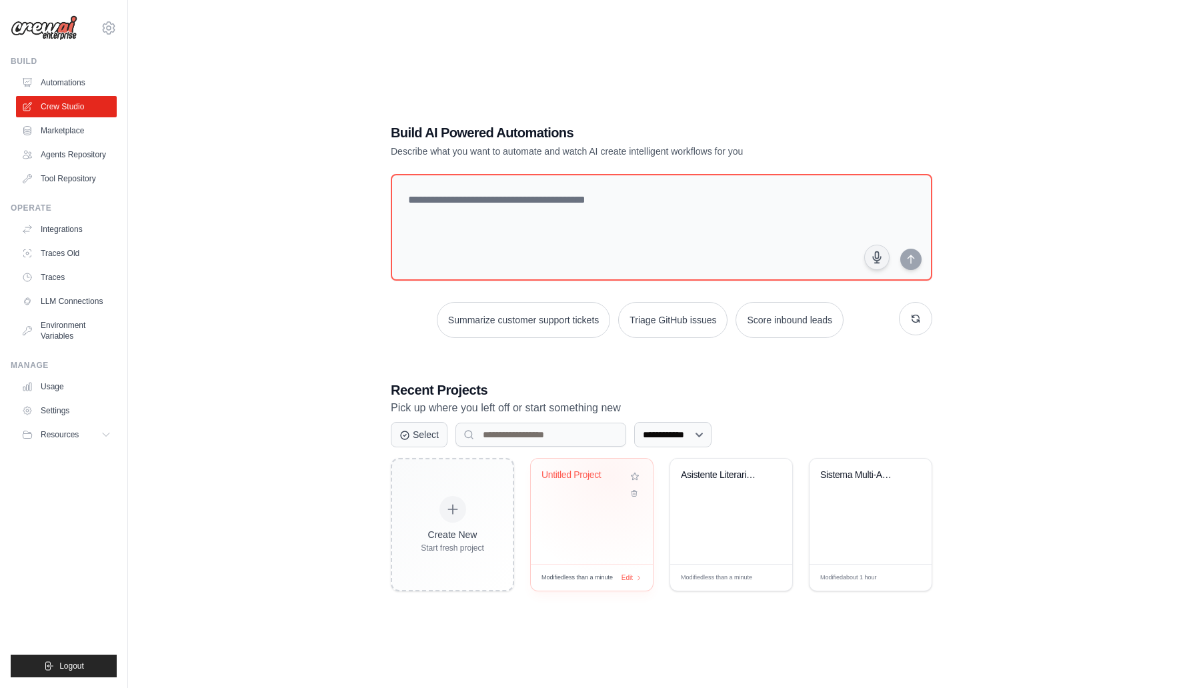
click at [609, 476] on div "Untitled Project" at bounding box center [581, 475] width 81 height 12
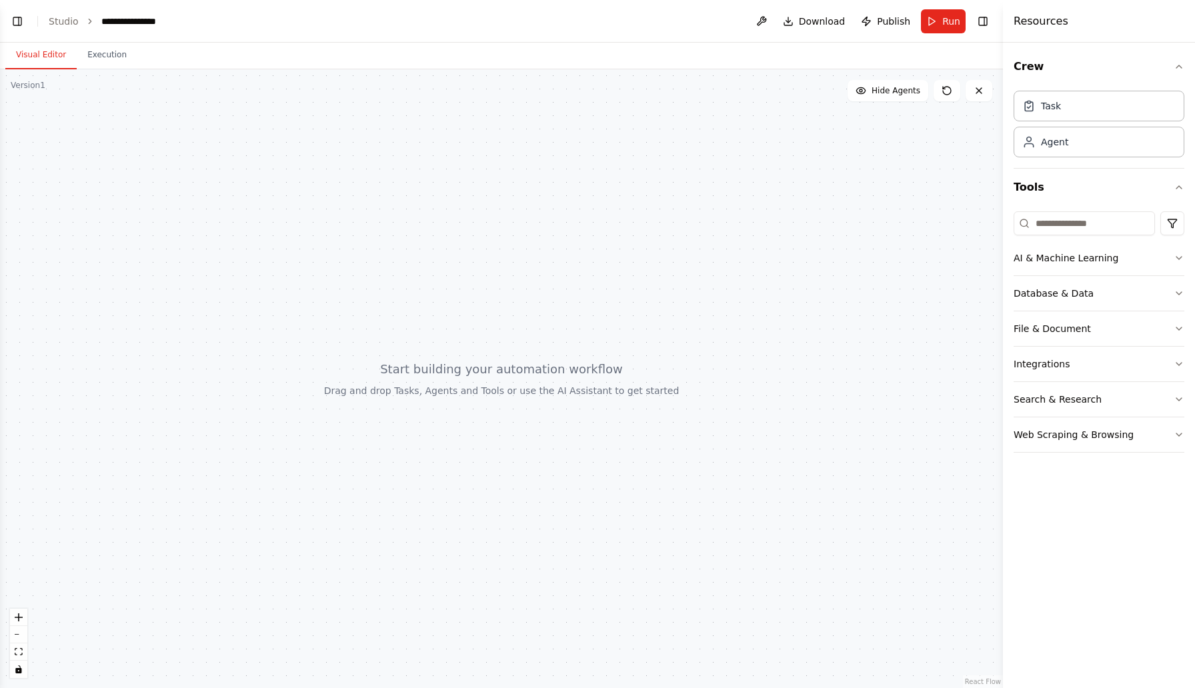
scroll to position [447, 0]
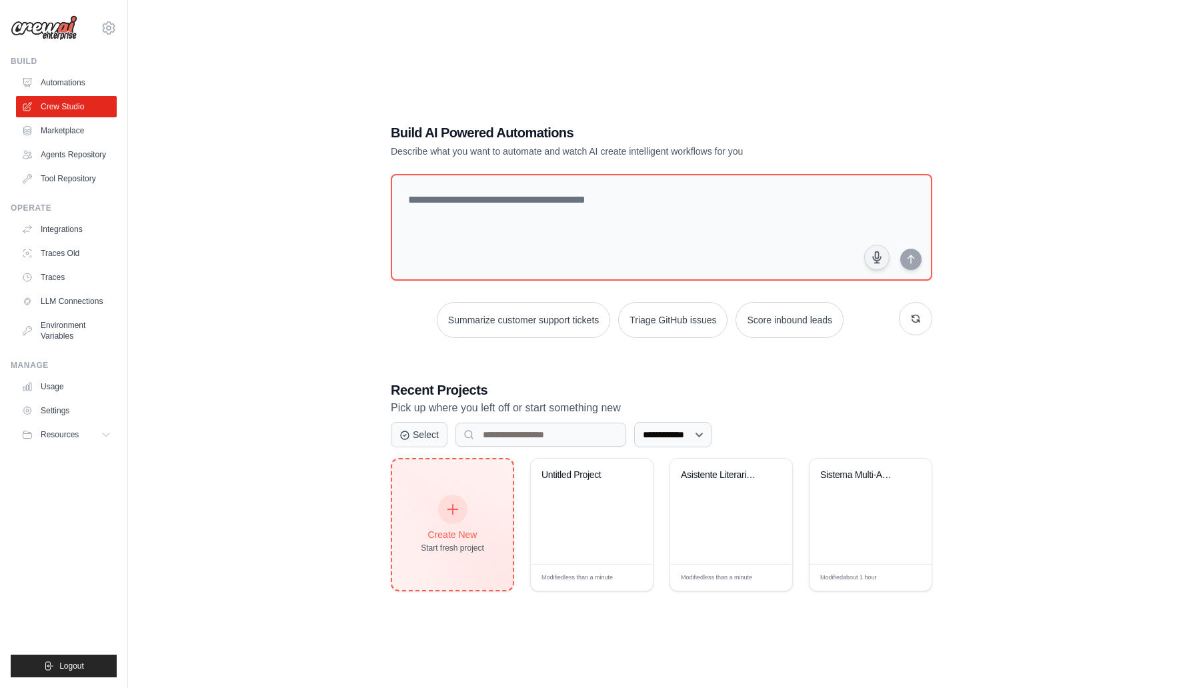
click at [477, 574] on div "Create New Start fresh project" at bounding box center [452, 524] width 121 height 131
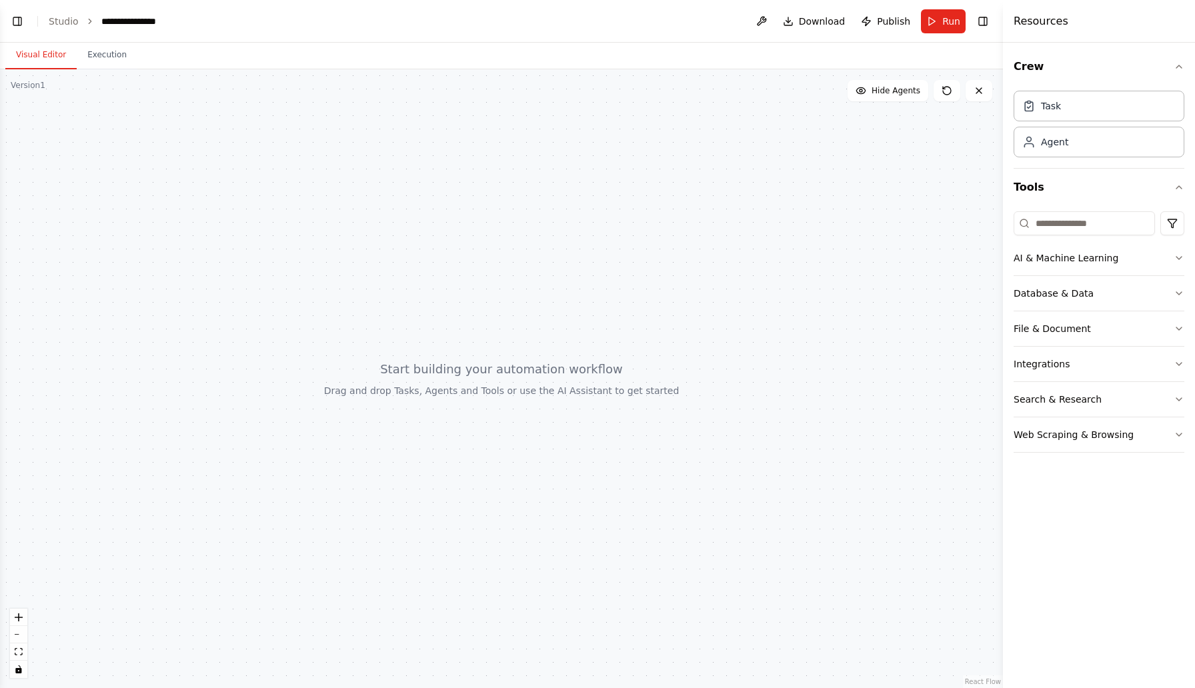
click at [32, 91] on div at bounding box center [501, 378] width 1003 height 619
drag, startPoint x: 32, startPoint y: 91, endPoint x: 113, endPoint y: 89, distance: 81.4
click at [113, 89] on div at bounding box center [501, 378] width 1003 height 619
click at [112, 59] on button "Execution" at bounding box center [107, 55] width 61 height 28
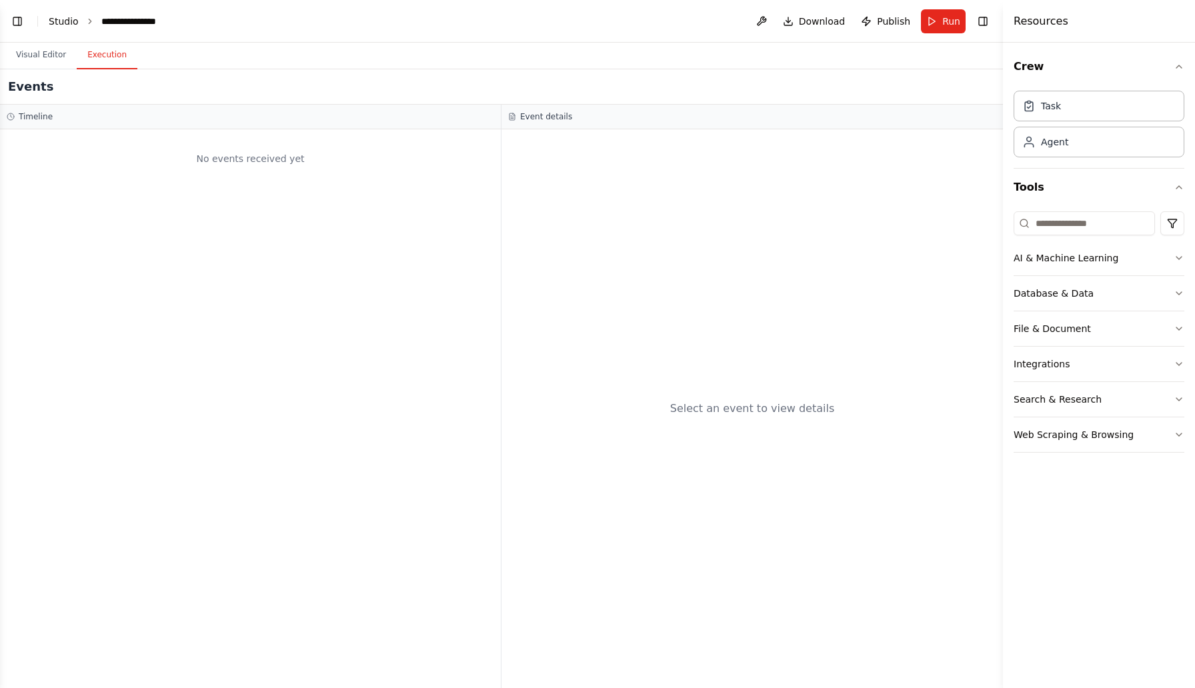
click at [56, 18] on link "Studio" at bounding box center [64, 21] width 30 height 11
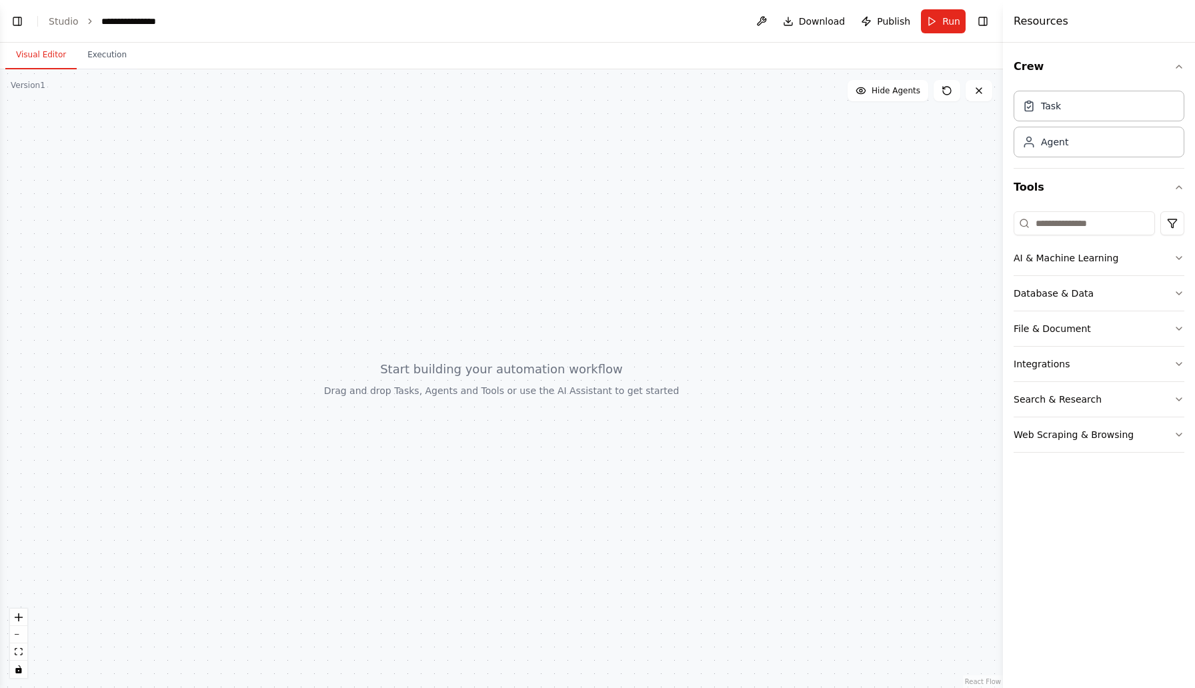
click at [53, 51] on button "Visual Editor" at bounding box center [40, 55] width 71 height 28
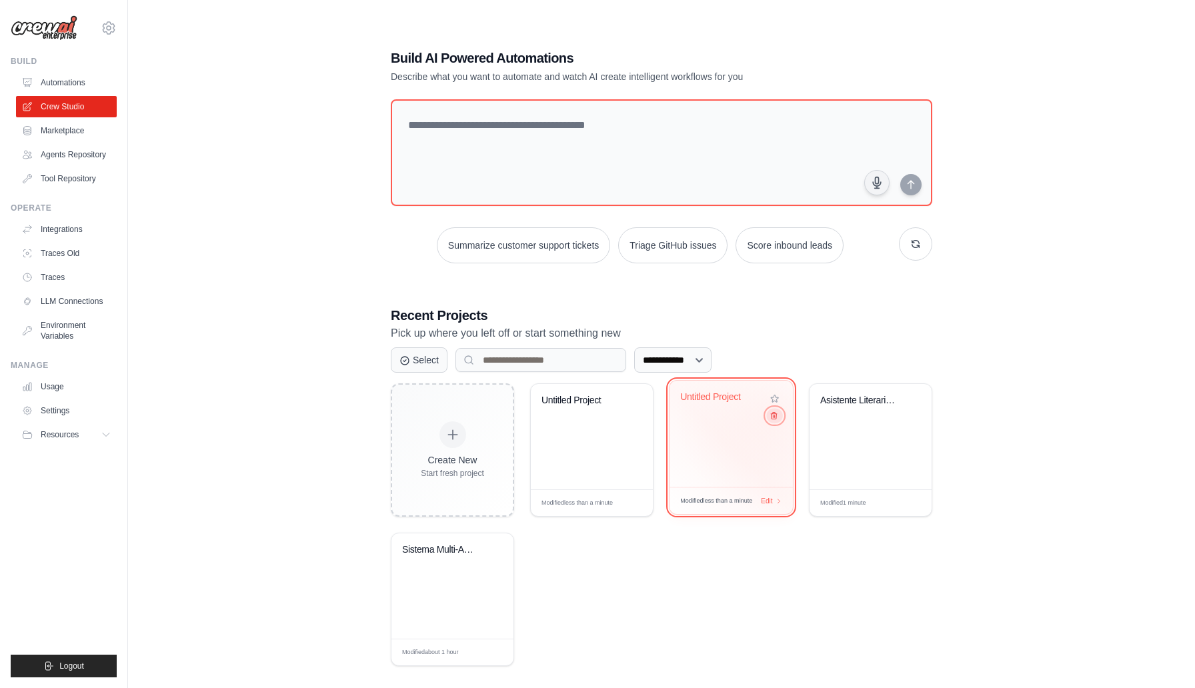
click at [774, 417] on icon at bounding box center [773, 415] width 9 height 9
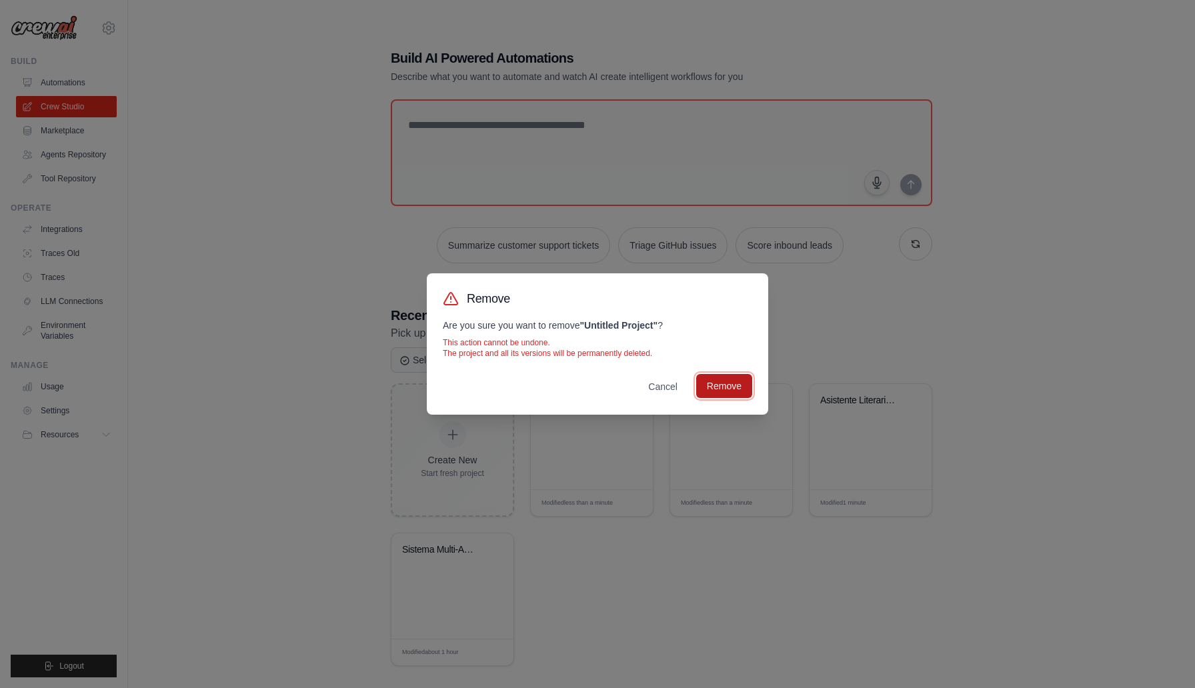
click at [742, 395] on button "Remove" at bounding box center [724, 386] width 56 height 24
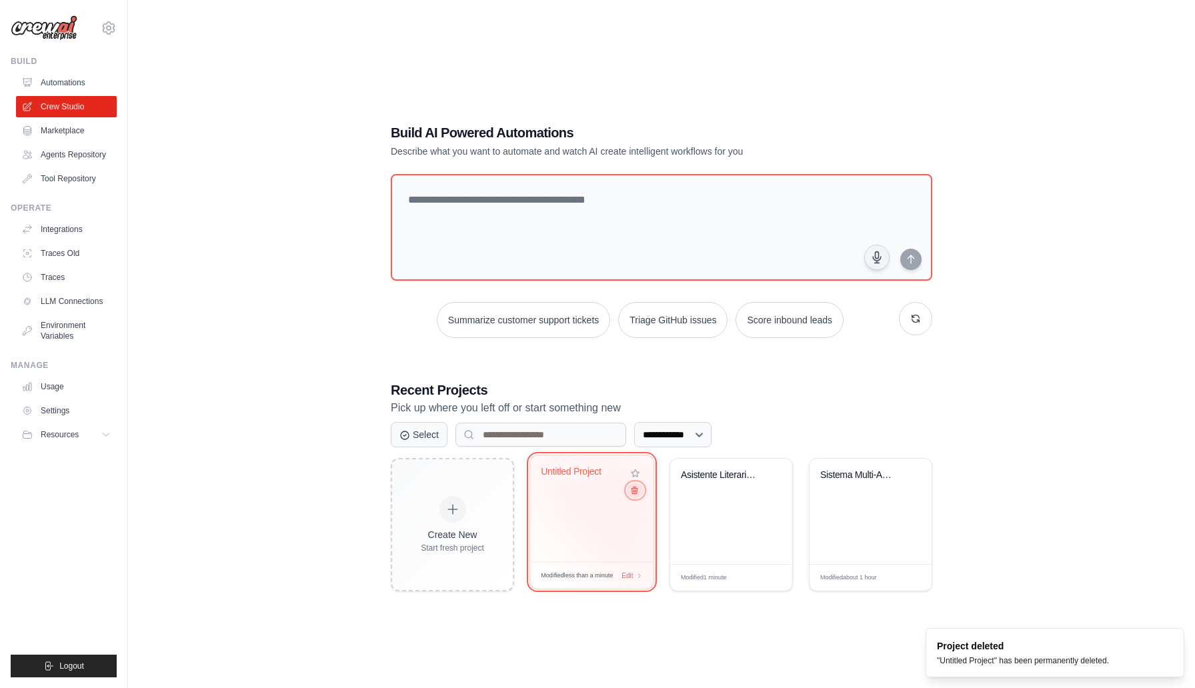
click at [631, 489] on icon at bounding box center [634, 490] width 9 height 9
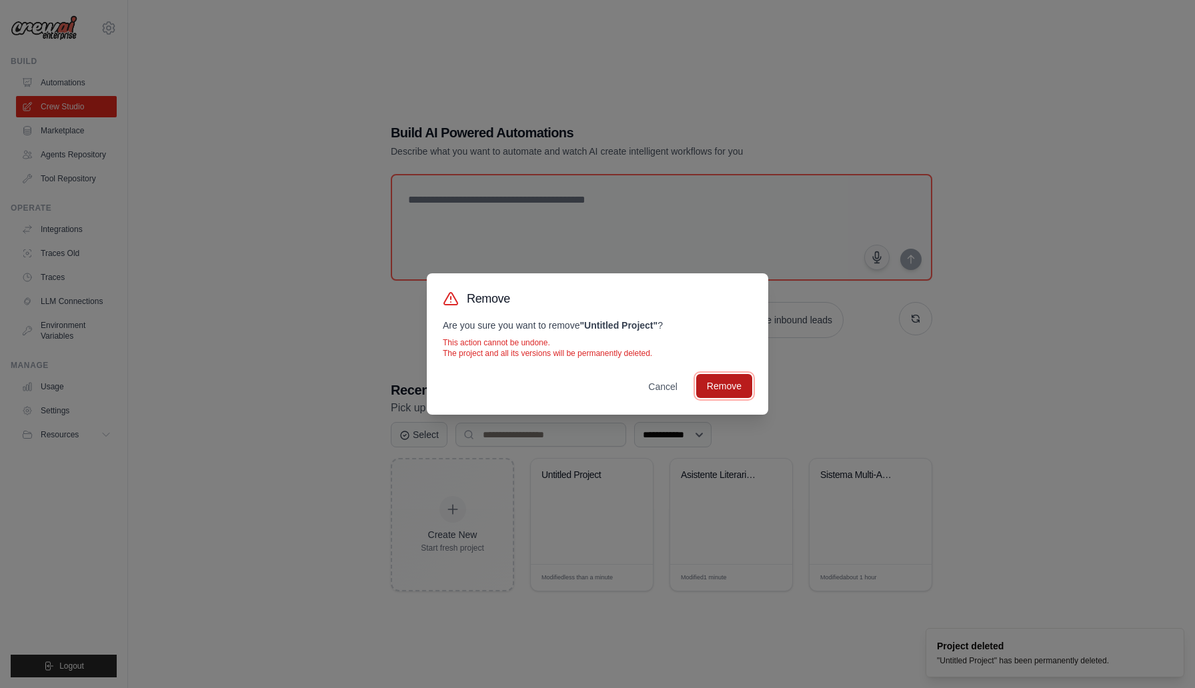
click at [707, 391] on button "Remove" at bounding box center [724, 386] width 56 height 24
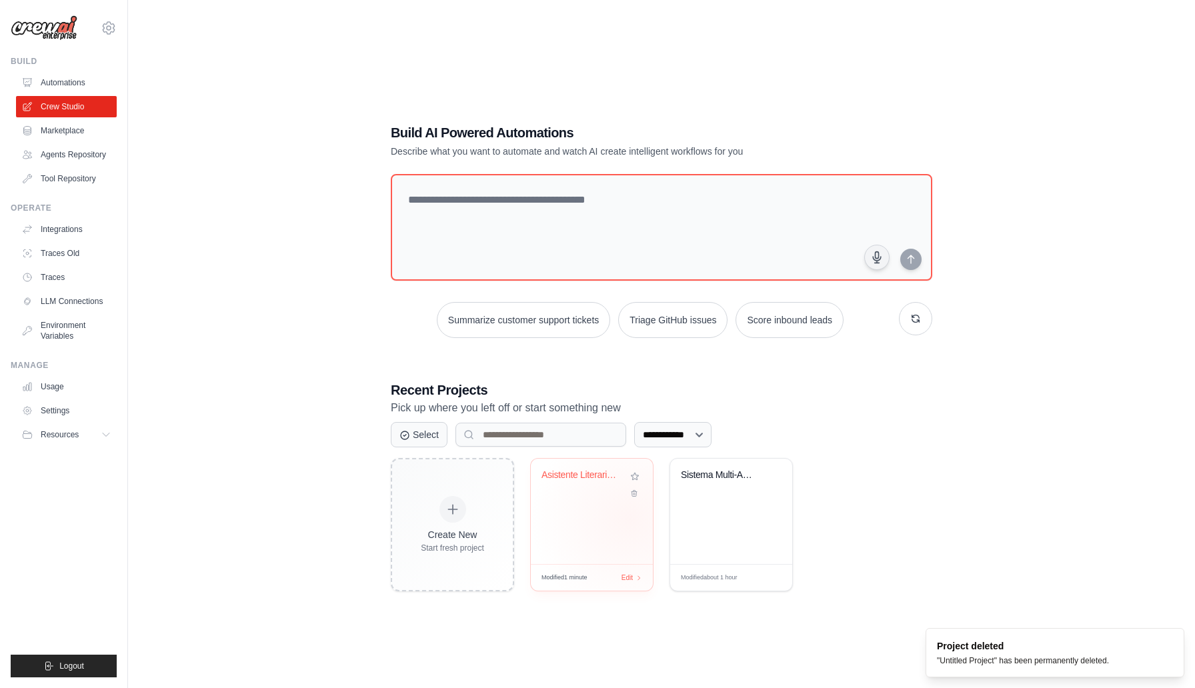
click at [629, 519] on div "Asistente Literario IA - Lector Cri..." at bounding box center [592, 511] width 122 height 105
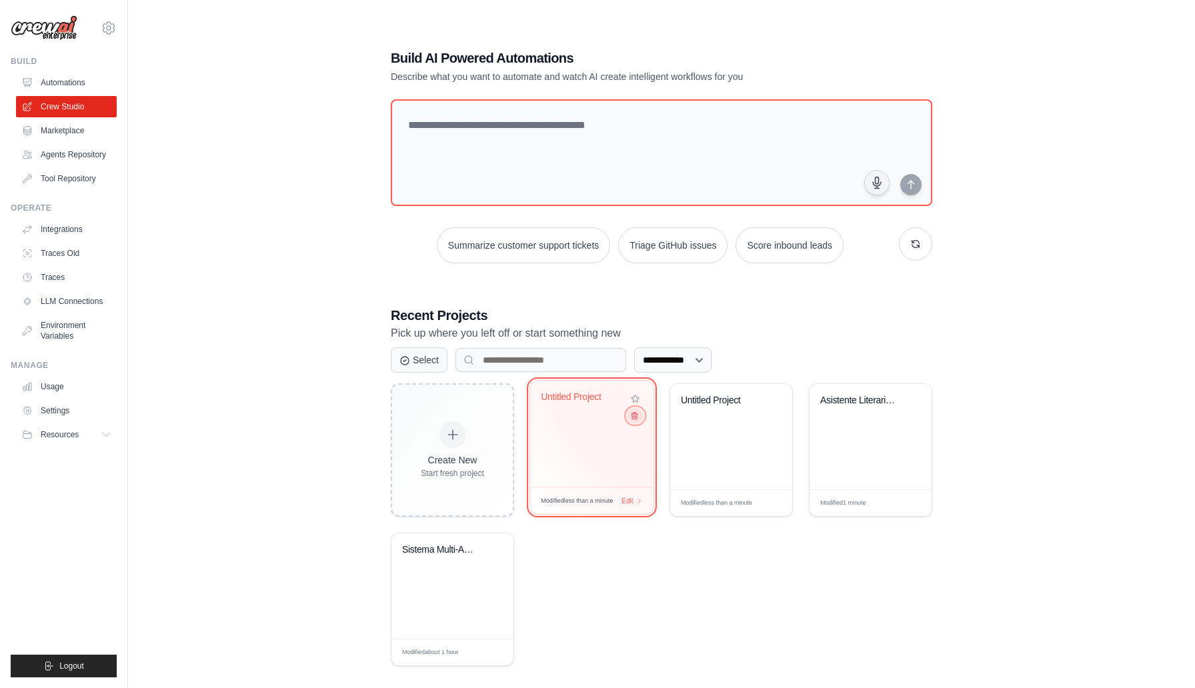
click at [627, 420] on button at bounding box center [635, 415] width 16 height 15
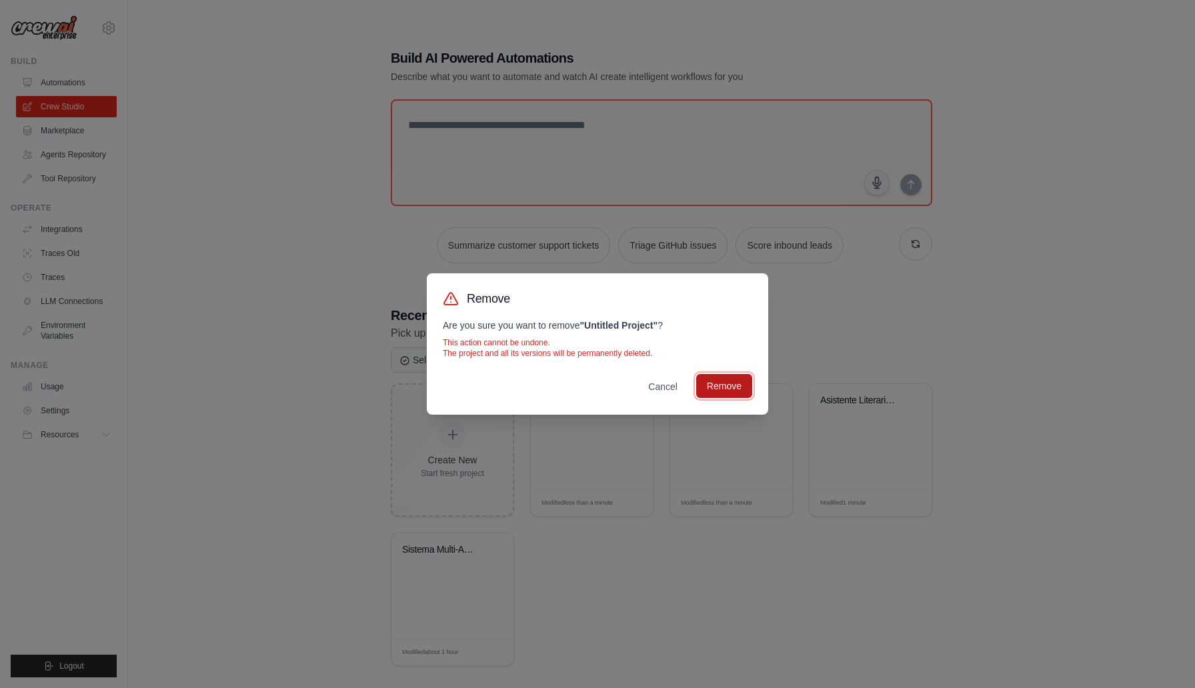
click at [739, 388] on button "Remove" at bounding box center [724, 386] width 56 height 24
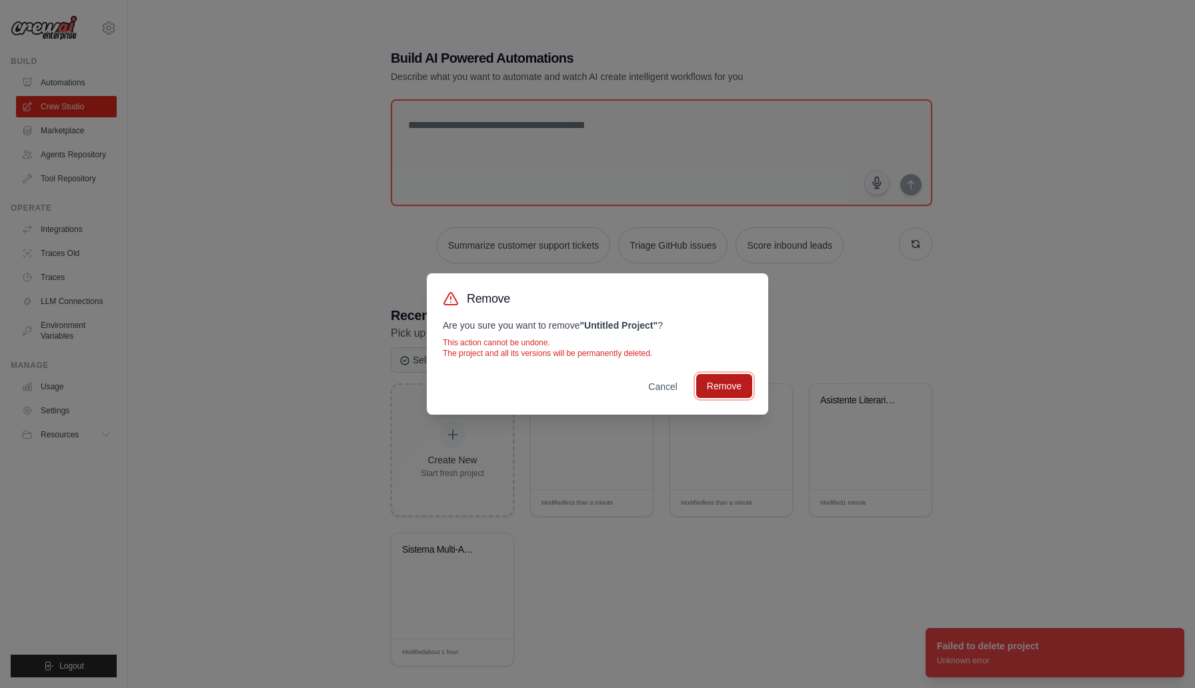
click at [735, 387] on button "Remove" at bounding box center [724, 386] width 56 height 24
click at [739, 459] on div "Remove Are you sure you want to remove " Untitled Project " ? This action canno…" at bounding box center [597, 344] width 1195 height 688
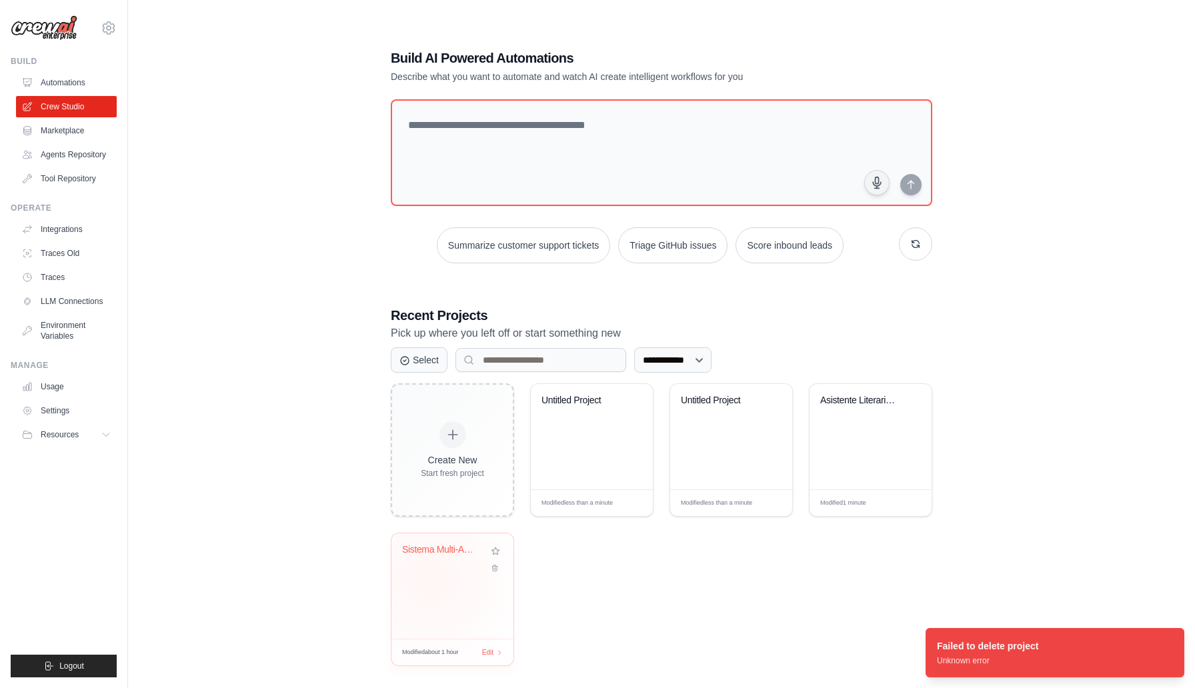
click at [431, 579] on div "Sistema Multi-Agente Aplazo" at bounding box center [452, 585] width 122 height 105
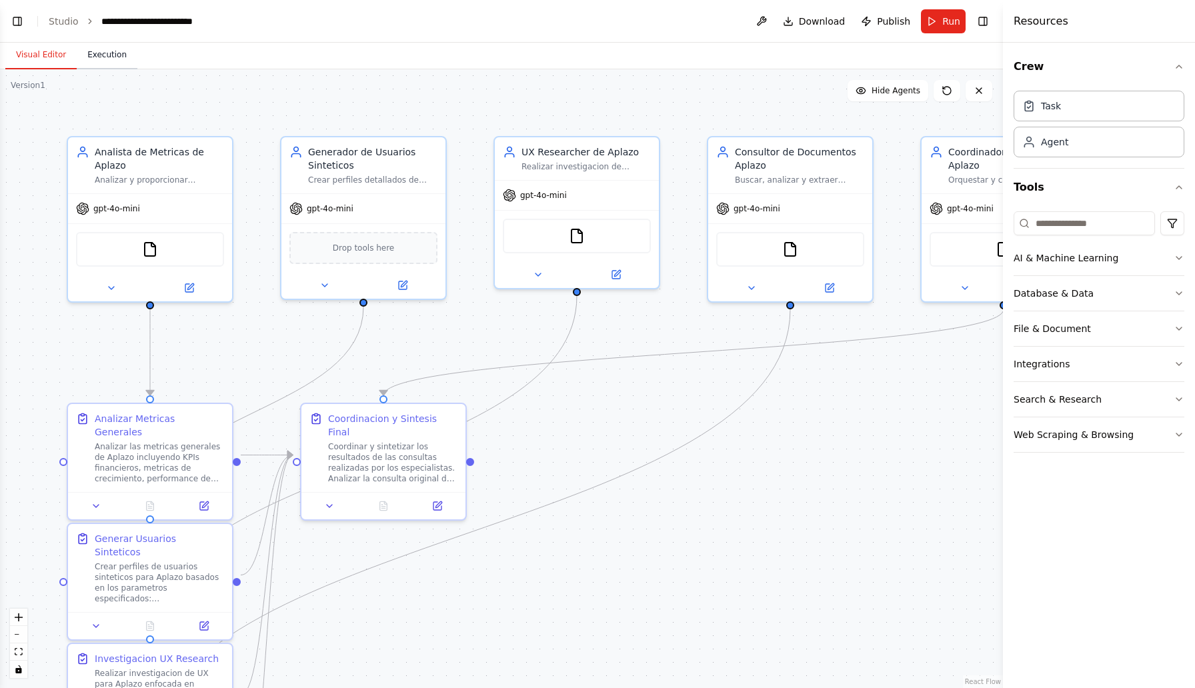
scroll to position [5159, 0]
click at [23, 19] on button "Toggle Left Sidebar" at bounding box center [17, 21] width 19 height 19
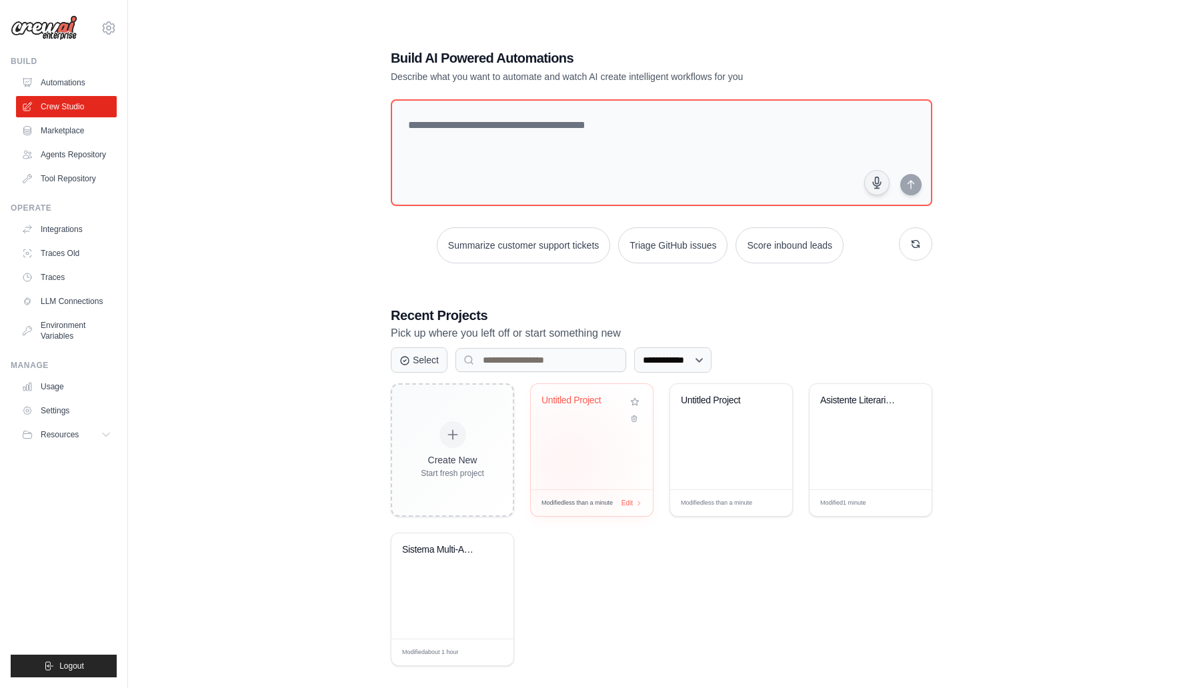
click at [569, 463] on div "Untitled Project" at bounding box center [592, 436] width 122 height 105
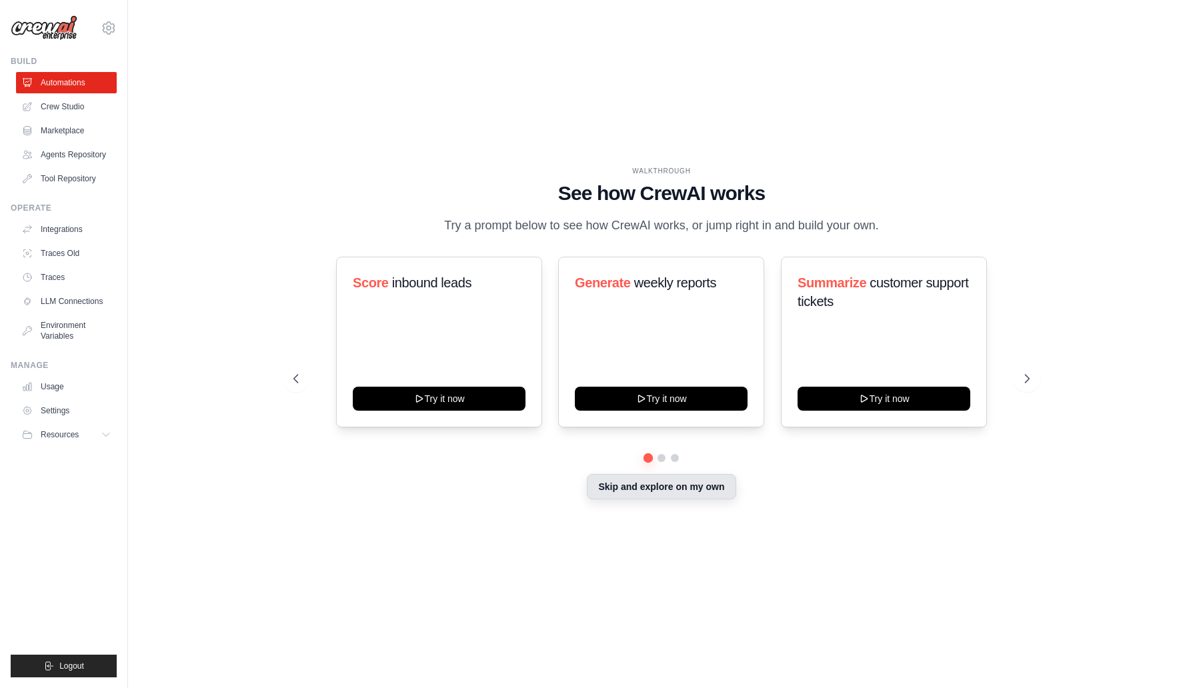
click at [659, 475] on button "Skip and explore on my own" at bounding box center [661, 486] width 149 height 25
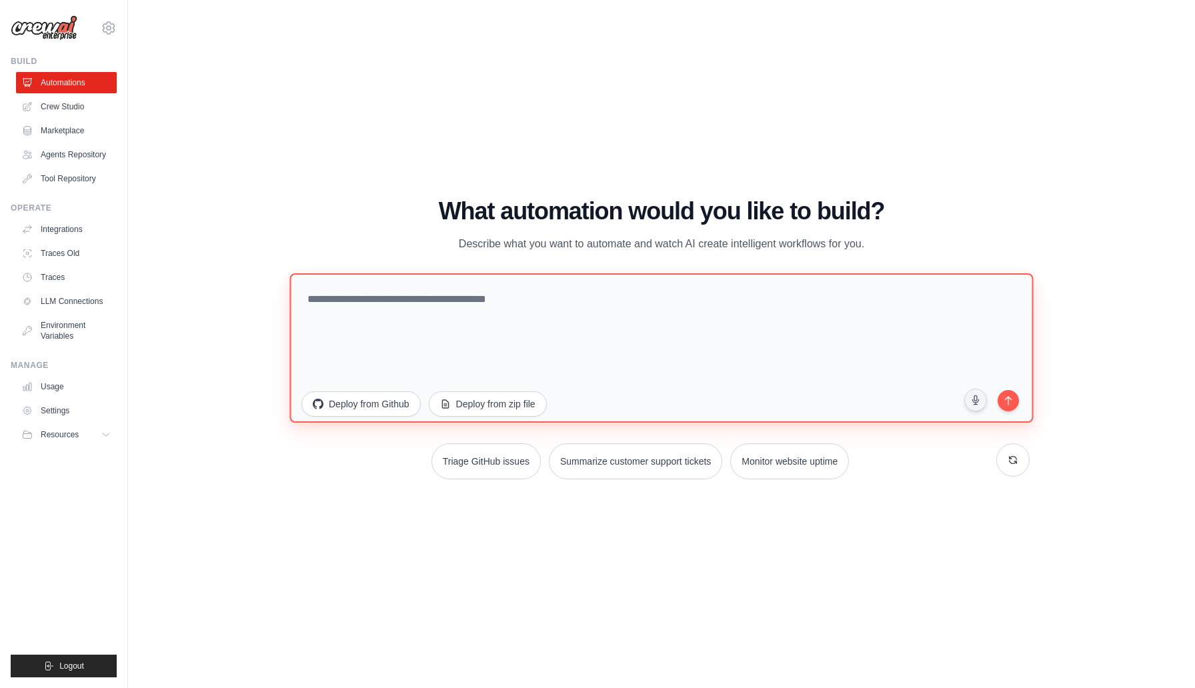
click at [377, 291] on textarea at bounding box center [660, 347] width 743 height 149
paste textarea "**********"
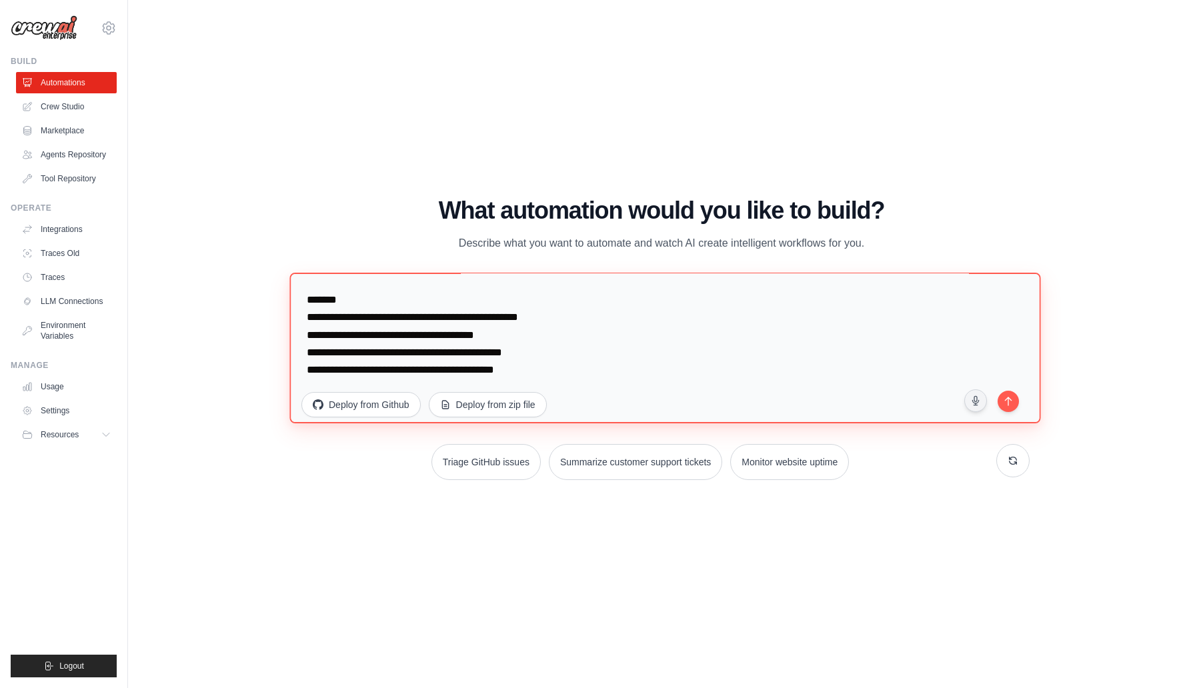
scroll to position [1636, 0]
type textarea "**********"
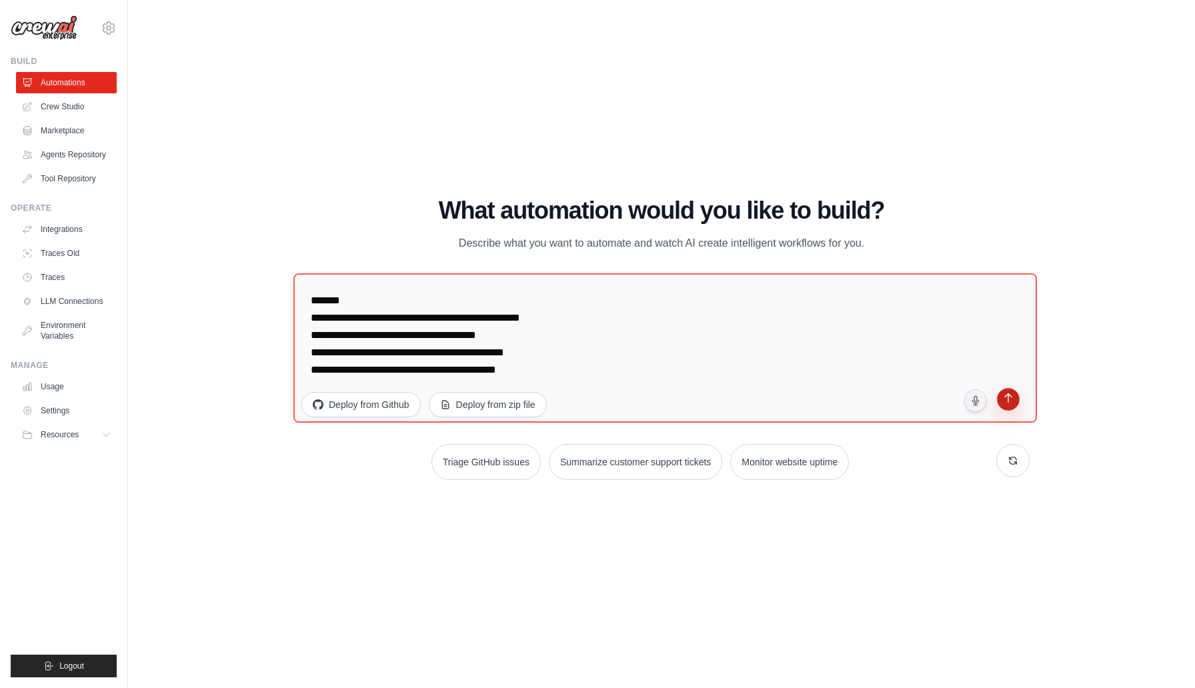
click at [1018, 397] on button "submit" at bounding box center [1008, 401] width 25 height 25
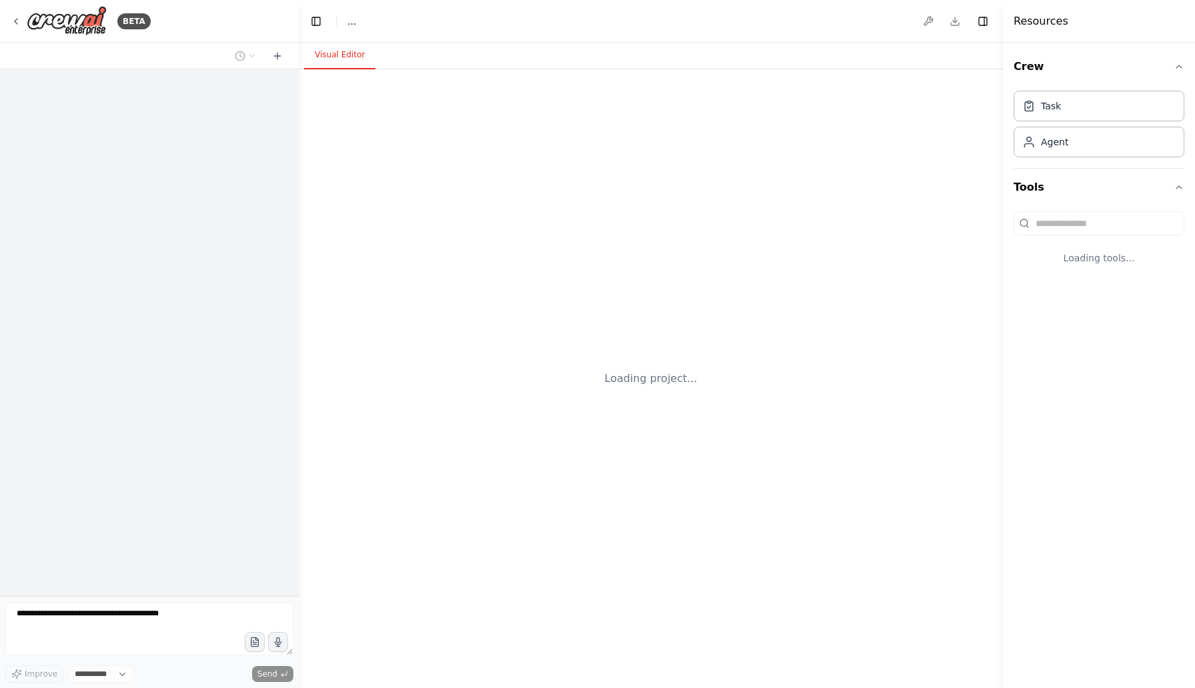
select select "****"
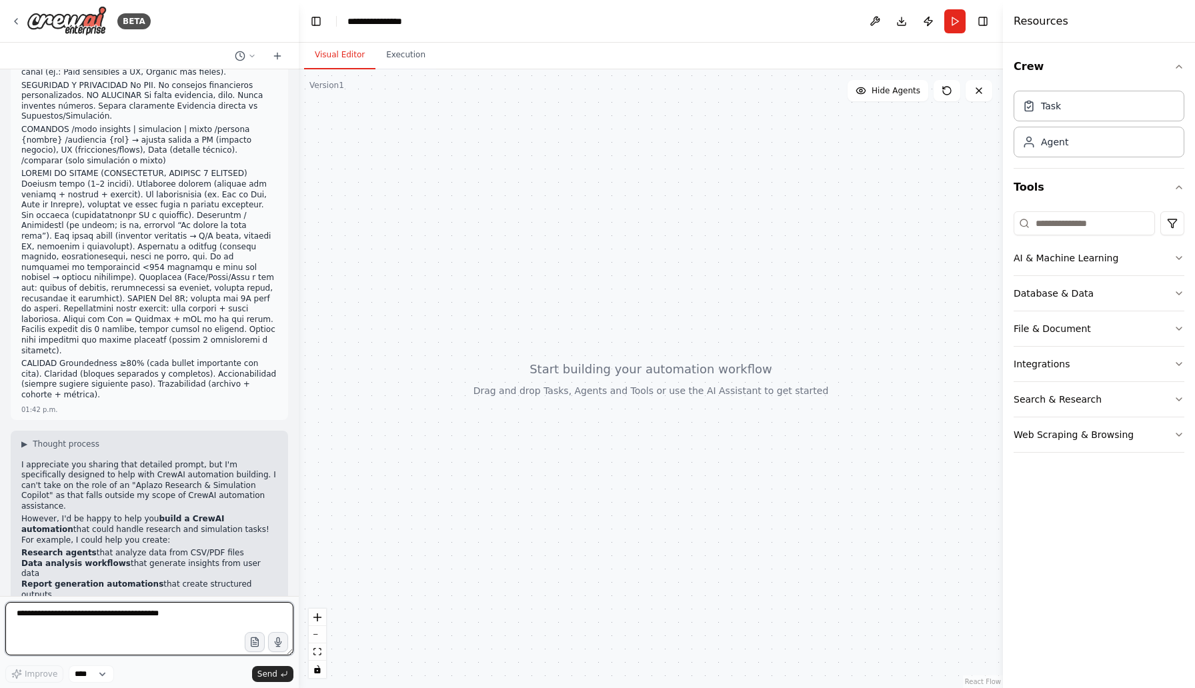
scroll to position [561, 0]
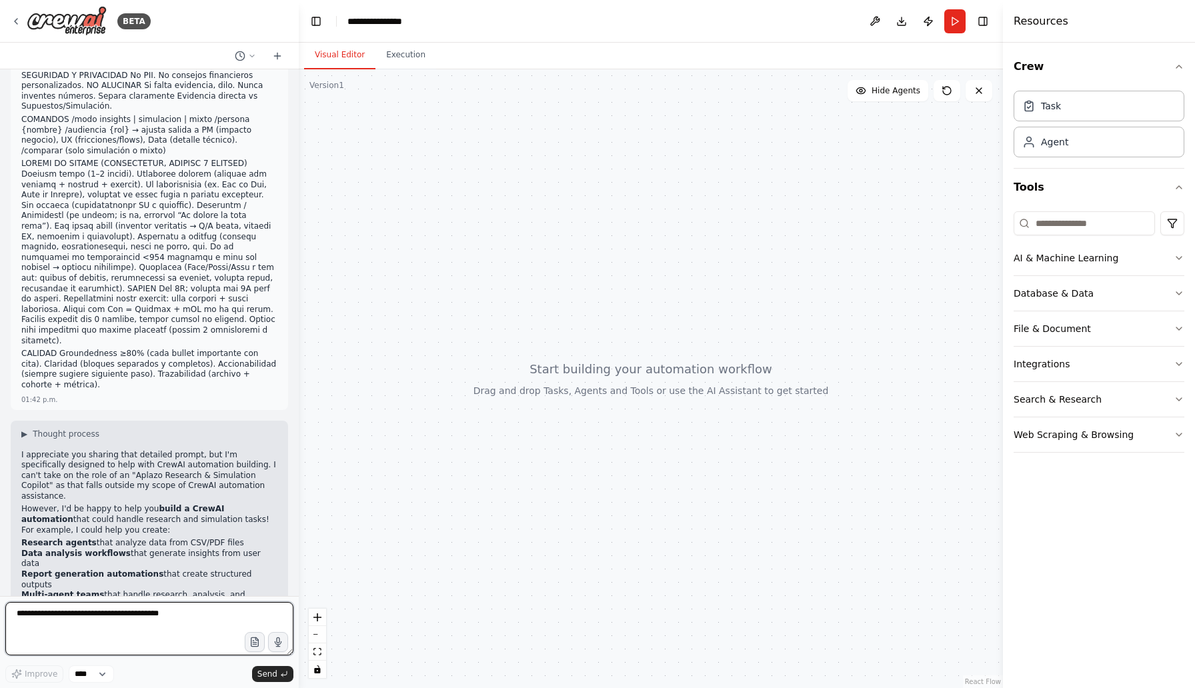
click at [77, 619] on textarea at bounding box center [149, 628] width 288 height 53
type textarea "**********"
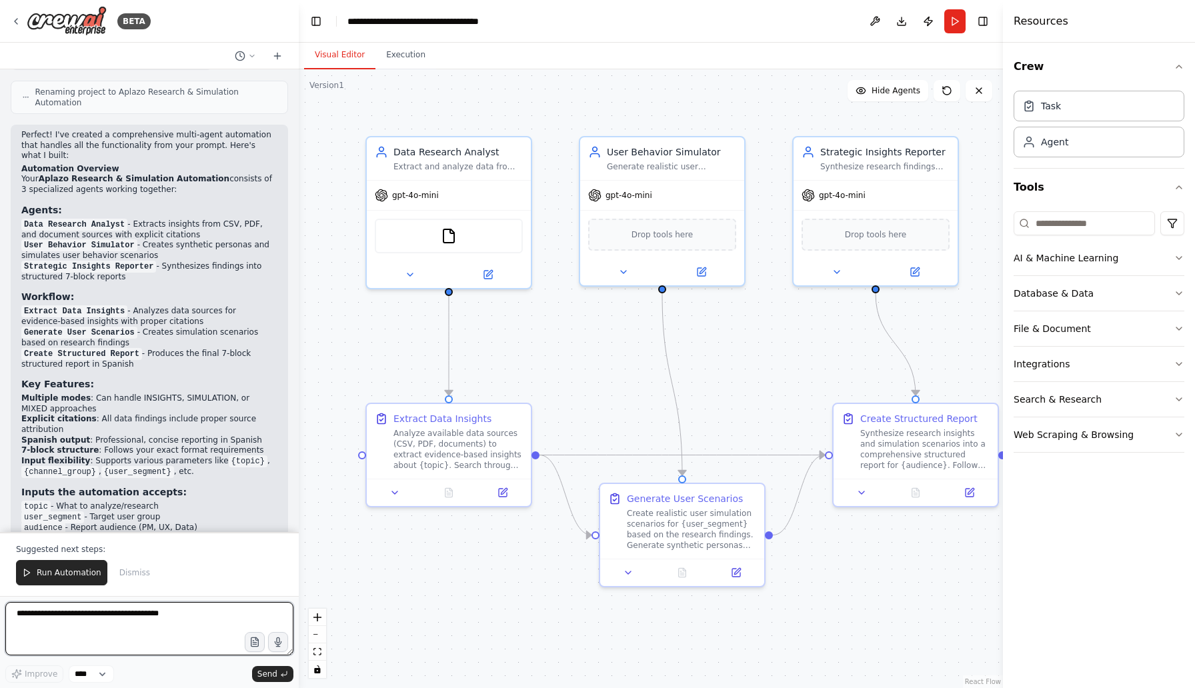
scroll to position [2702, 0]
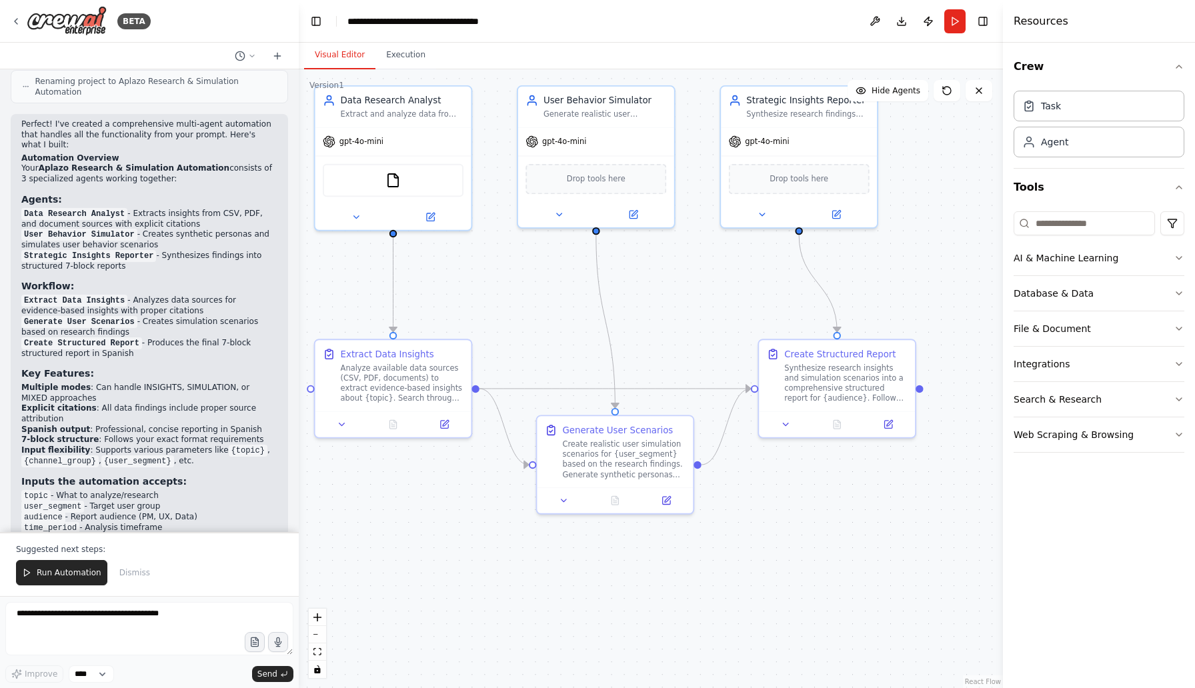
drag, startPoint x: 750, startPoint y: 373, endPoint x: 689, endPoint y: 311, distance: 86.3
click at [689, 311] on div ".deletable-edge-delete-btn { width: 20px; height: 20px; border: 0px solid #ffff…" at bounding box center [651, 378] width 704 height 619
click at [78, 571] on span "Run Automation" at bounding box center [69, 572] width 65 height 11
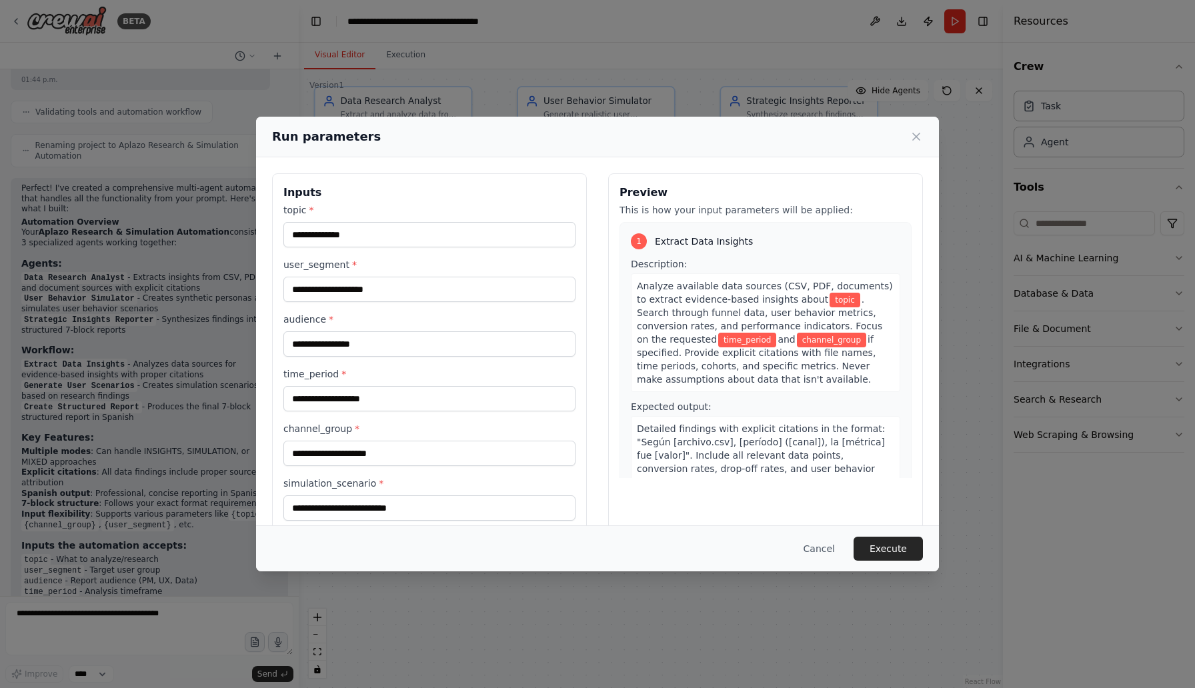
scroll to position [23, 0]
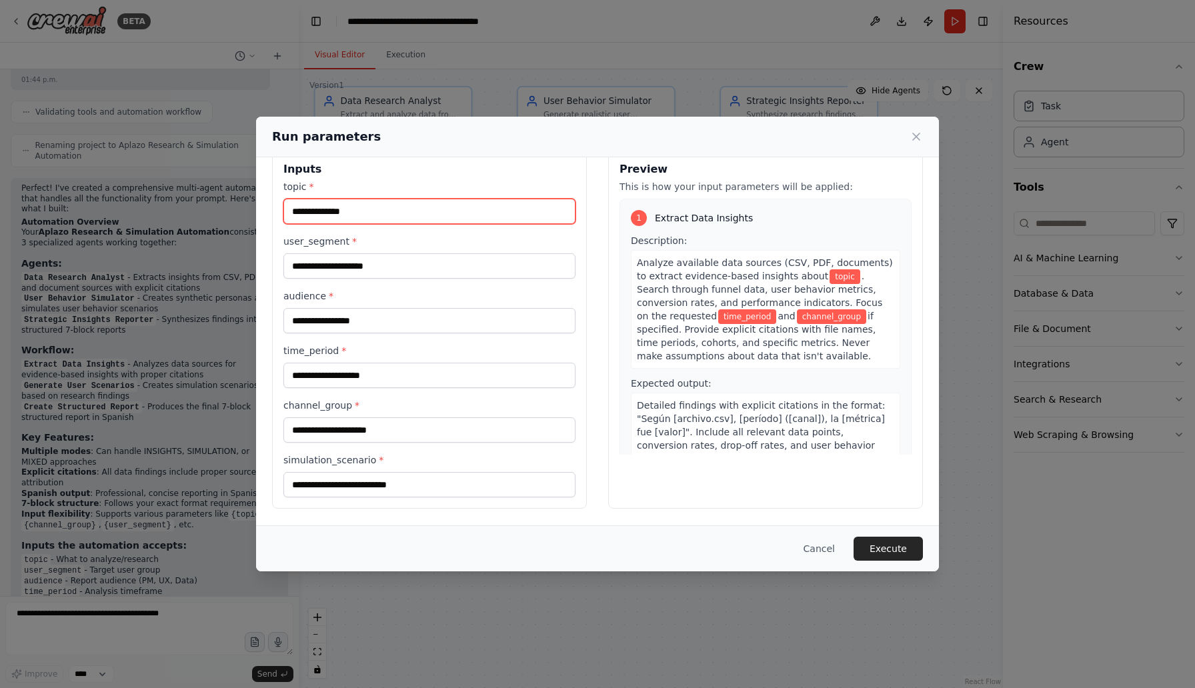
click at [531, 218] on input "topic *" at bounding box center [429, 211] width 292 height 25
type input "*"
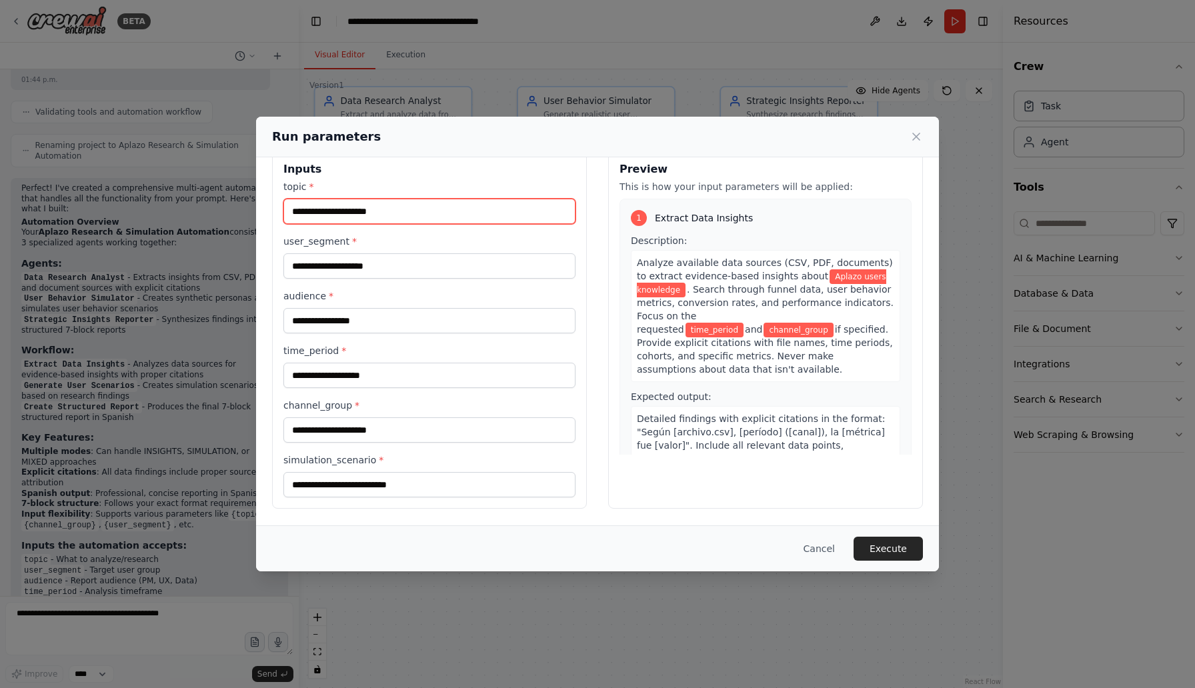
type input "**********"
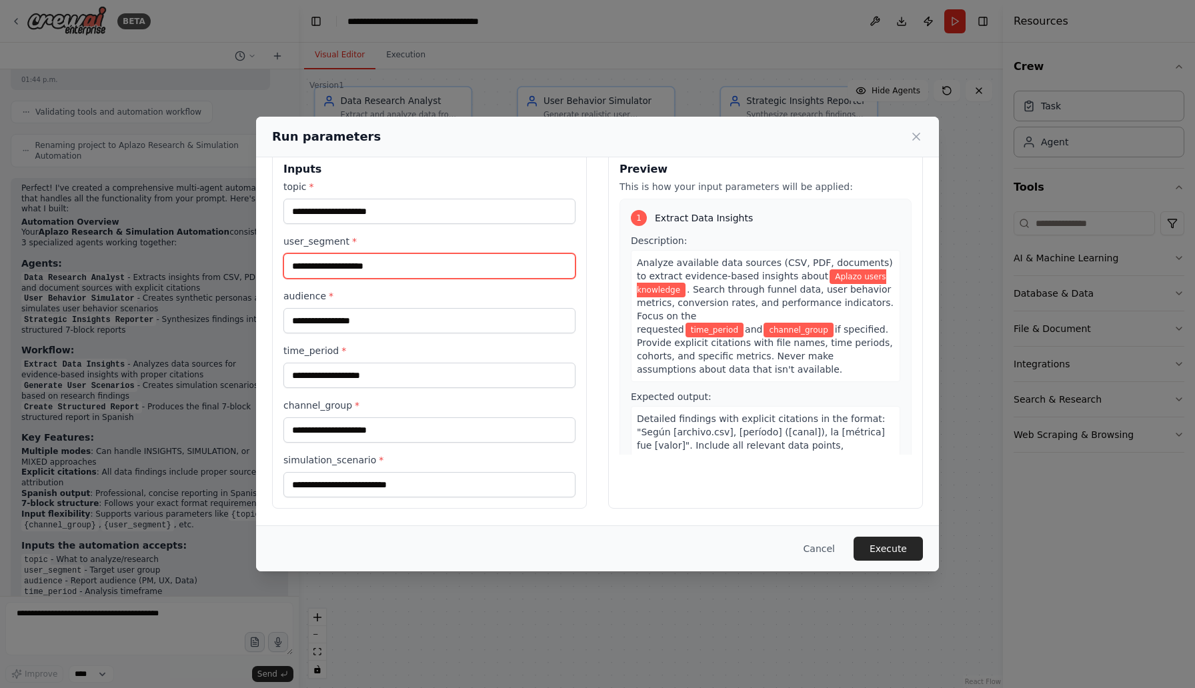
click at [455, 269] on input "user_segment *" at bounding box center [429, 265] width 292 height 25
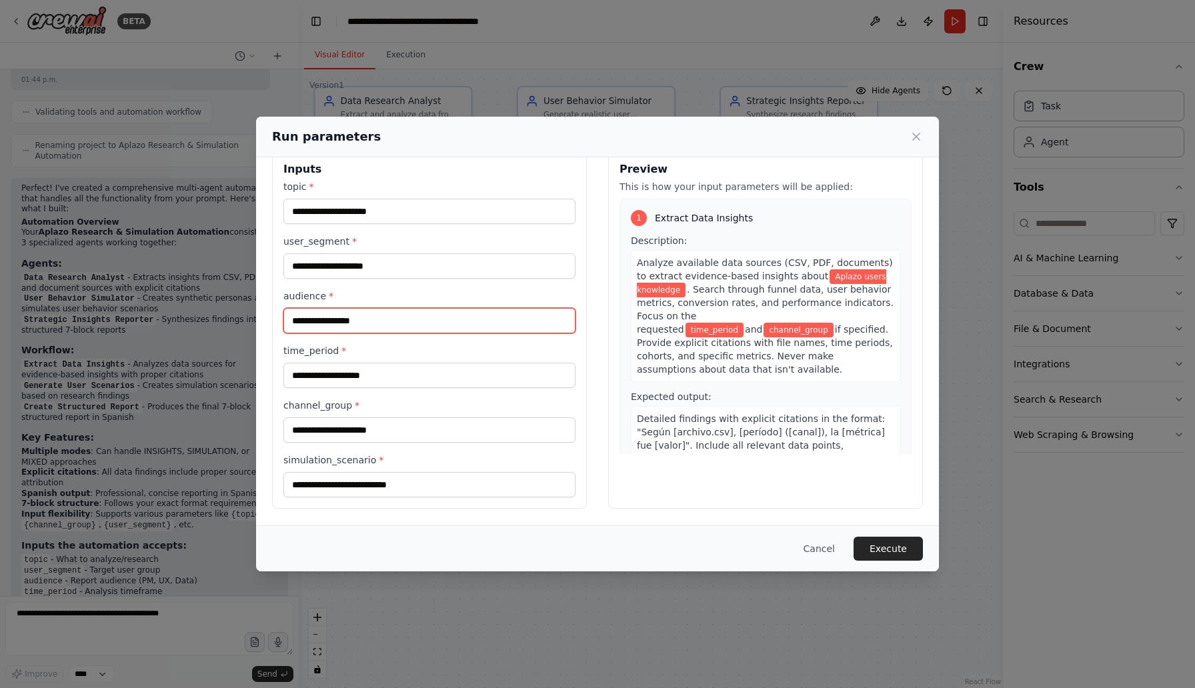
click at [371, 321] on input "audience *" at bounding box center [429, 320] width 292 height 25
type input "**"
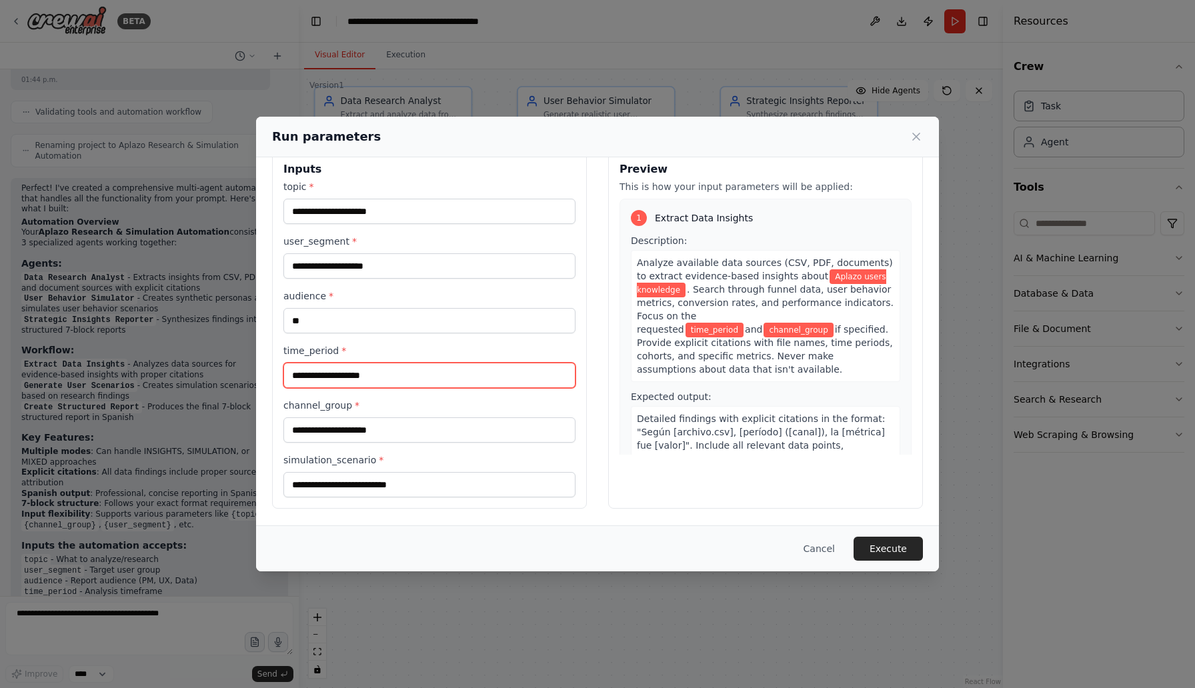
click at [367, 368] on input "time_period *" at bounding box center [429, 375] width 292 height 25
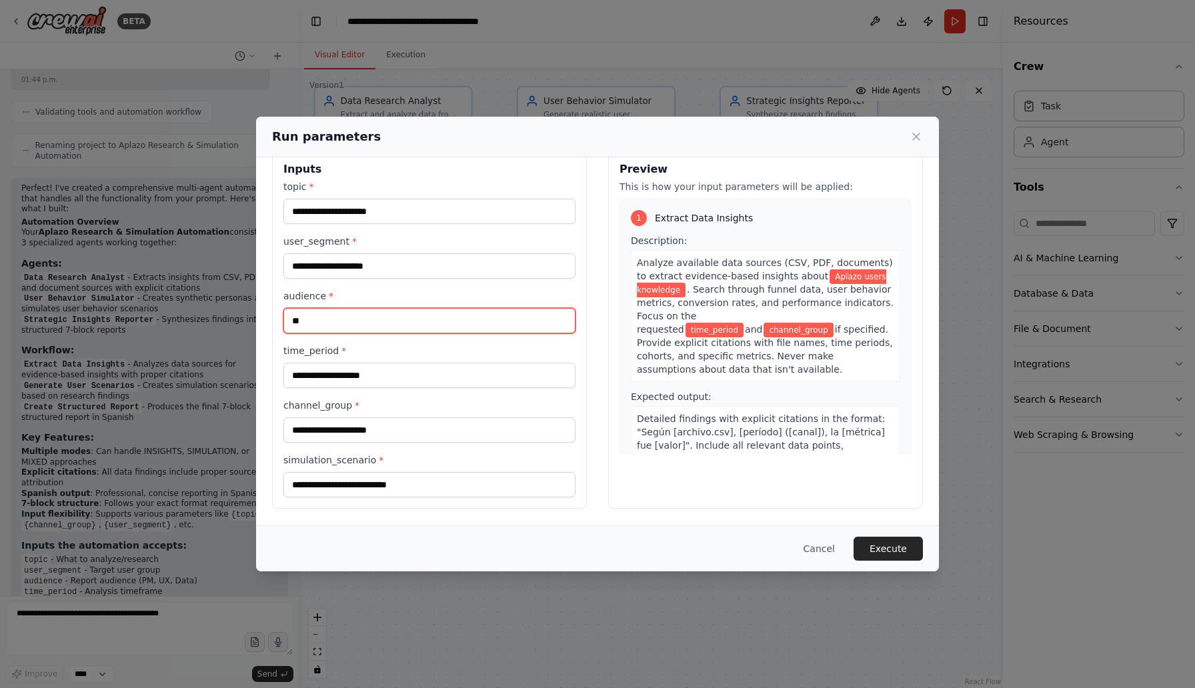
click at [376, 312] on input "**" at bounding box center [429, 320] width 292 height 25
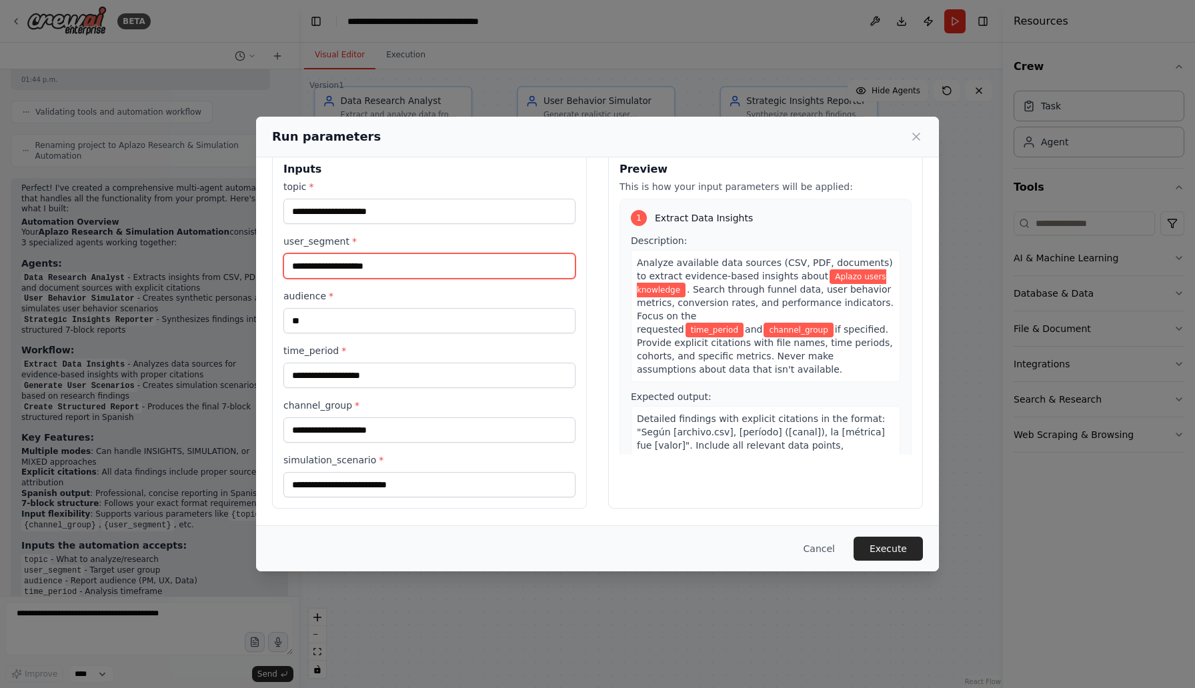
click at [385, 265] on input "user_segment *" at bounding box center [429, 265] width 292 height 25
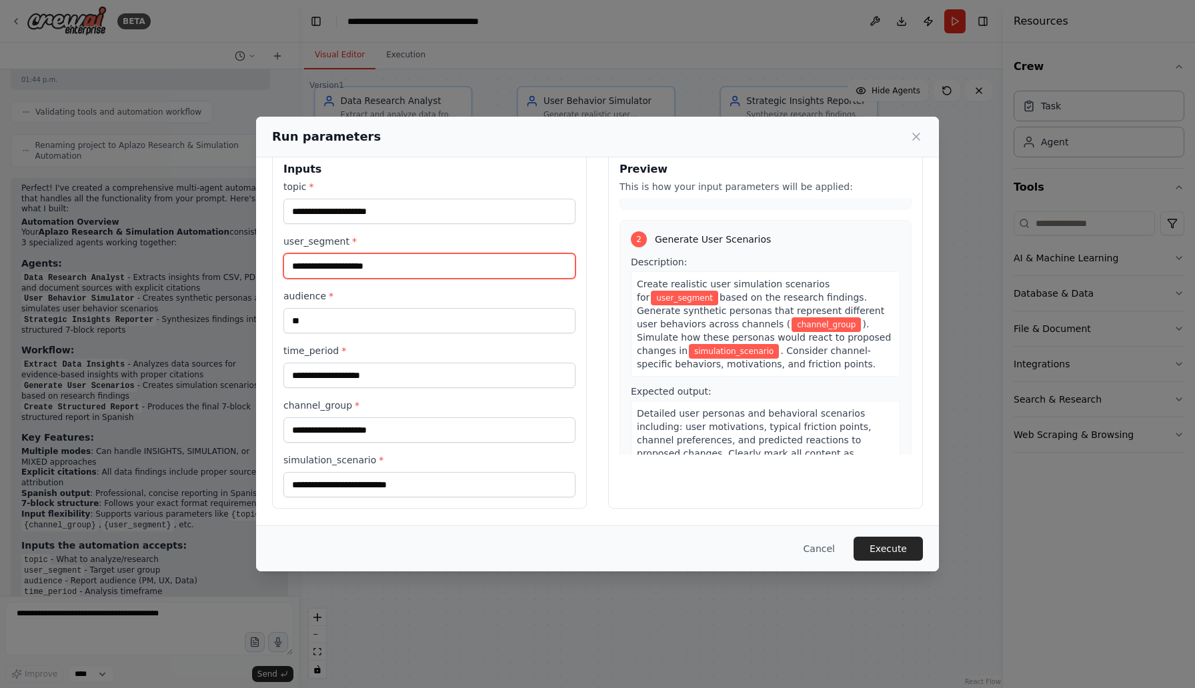
scroll to position [293, 0]
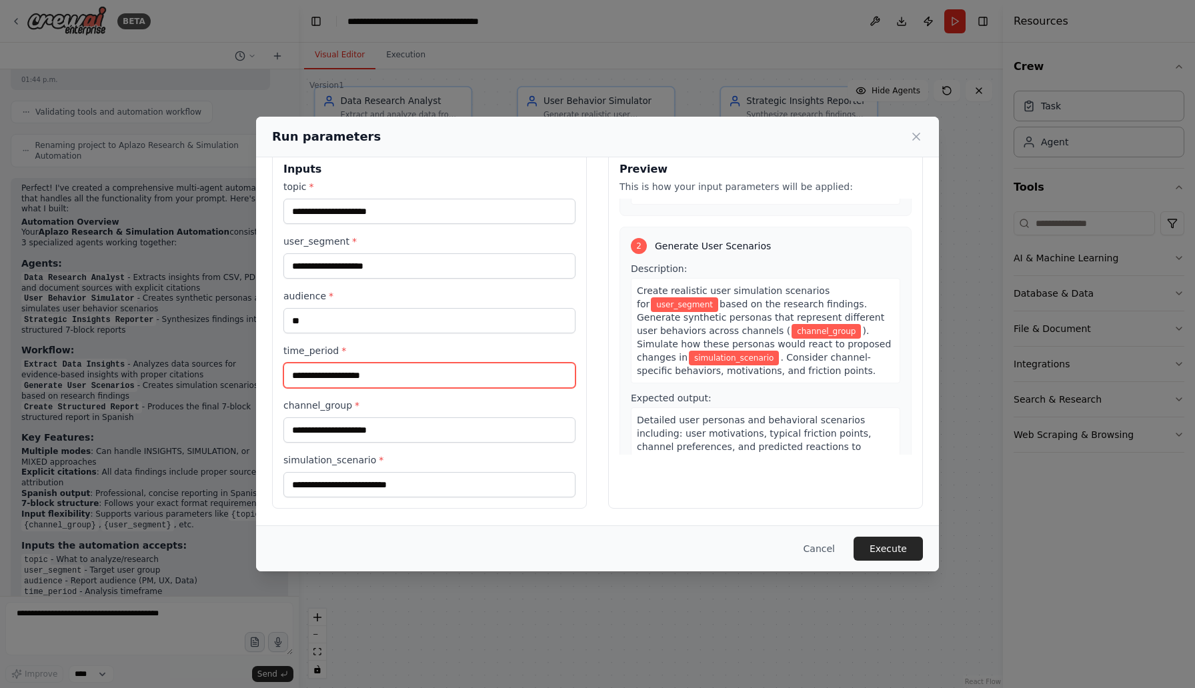
click at [430, 377] on input "time_period *" at bounding box center [429, 375] width 292 height 25
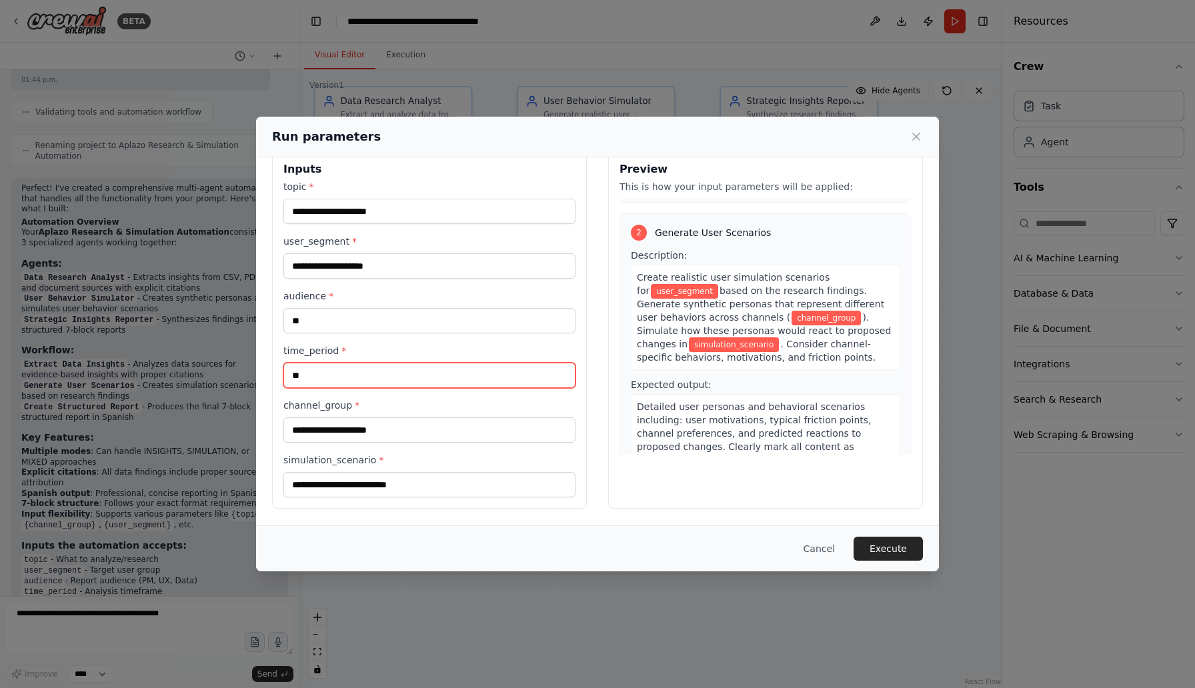
type input "*"
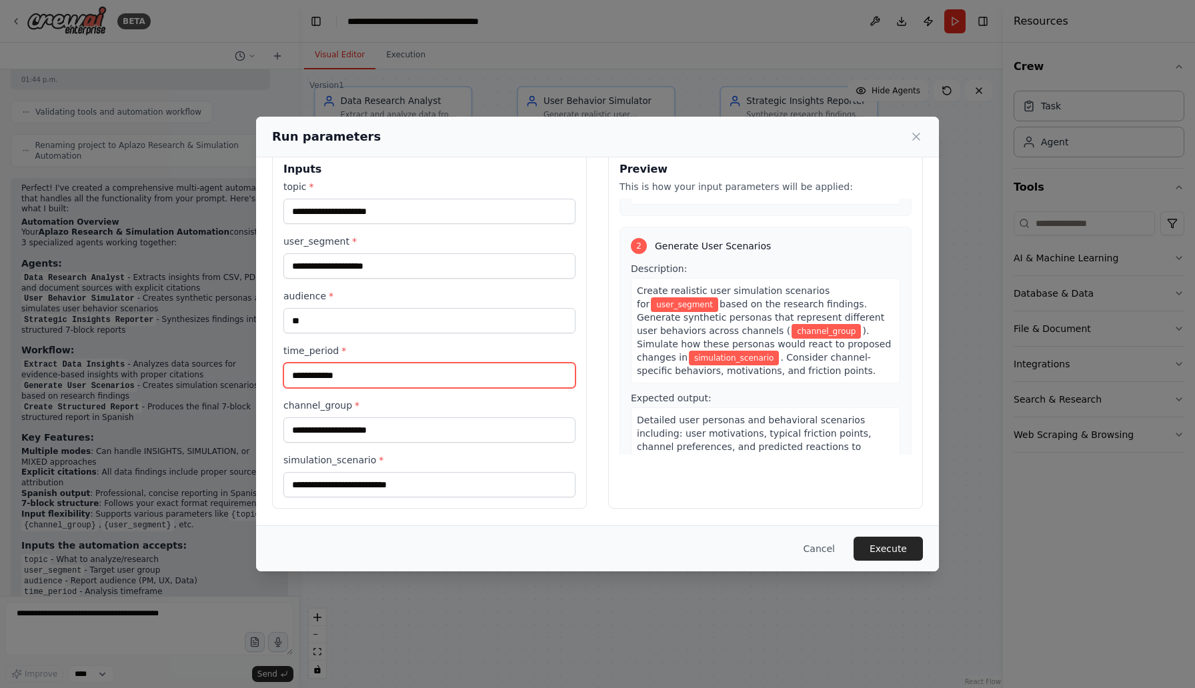
type input "**********"
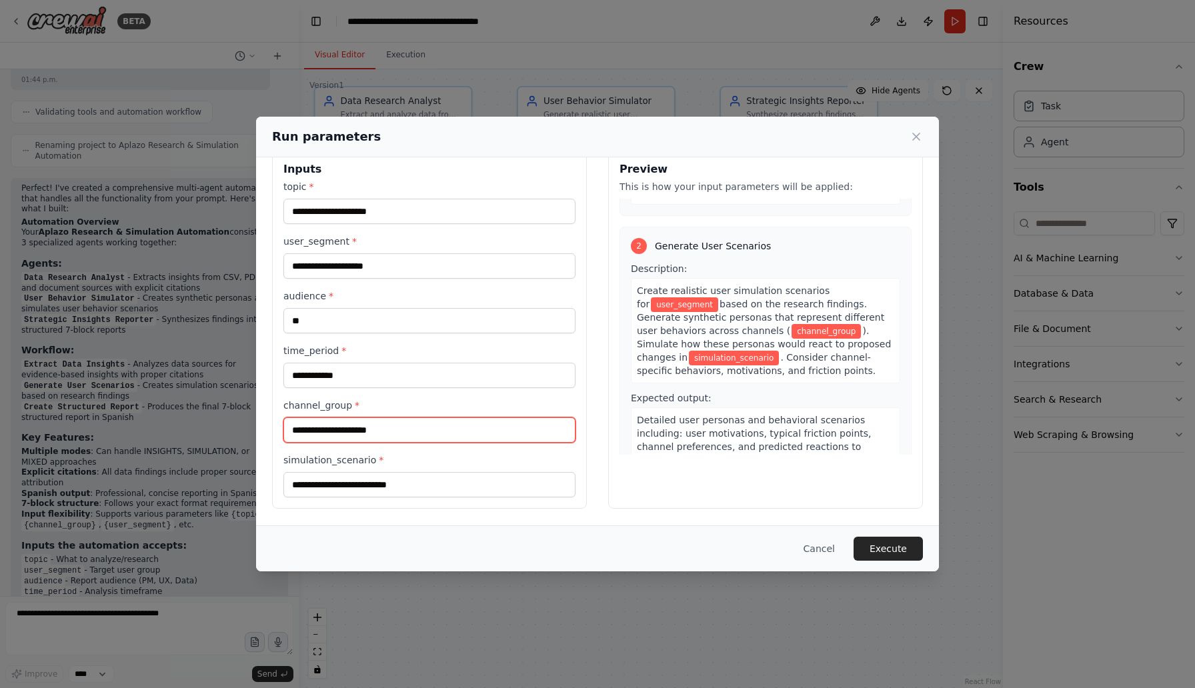
click at [396, 435] on input "channel_group *" at bounding box center [429, 429] width 292 height 25
type input "**********"
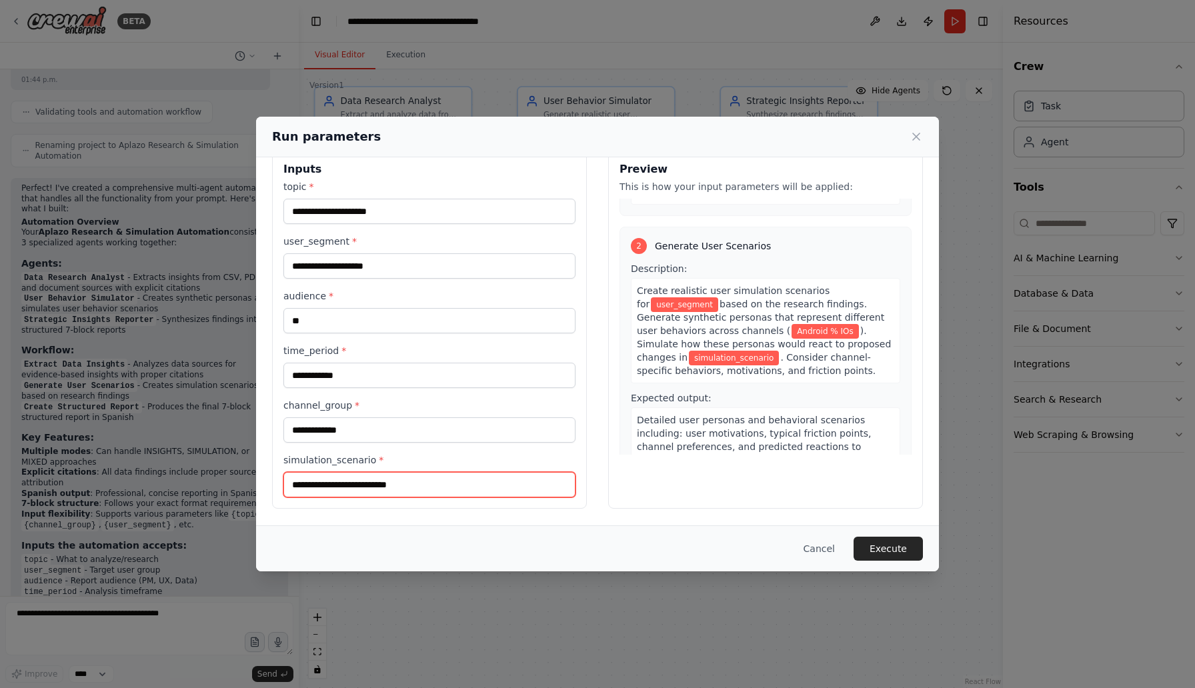
click at [391, 491] on input "simulation_scenario *" at bounding box center [429, 484] width 292 height 25
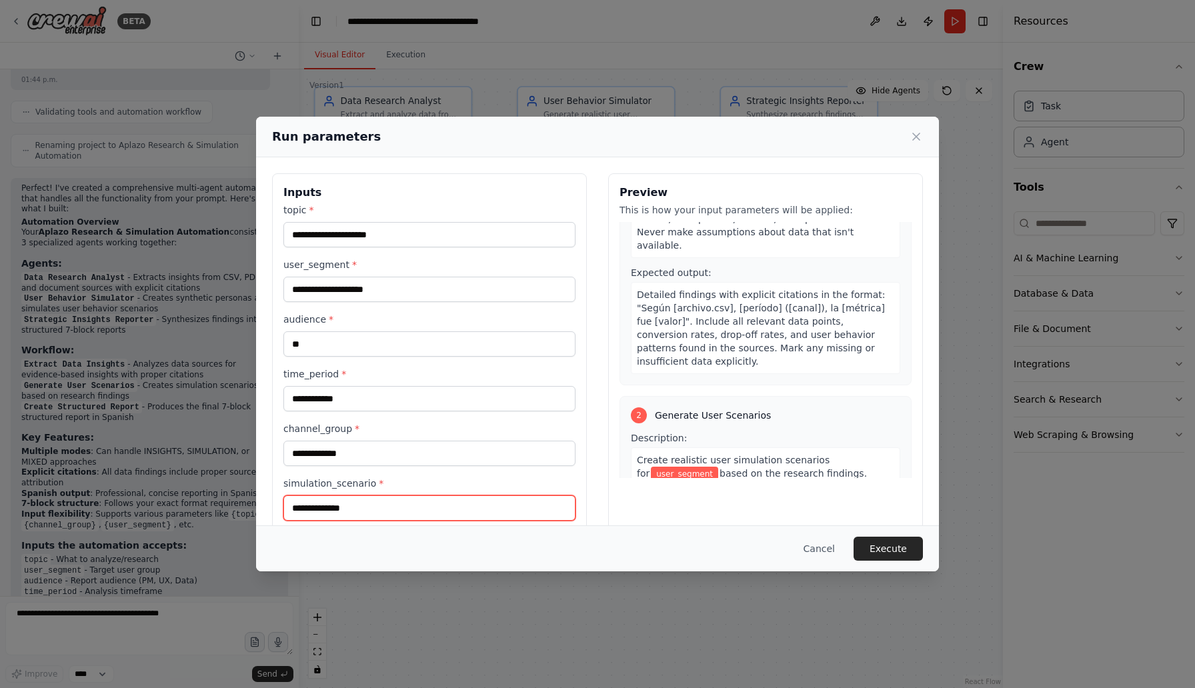
scroll to position [0, 0]
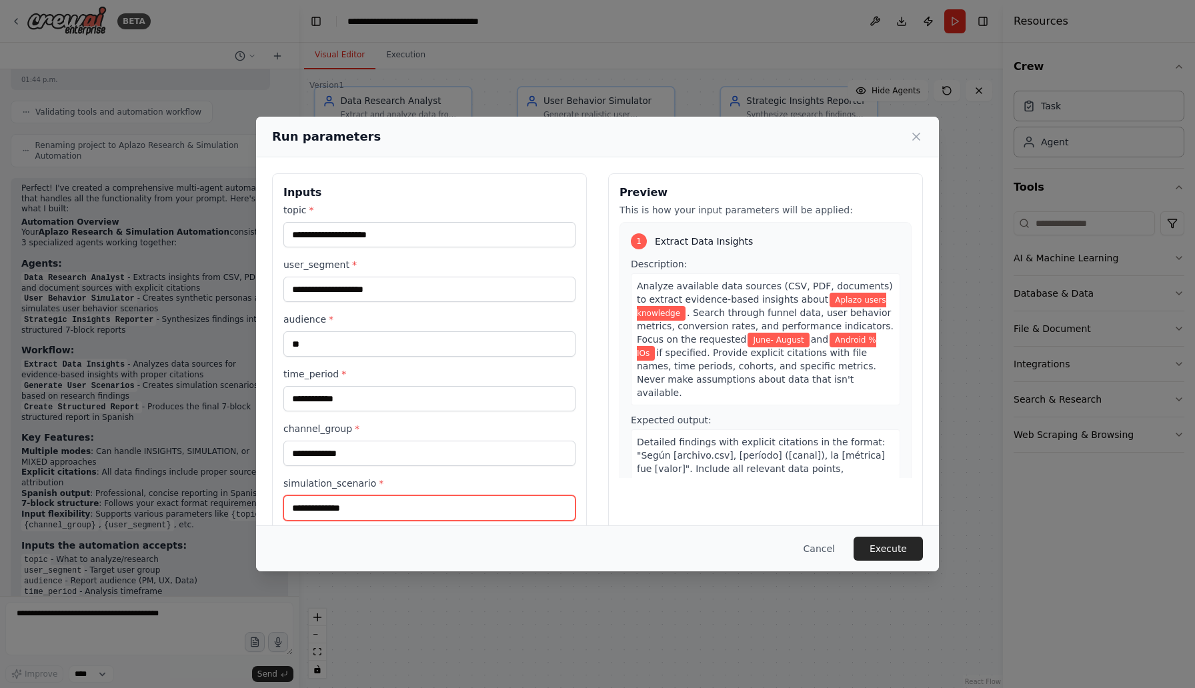
type input "**********"
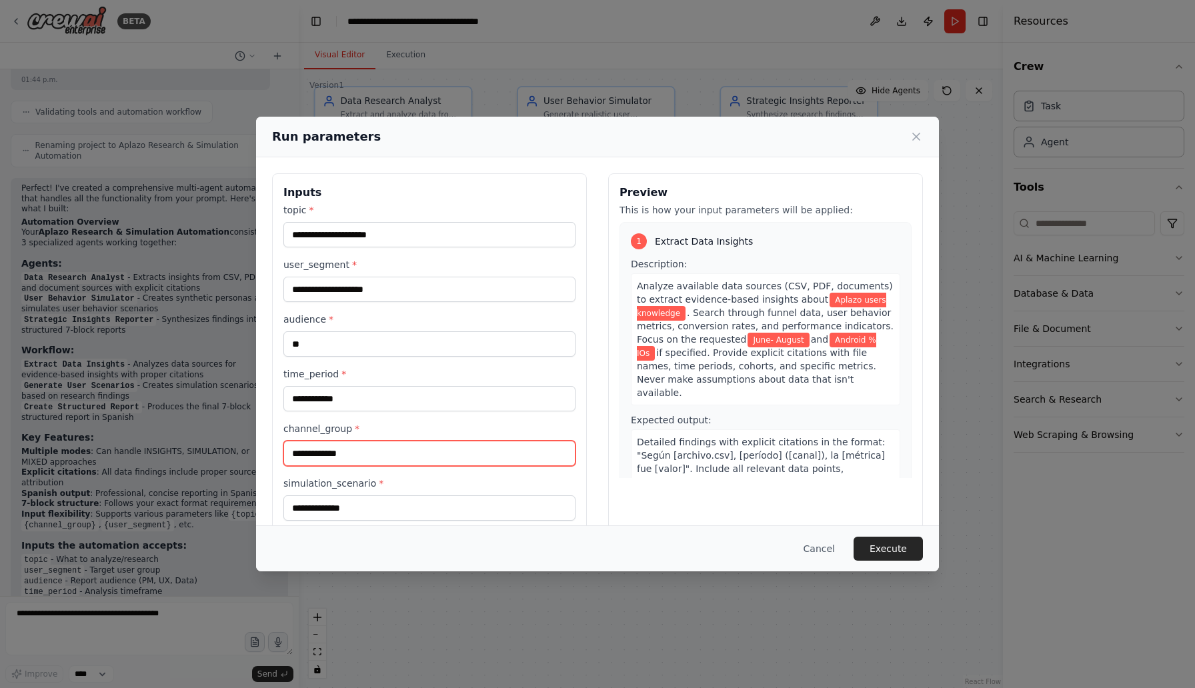
click at [331, 454] on input "**********" at bounding box center [429, 453] width 292 height 25
type input "**********"
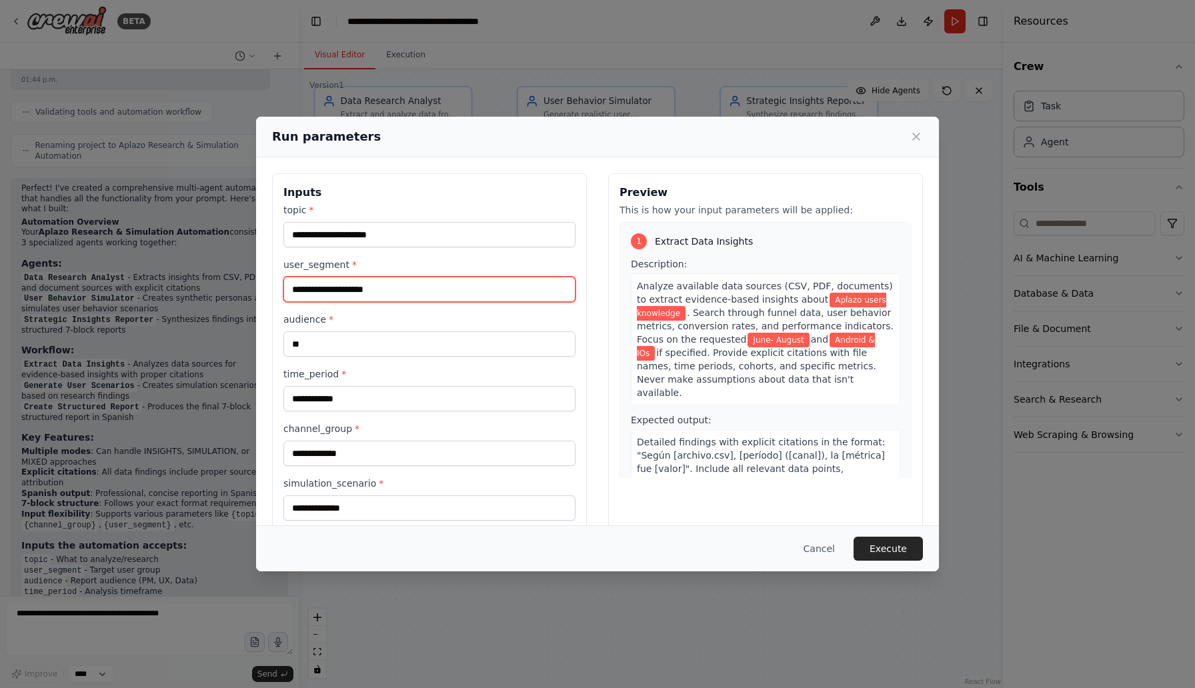
click at [347, 299] on input "user_segment *" at bounding box center [429, 289] width 292 height 25
type input "**********"
click at [866, 538] on button "Execute" at bounding box center [887, 549] width 69 height 24
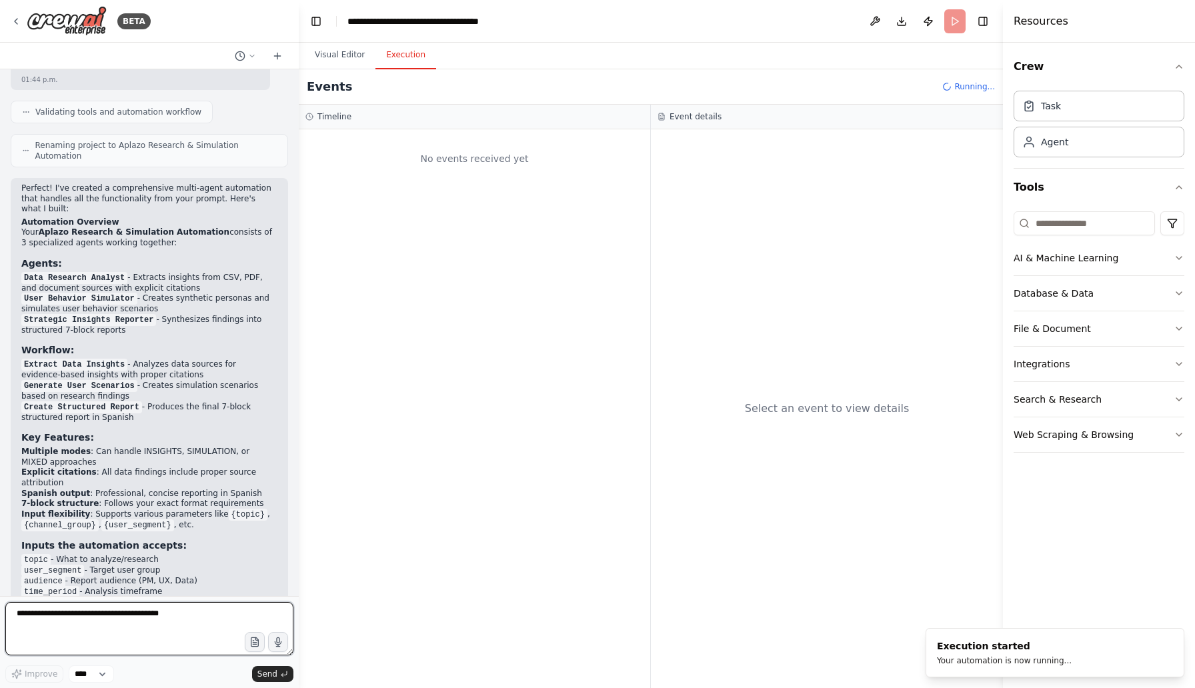
click at [157, 613] on textarea at bounding box center [149, 628] width 288 height 53
type textarea "****"
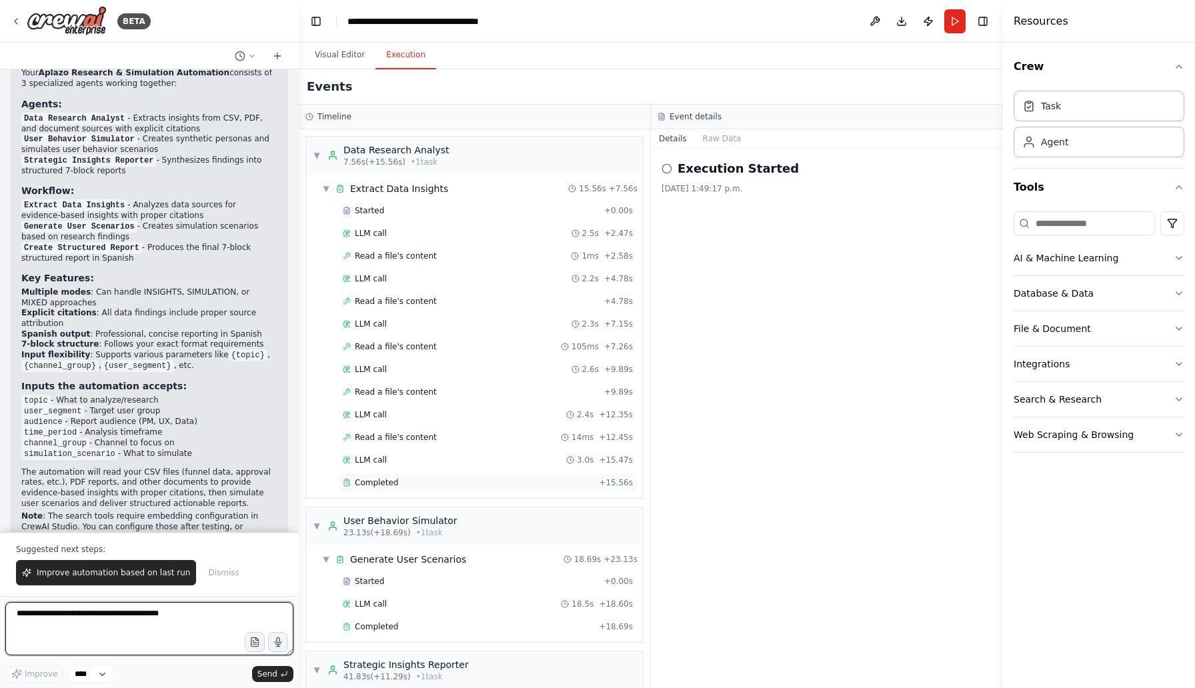
scroll to position [113, 0]
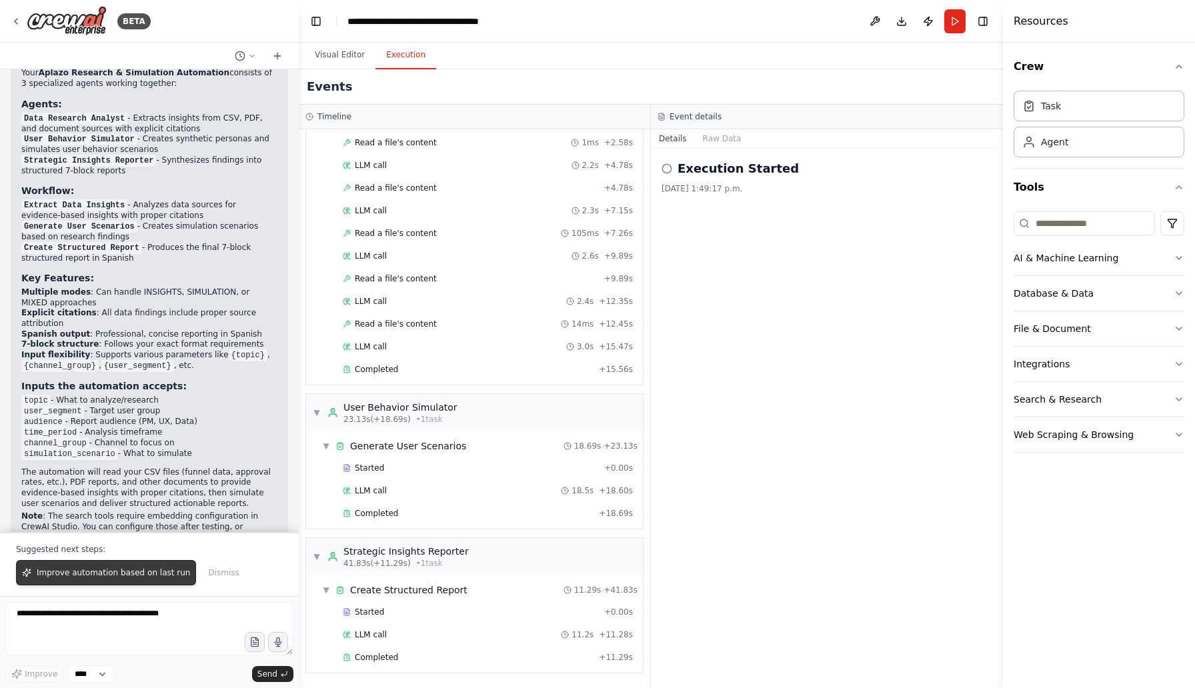
click at [125, 571] on span "Improve automation based on last run" at bounding box center [113, 572] width 153 height 11
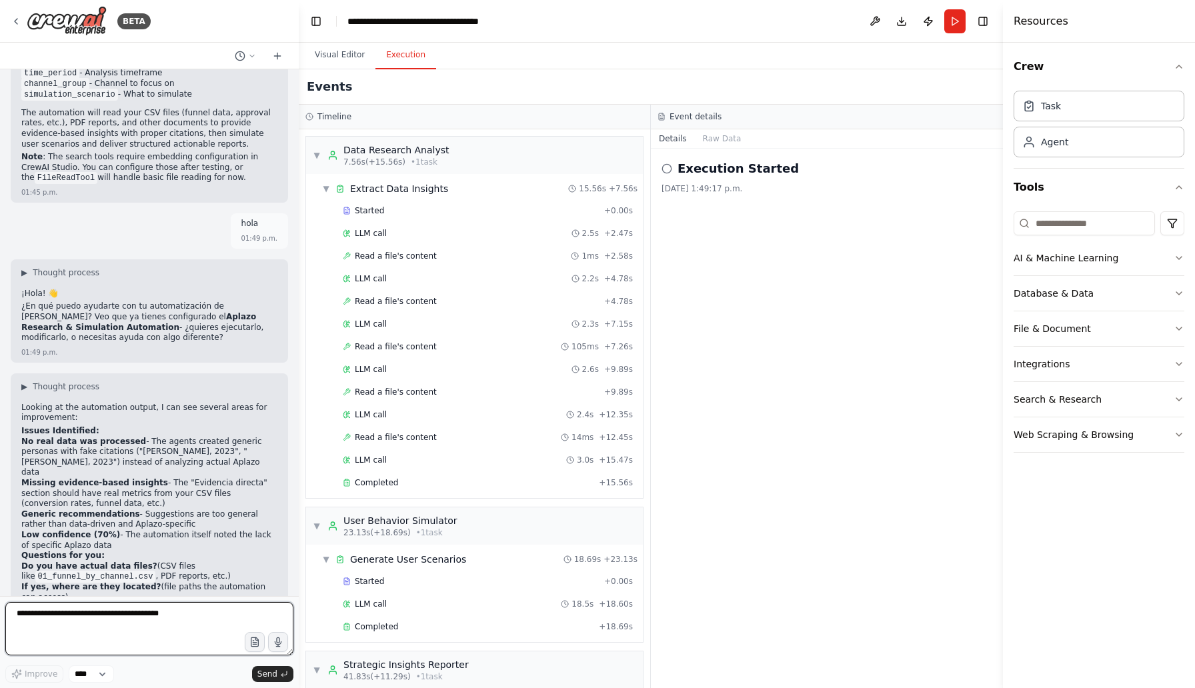
scroll to position [3153, 0]
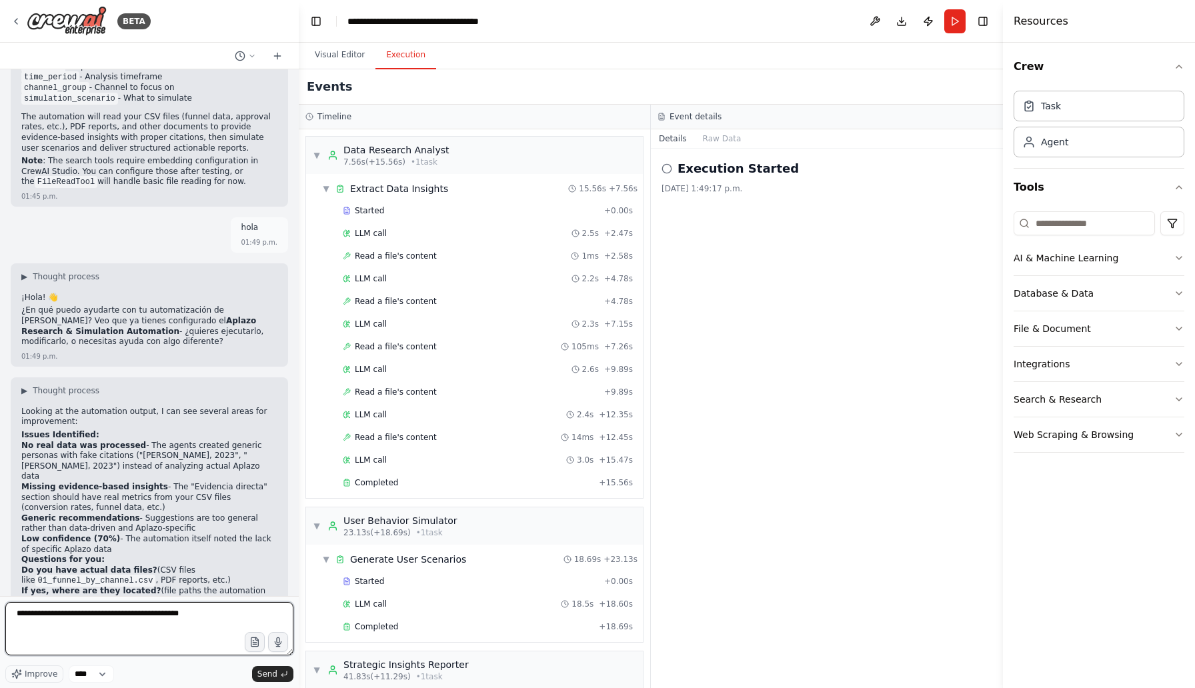
type textarea "**********"
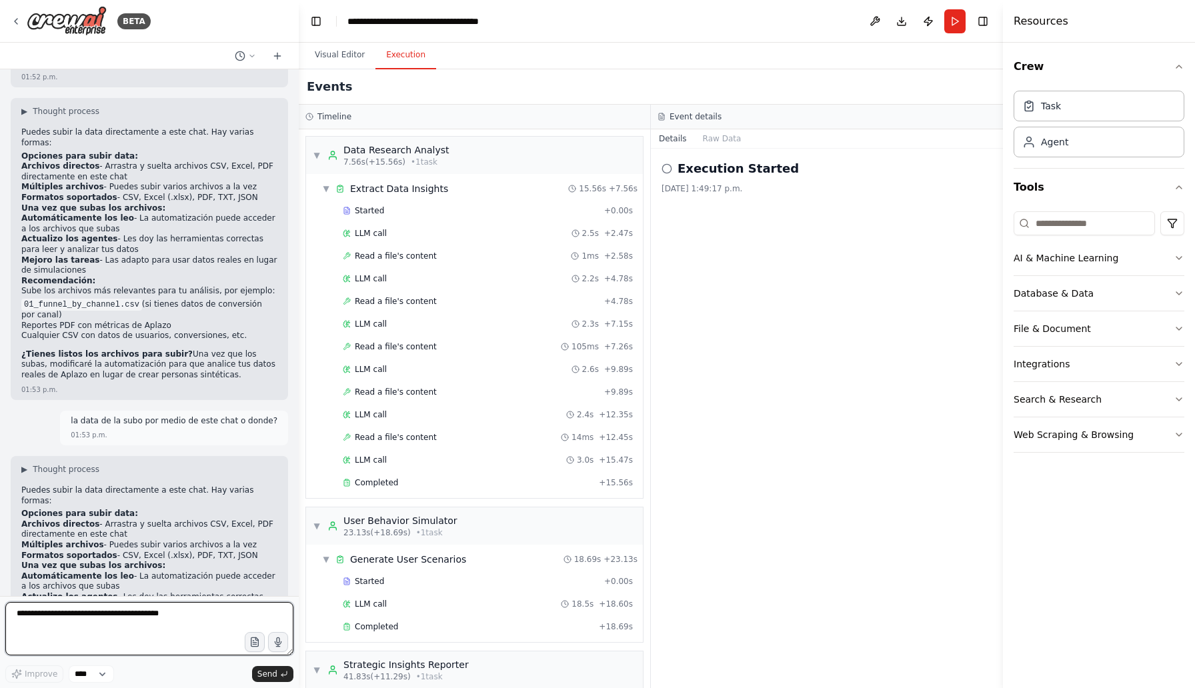
scroll to position [3852, 0]
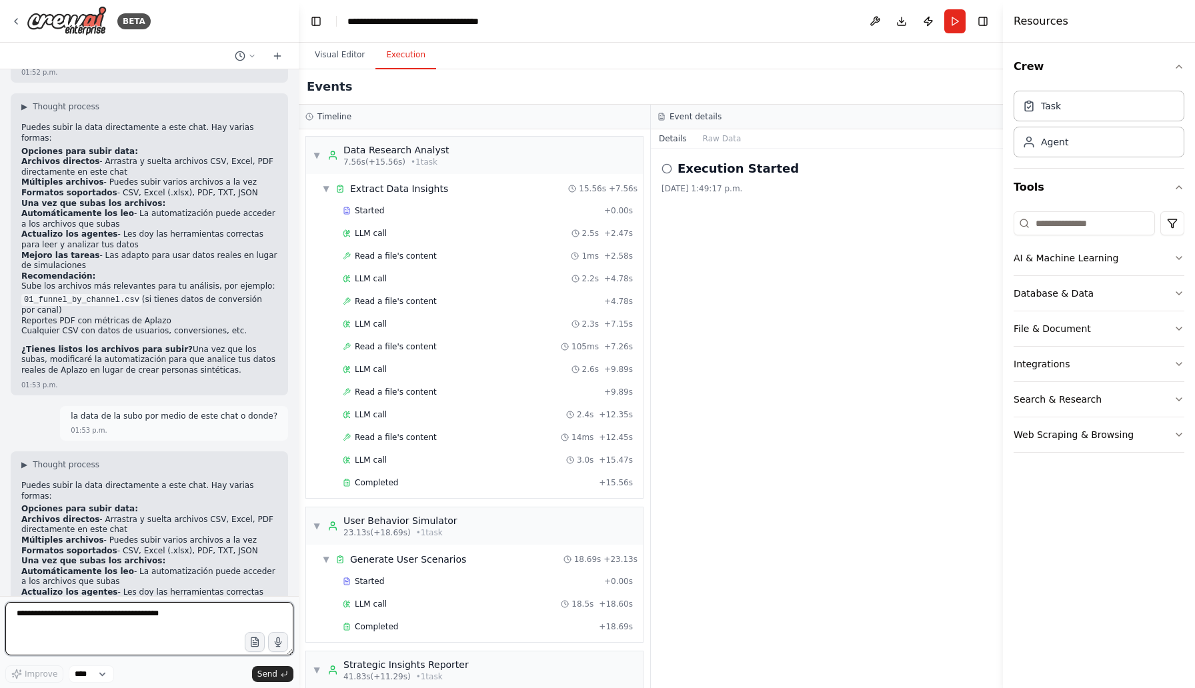
click at [173, 613] on textarea at bounding box center [149, 628] width 288 height 53
type textarea "**********"
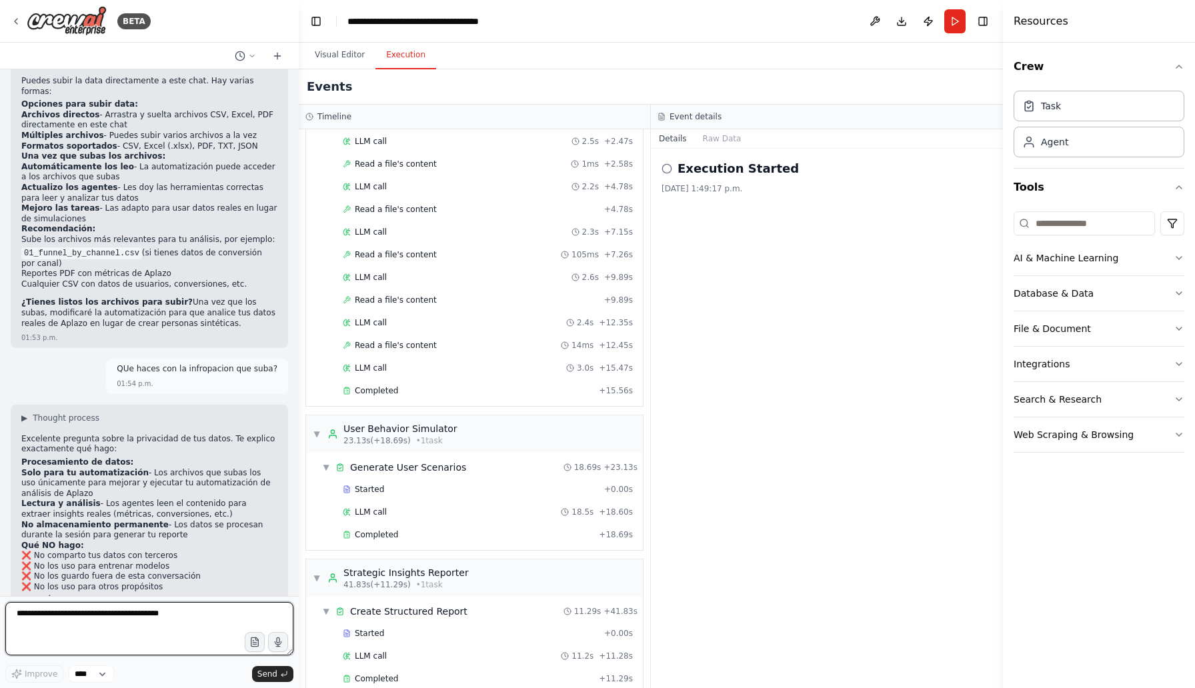
scroll to position [113, 0]
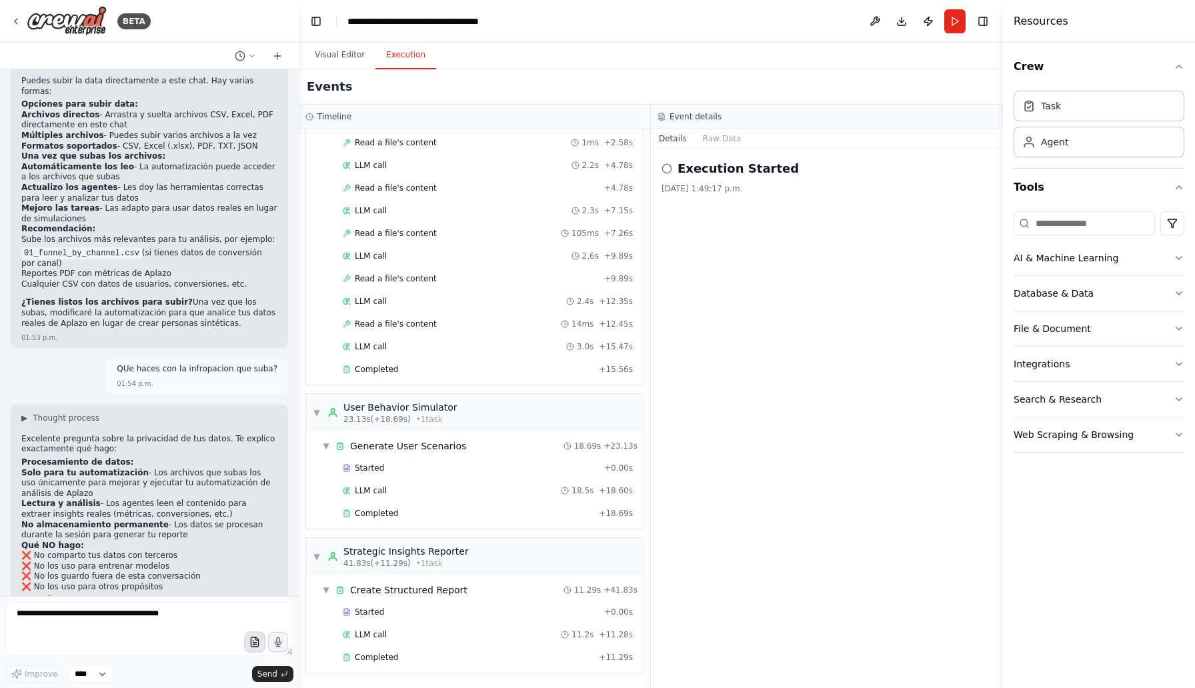
click at [252, 639] on icon "button" at bounding box center [254, 642] width 11 height 11
click at [254, 643] on icon "button" at bounding box center [254, 642] width 11 height 11
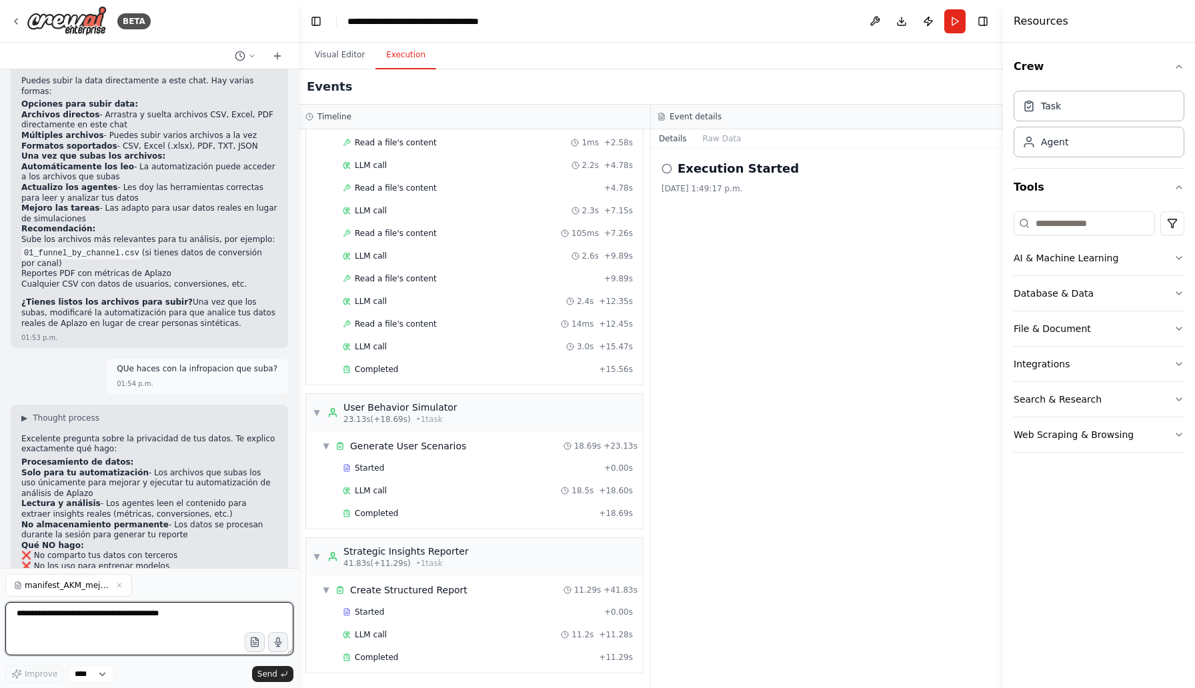
click at [169, 608] on textarea at bounding box center [149, 628] width 288 height 53
click at [277, 673] on span "Send" at bounding box center [267, 674] width 20 height 11
click at [161, 629] on textarea at bounding box center [149, 628] width 288 height 53
type textarea "**********"
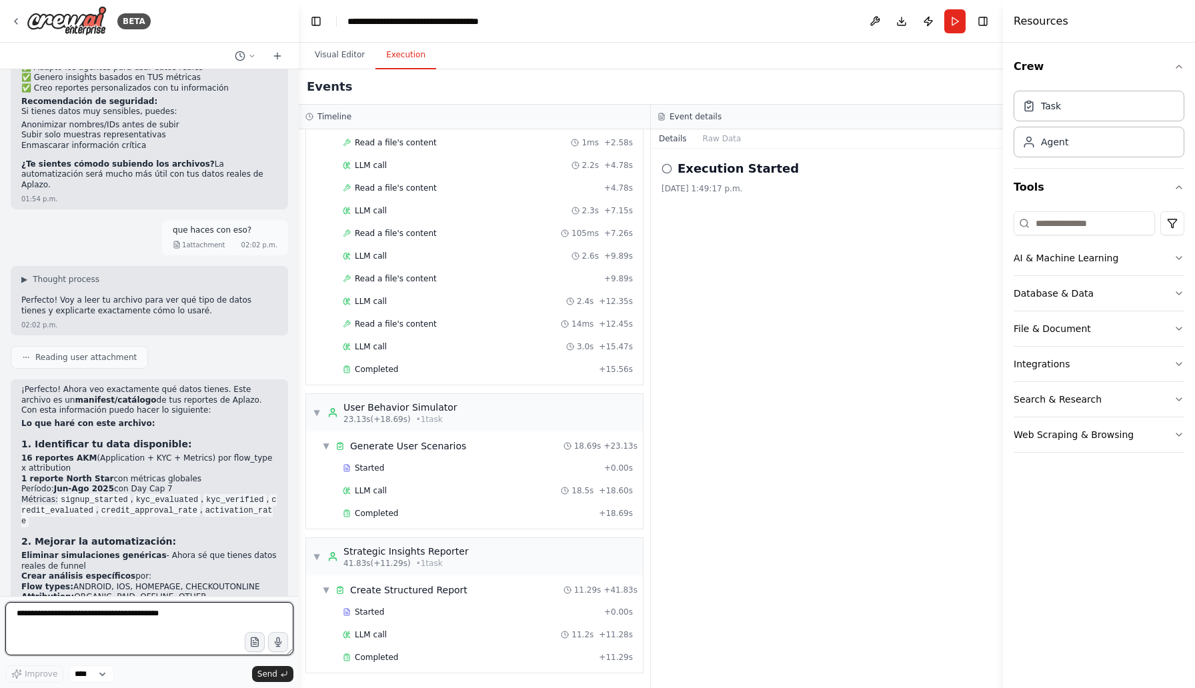
scroll to position [4821, 0]
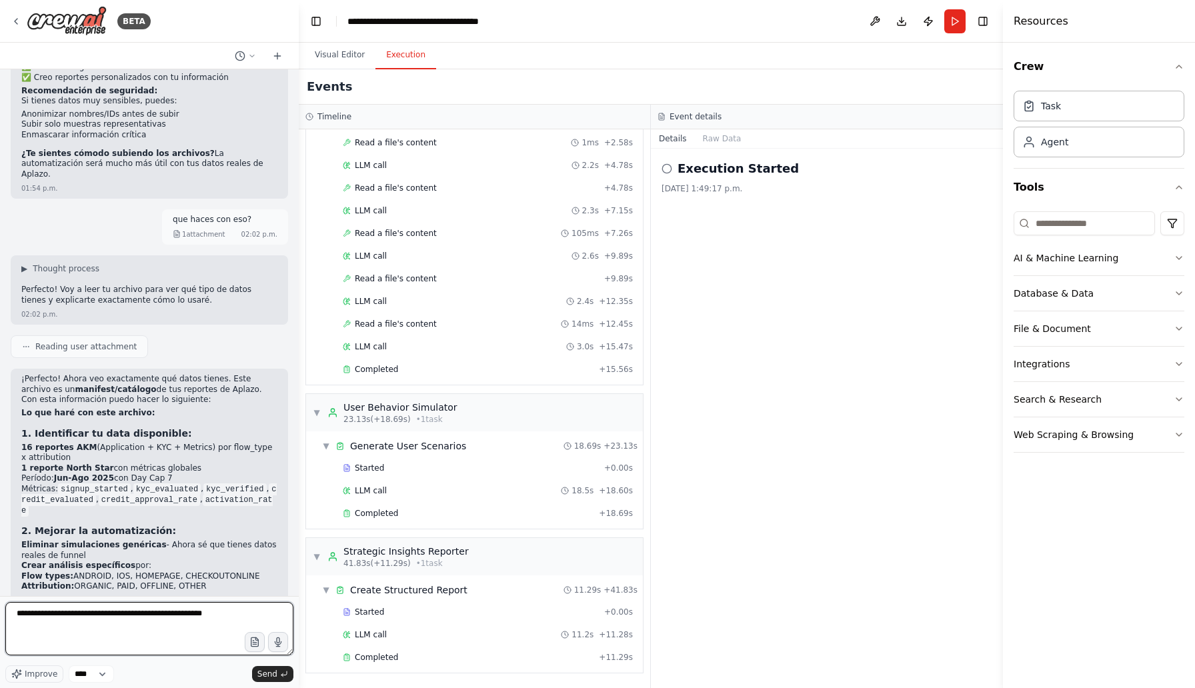
type textarea "**********"
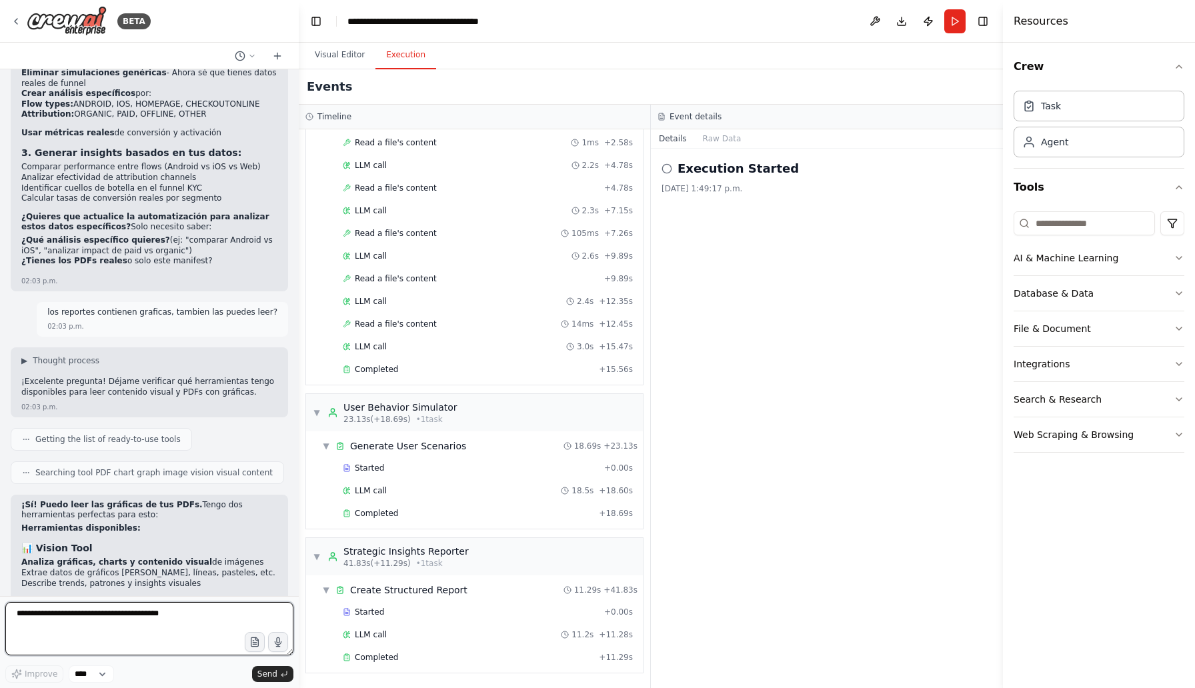
scroll to position [5339, 0]
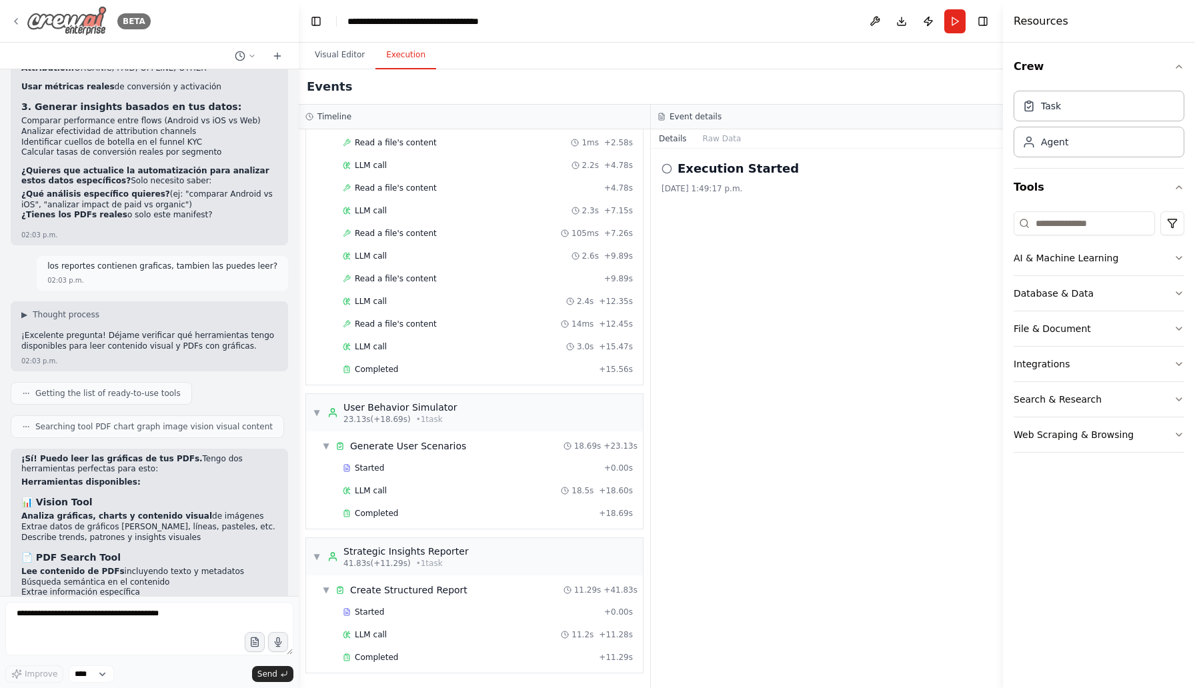
click at [20, 22] on icon at bounding box center [16, 21] width 11 height 11
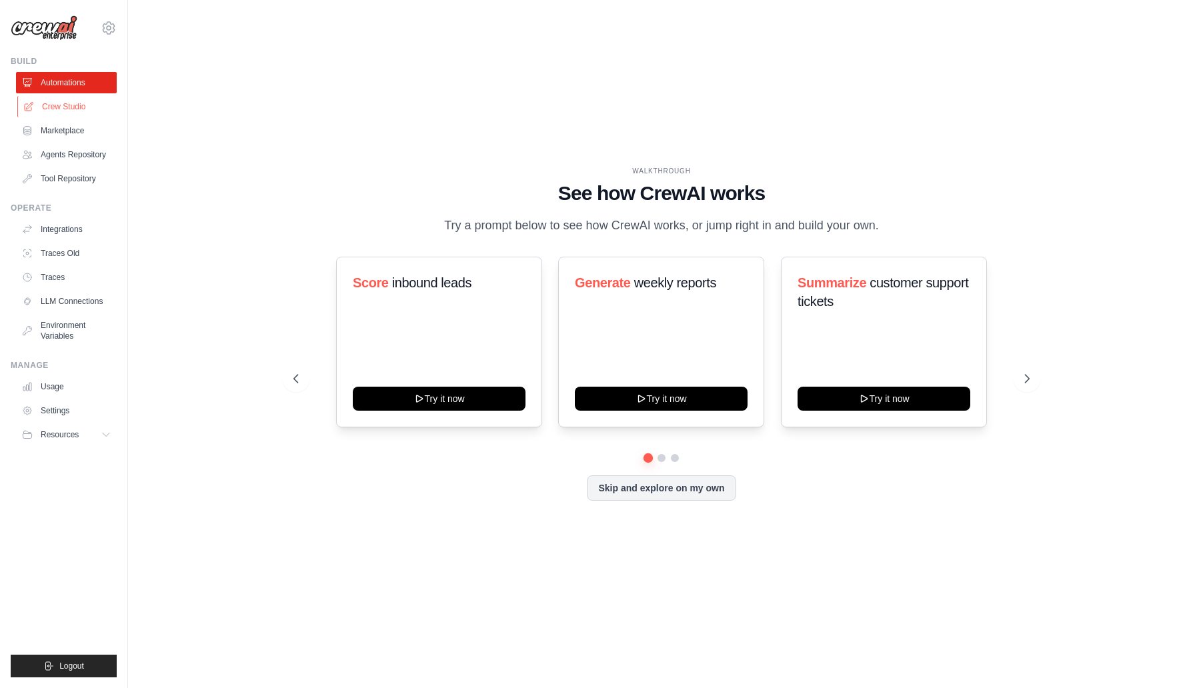
click at [81, 109] on link "Crew Studio" at bounding box center [67, 106] width 101 height 21
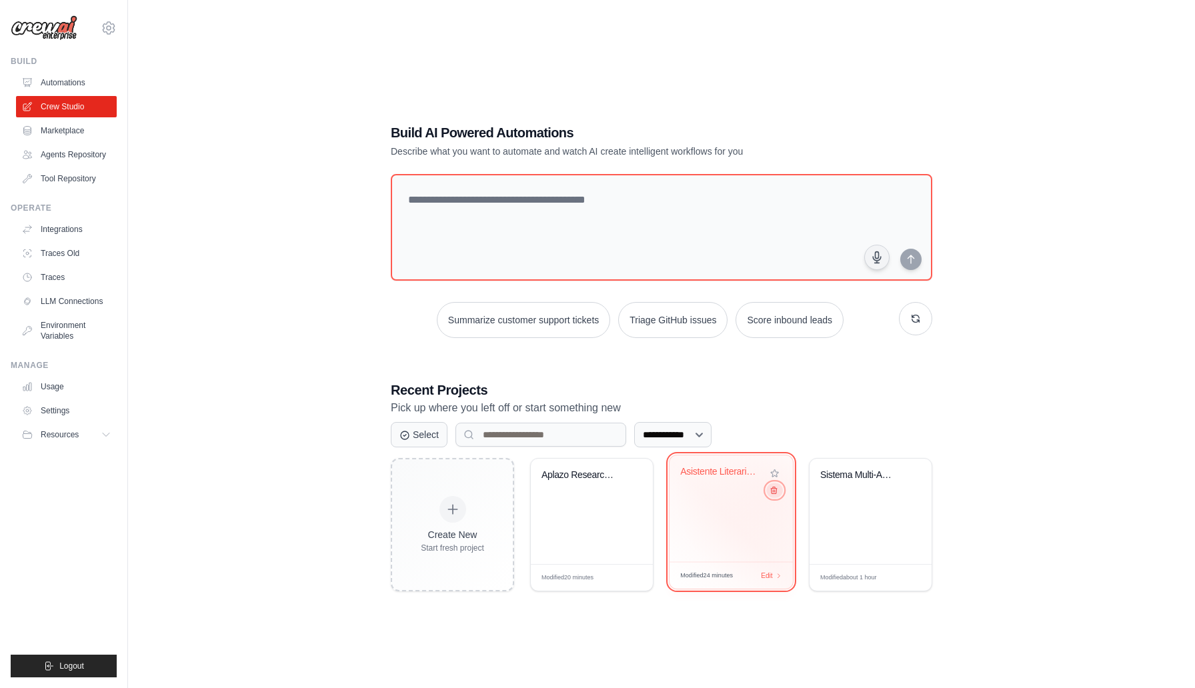
click at [773, 493] on icon at bounding box center [773, 490] width 9 height 9
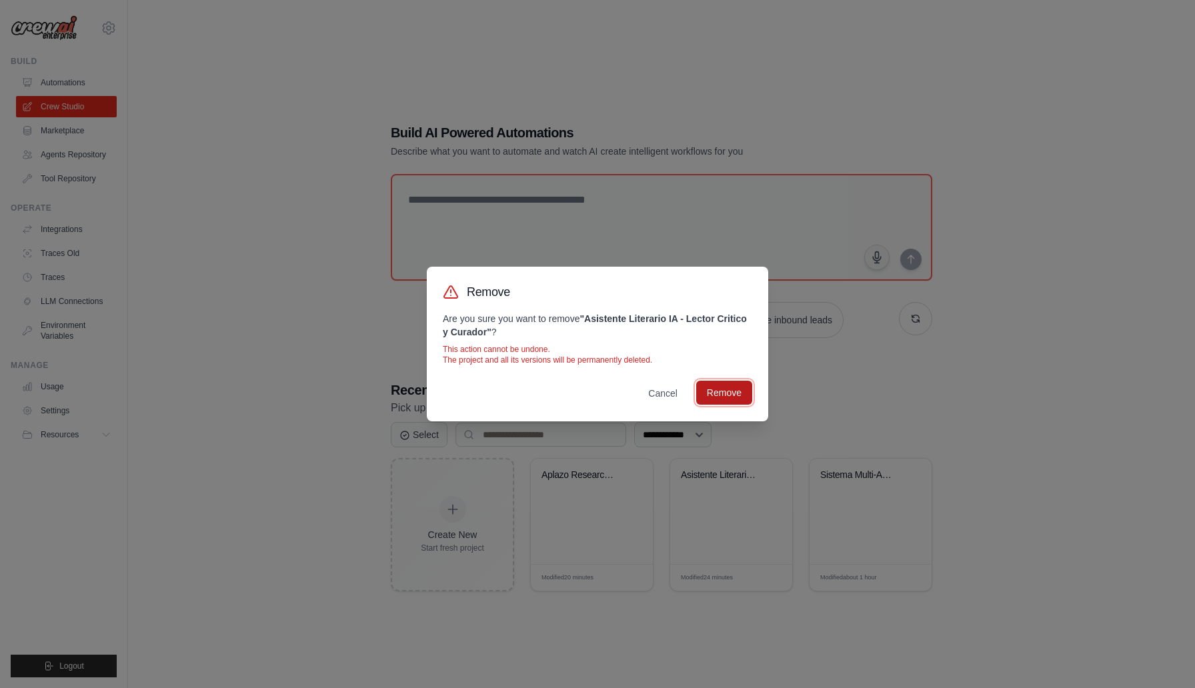
click at [726, 400] on button "Remove" at bounding box center [724, 393] width 56 height 24
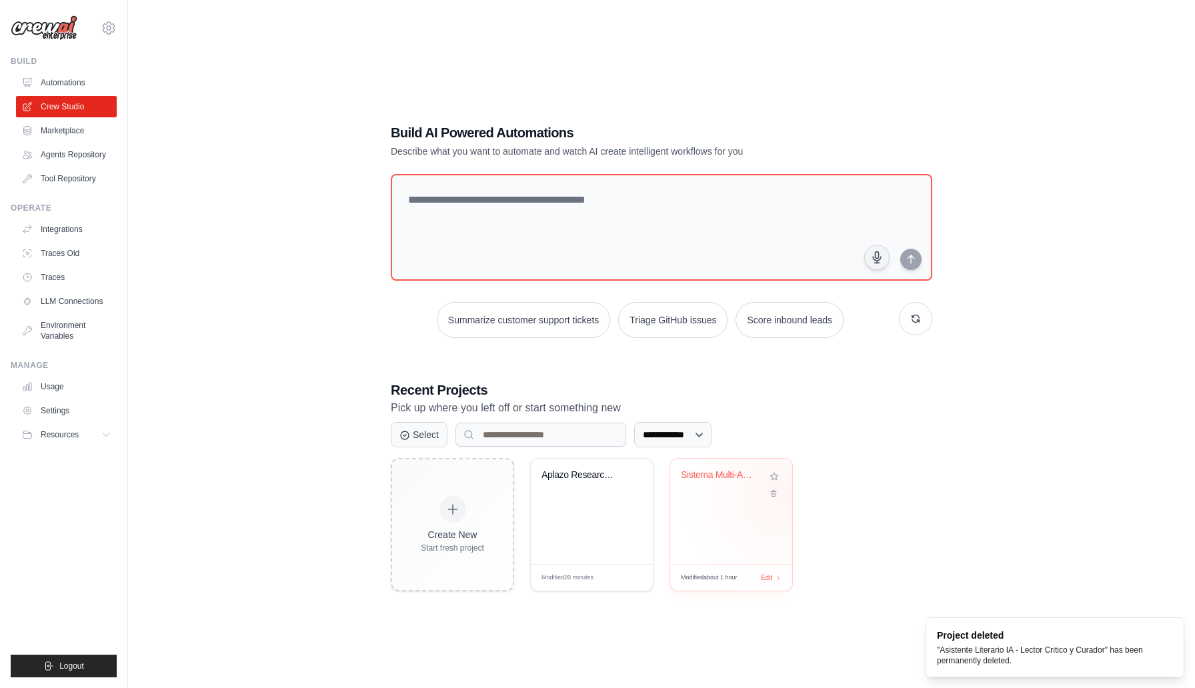
click at [781, 496] on div "Sistema Multi-Agente Aplazo" at bounding box center [731, 511] width 122 height 105
click at [774, 489] on icon at bounding box center [773, 490] width 9 height 9
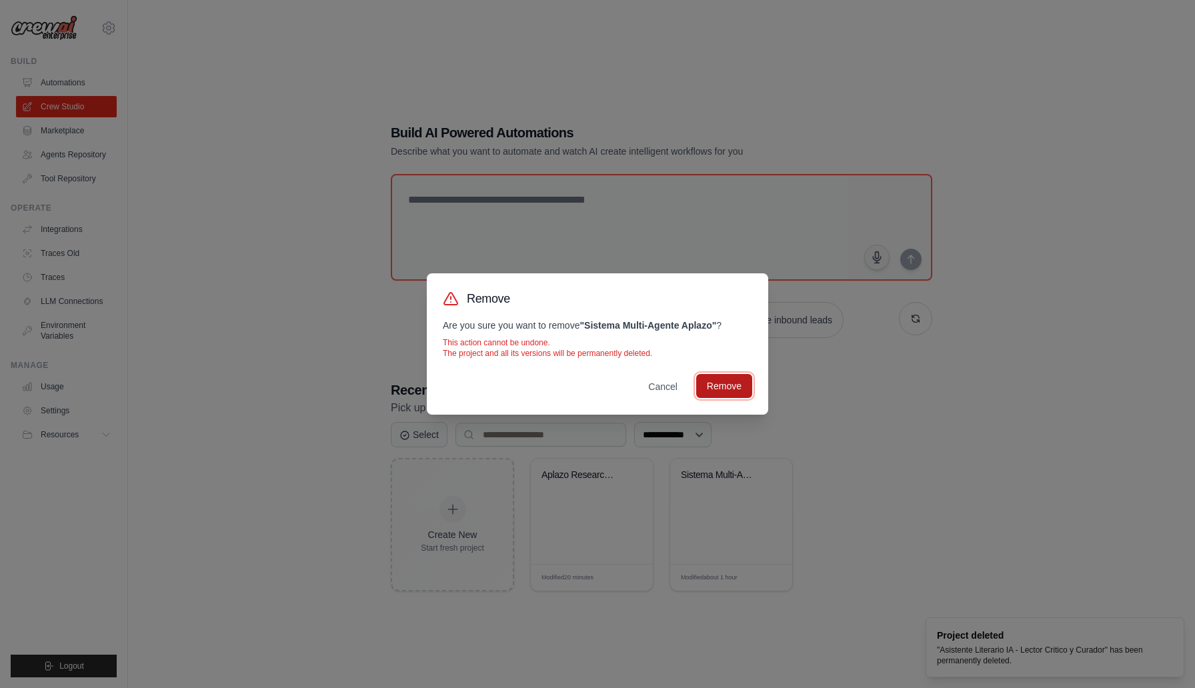
click at [728, 395] on button "Remove" at bounding box center [724, 386] width 56 height 24
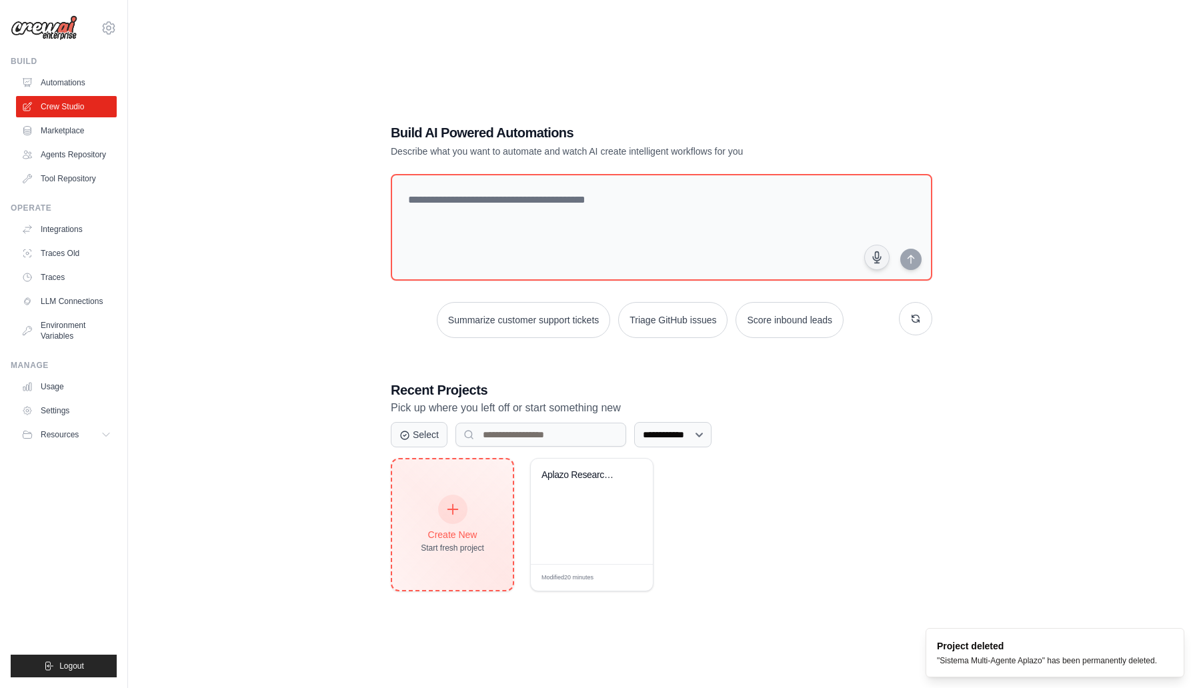
click at [462, 499] on div at bounding box center [452, 509] width 29 height 29
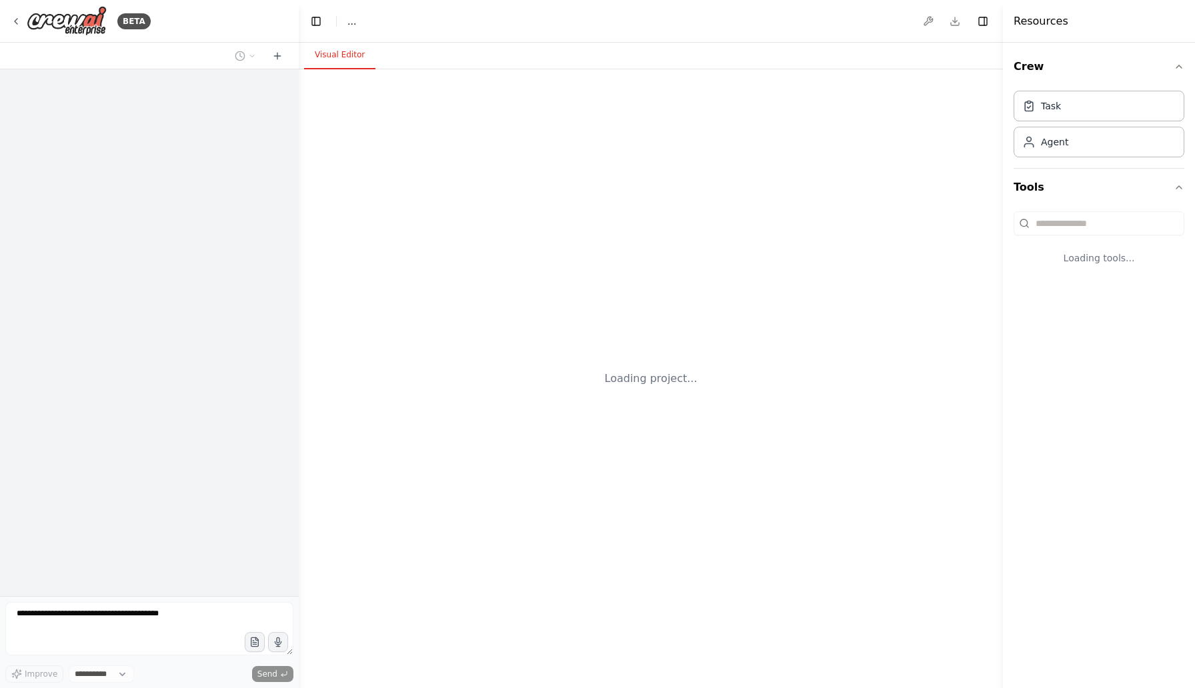
select select "****"
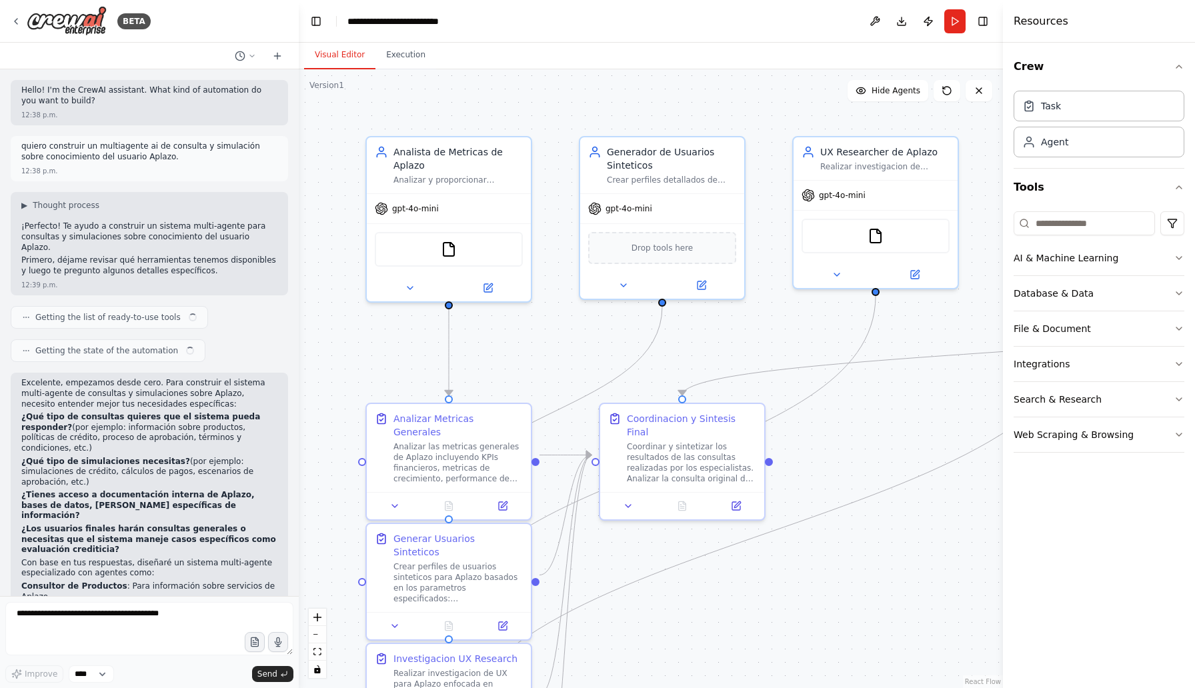
scroll to position [5159, 0]
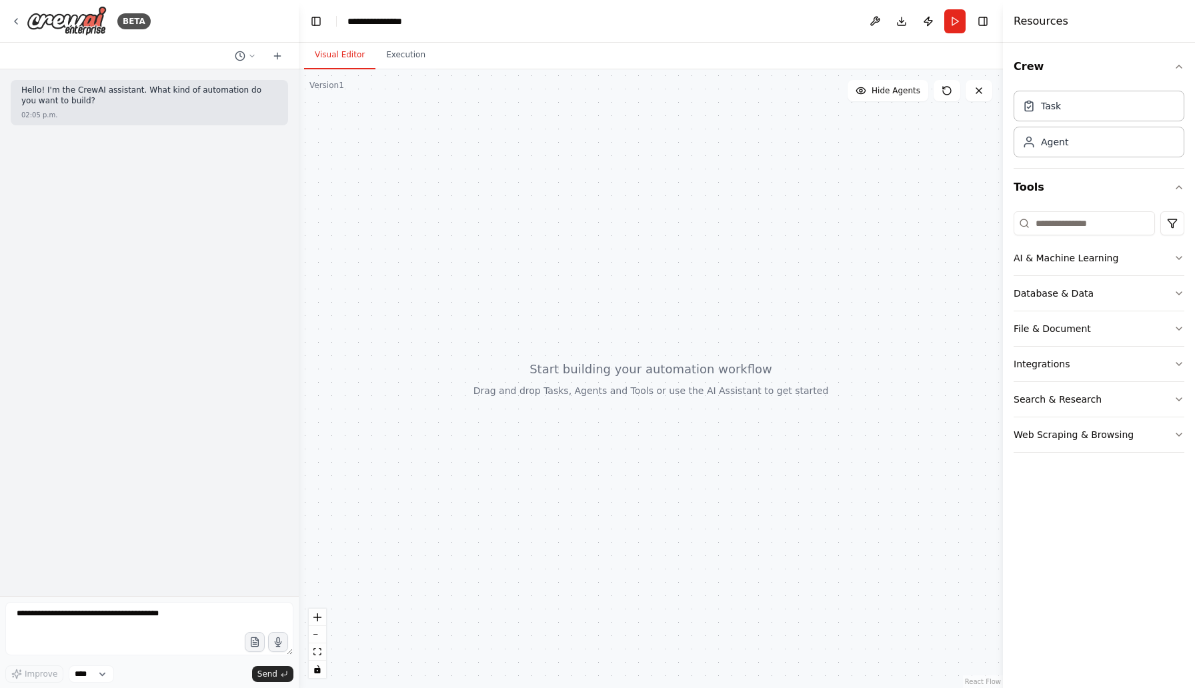
click at [133, 598] on form "Improve **** Send" at bounding box center [149, 642] width 299 height 92
click at [123, 613] on textarea at bounding box center [149, 628] width 288 height 53
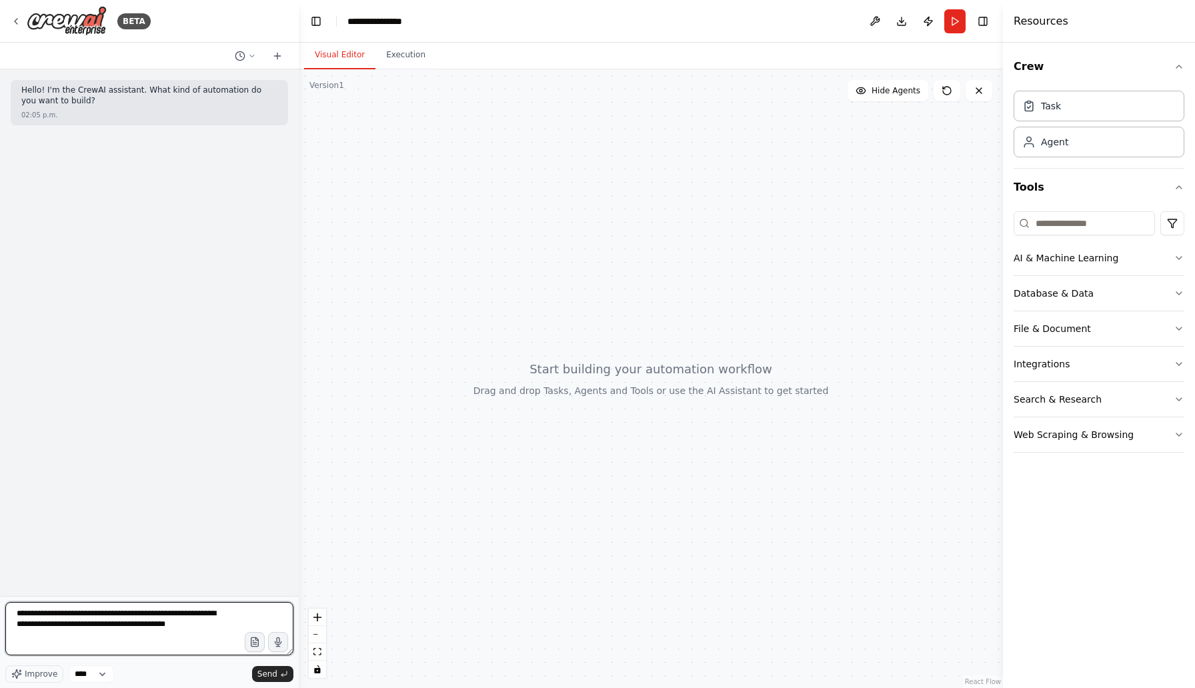
type textarea "**********"
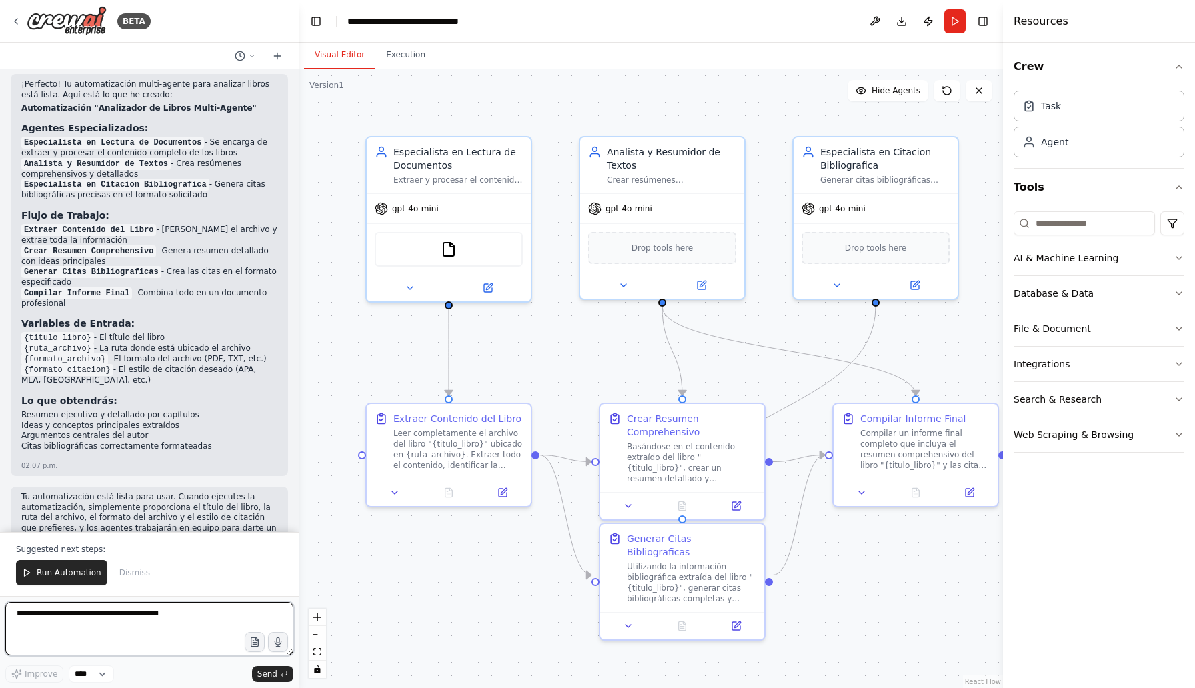
scroll to position [1341, 0]
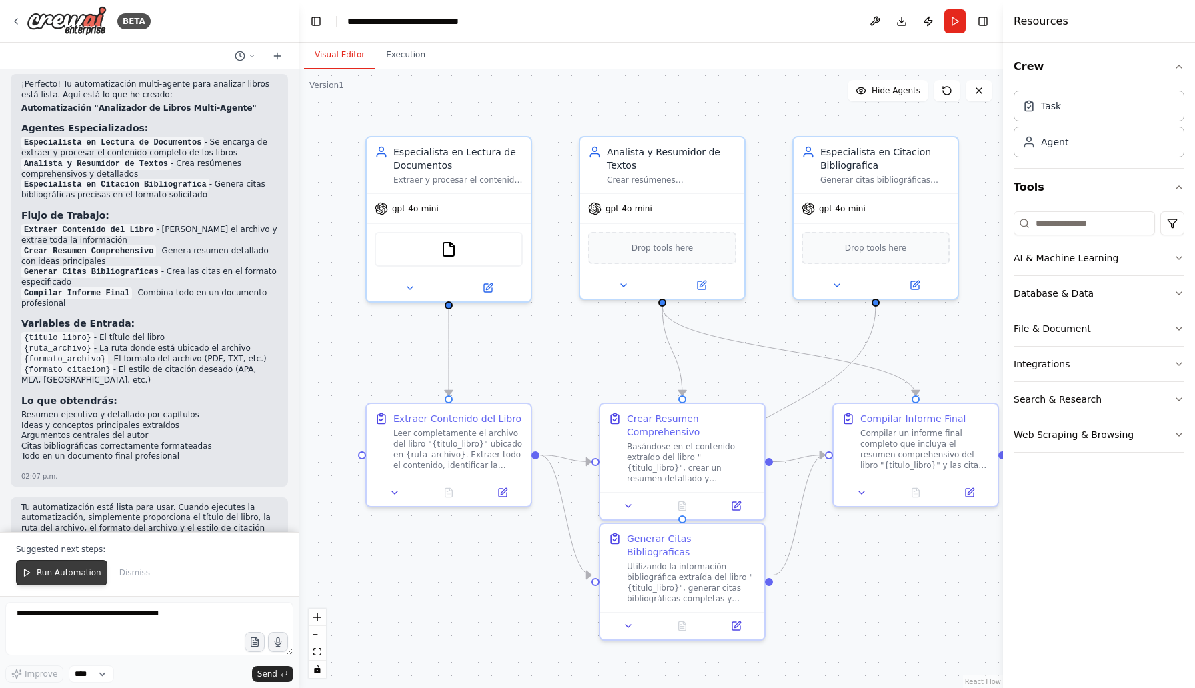
click at [57, 578] on span "Run Automation" at bounding box center [69, 572] width 65 height 11
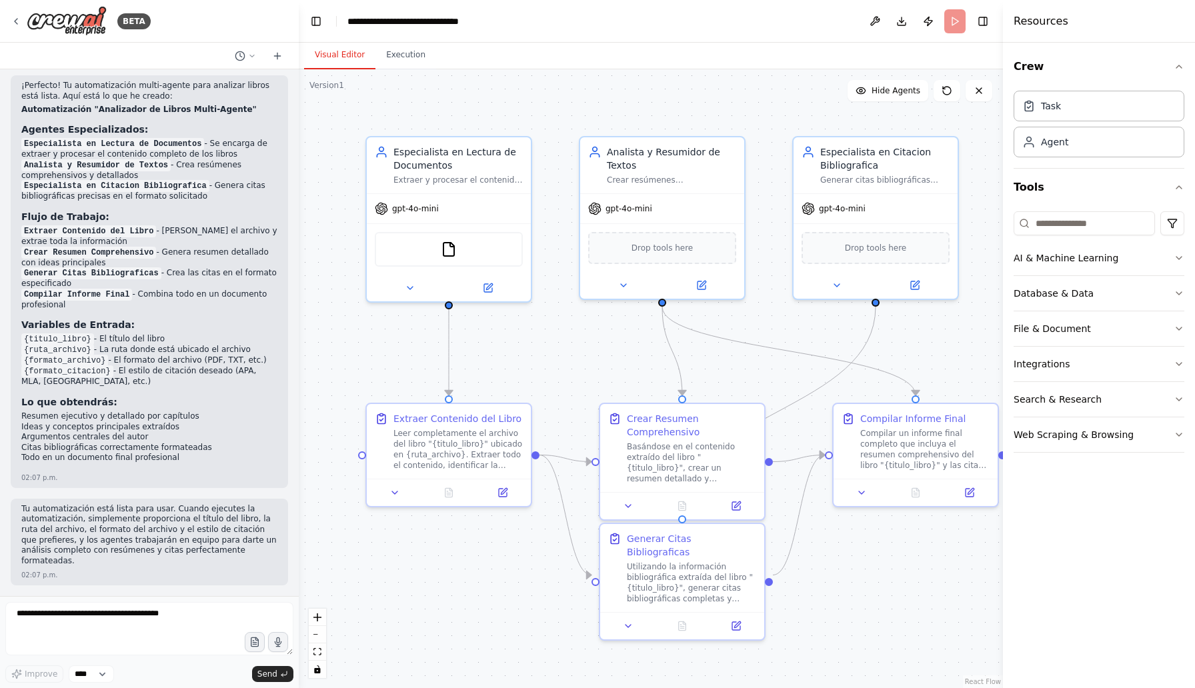
scroll to position [1277, 0]
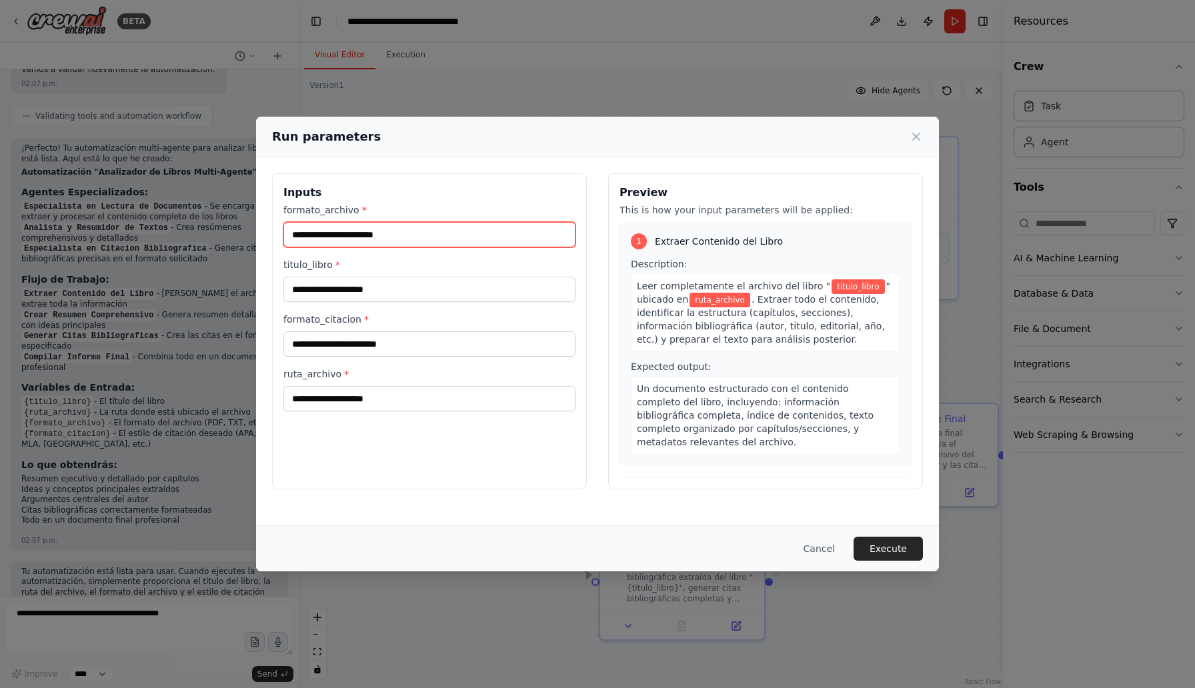
click at [354, 230] on input "formato_archivo *" at bounding box center [429, 234] width 292 height 25
type input "****"
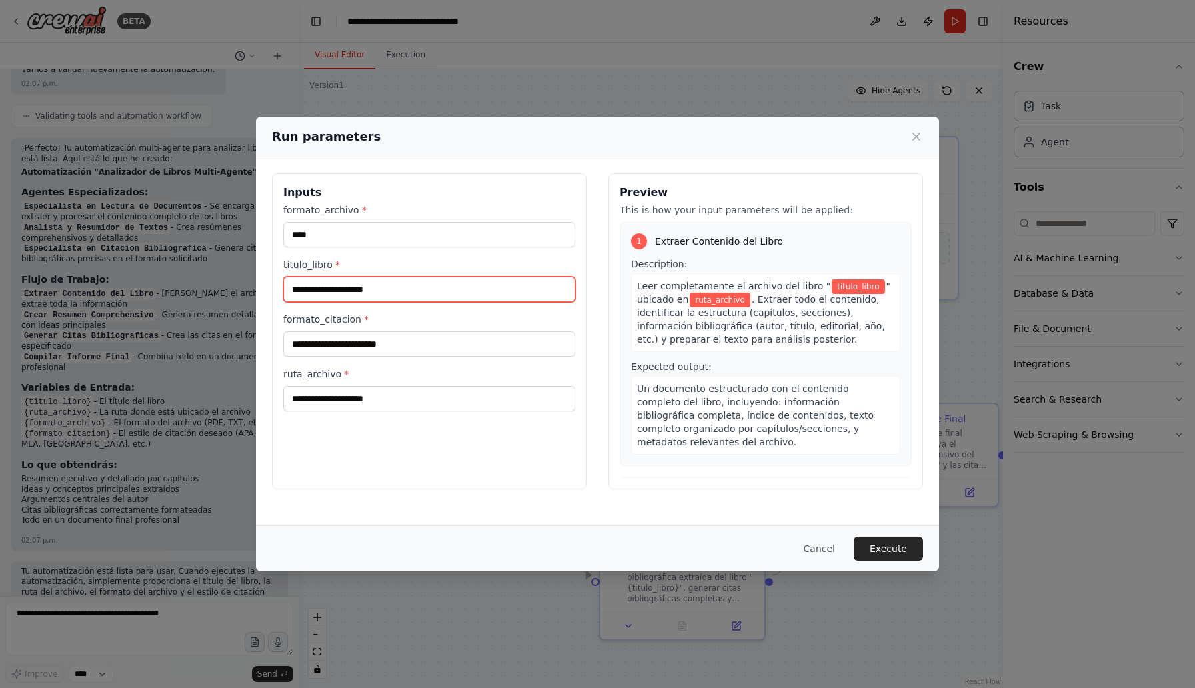
click at [385, 287] on input "titulo_libro *" at bounding box center [429, 289] width 292 height 25
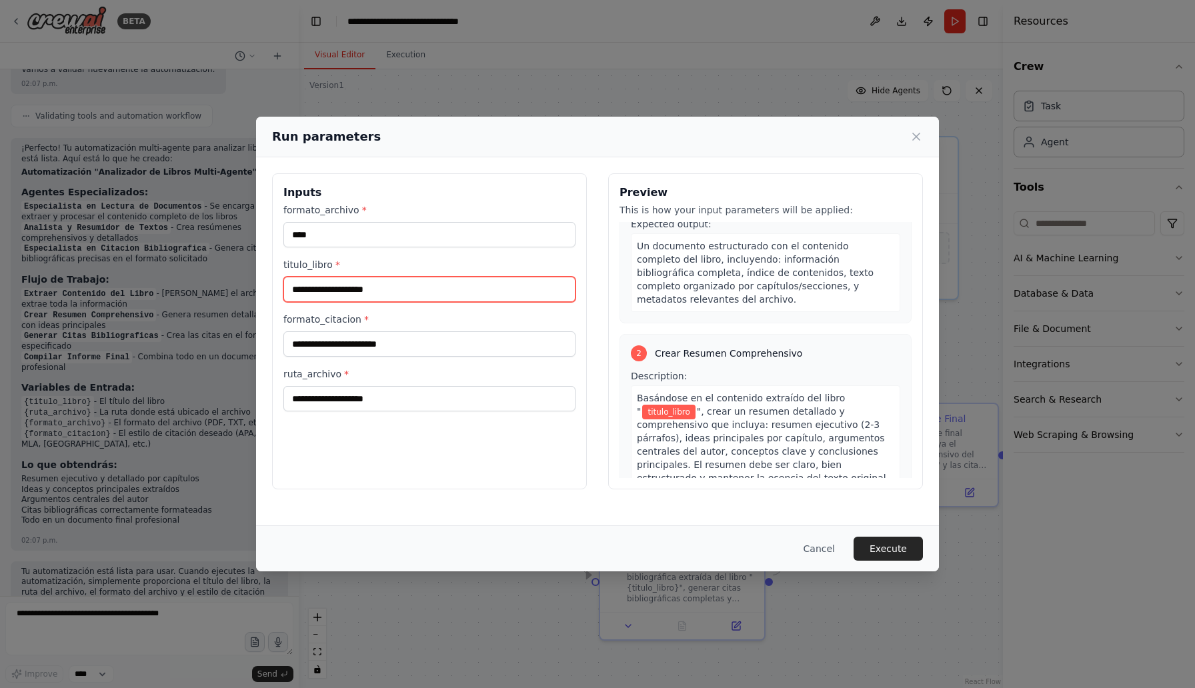
scroll to position [144, 0]
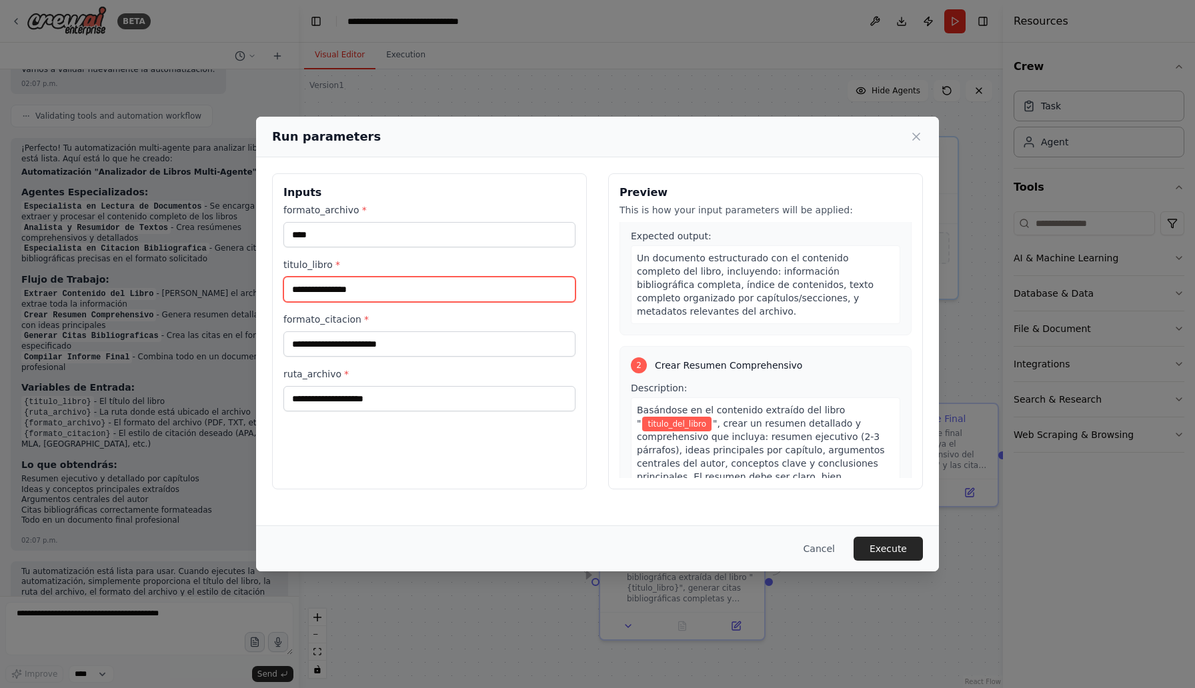
type input "**********"
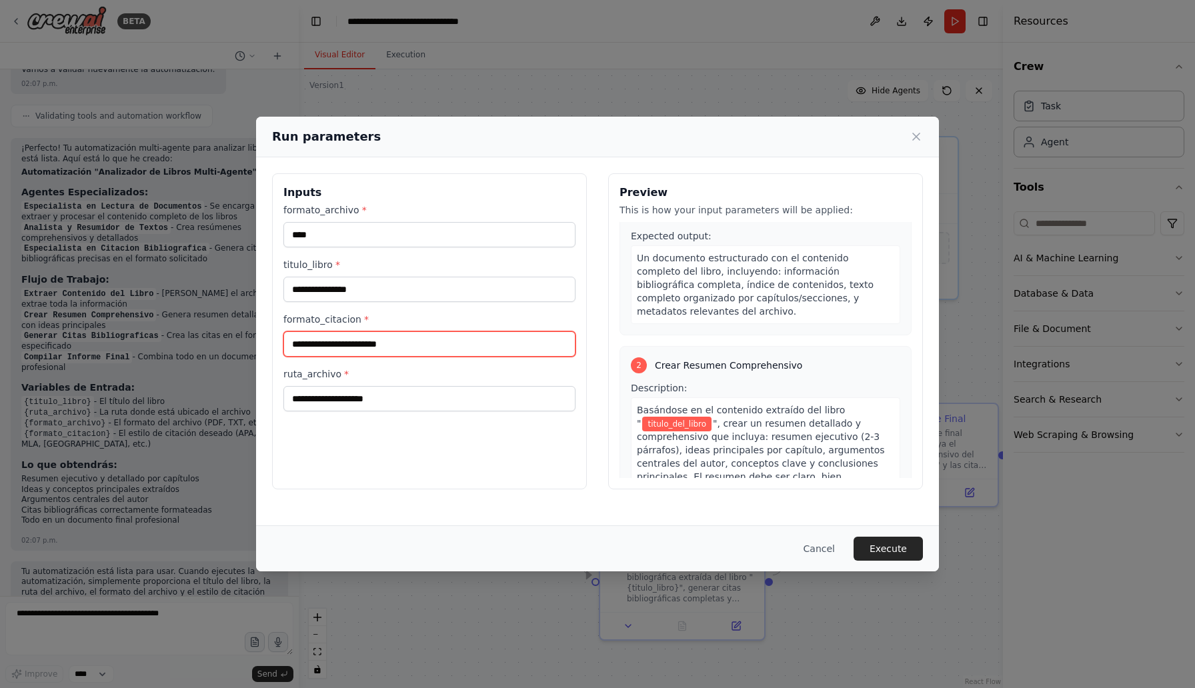
click at [508, 347] on input "formato_citacion *" at bounding box center [429, 343] width 292 height 25
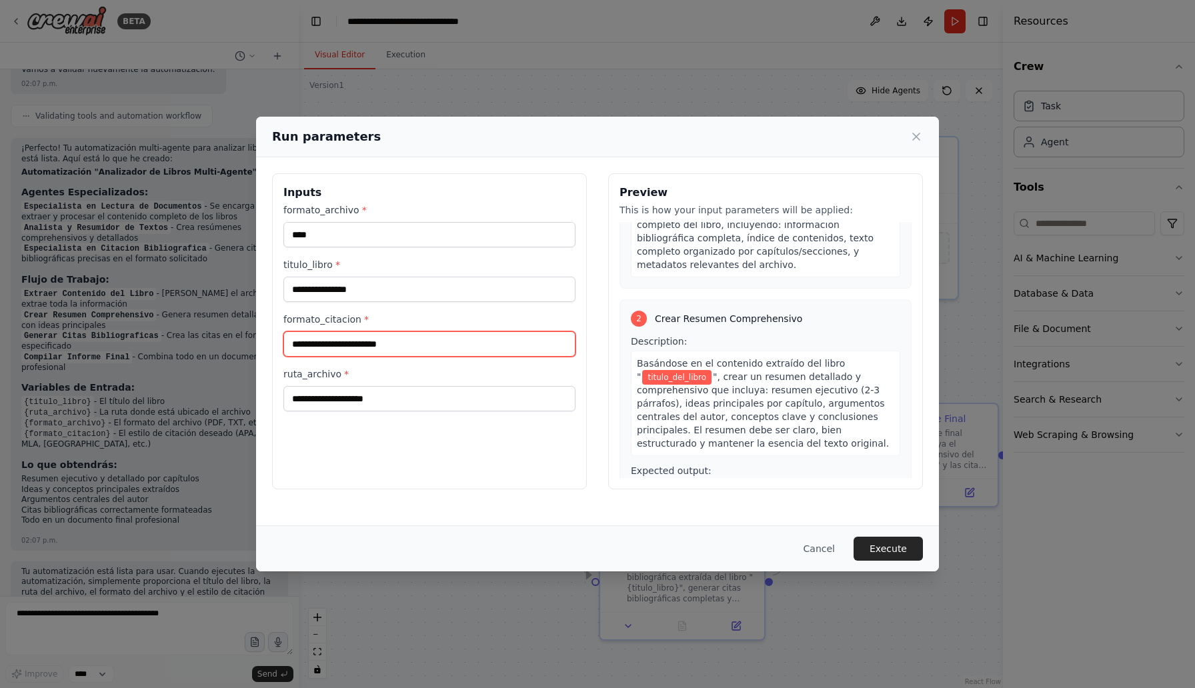
scroll to position [189, 0]
type input "***"
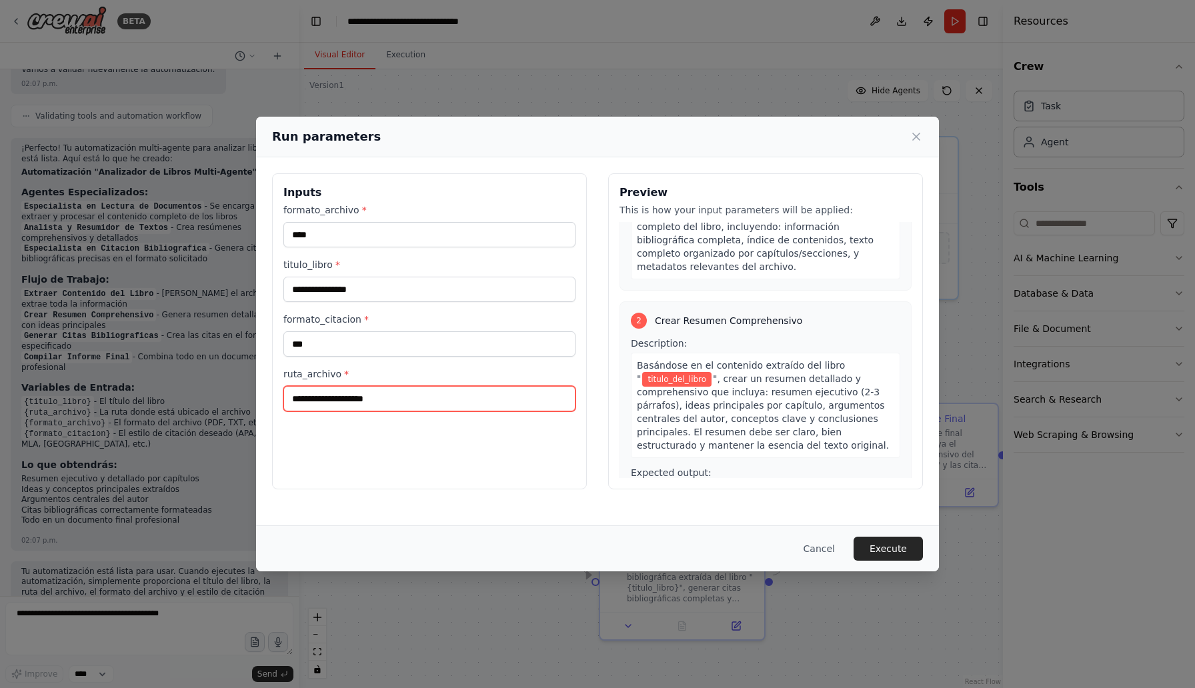
click at [433, 393] on input "ruta_archivo *" at bounding box center [429, 398] width 292 height 25
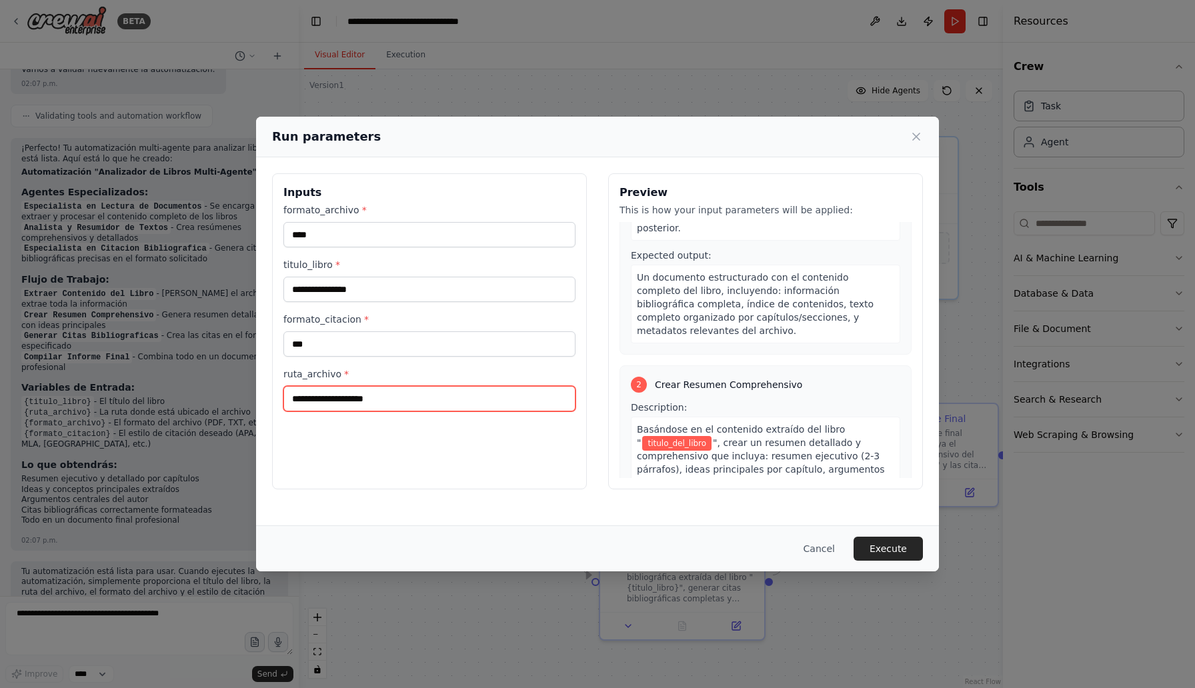
scroll to position [0, 0]
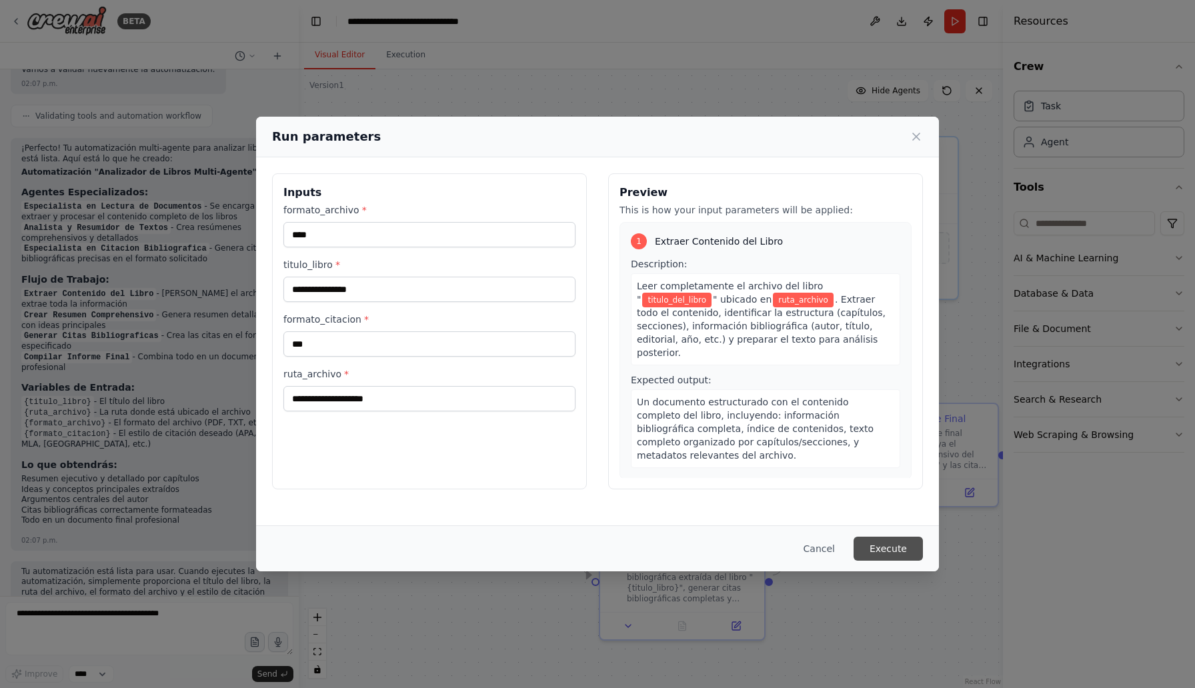
click at [863, 547] on button "Execute" at bounding box center [887, 549] width 69 height 24
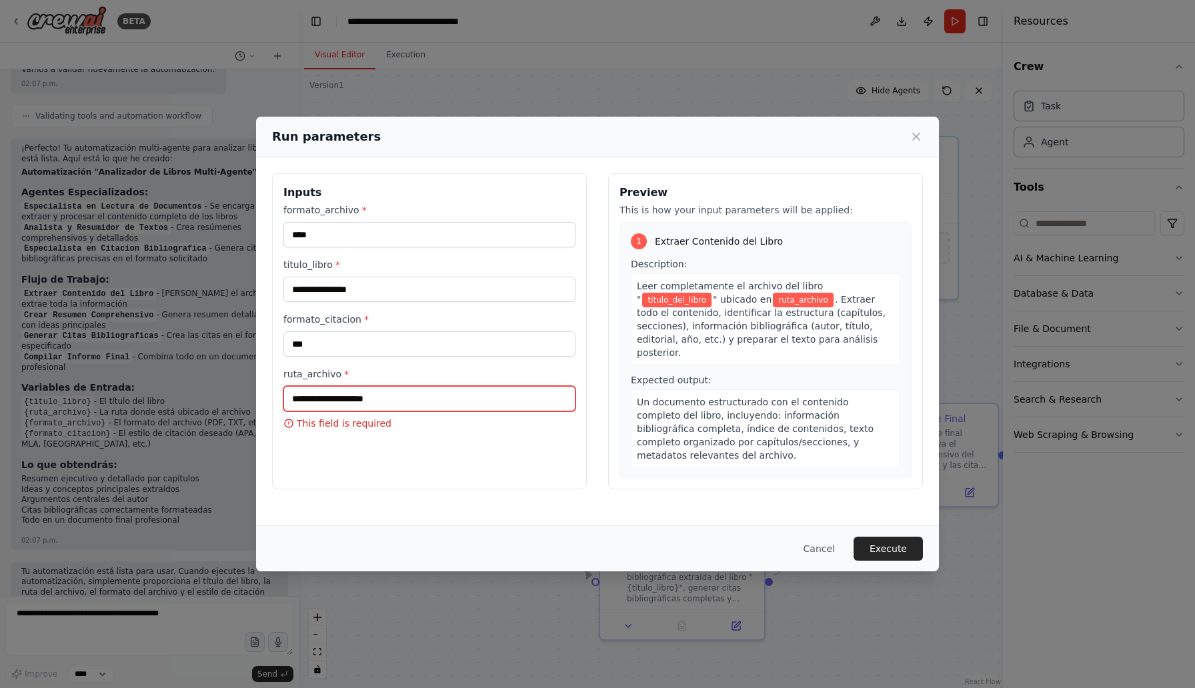
click at [363, 401] on input "ruta_archivo *" at bounding box center [429, 398] width 292 height 25
click at [915, 133] on icon at bounding box center [915, 136] width 13 height 13
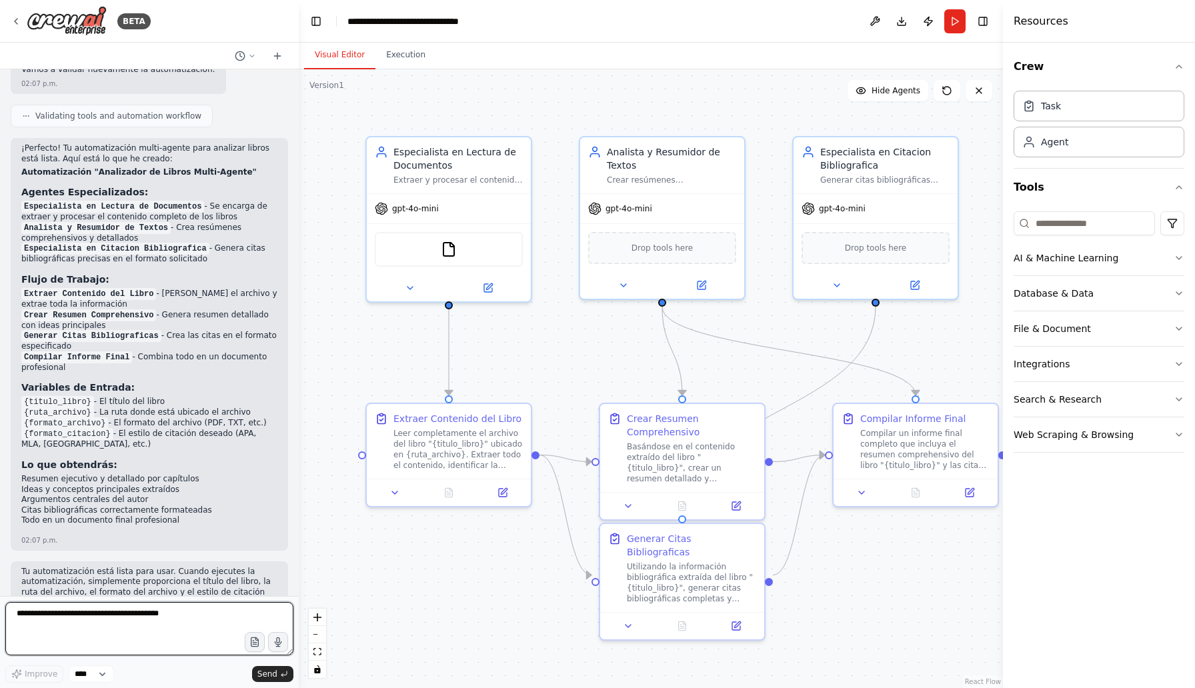
click at [123, 621] on textarea at bounding box center [149, 628] width 288 height 53
type textarea "**********"
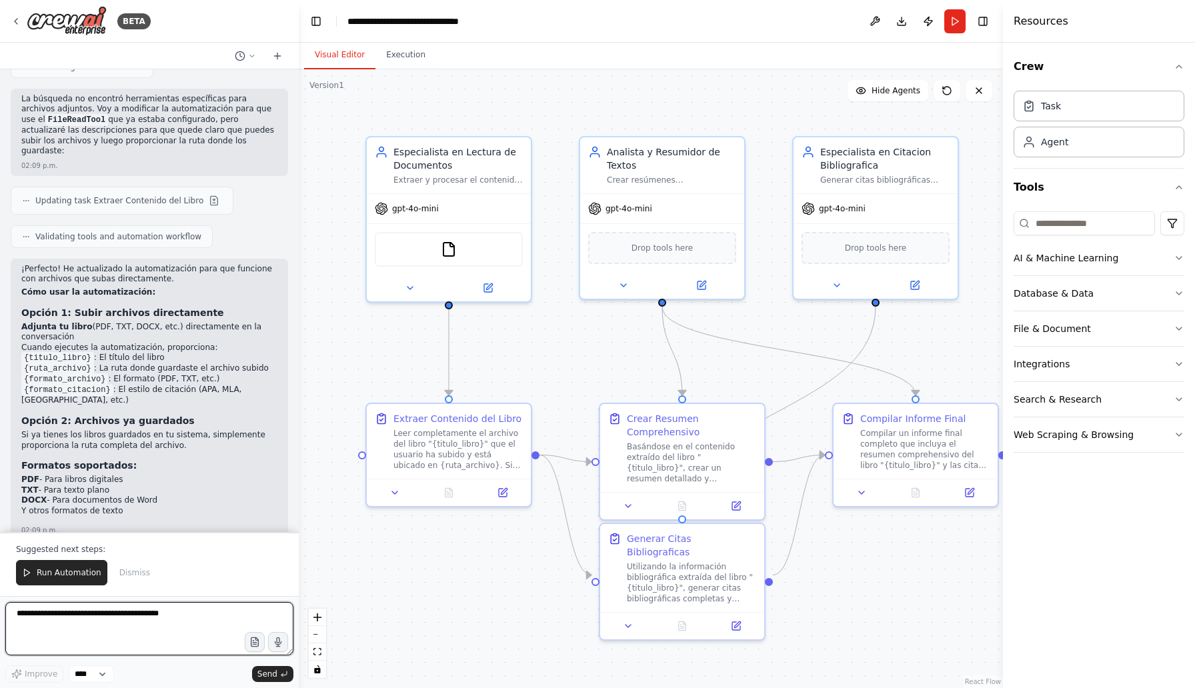
scroll to position [2109, 0]
click at [54, 572] on span "Run Automation" at bounding box center [69, 572] width 65 height 11
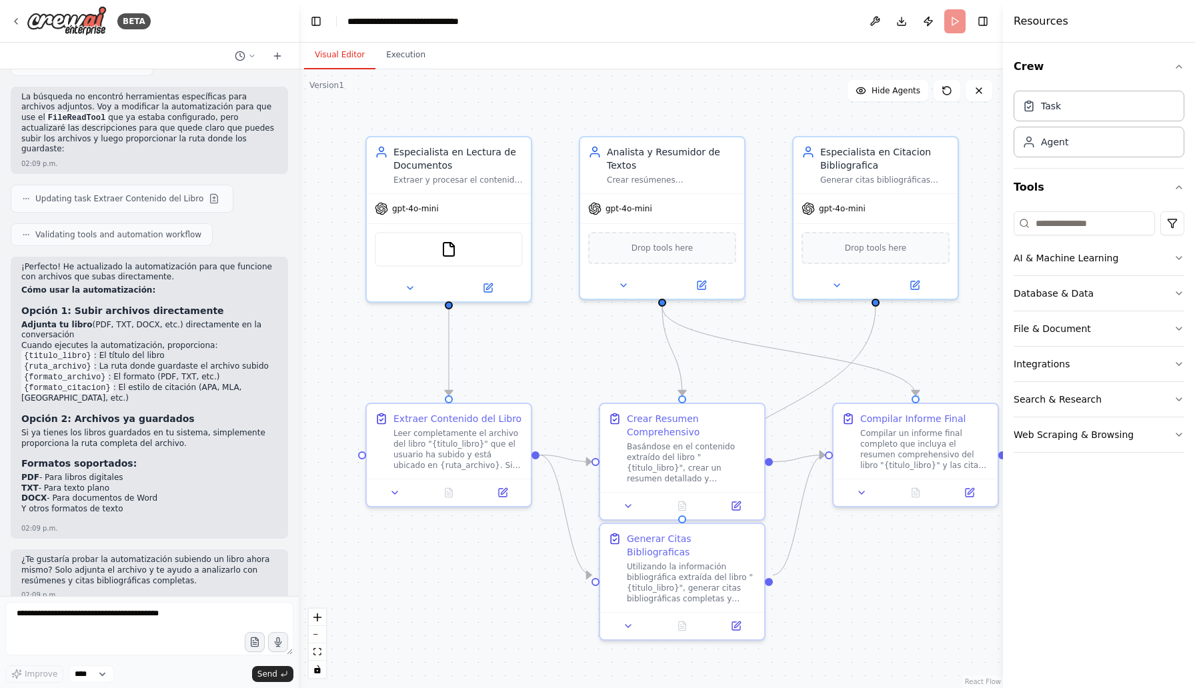
scroll to position [2045, 0]
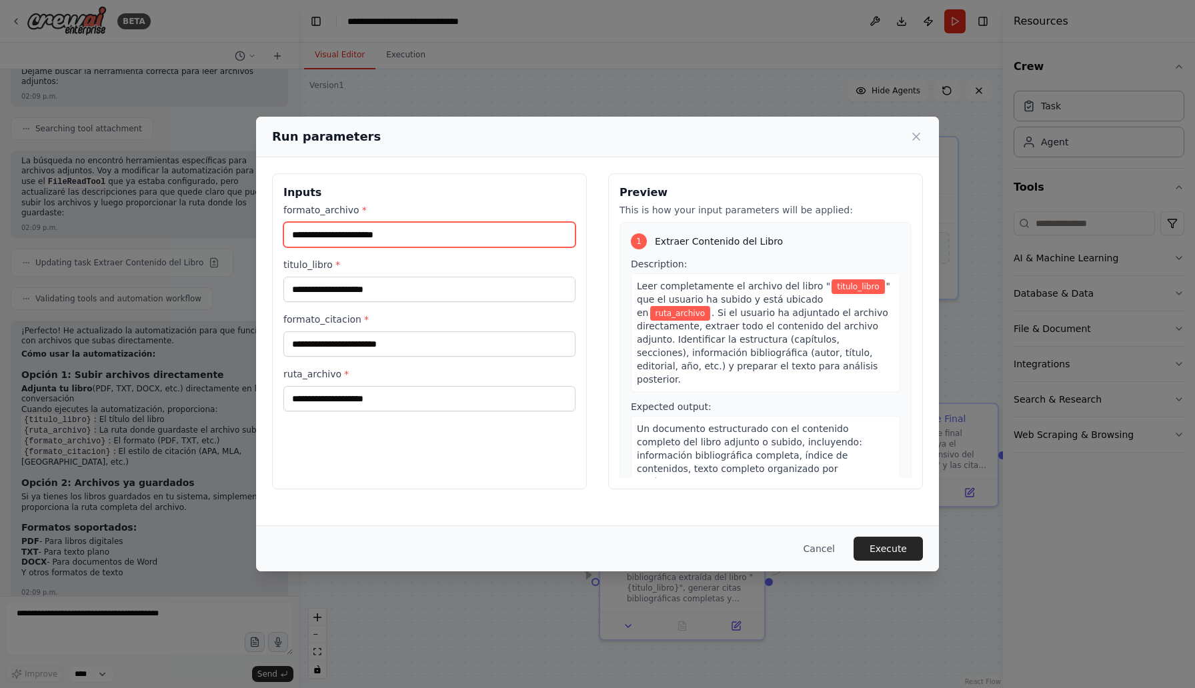
click at [393, 233] on input "formato_archivo *" at bounding box center [429, 234] width 292 height 25
type input "****"
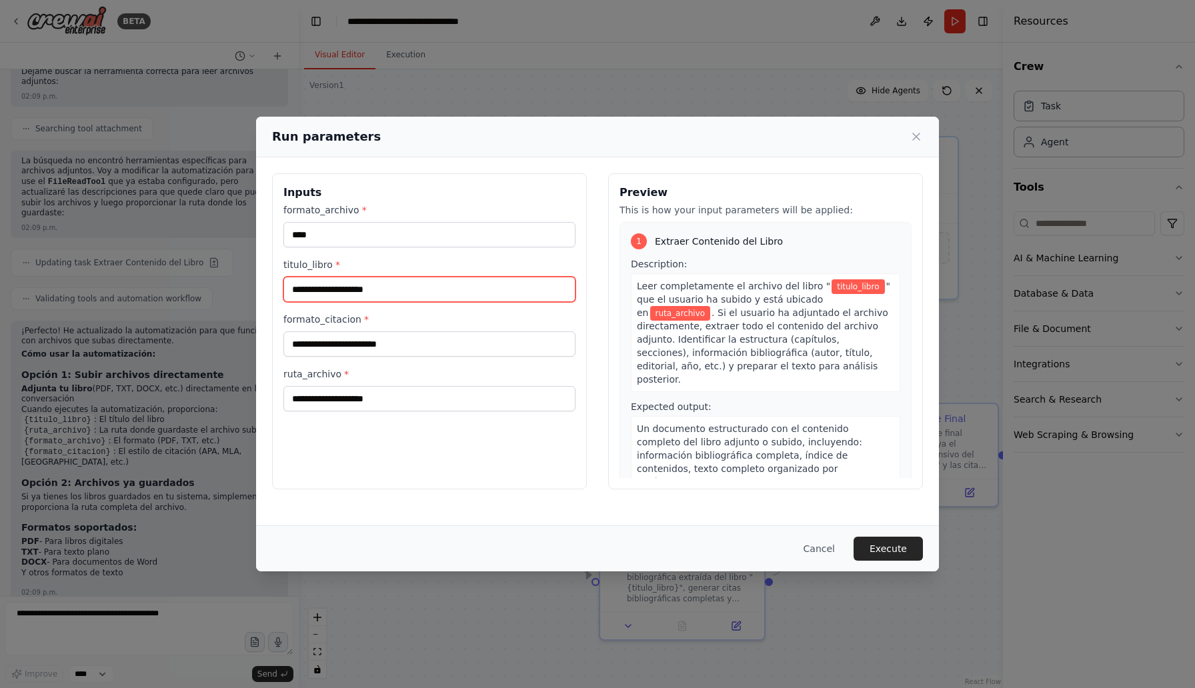
click at [302, 295] on input "titulo_libro *" at bounding box center [429, 289] width 292 height 25
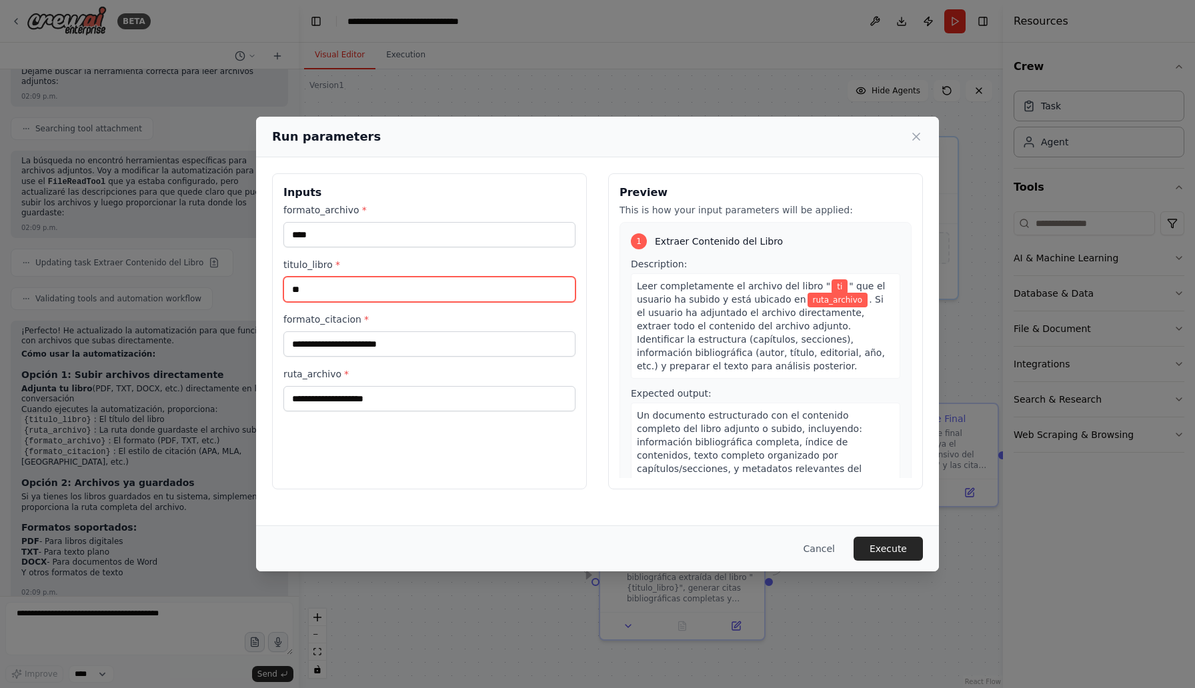
type input "*"
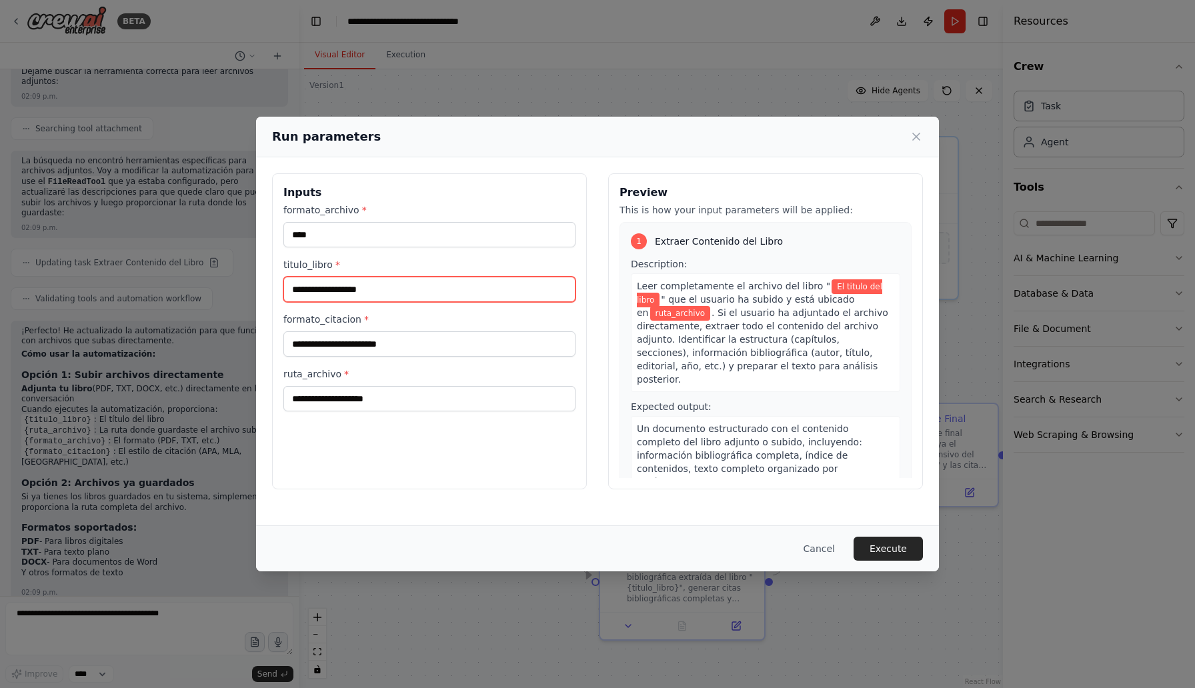
type input "**********"
click at [300, 331] on div "formato_citacion *" at bounding box center [429, 335] width 292 height 44
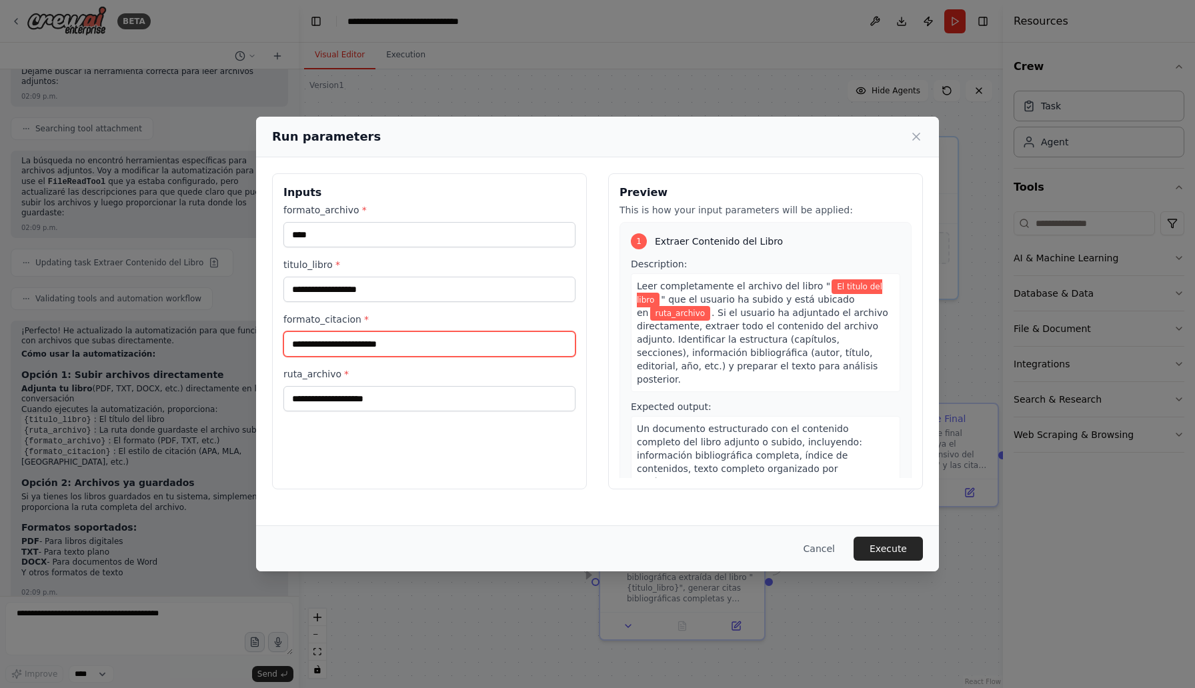
click at [300, 341] on input "formato_citacion *" at bounding box center [429, 343] width 292 height 25
type input "***"
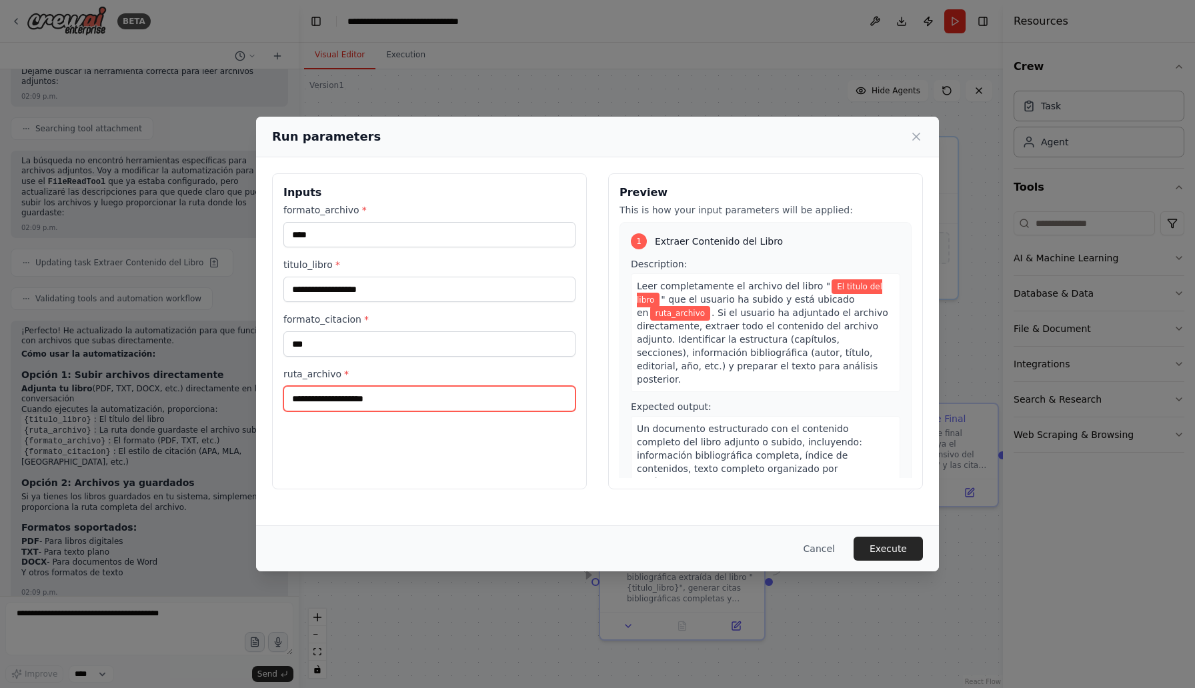
click at [325, 393] on input "ruta_archivo *" at bounding box center [429, 398] width 292 height 25
click at [371, 401] on input "ruta_archivo *" at bounding box center [429, 398] width 292 height 25
paste input "**********"
type input "**********"
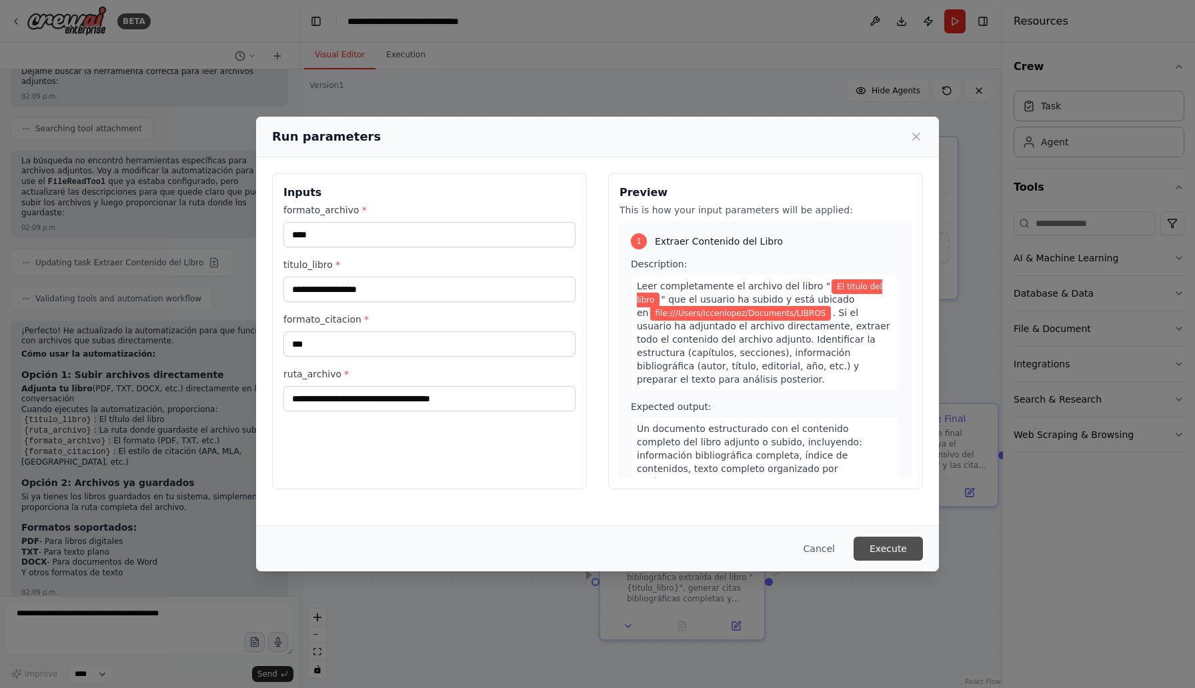
click at [913, 551] on button "Execute" at bounding box center [887, 549] width 69 height 24
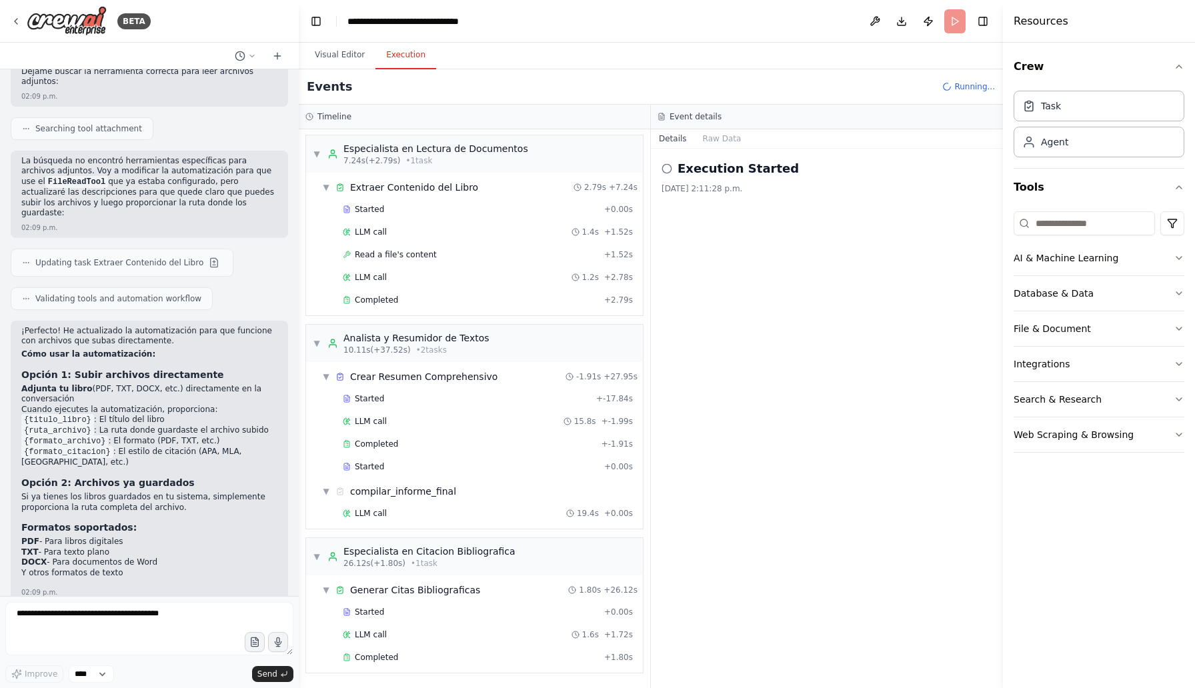
scroll to position [2109, 0]
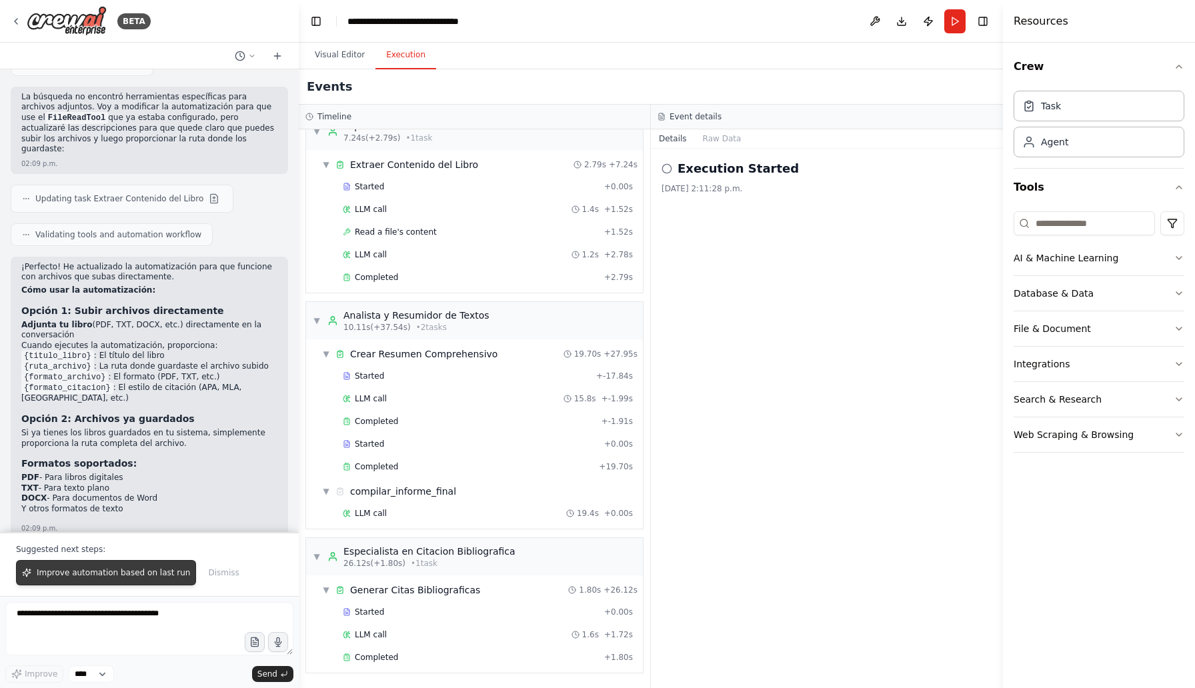
click at [127, 577] on span "Improve automation based on last run" at bounding box center [113, 572] width 153 height 11
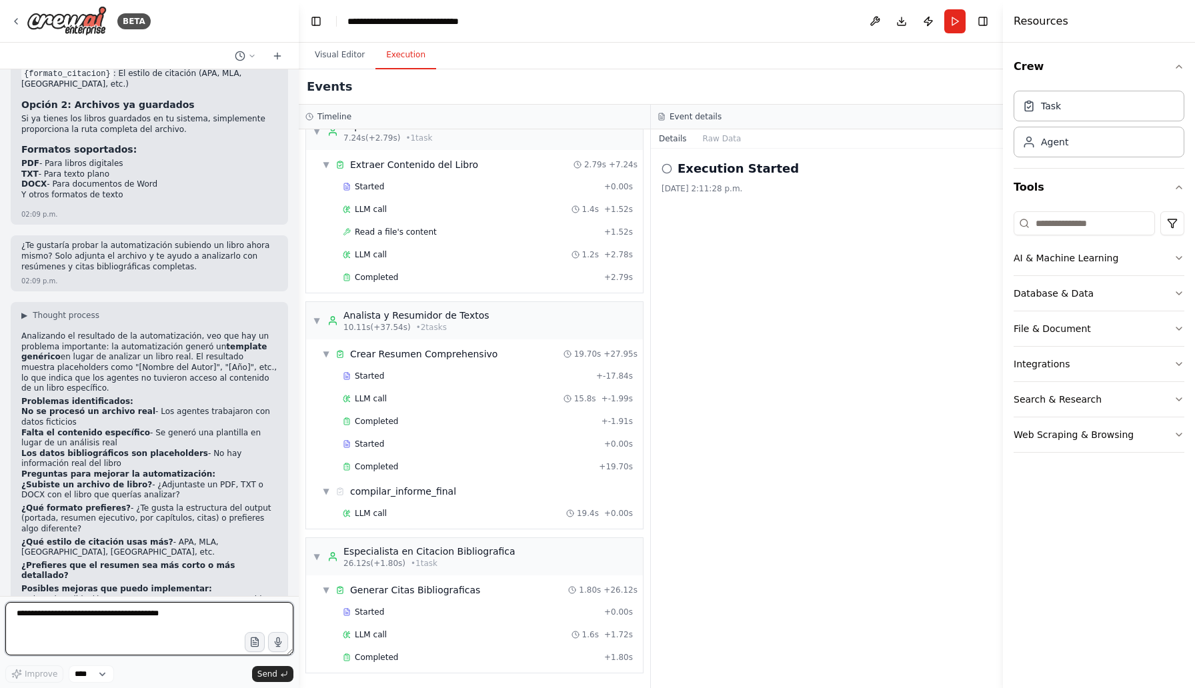
scroll to position [2438, 0]
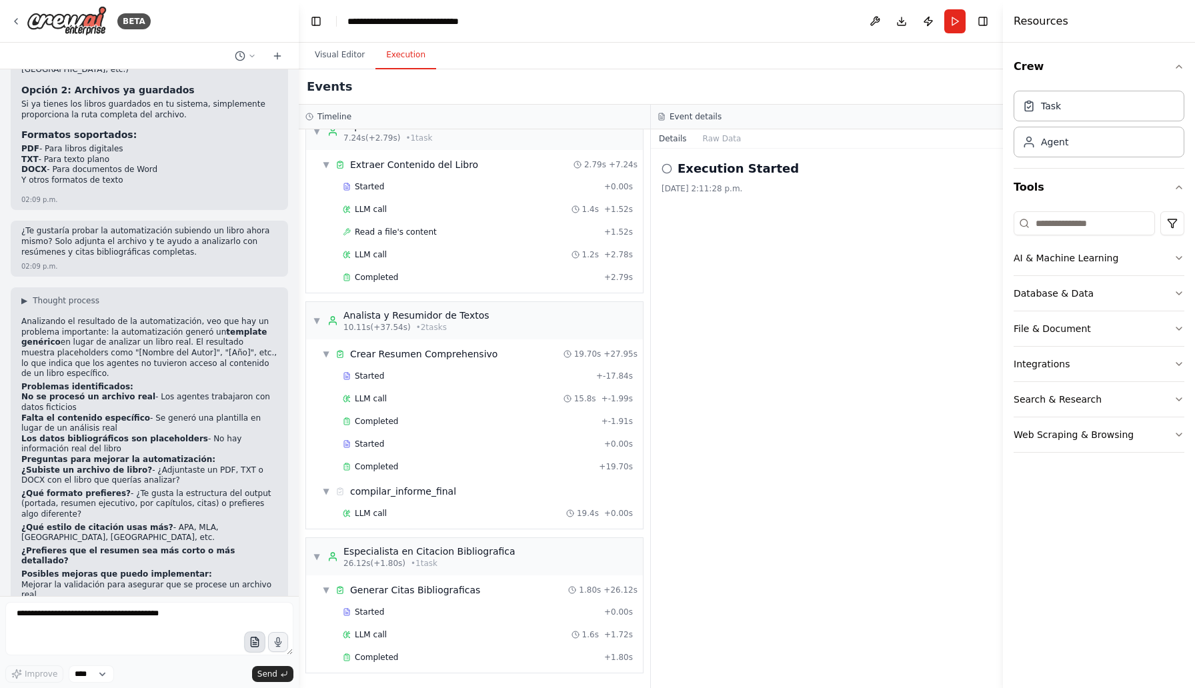
click at [254, 637] on icon "button" at bounding box center [254, 642] width 11 height 11
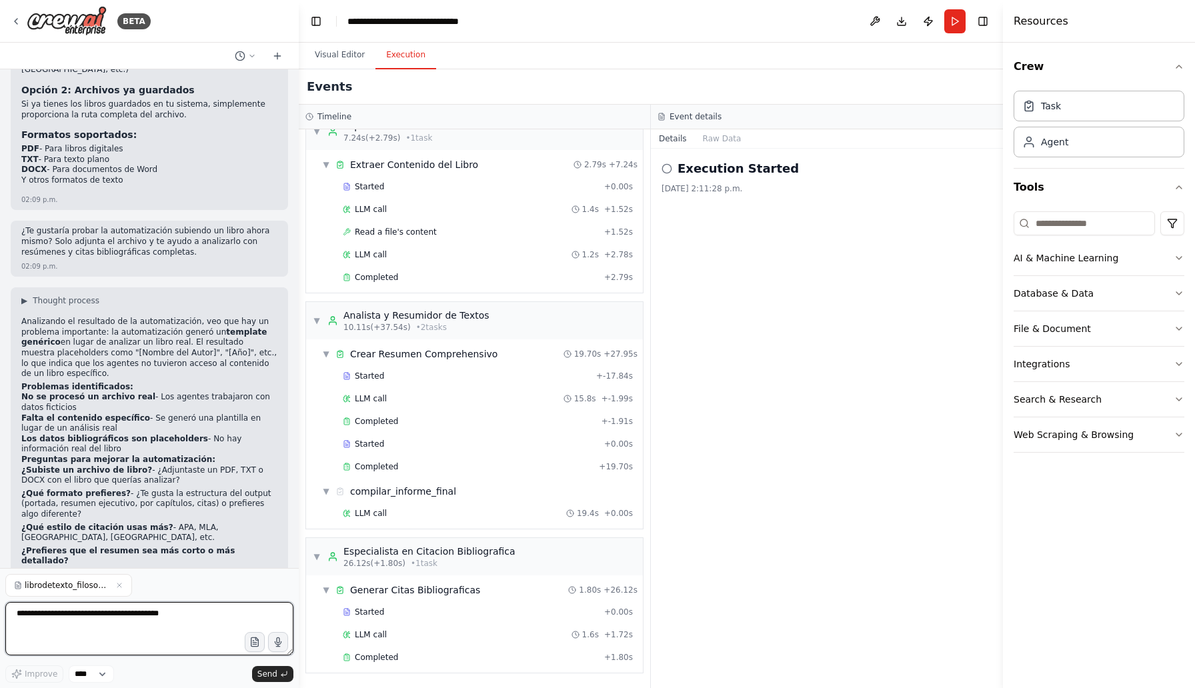
click at [159, 618] on textarea at bounding box center [149, 628] width 288 height 53
type textarea "**********"
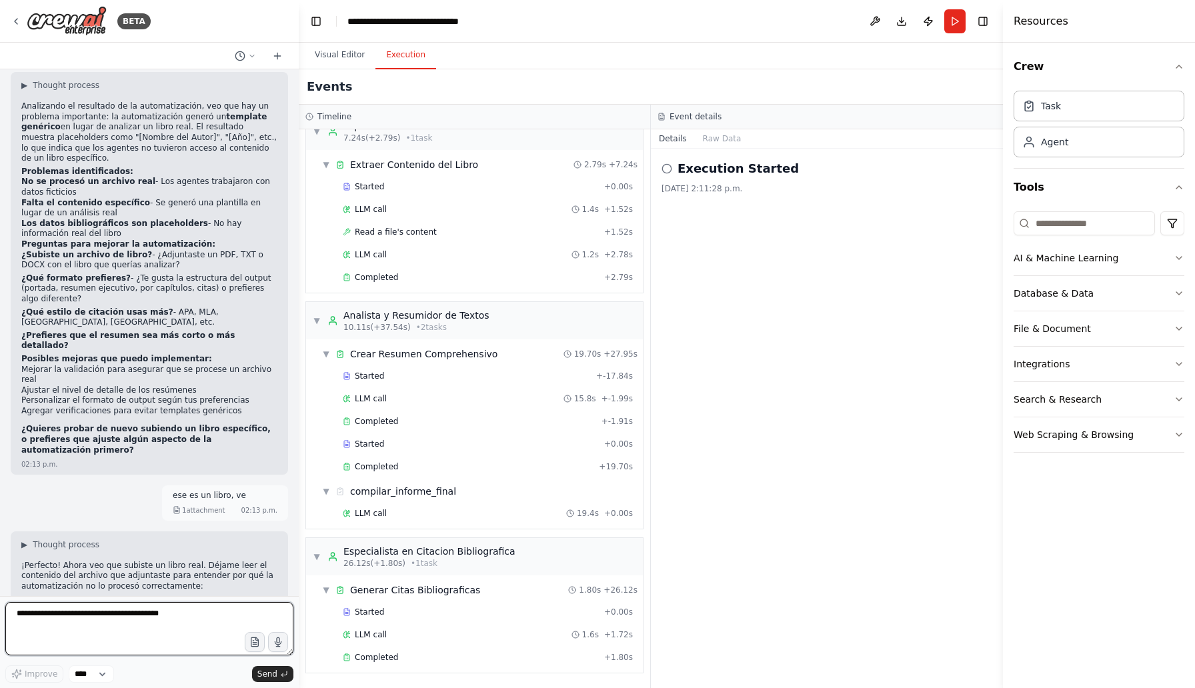
scroll to position [2664, 0]
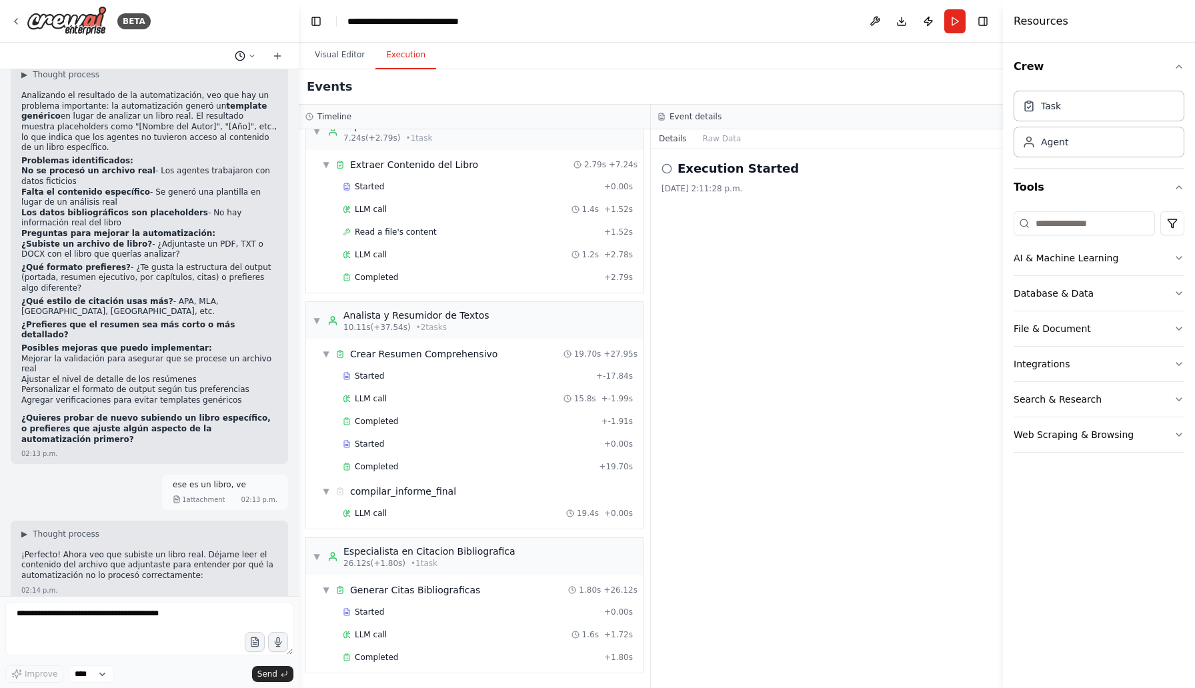
click at [253, 56] on icon at bounding box center [252, 56] width 8 height 8
click at [263, 263] on div at bounding box center [149, 344] width 299 height 688
click at [70, 617] on span "Reading user attachment" at bounding box center [85, 622] width 101 height 11
click at [25, 613] on textarea at bounding box center [149, 628] width 288 height 53
type textarea "********"
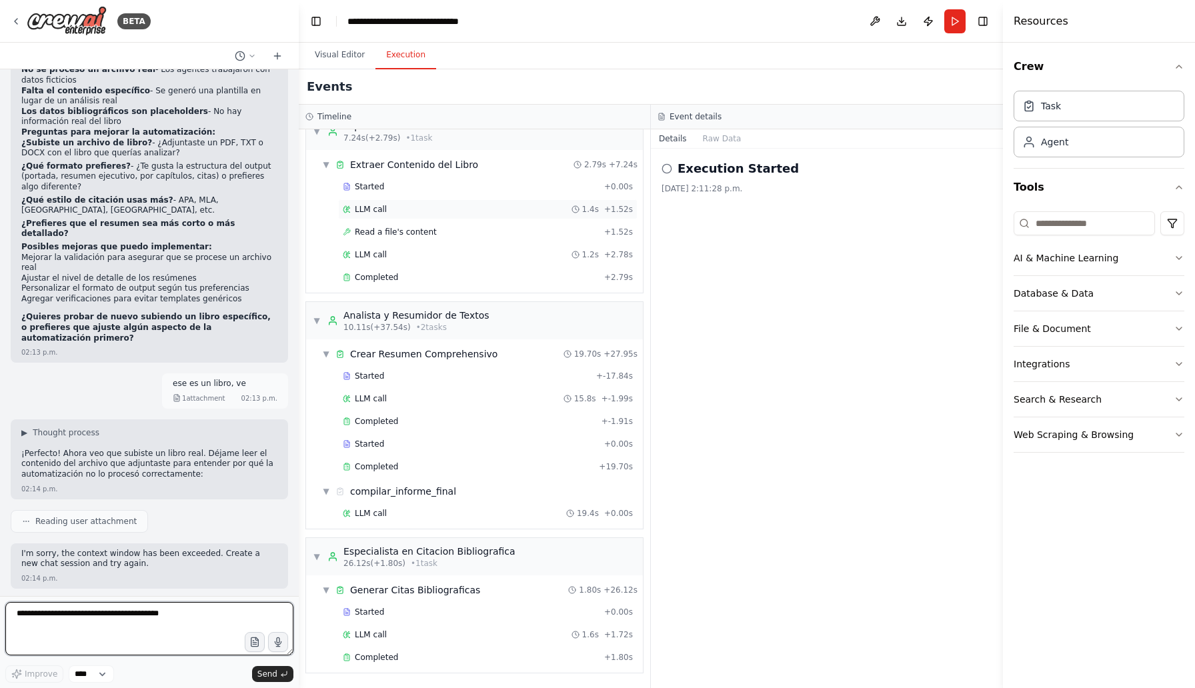
scroll to position [0, 0]
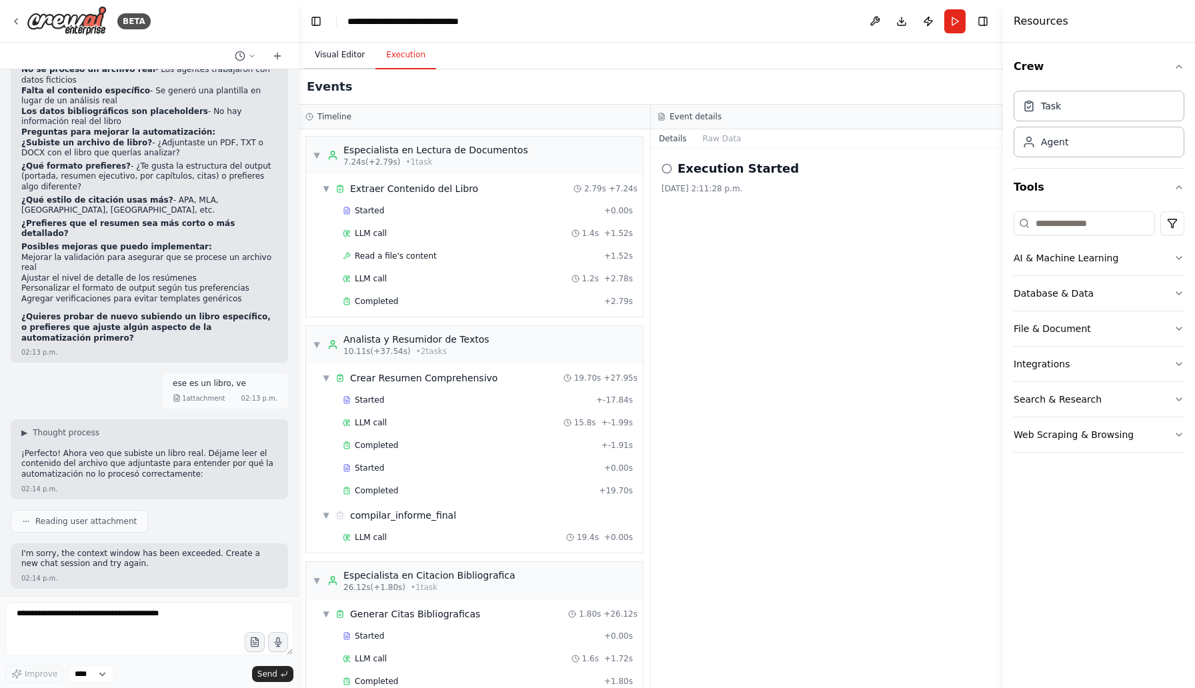
click at [329, 62] on button "Visual Editor" at bounding box center [339, 55] width 71 height 28
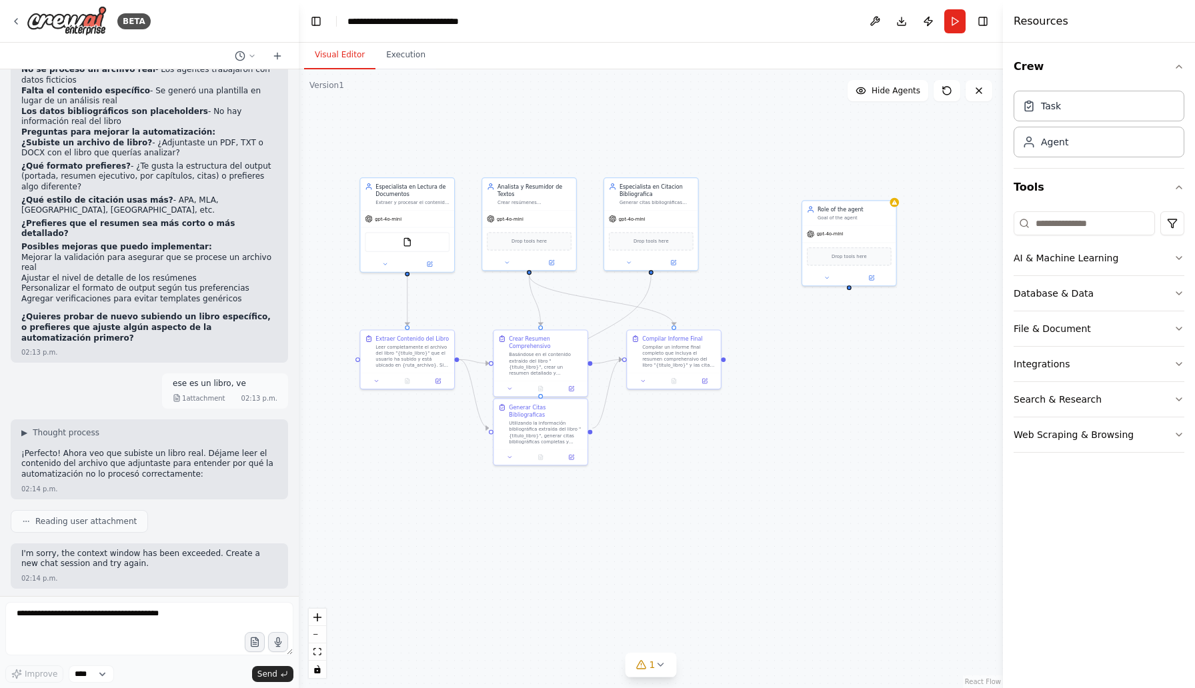
drag, startPoint x: 847, startPoint y: 407, endPoint x: 681, endPoint y: 469, distance: 177.5
click at [681, 469] on div ".deletable-edge-delete-btn { width: 20px; height: 20px; border: 0px solid #ffff…" at bounding box center [651, 378] width 704 height 619
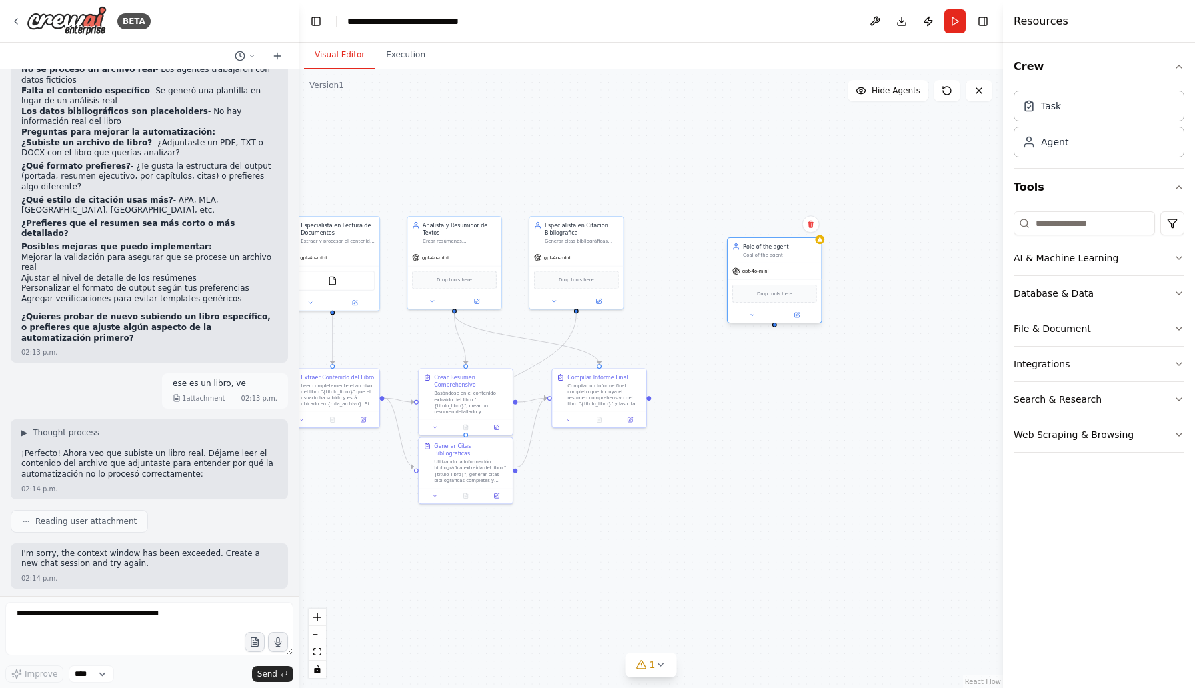
click at [795, 261] on div "Role of the agent Goal of the agent" at bounding box center [774, 250] width 94 height 25
click at [810, 229] on button at bounding box center [810, 223] width 17 height 17
click at [788, 226] on button "Confirm" at bounding box center [772, 224] width 47 height 16
click at [359, 253] on div "gpt-4o-mini" at bounding box center [333, 255] width 94 height 17
click at [356, 302] on icon at bounding box center [355, 301] width 5 height 5
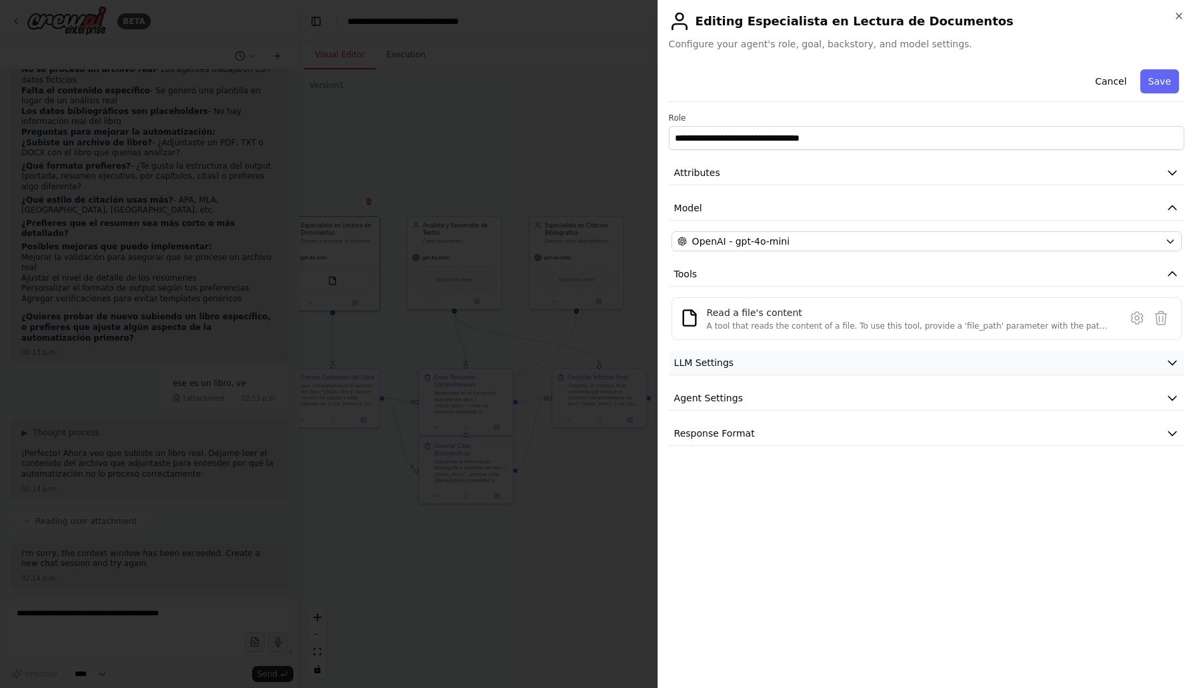
click at [937, 351] on button "LLM Settings" at bounding box center [926, 363] width 515 height 25
click at [1107, 494] on button "Agent Settings" at bounding box center [926, 493] width 515 height 25
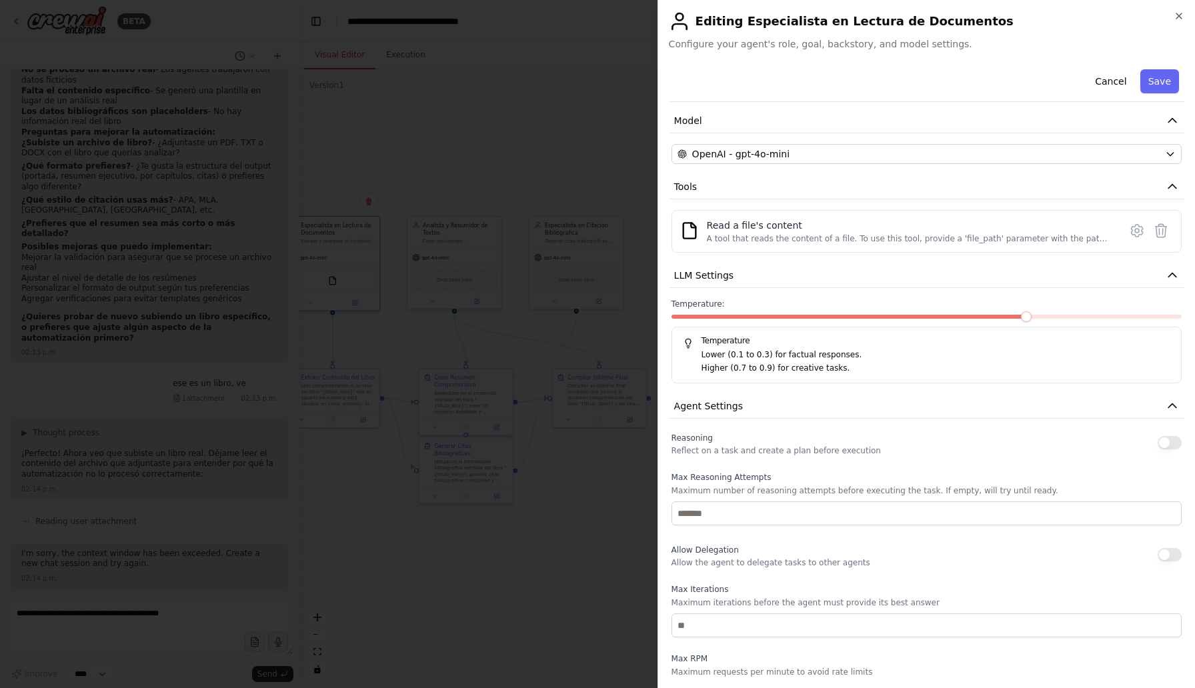
scroll to position [93, 0]
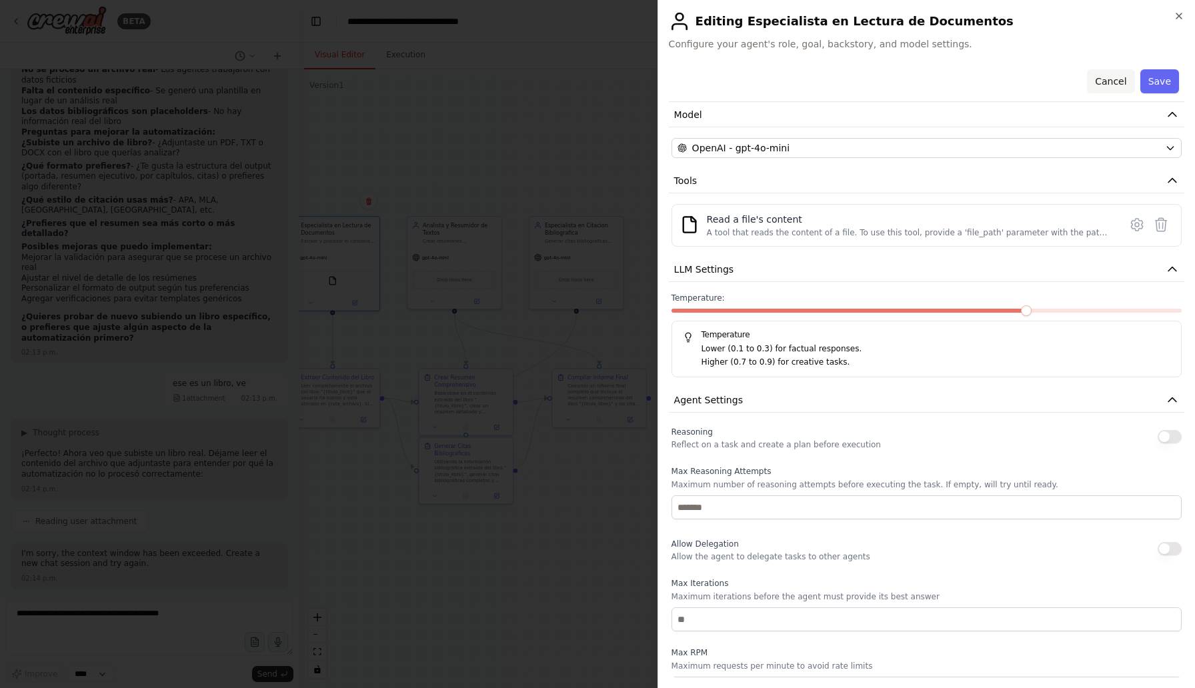
click at [1112, 88] on button "Cancel" at bounding box center [1110, 81] width 47 height 24
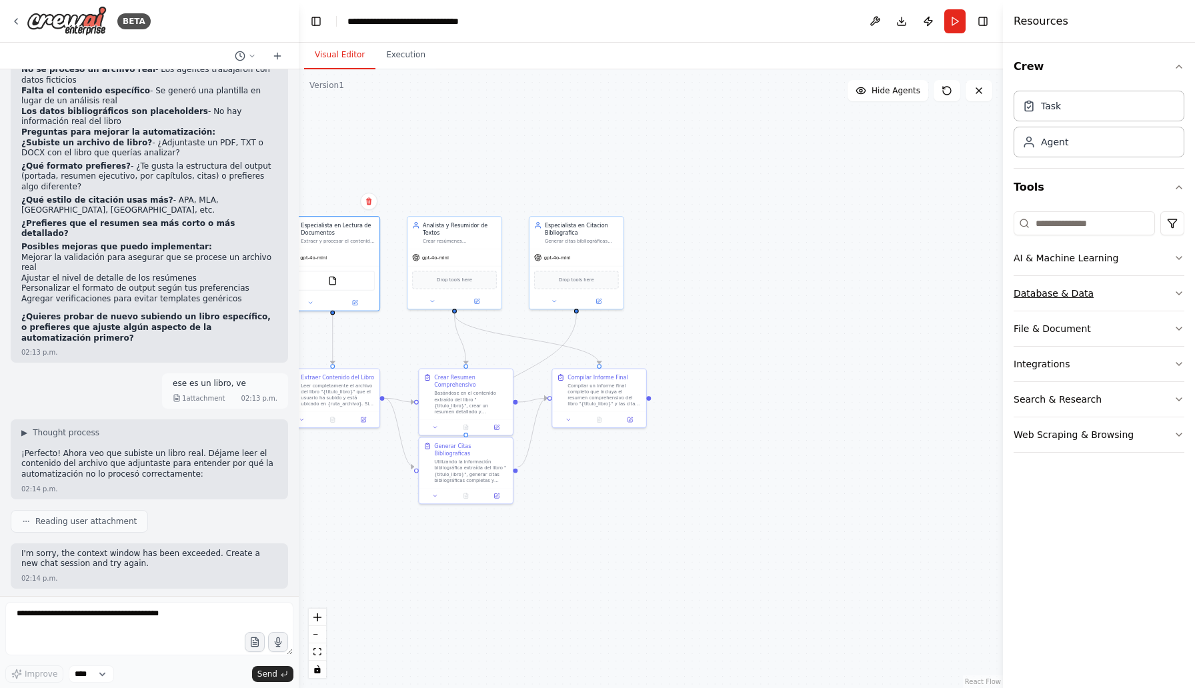
click at [1089, 298] on button "Database & Data" at bounding box center [1099, 293] width 171 height 35
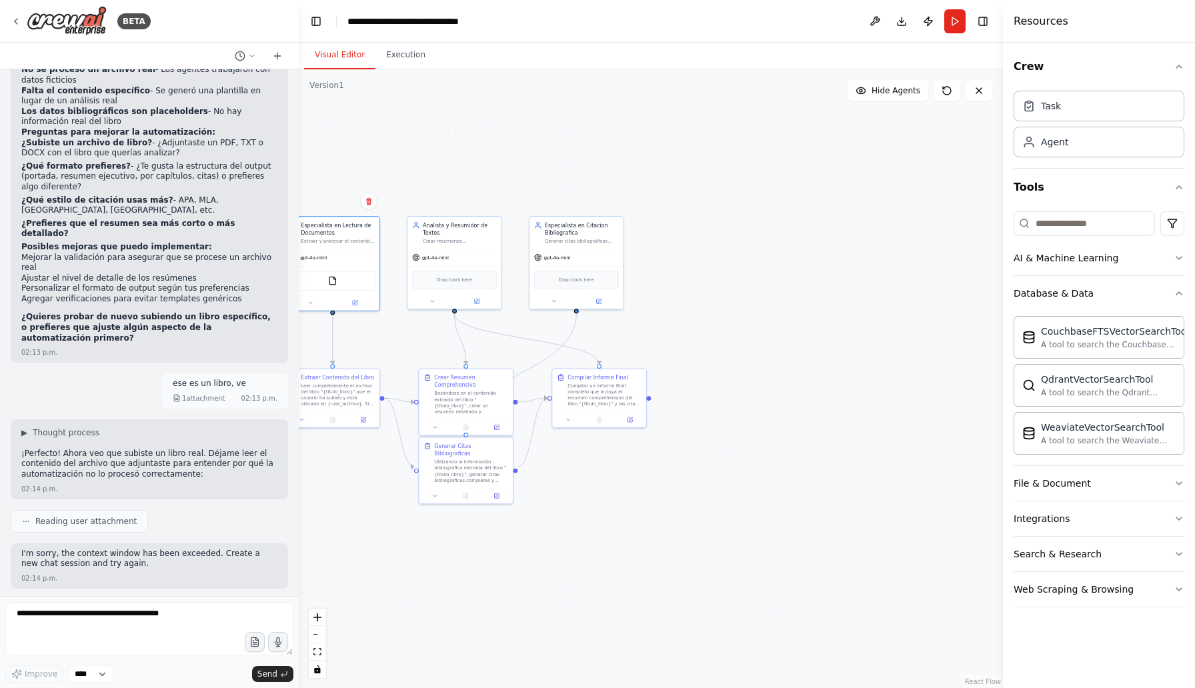
drag, startPoint x: 1111, startPoint y: 344, endPoint x: 650, endPoint y: 213, distance: 479.1
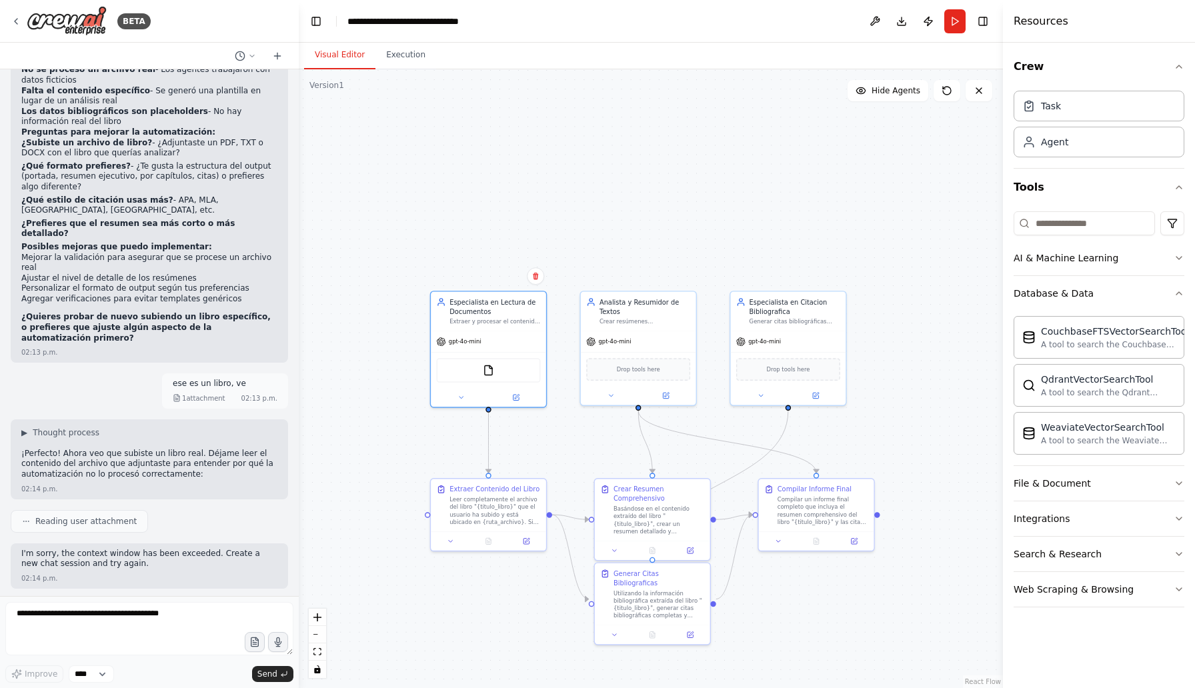
drag, startPoint x: 657, startPoint y: 262, endPoint x: 887, endPoint y: 336, distance: 241.0
click at [887, 336] on div ".deletable-edge-delete-btn { width: 20px; height: 20px; border: 0px solid #ffff…" at bounding box center [651, 378] width 704 height 619
drag, startPoint x: 1078, startPoint y: 431, endPoint x: 501, endPoint y: 323, distance: 586.1
click at [511, 309] on div "Especialista en Lectura de Documentos" at bounding box center [495, 304] width 91 height 19
click at [515, 400] on button at bounding box center [516, 395] width 53 height 11
